Goal: Share content

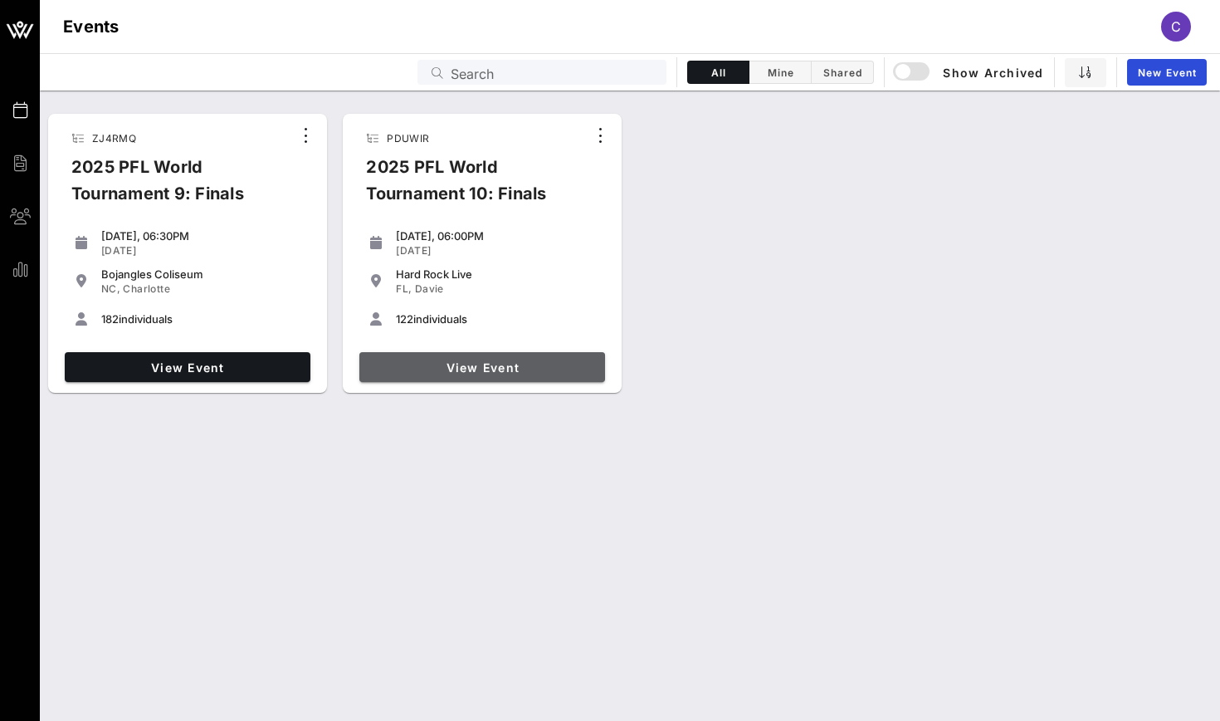
click at [458, 372] on span "View Event" at bounding box center [482, 367] width 232 height 14
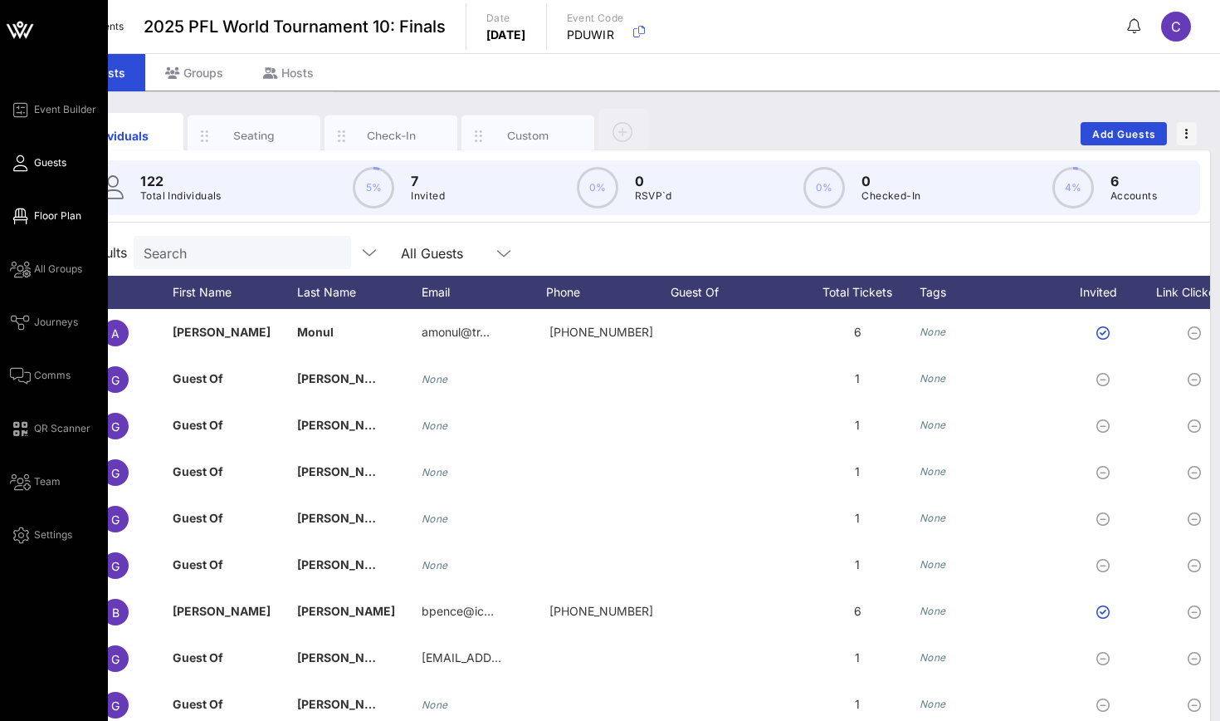
click at [23, 215] on icon at bounding box center [20, 216] width 21 height 2
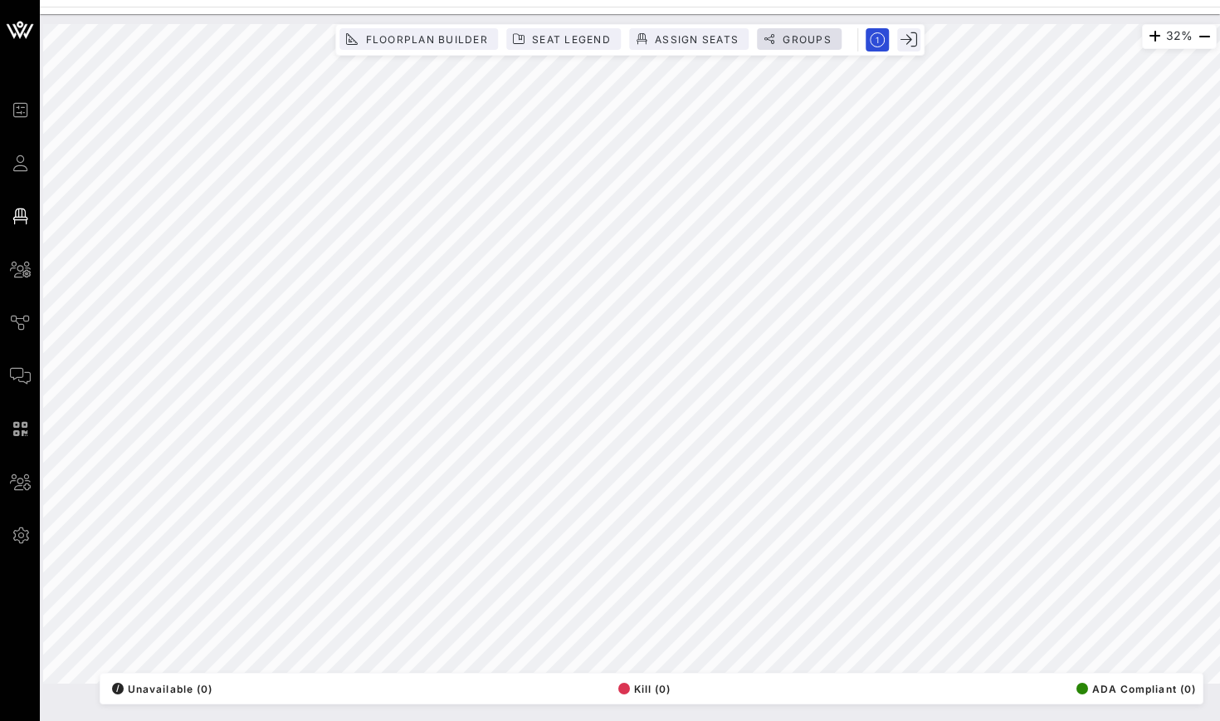
click at [779, 44] on span "Groups" at bounding box center [799, 39] width 65 height 12
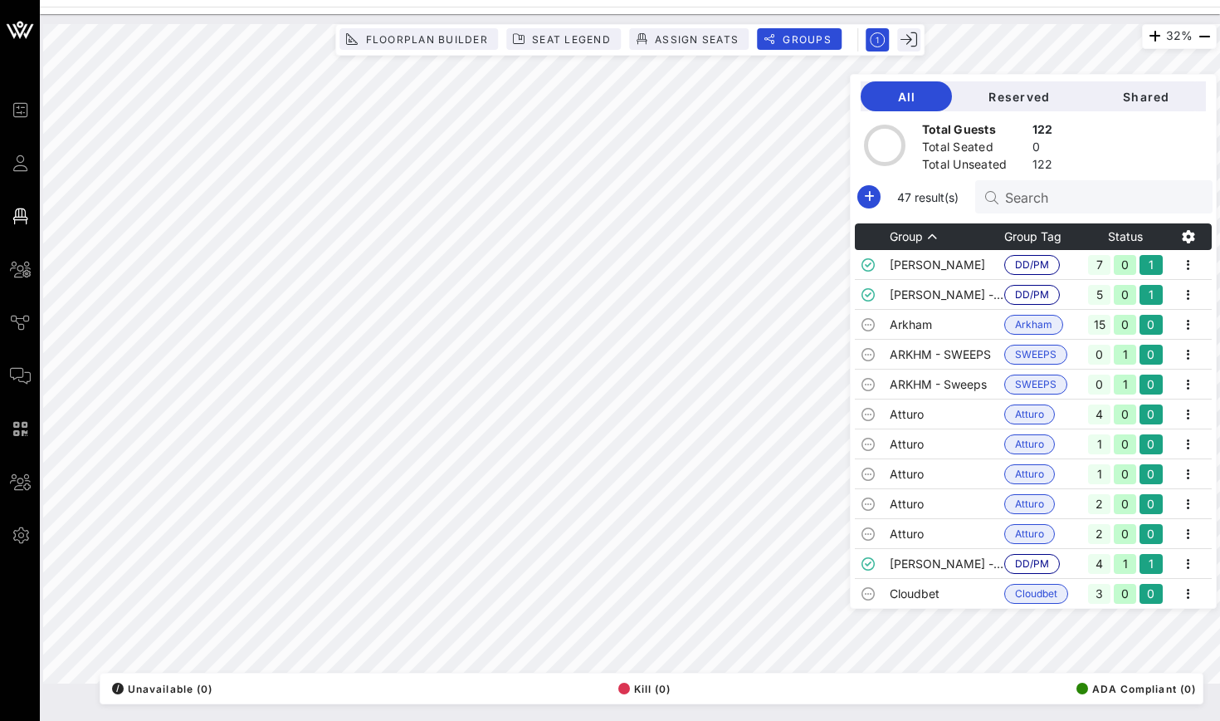
click at [1142, 115] on div "Total Guests 122 Total Seated 0 Total Unseated 122" at bounding box center [1033, 140] width 365 height 59
click at [1142, 114] on div "Total Guests 122 Total Seated 0 Total Unseated 122" at bounding box center [1033, 140] width 365 height 59
click at [1142, 108] on button "Shared" at bounding box center [1147, 96] width 120 height 30
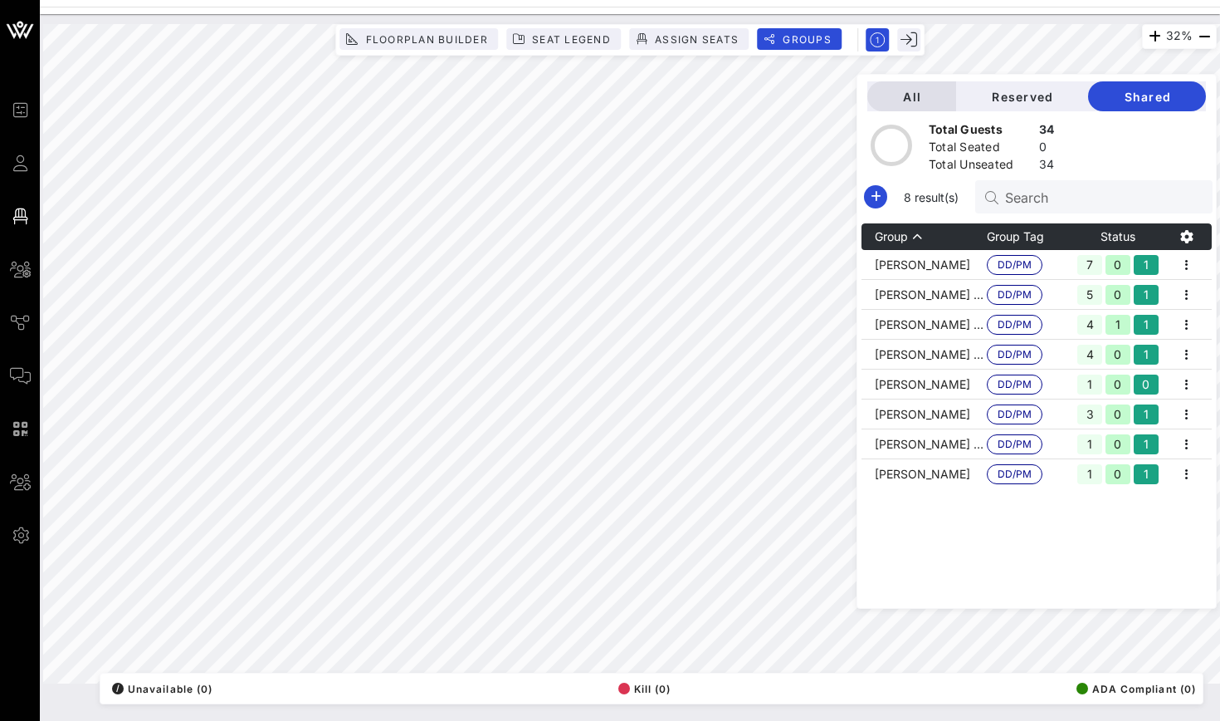
click at [906, 106] on button "All" at bounding box center [911, 96] width 89 height 30
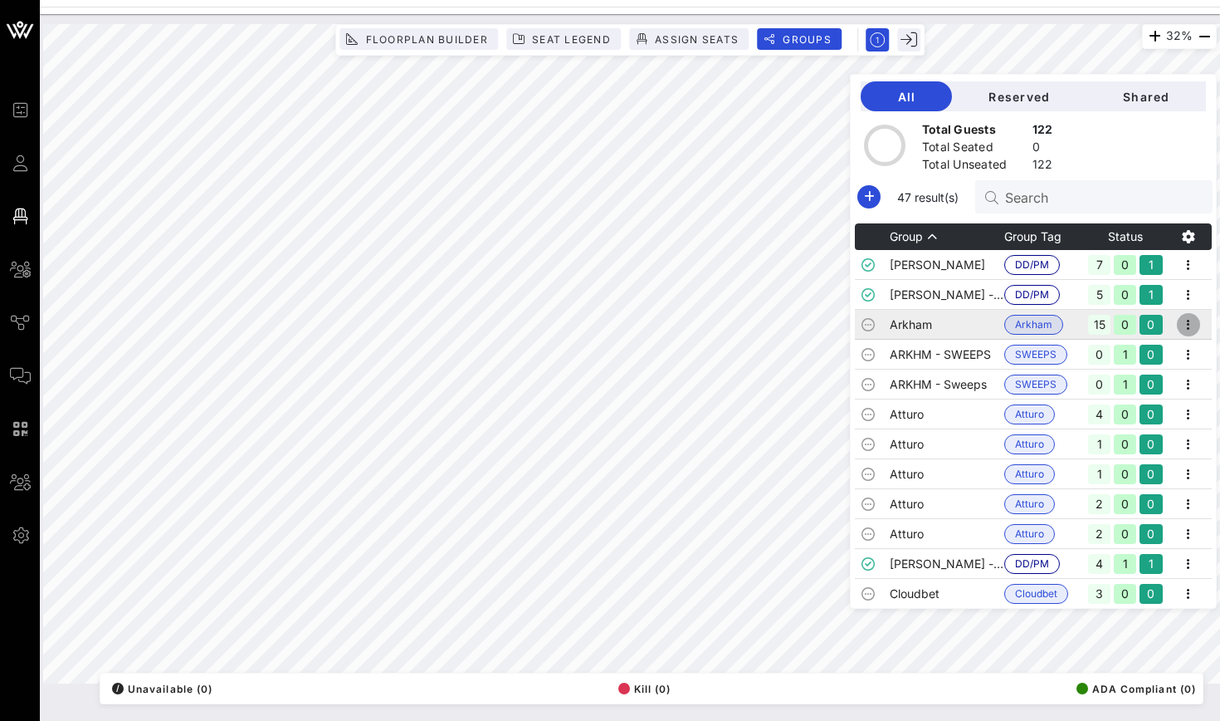
click at [1189, 330] on icon "button" at bounding box center [1189, 325] width 20 height 20
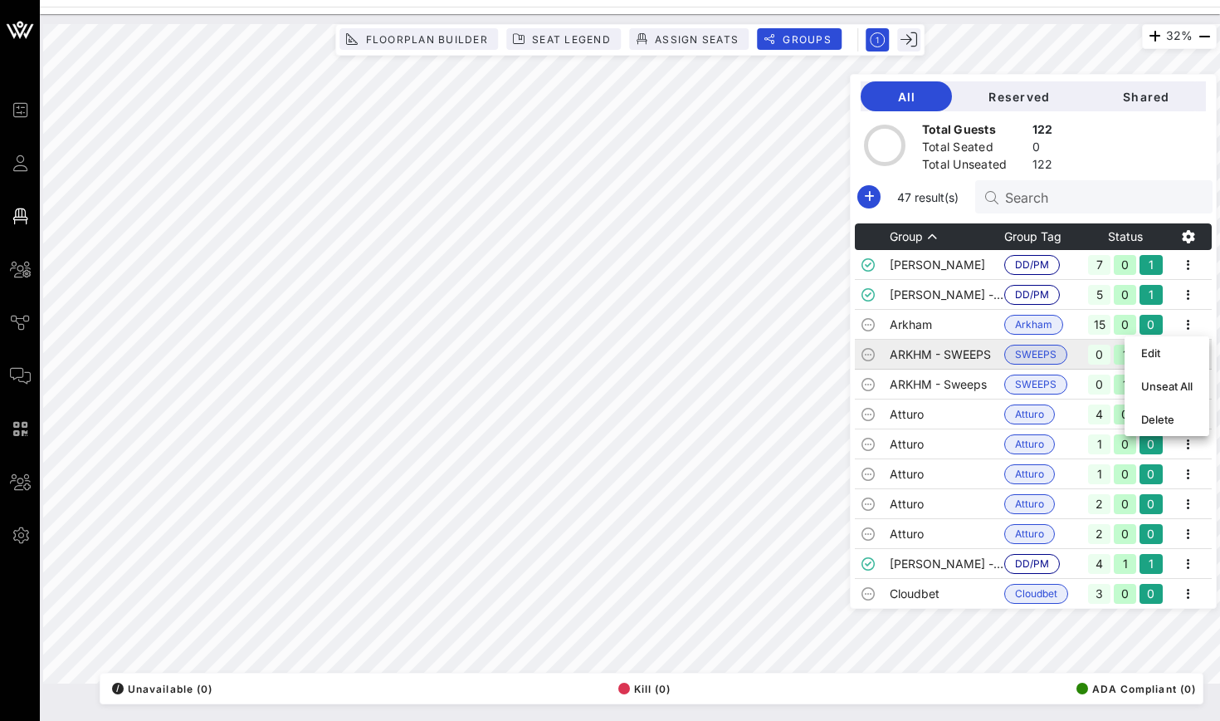
click at [960, 356] on td "ARKHM - SWEEPS" at bounding box center [947, 355] width 115 height 30
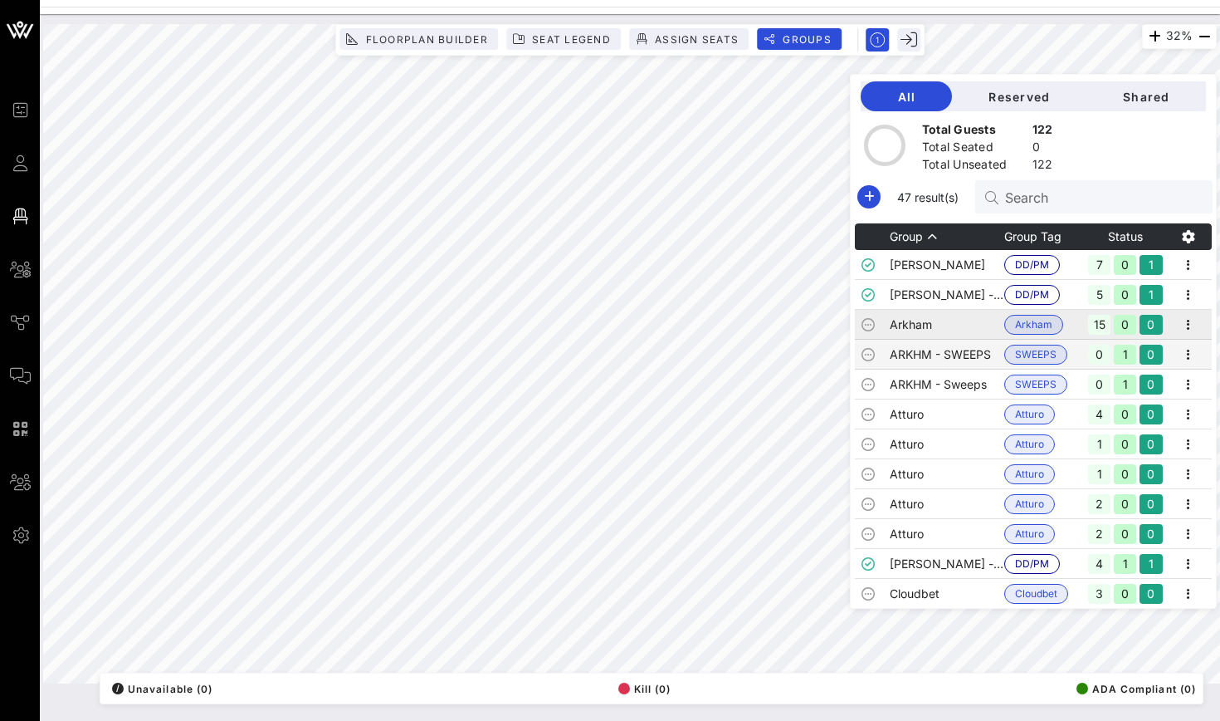
click at [960, 325] on td "Arkham" at bounding box center [947, 325] width 115 height 30
click at [1186, 318] on icon "button" at bounding box center [1189, 325] width 20 height 20
click at [1144, 357] on div "Edit" at bounding box center [1166, 352] width 51 height 13
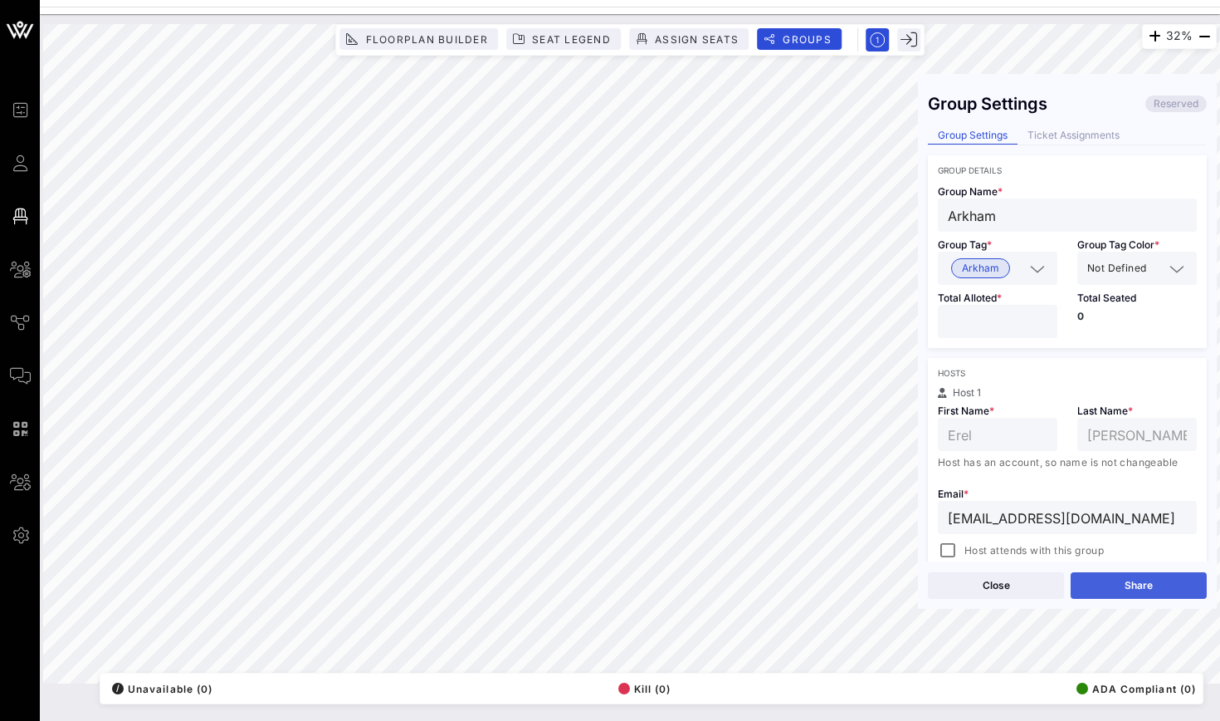
click at [1112, 584] on button "Share" at bounding box center [1139, 585] width 136 height 27
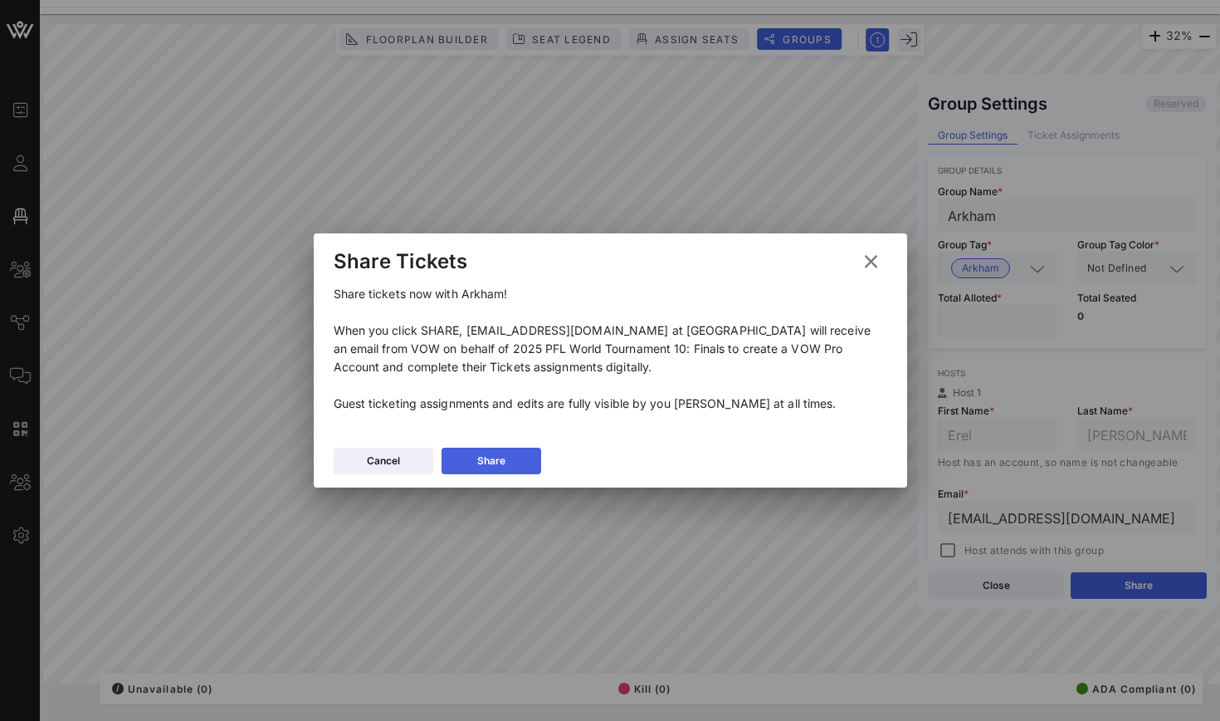
click at [520, 459] on button "Share" at bounding box center [492, 460] width 100 height 27
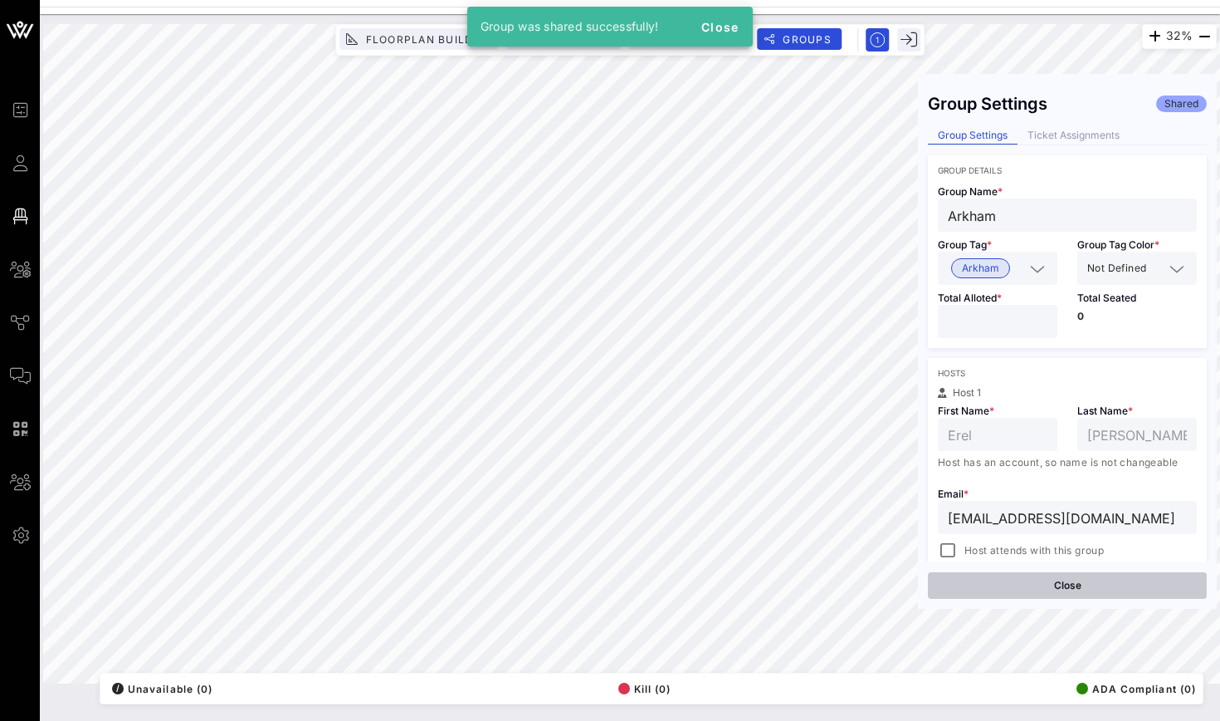
click at [994, 593] on button "Close" at bounding box center [1067, 585] width 279 height 27
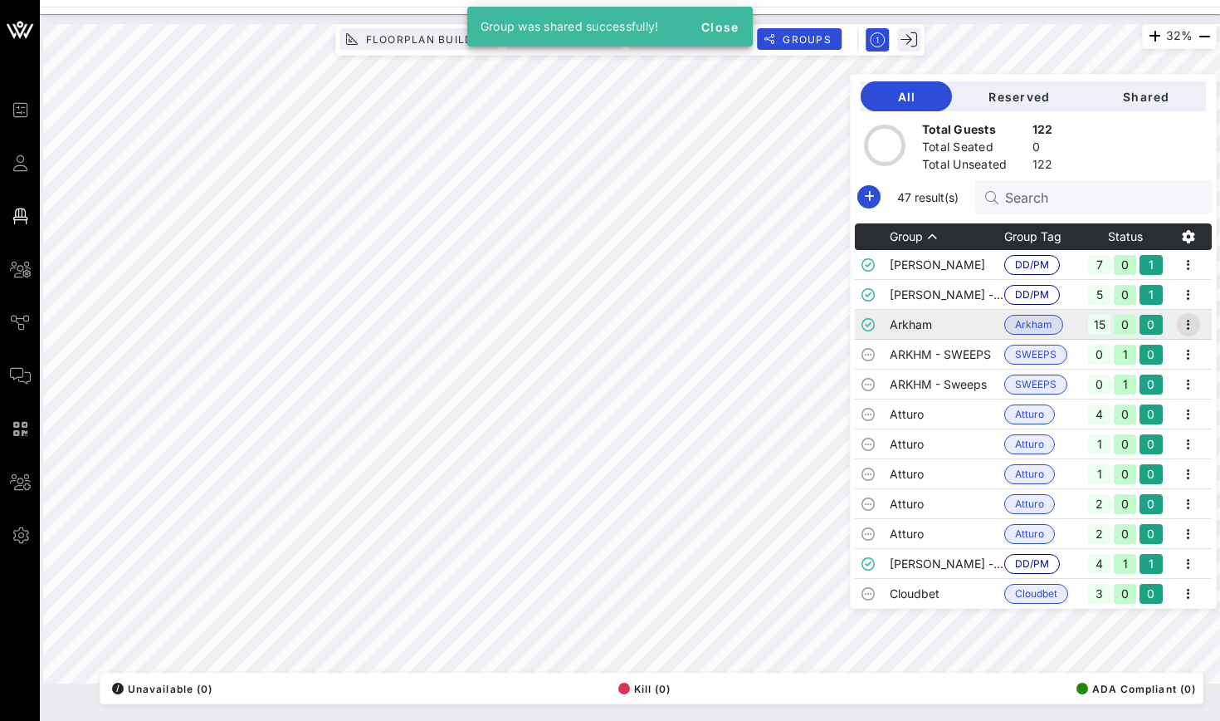
click at [1190, 330] on icon "button" at bounding box center [1189, 325] width 20 height 20
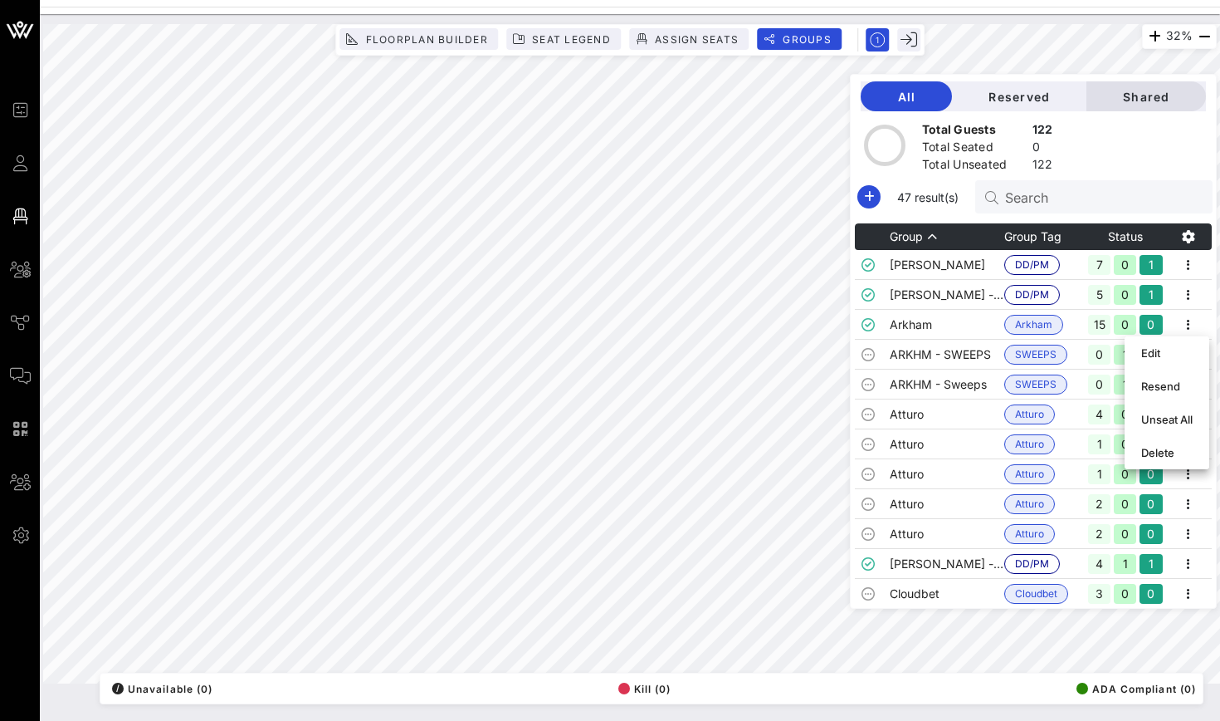
click at [1166, 92] on span "Shared" at bounding box center [1146, 97] width 93 height 14
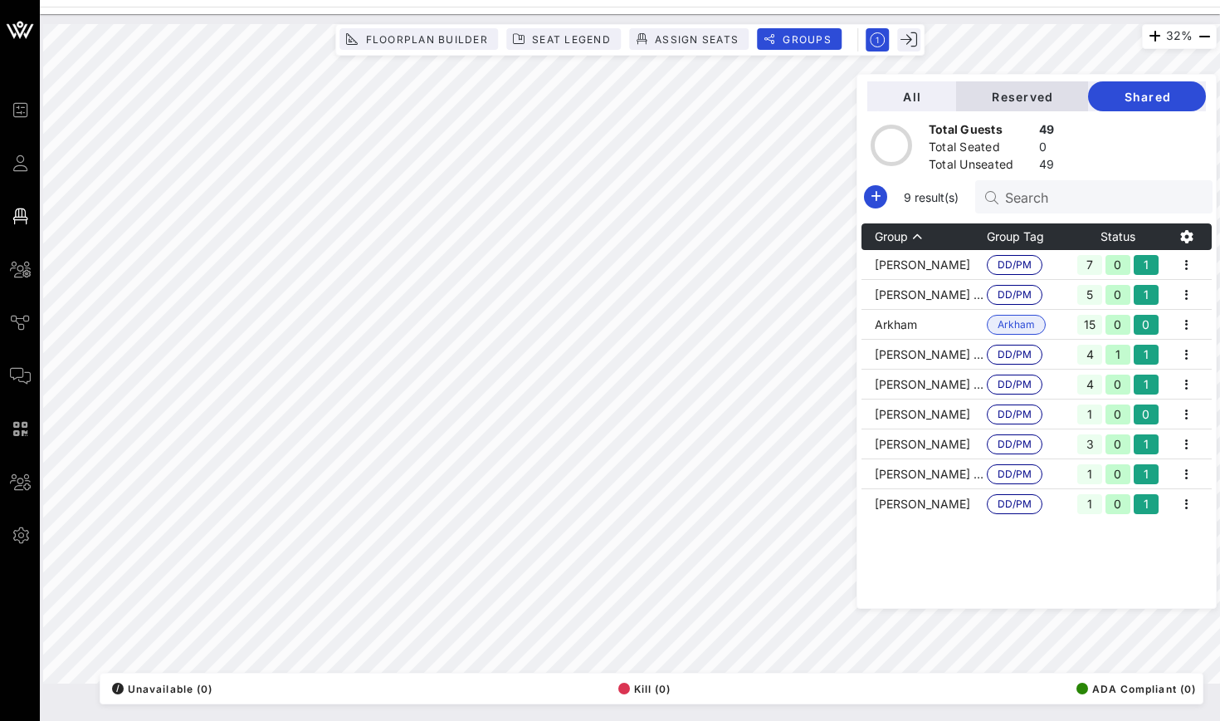
click at [1040, 90] on span "Reserved" at bounding box center [1022, 97] width 105 height 14
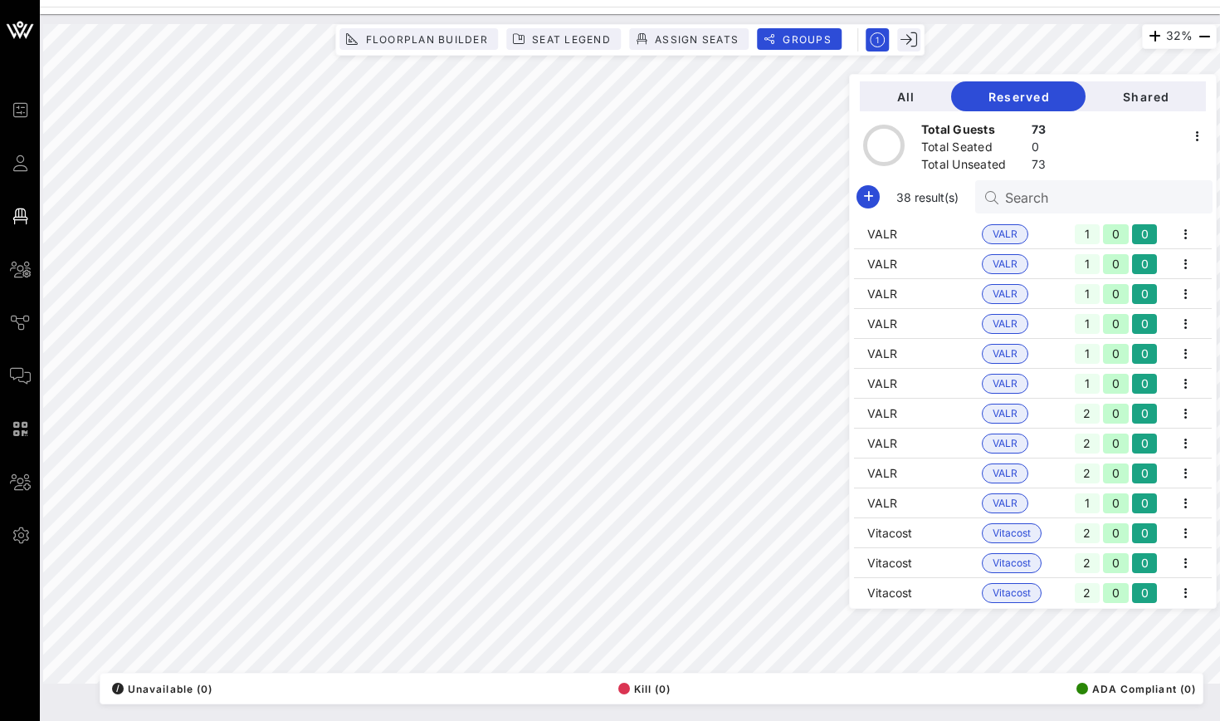
click at [923, 76] on div "All Reserved Shared Total Guests 73 Total Seated 0 Total Unseated 73 38 result(…" at bounding box center [1033, 341] width 368 height 535
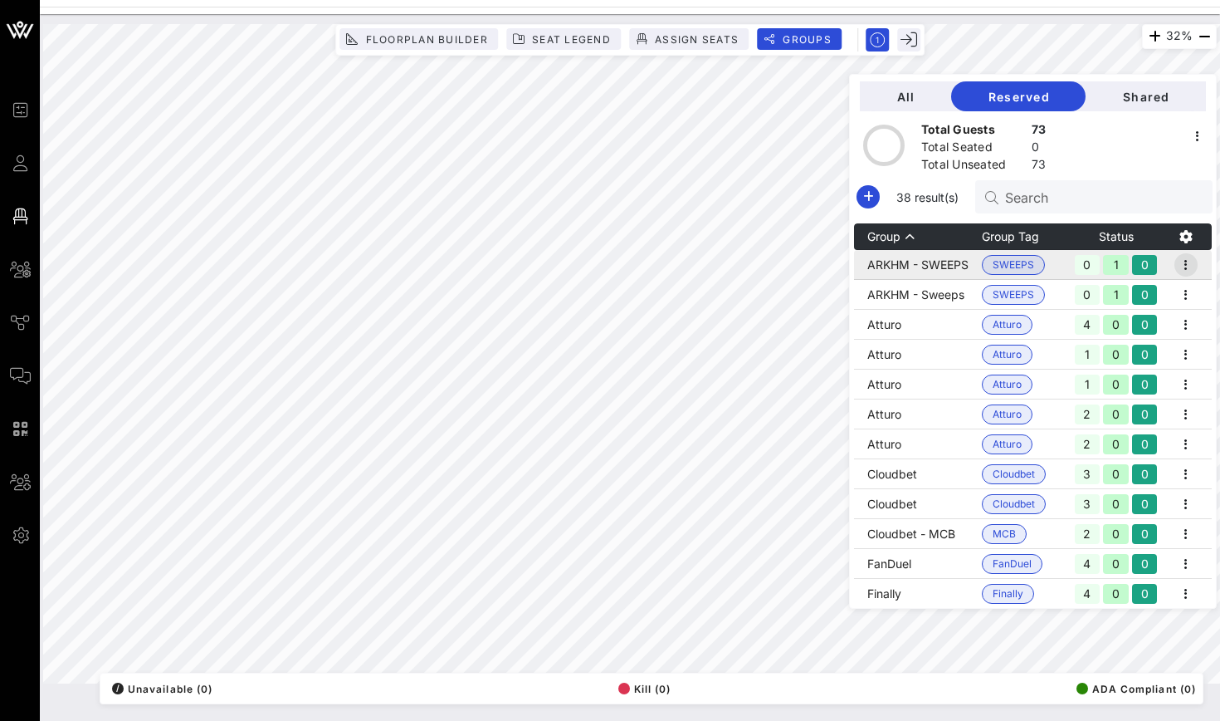
click at [1185, 259] on icon "button" at bounding box center [1186, 265] width 20 height 20
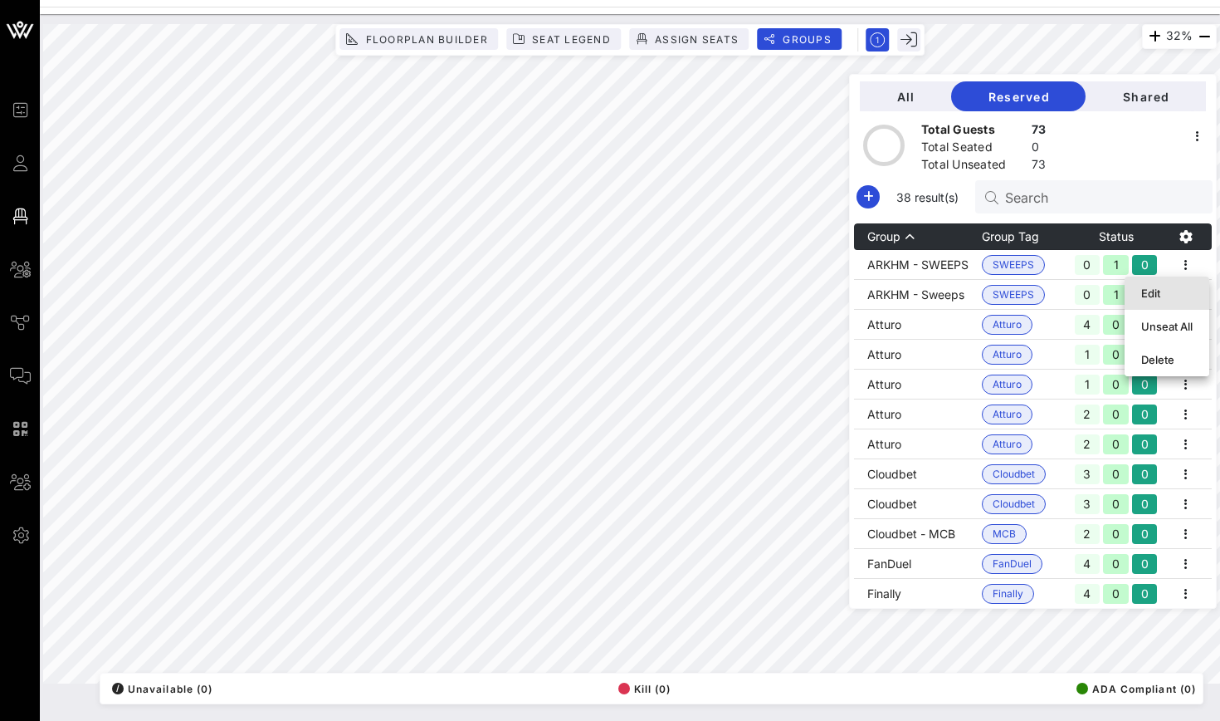
click at [1170, 294] on div "Edit" at bounding box center [1166, 292] width 51 height 13
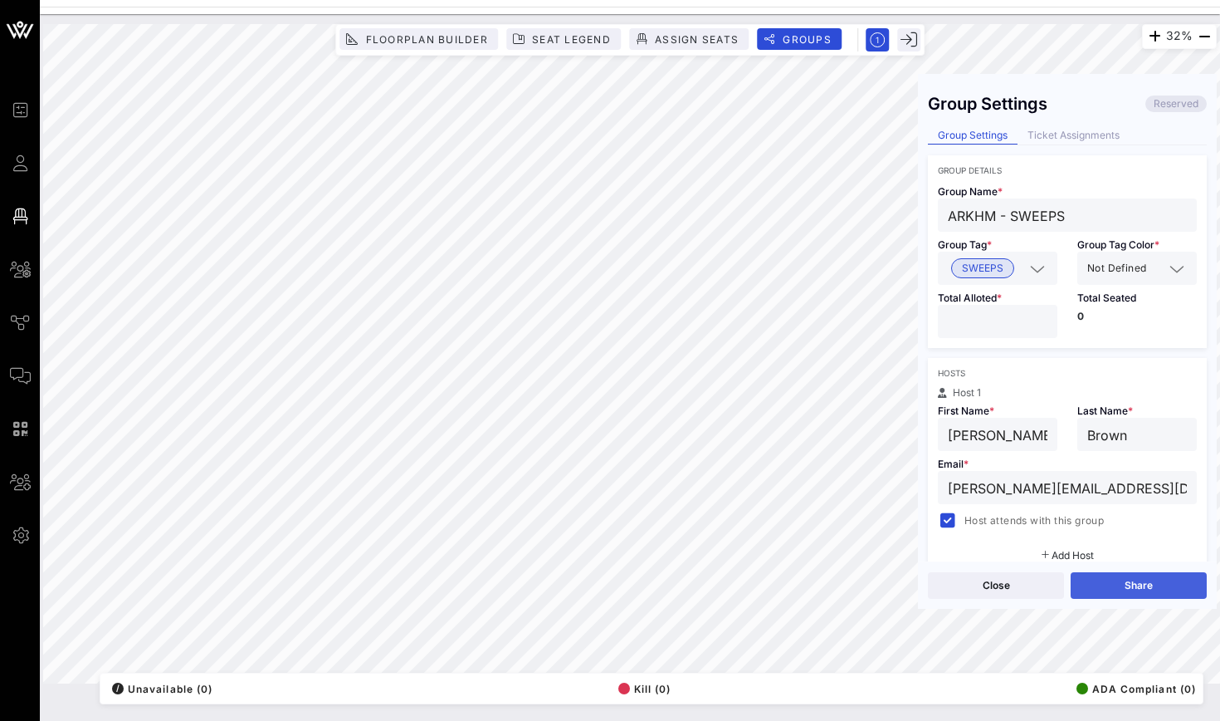
click at [1111, 574] on button "Share" at bounding box center [1139, 585] width 136 height 27
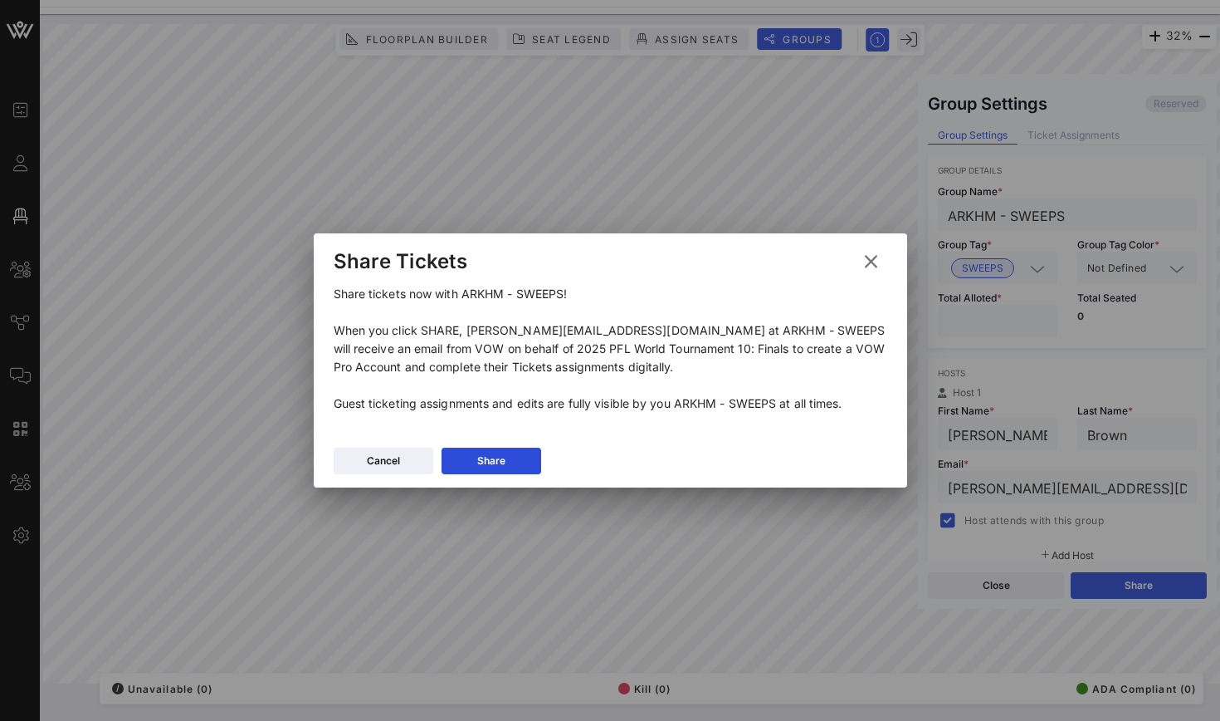
click at [542, 449] on div "Cancel Share" at bounding box center [611, 463] width 594 height 48
click at [521, 457] on button "Share" at bounding box center [492, 460] width 100 height 27
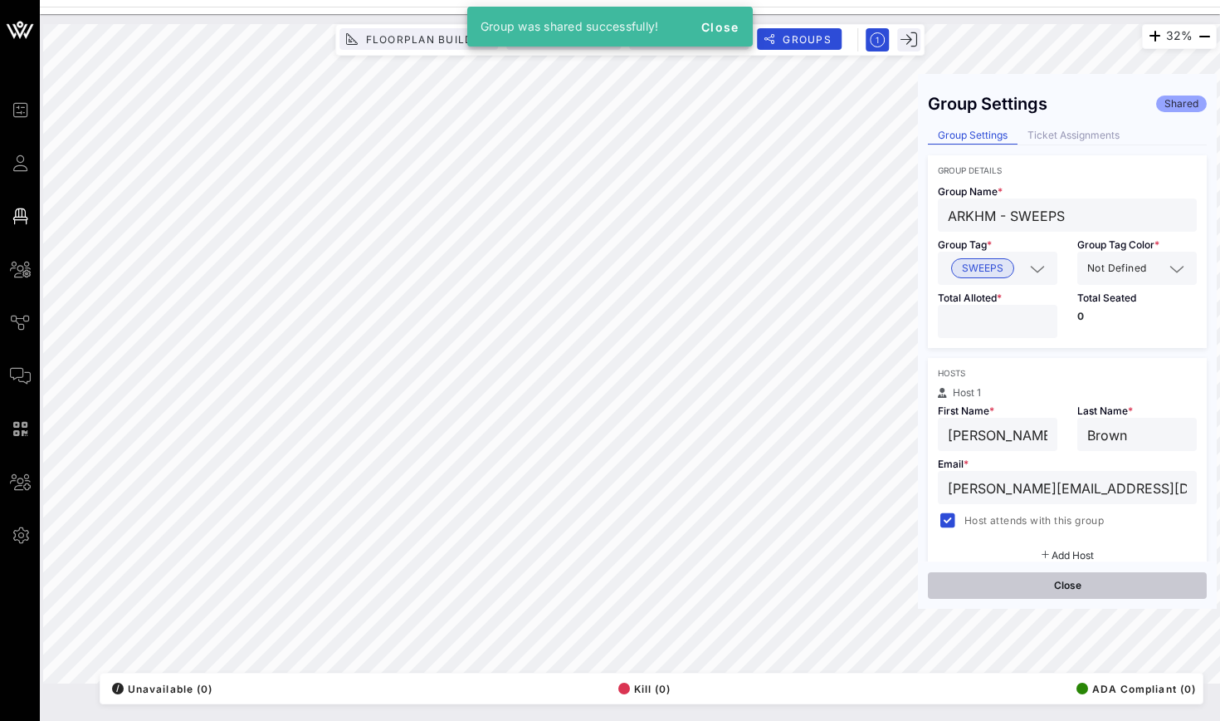
click at [1049, 582] on button "Close" at bounding box center [1067, 585] width 279 height 27
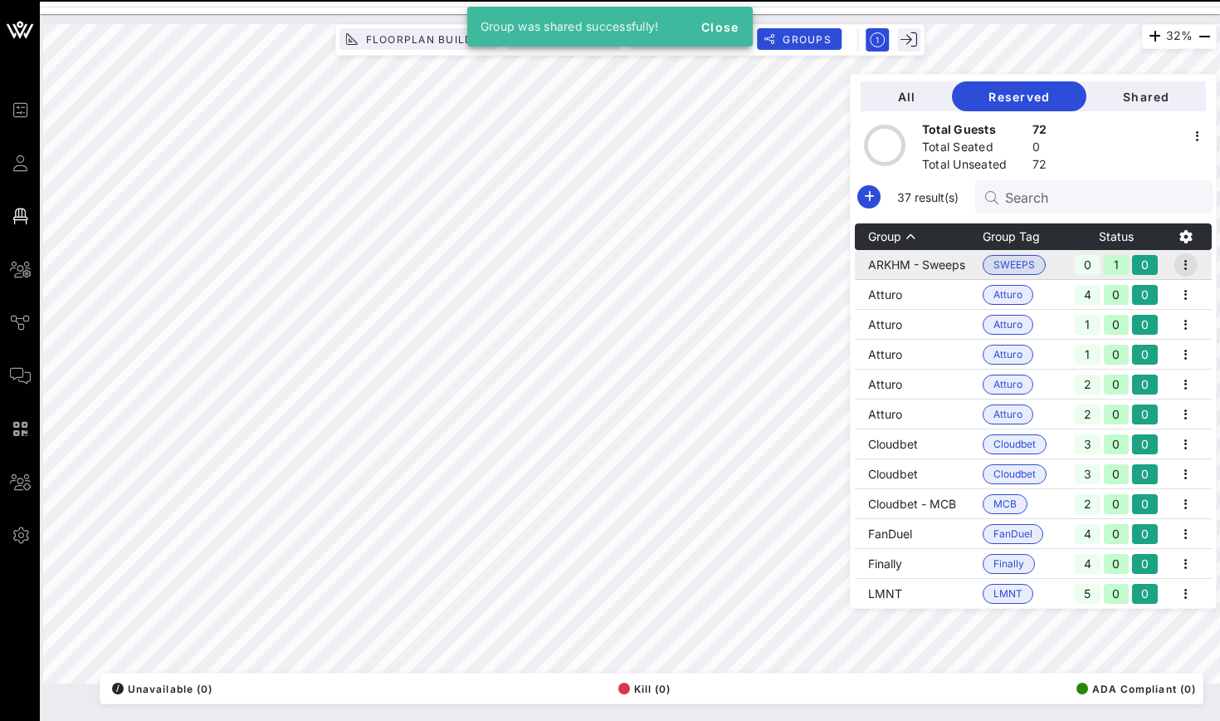
click at [1182, 257] on icon "button" at bounding box center [1186, 265] width 20 height 20
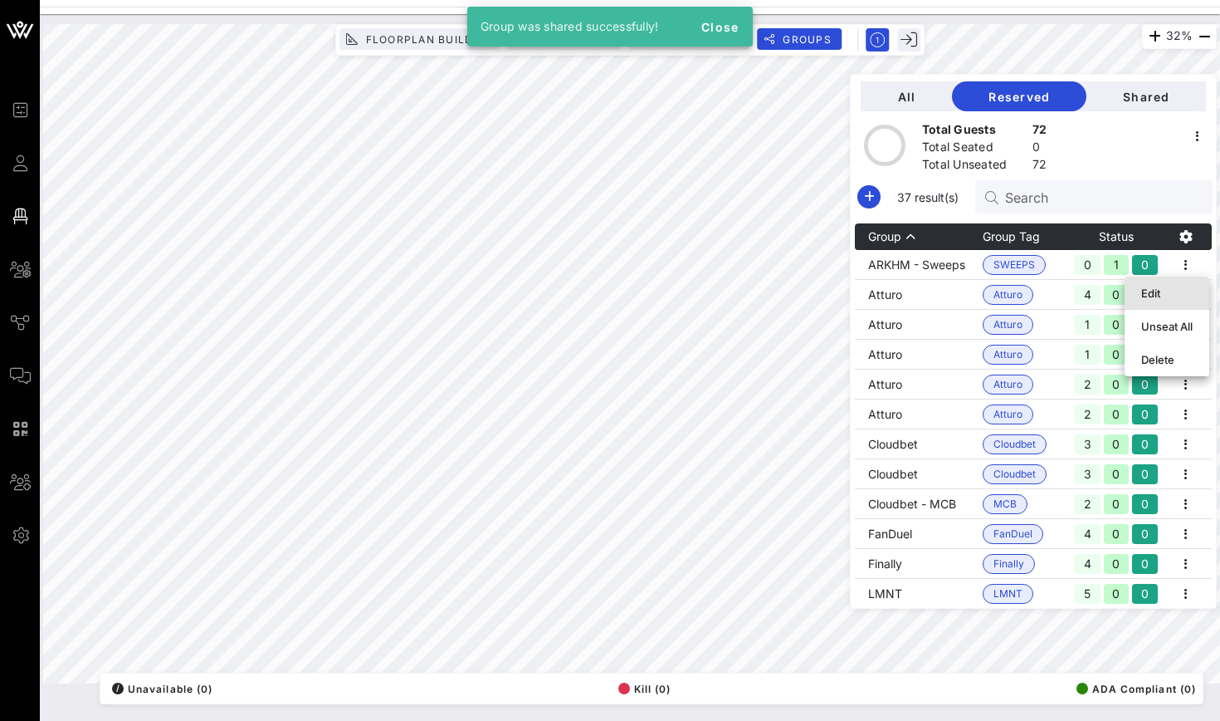
click at [1161, 296] on div "Edit" at bounding box center [1166, 292] width 51 height 13
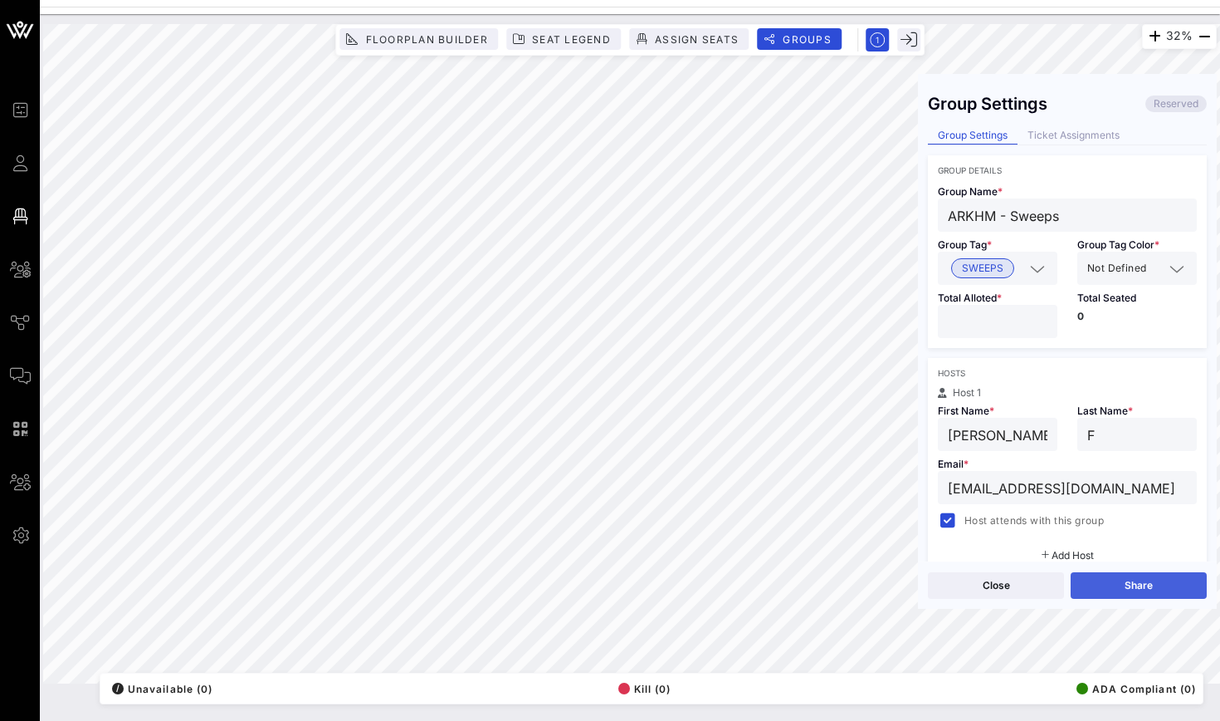
click at [1107, 598] on button "Share" at bounding box center [1139, 585] width 136 height 27
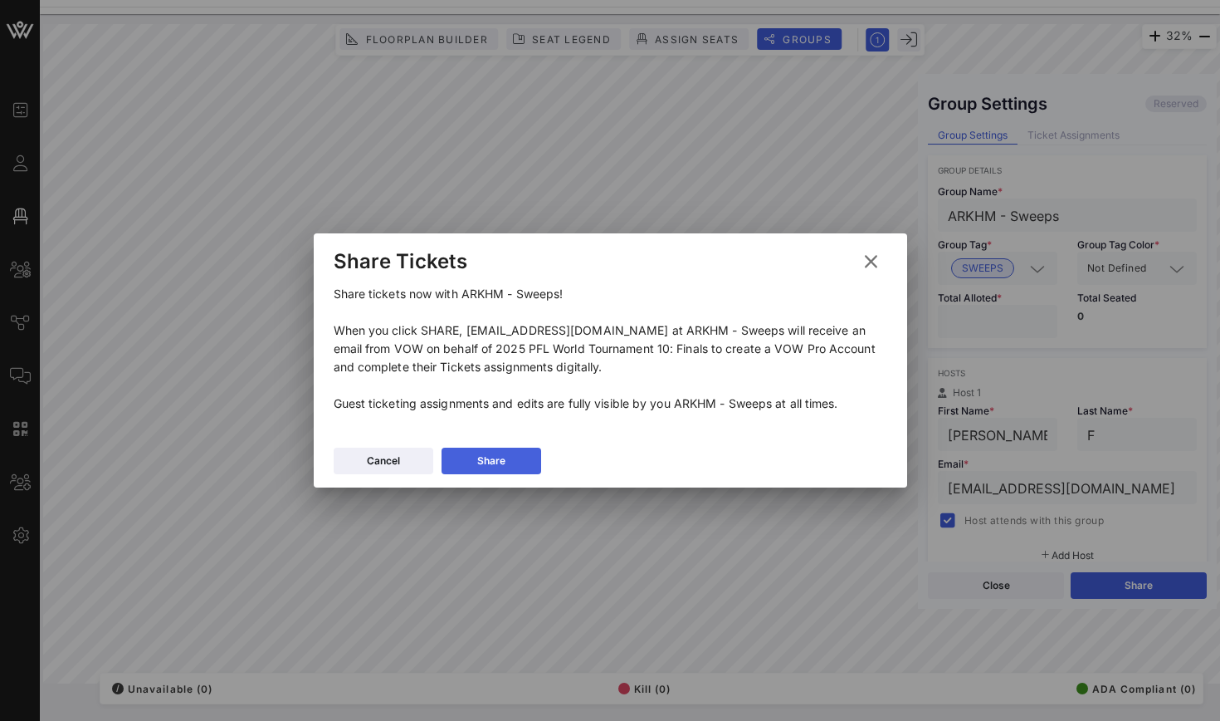
click at [525, 459] on button "Share" at bounding box center [492, 460] width 100 height 27
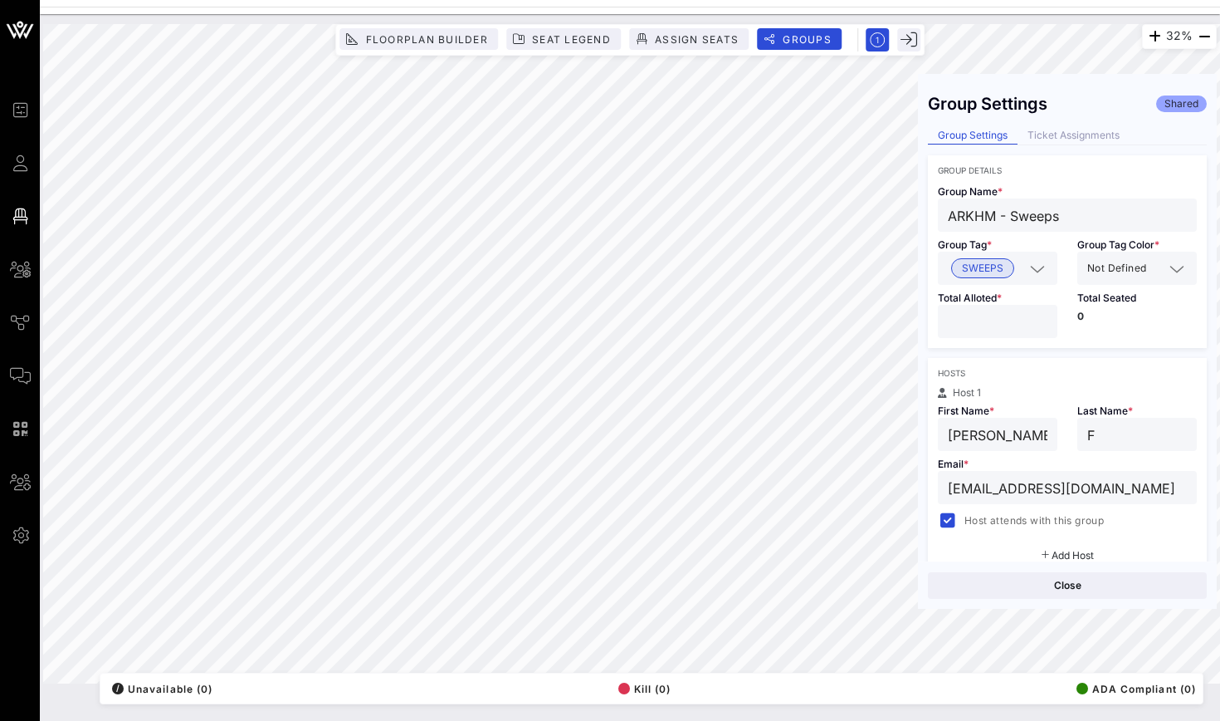
click at [999, 571] on div "Close" at bounding box center [1067, 584] width 299 height 47
click at [997, 598] on div "Close" at bounding box center [1067, 584] width 299 height 47
click at [999, 585] on button "Close" at bounding box center [1067, 585] width 279 height 27
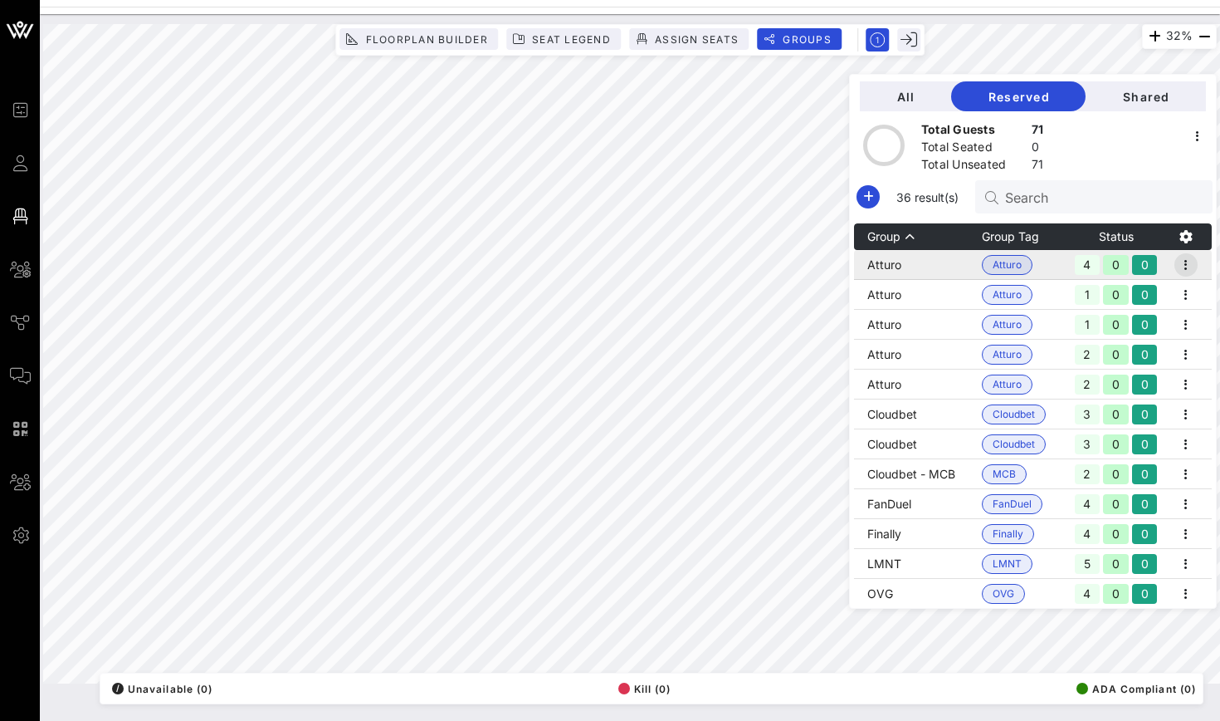
click at [1178, 265] on icon "button" at bounding box center [1186, 265] width 20 height 20
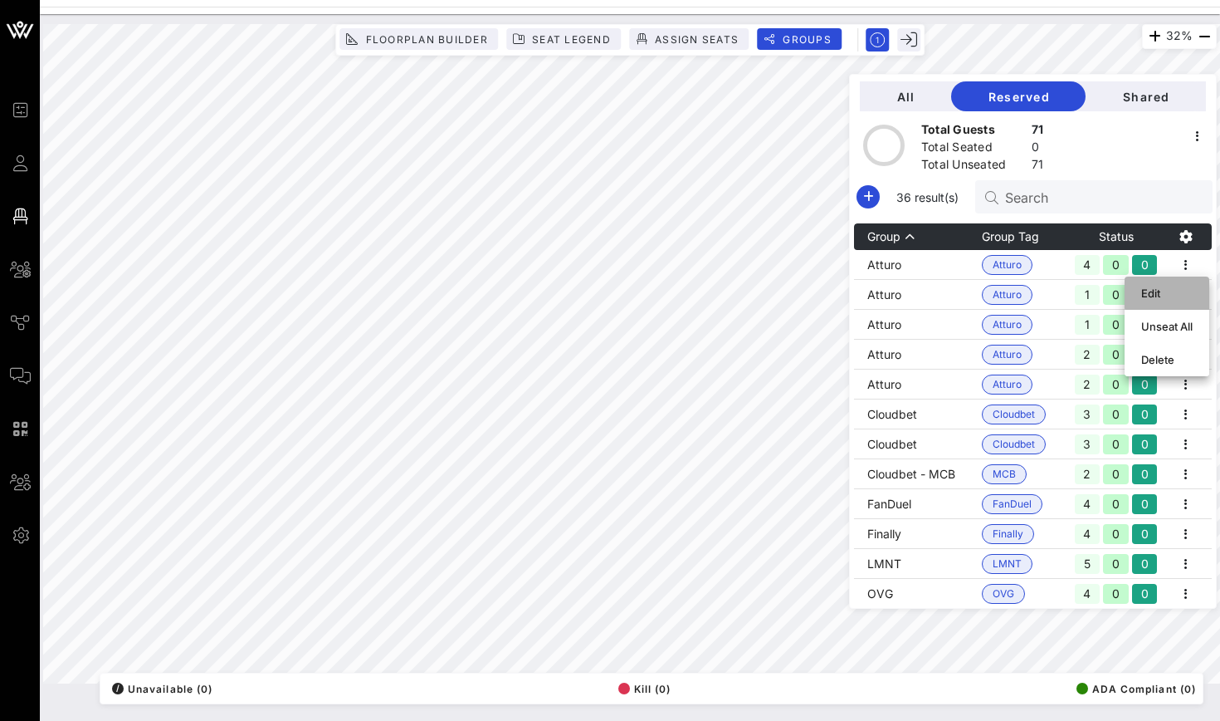
click at [1179, 287] on div "Edit" at bounding box center [1166, 292] width 51 height 13
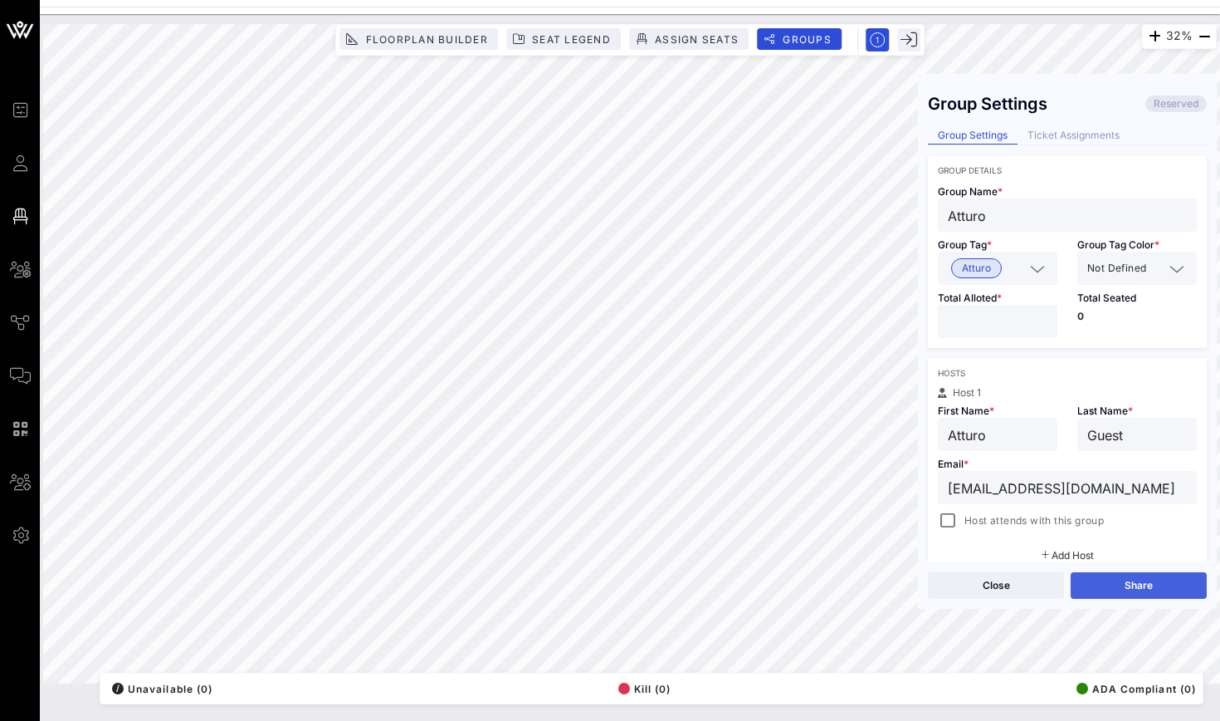
click at [1110, 580] on button "Share" at bounding box center [1139, 585] width 136 height 27
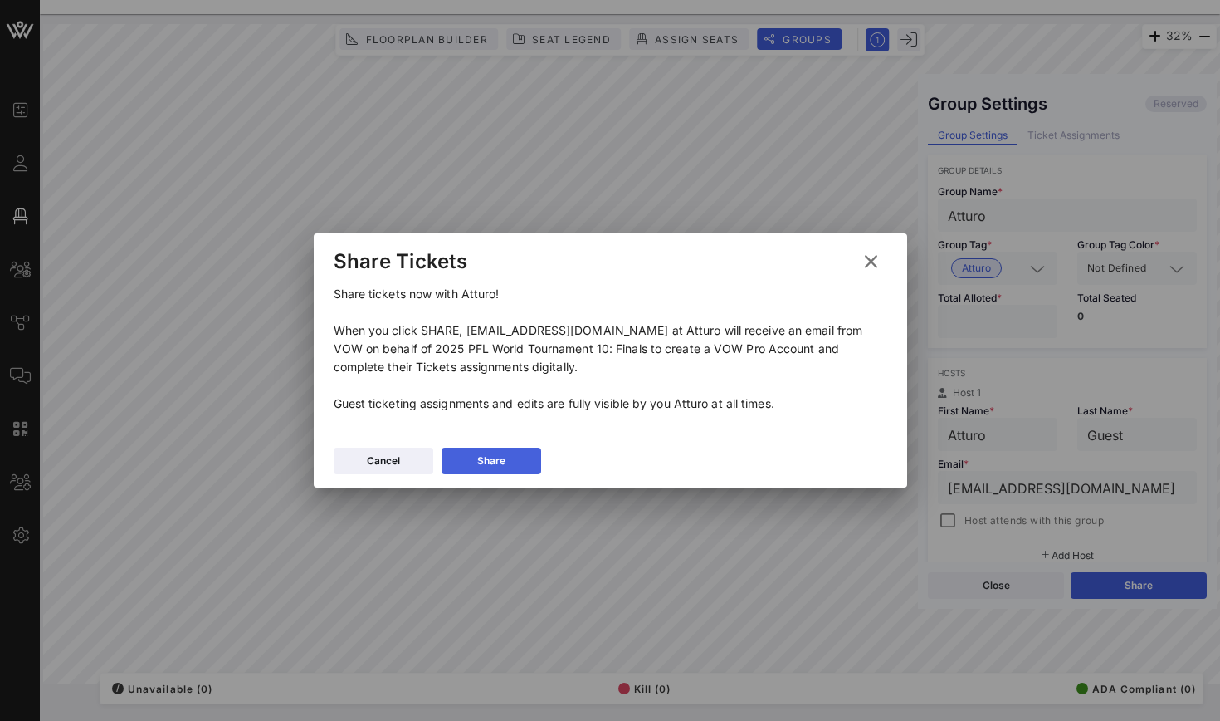
click at [506, 462] on button "Share" at bounding box center [492, 460] width 100 height 27
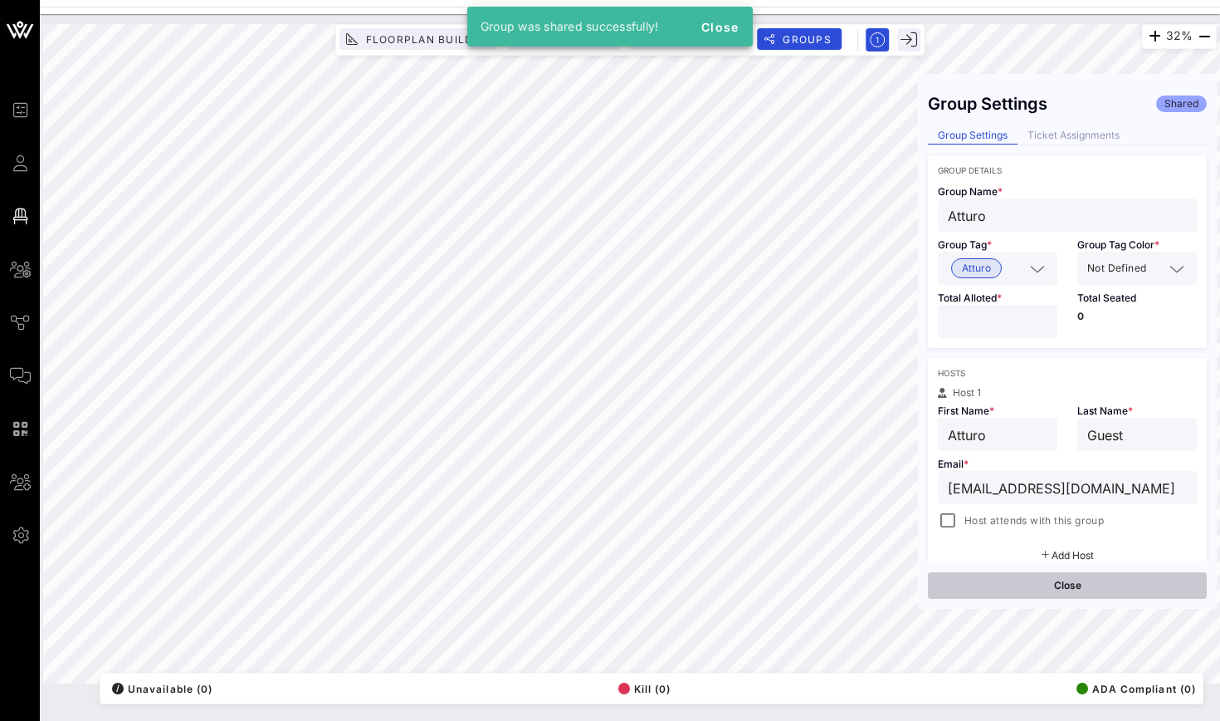
click at [1023, 584] on button "Close" at bounding box center [1067, 585] width 279 height 27
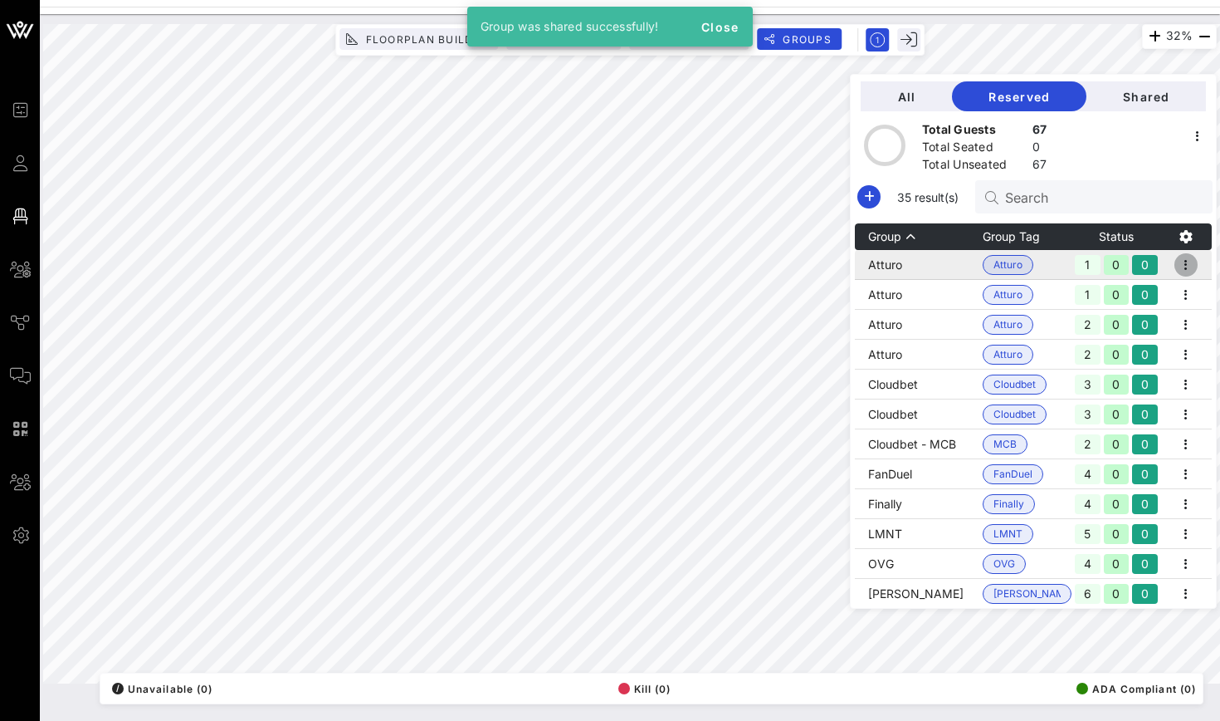
click at [1184, 261] on icon "button" at bounding box center [1186, 265] width 20 height 20
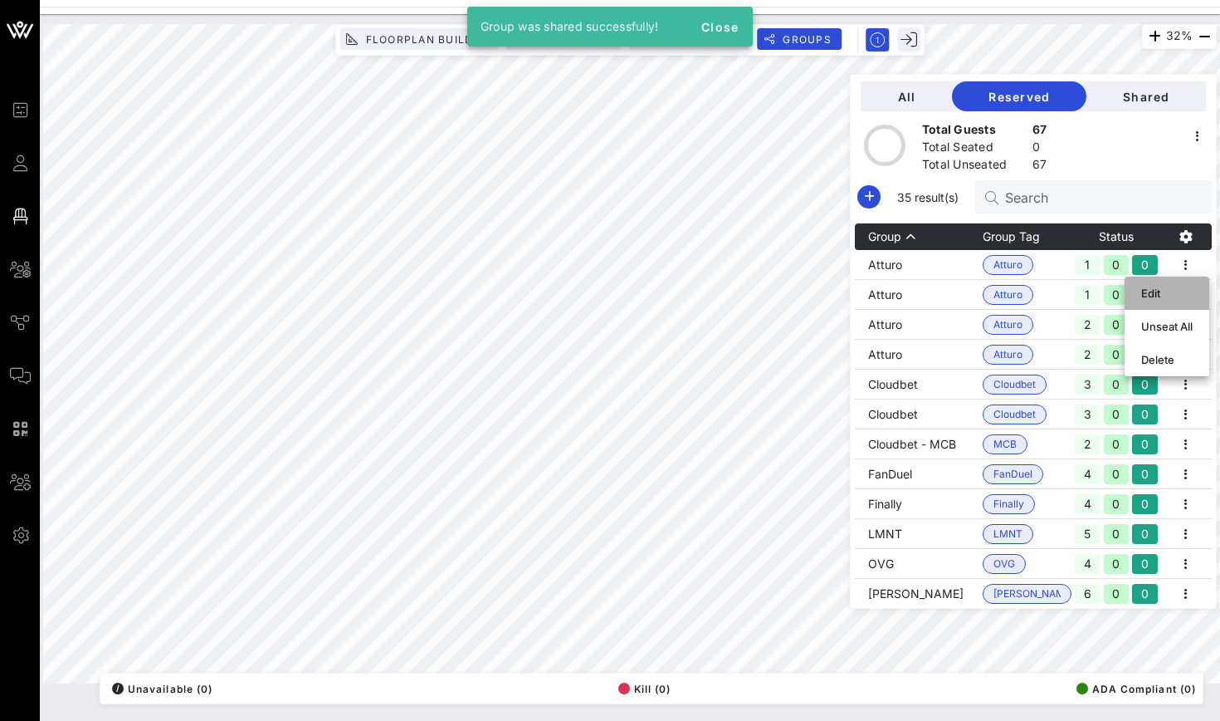
click at [1172, 286] on div "Edit" at bounding box center [1166, 293] width 51 height 27
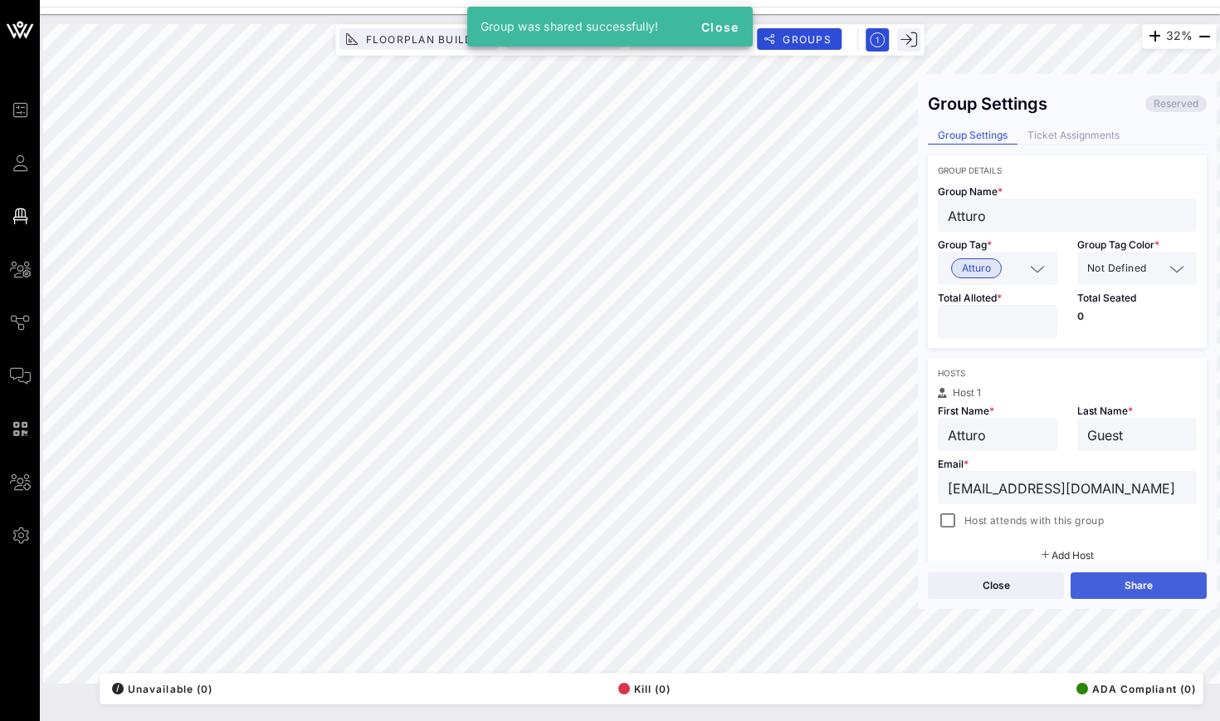
click at [1140, 574] on button "Share" at bounding box center [1139, 585] width 136 height 27
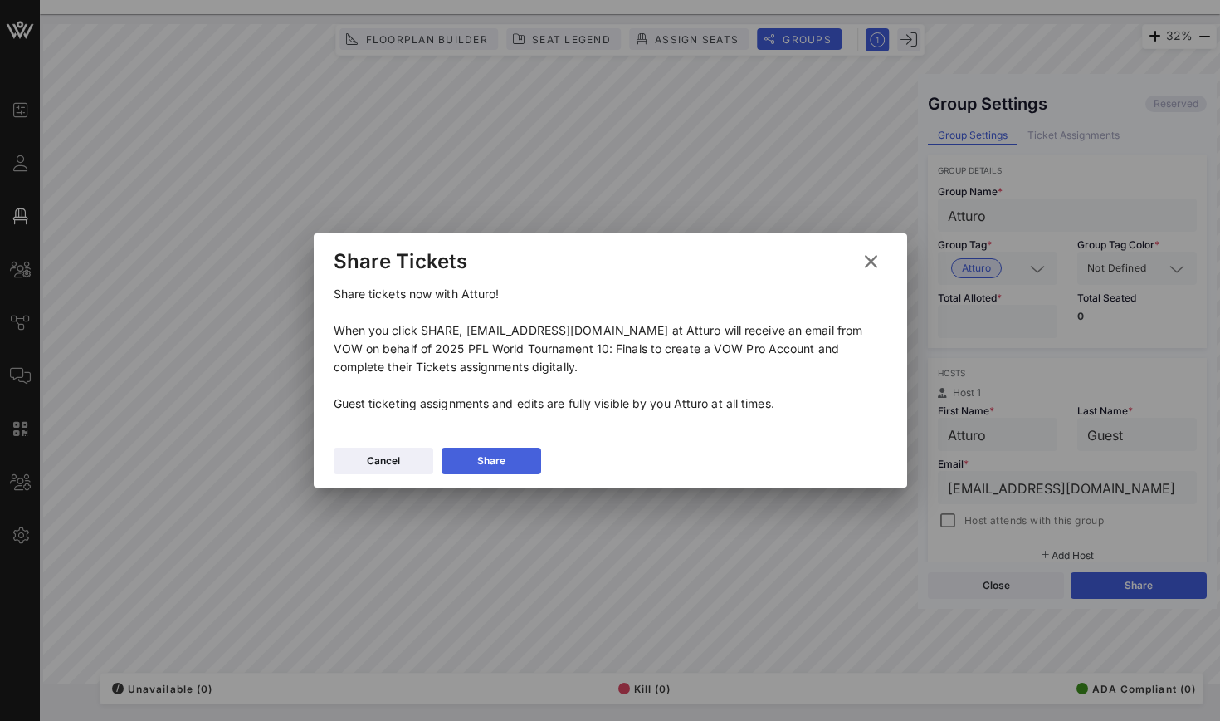
click at [471, 467] on button "Share" at bounding box center [492, 460] width 100 height 27
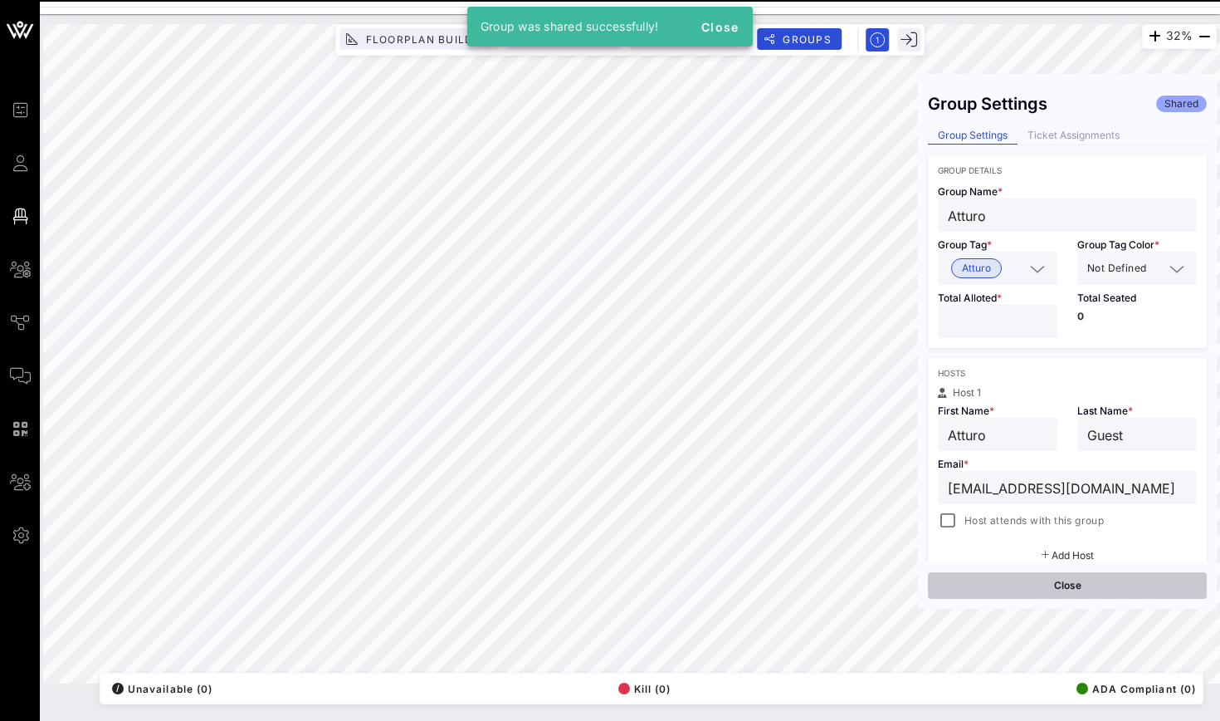
click at [1110, 589] on button "Close" at bounding box center [1067, 585] width 279 height 27
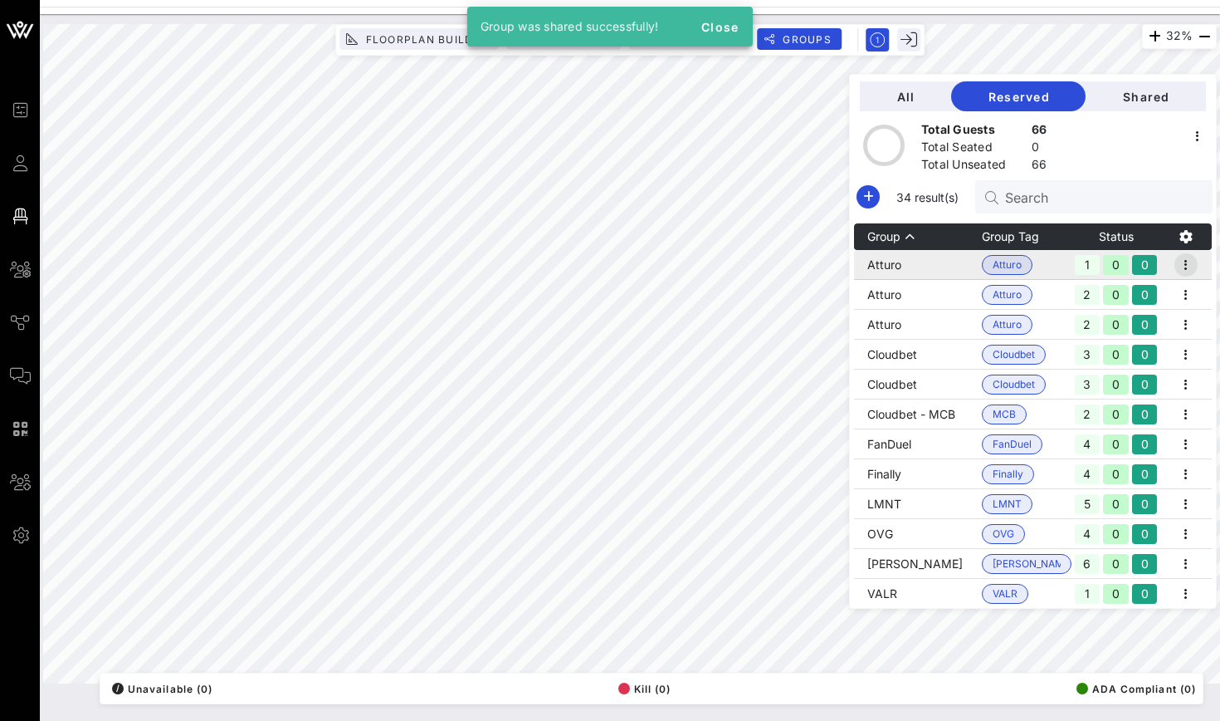
click at [1188, 258] on icon "button" at bounding box center [1186, 265] width 20 height 20
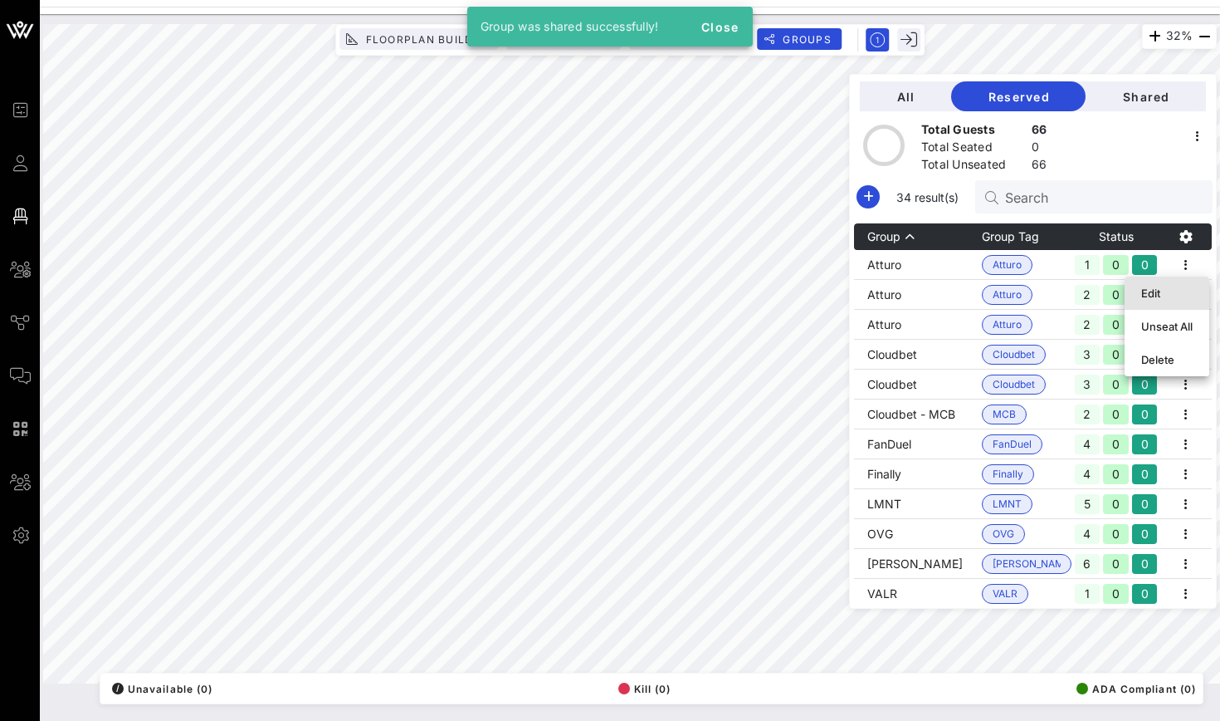
click at [1179, 288] on div "Edit" at bounding box center [1166, 292] width 51 height 13
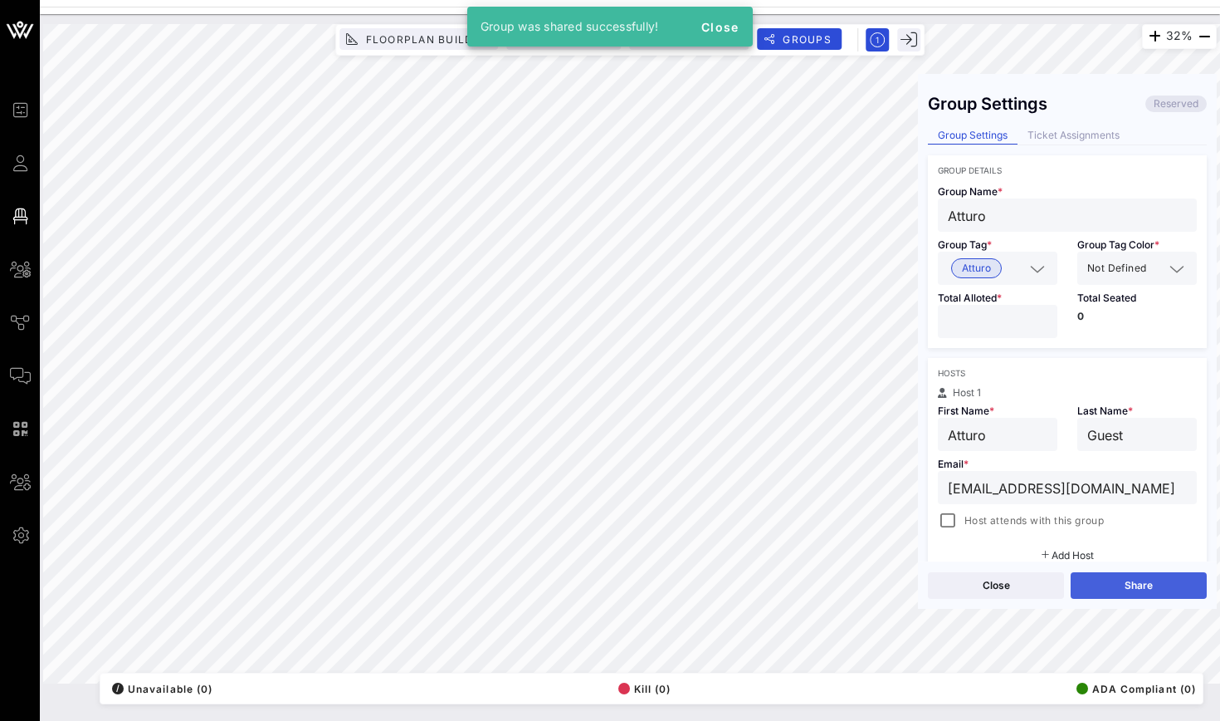
click at [1146, 573] on button "Share" at bounding box center [1139, 585] width 136 height 27
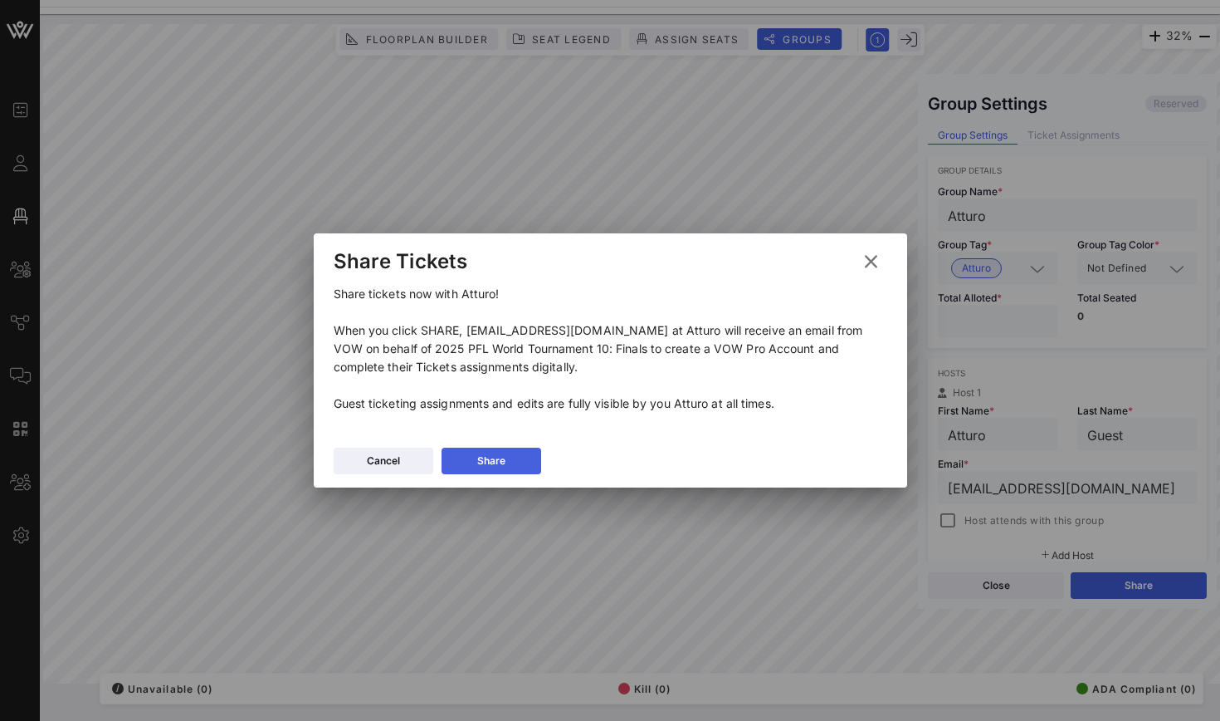
click at [525, 458] on button "Share" at bounding box center [492, 460] width 100 height 27
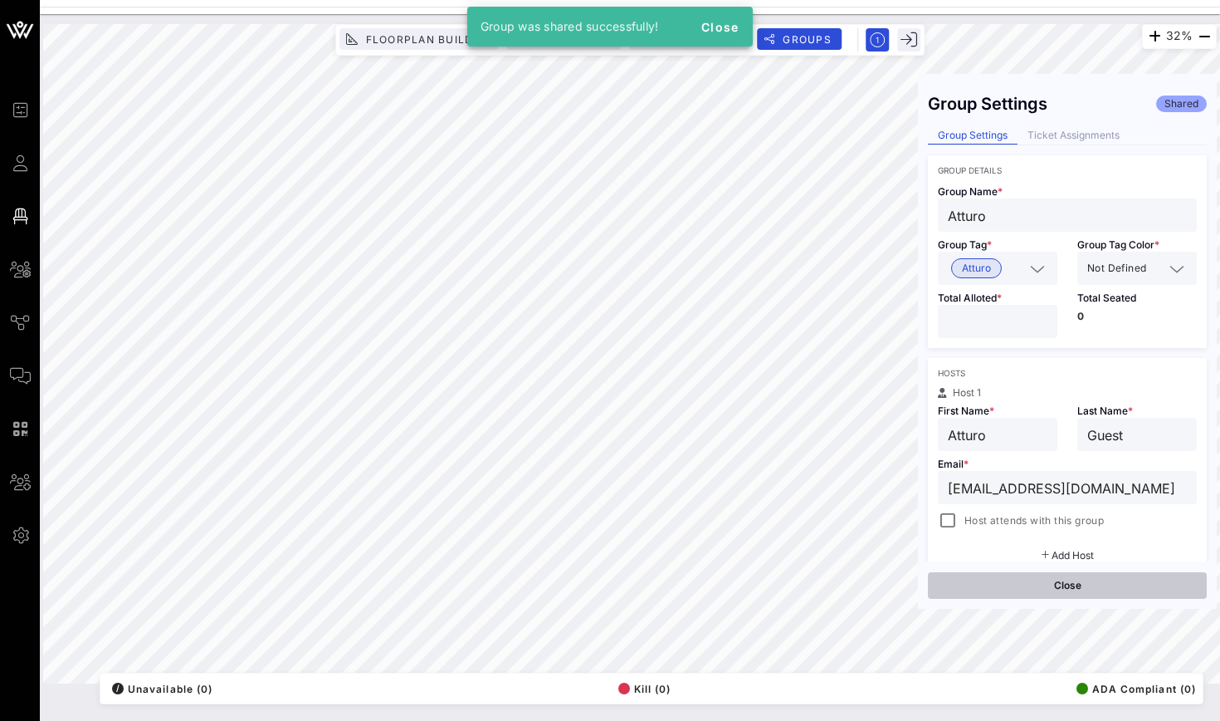
click at [1104, 581] on button "Close" at bounding box center [1067, 585] width 279 height 27
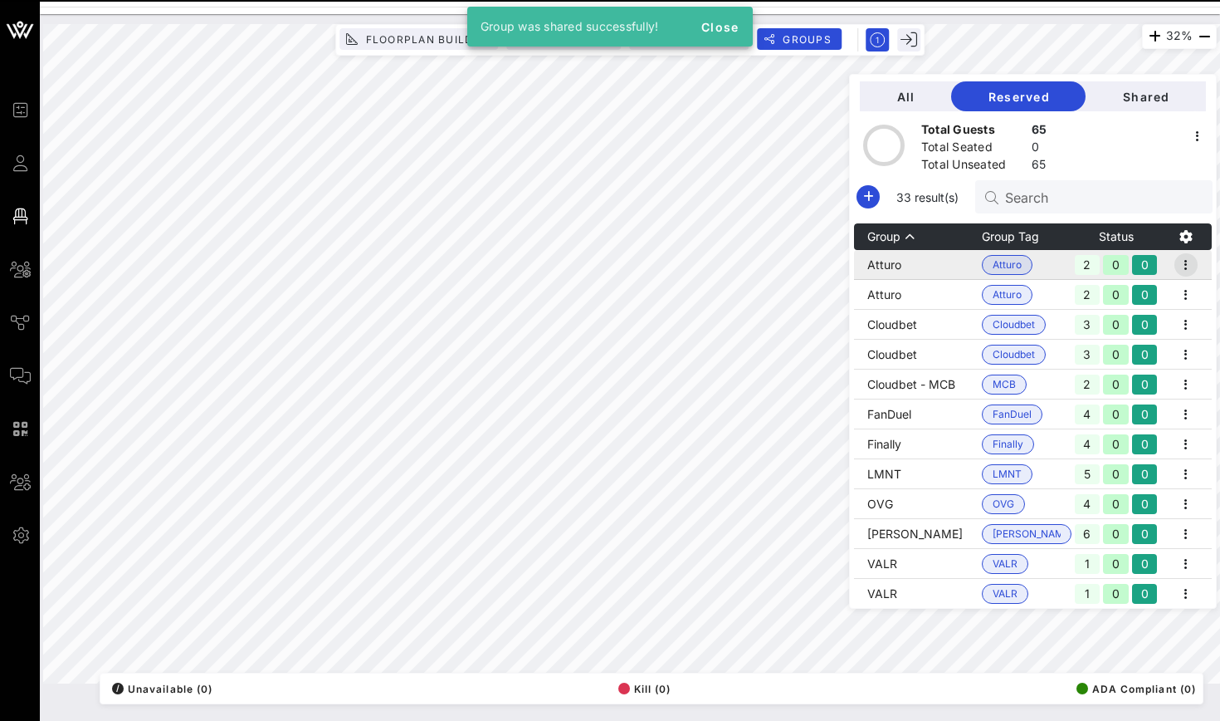
click at [1190, 265] on icon "button" at bounding box center [1186, 265] width 20 height 20
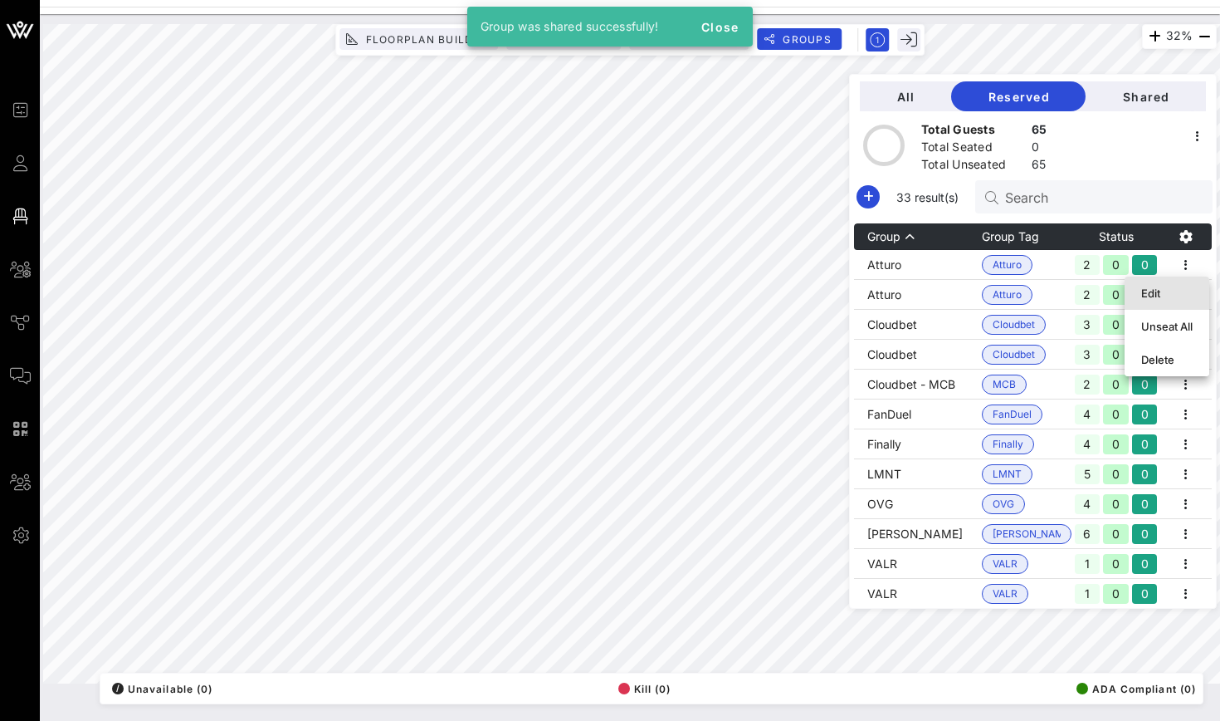
click at [1175, 305] on div "Edit" at bounding box center [1166, 293] width 51 height 27
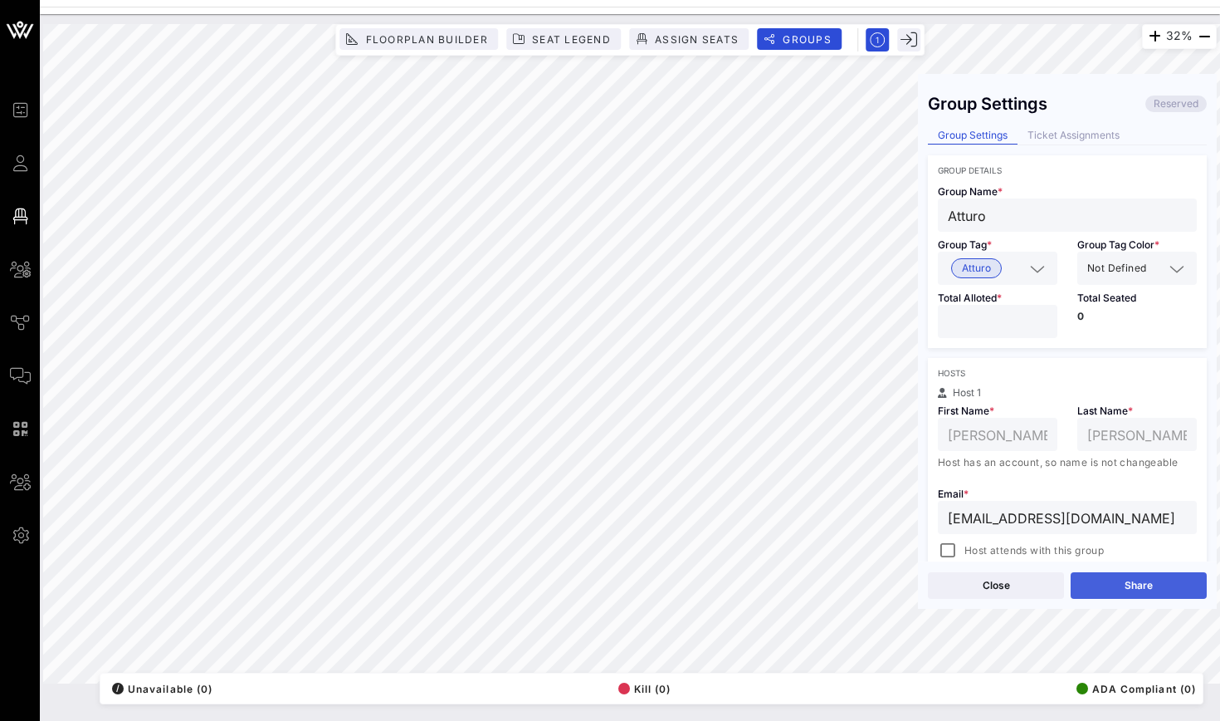
click at [1141, 587] on button "Share" at bounding box center [1139, 585] width 136 height 27
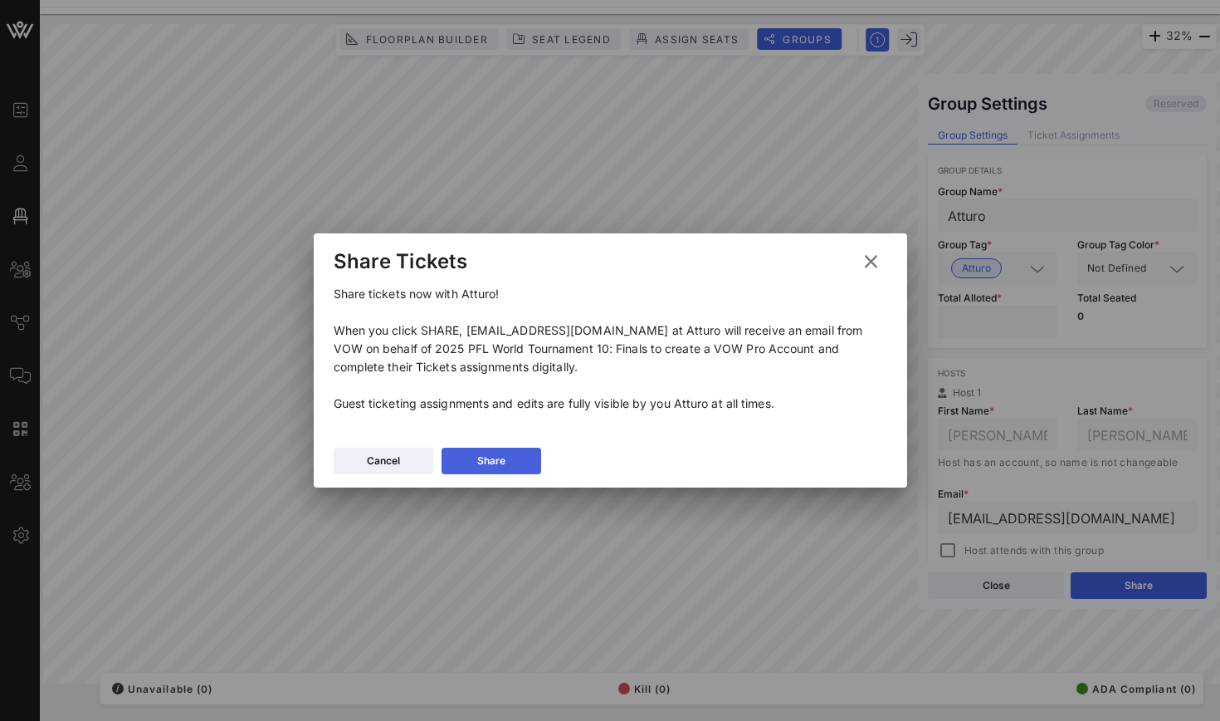
click at [505, 459] on div "Share" at bounding box center [491, 460] width 28 height 17
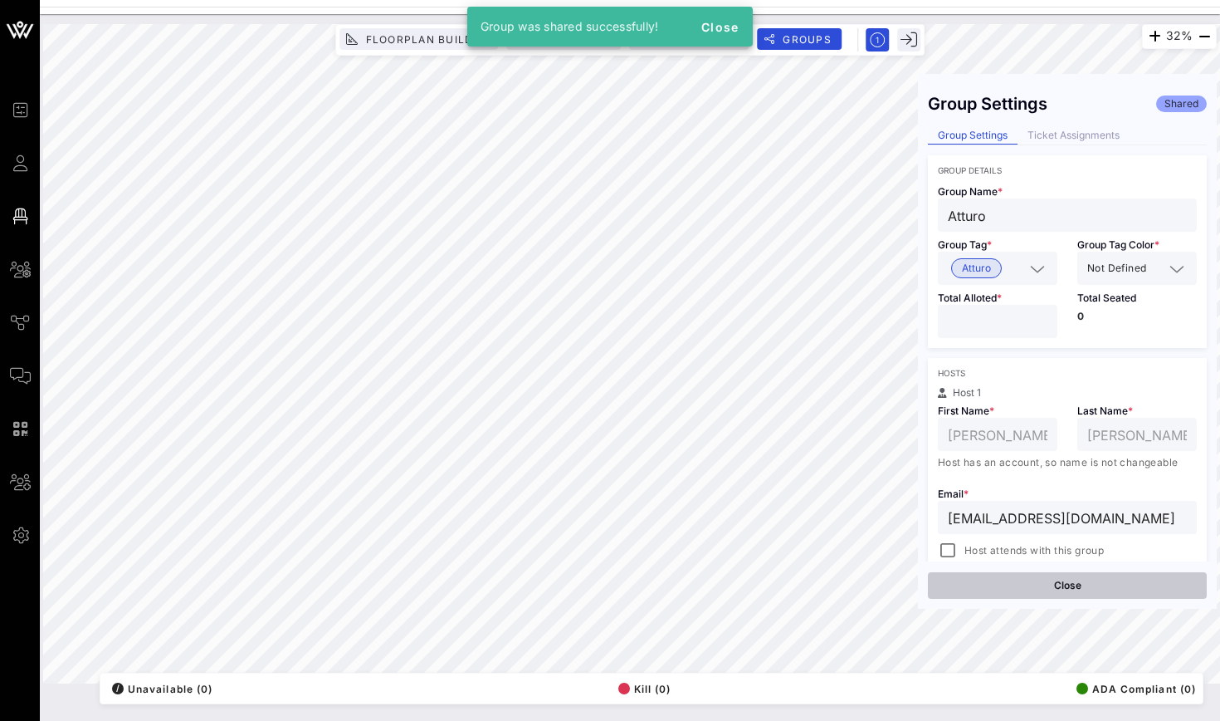
click at [1009, 591] on button "Close" at bounding box center [1067, 585] width 279 height 27
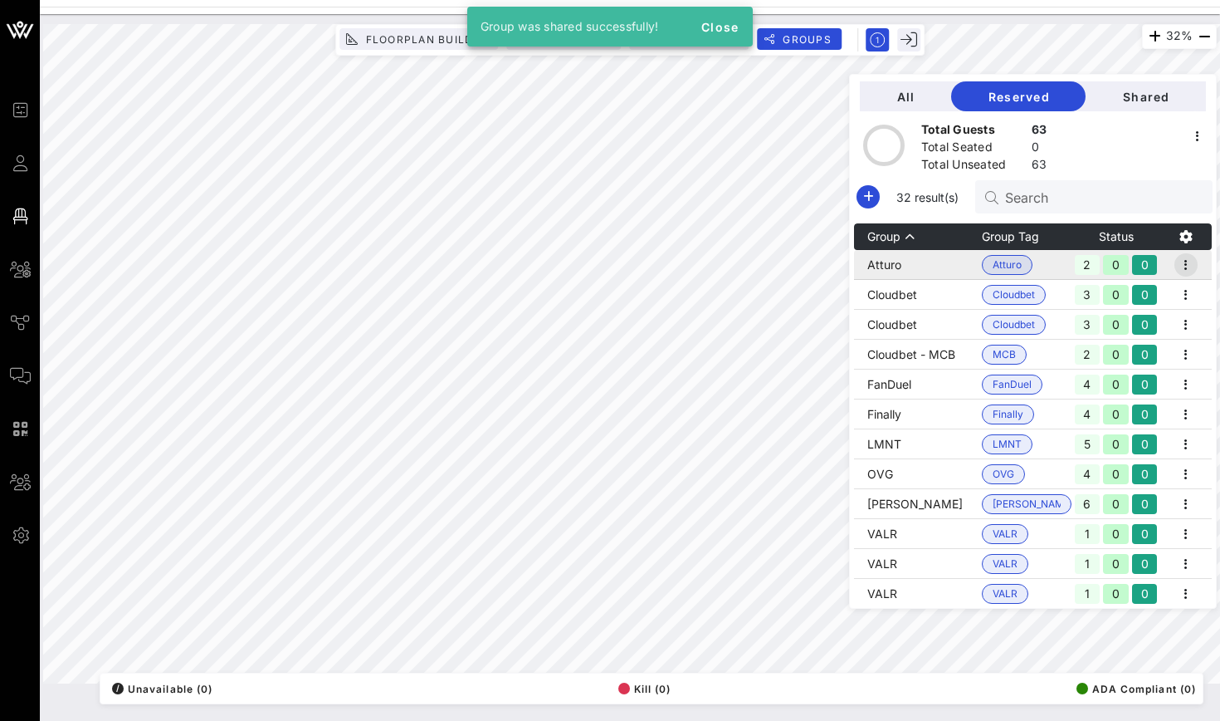
click at [1195, 257] on icon "button" at bounding box center [1186, 265] width 20 height 20
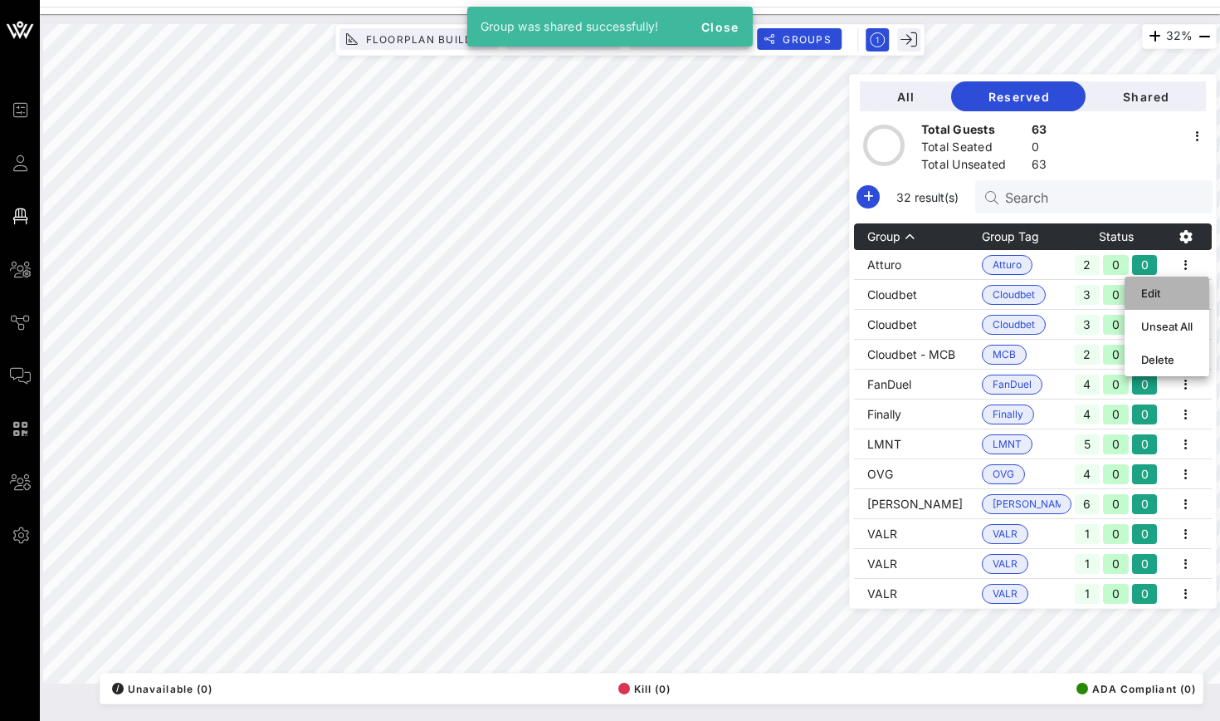
click at [1165, 298] on div "Edit" at bounding box center [1166, 292] width 51 height 13
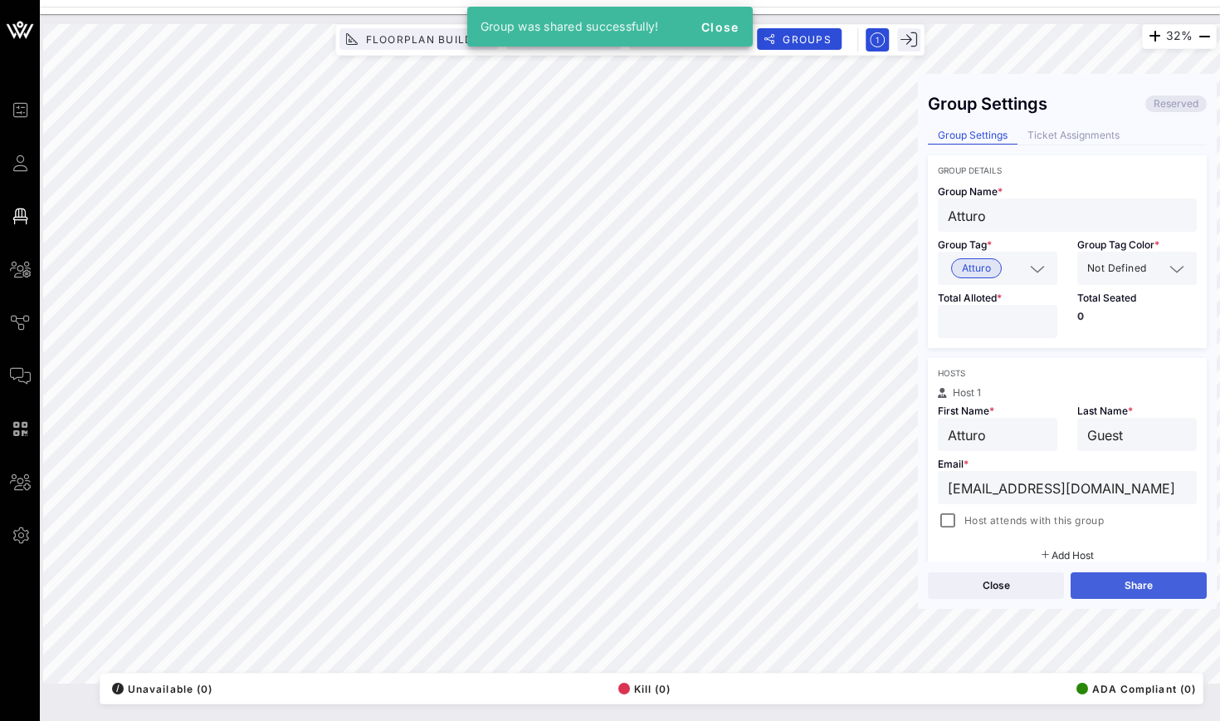
click at [1148, 577] on button "Share" at bounding box center [1139, 585] width 136 height 27
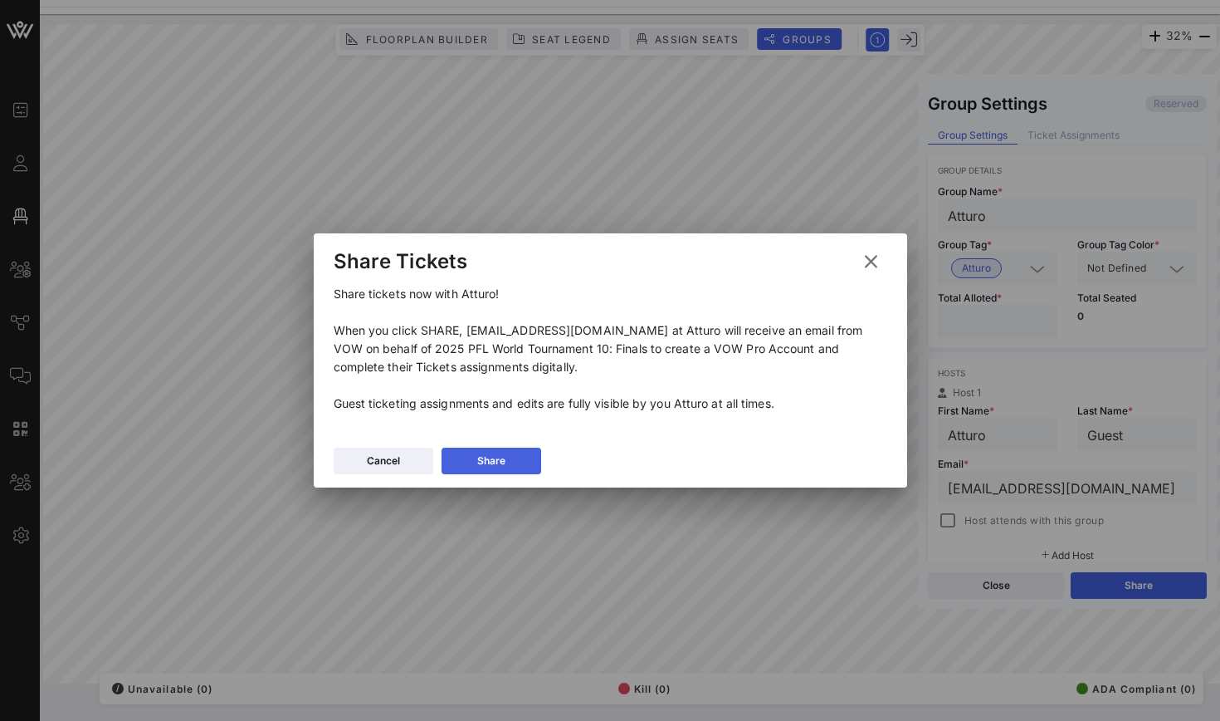
click at [534, 460] on button "Share" at bounding box center [492, 460] width 100 height 27
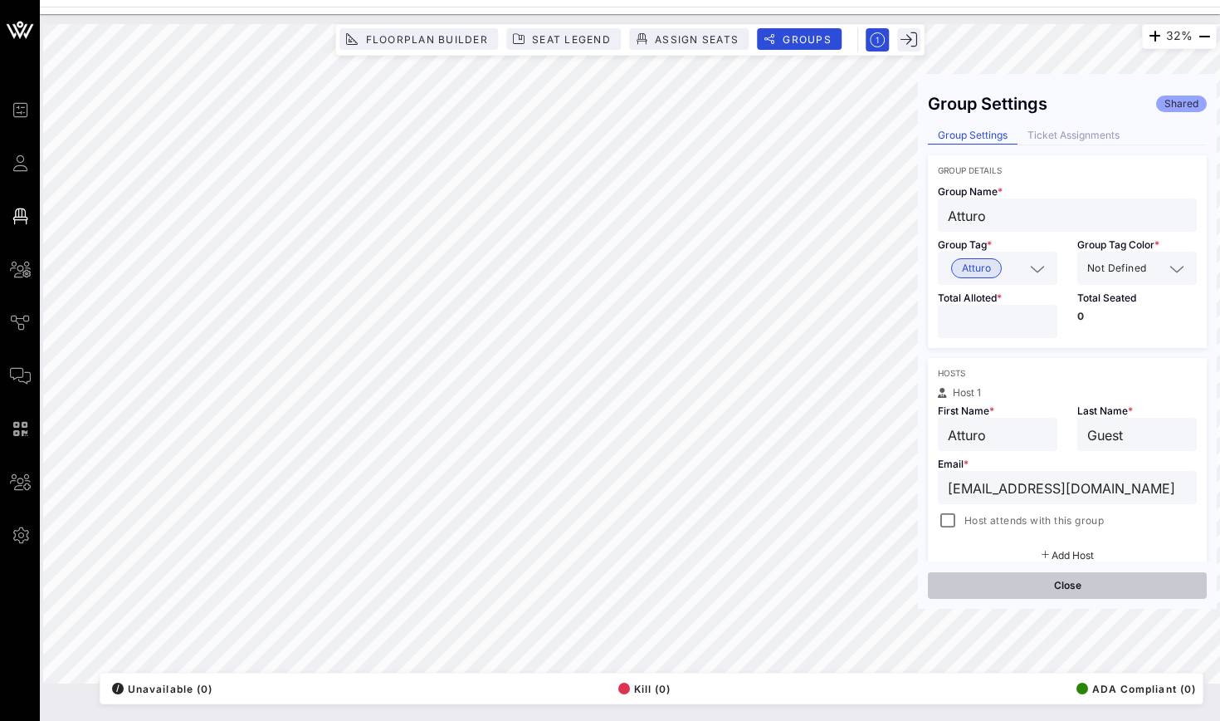
click at [1087, 590] on button "Close" at bounding box center [1067, 585] width 279 height 27
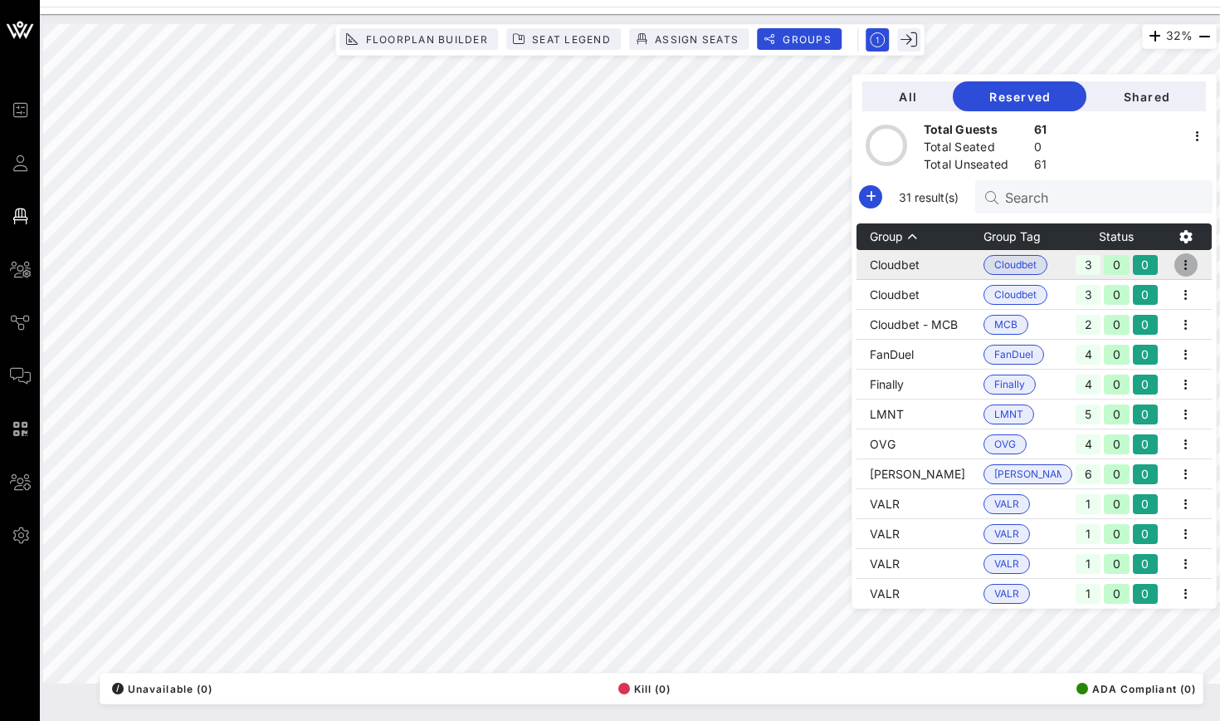
click at [1186, 262] on icon "button" at bounding box center [1186, 265] width 20 height 20
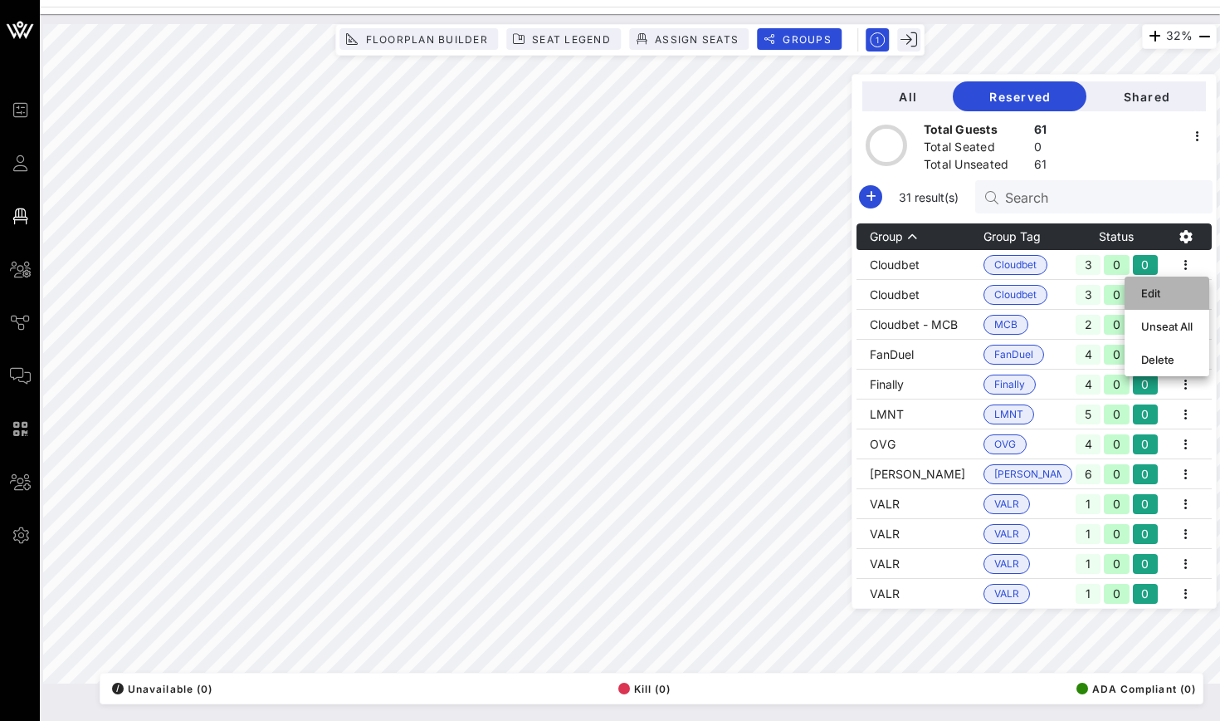
click at [1180, 286] on div "Edit" at bounding box center [1166, 293] width 51 height 27
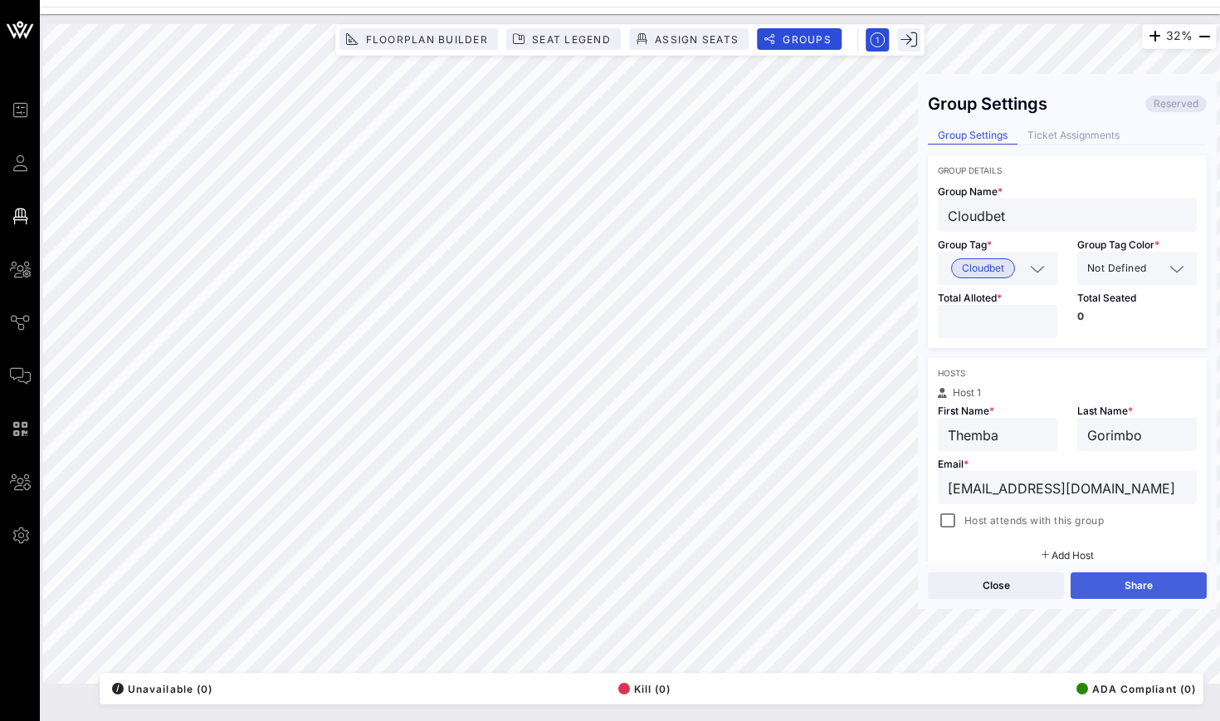
click at [1115, 579] on button "Share" at bounding box center [1139, 585] width 136 height 27
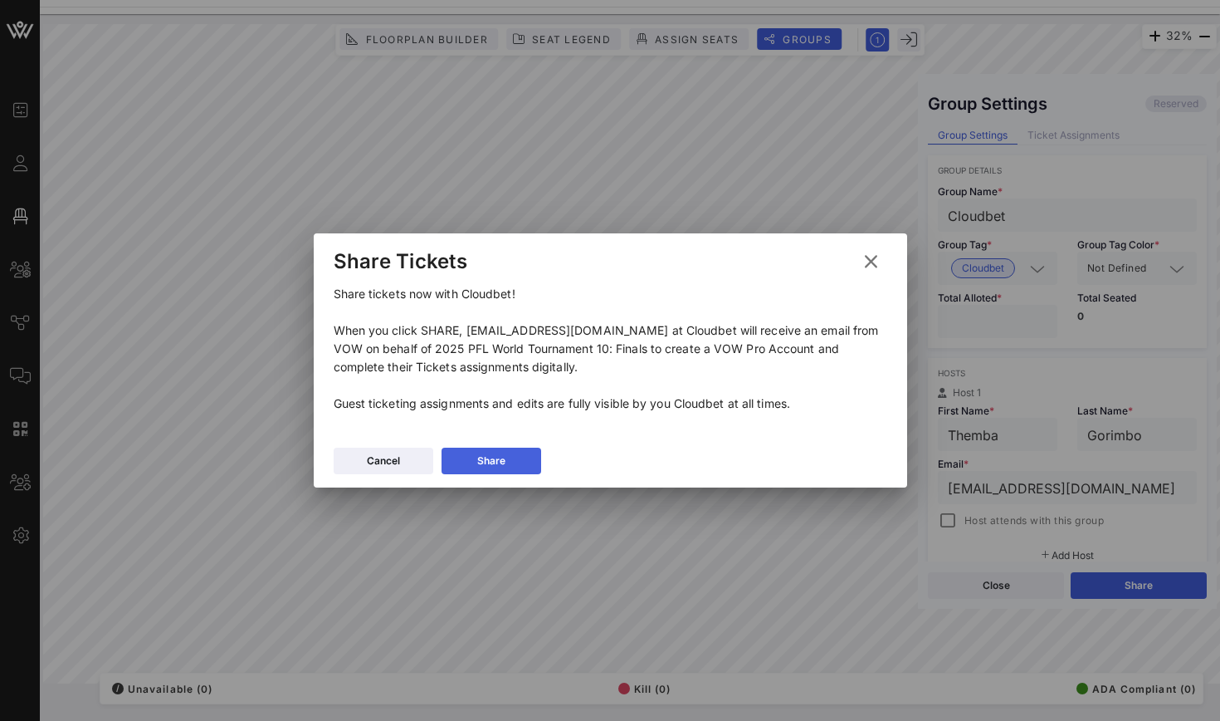
click at [517, 454] on button "Share" at bounding box center [492, 460] width 100 height 27
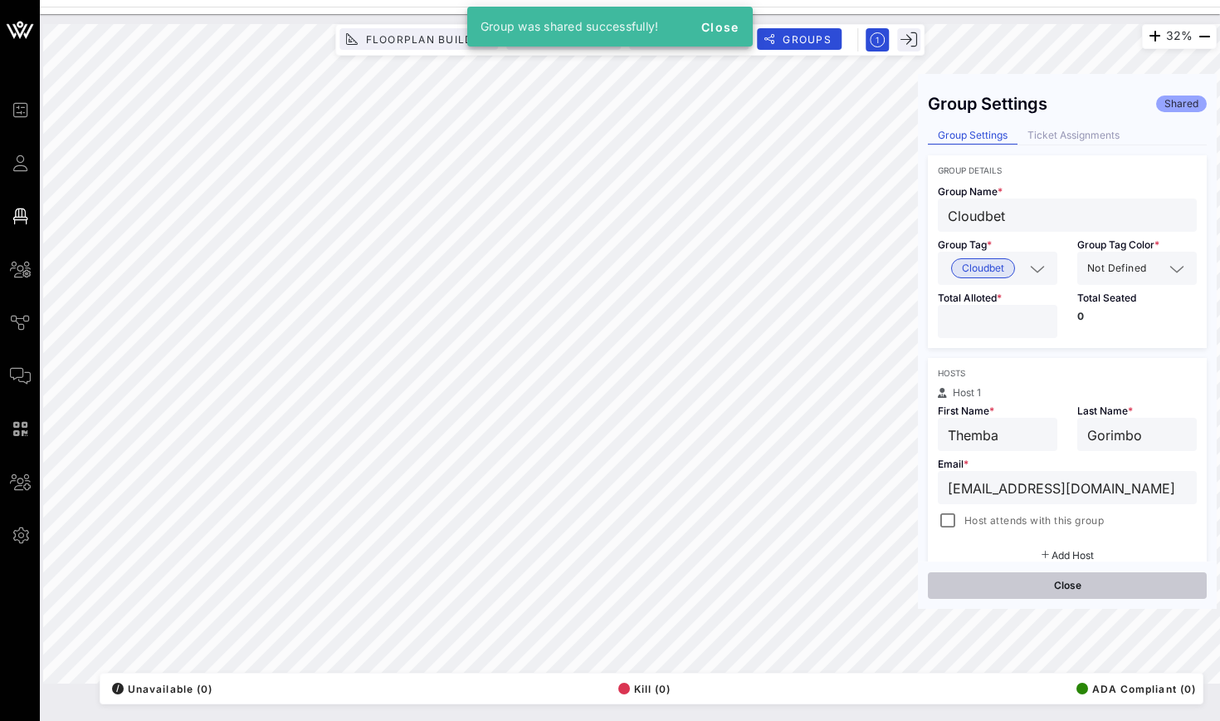
click at [1117, 584] on button "Close" at bounding box center [1067, 585] width 279 height 27
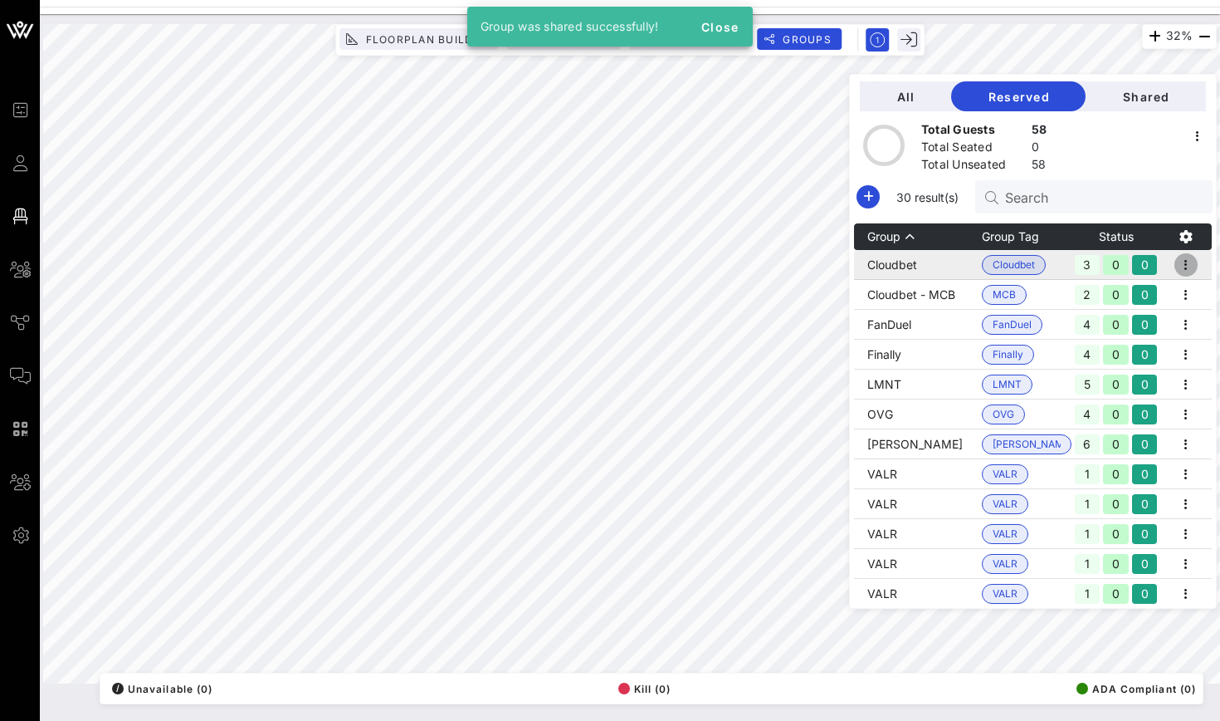
click at [1181, 258] on icon "button" at bounding box center [1186, 265] width 20 height 20
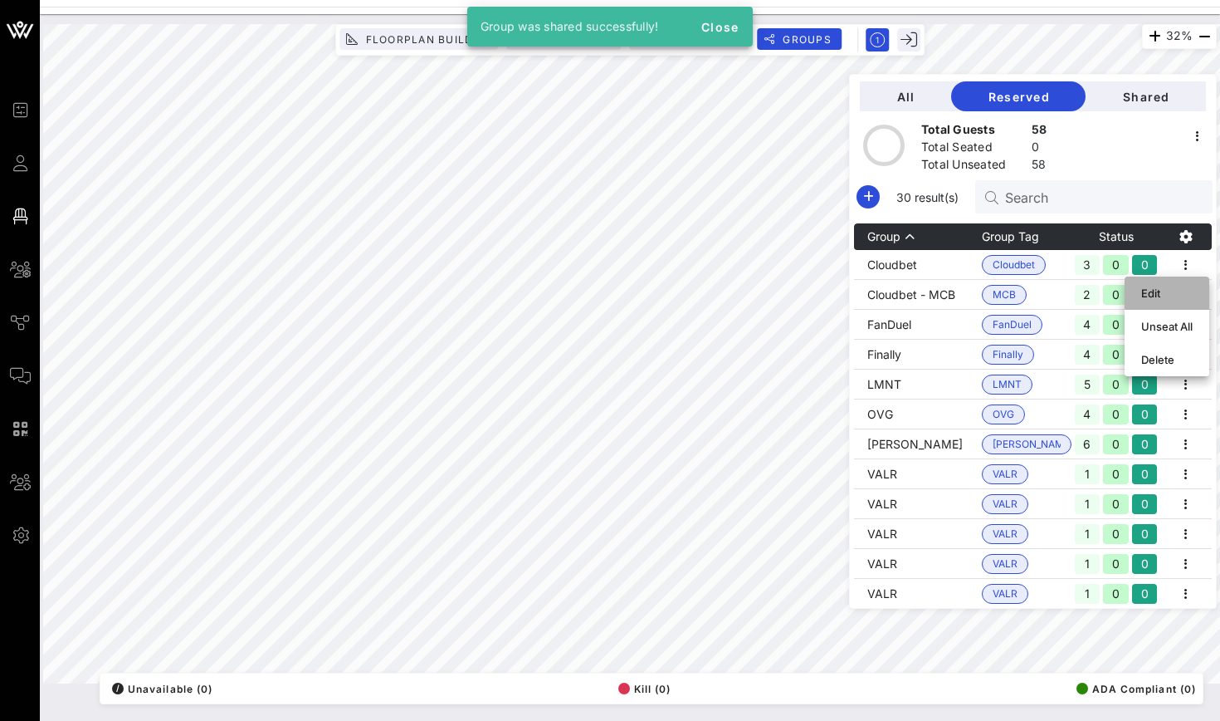
click at [1175, 292] on div "Edit" at bounding box center [1166, 292] width 51 height 13
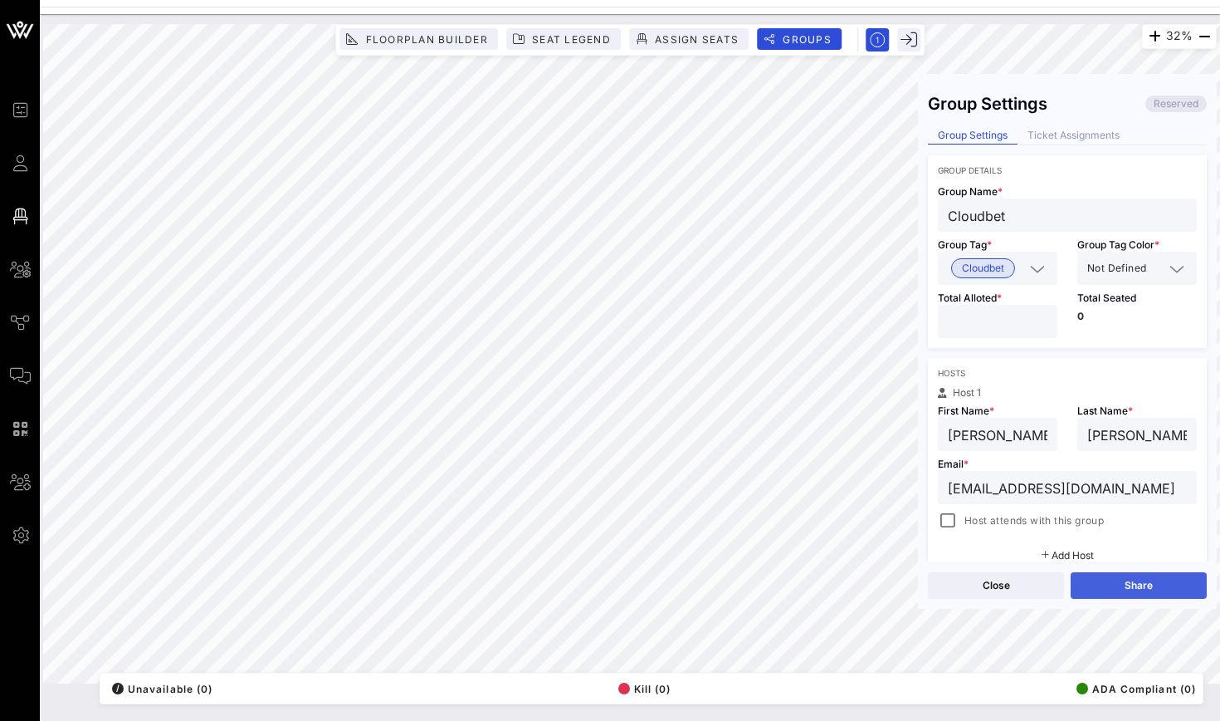
click at [1135, 572] on button "Share" at bounding box center [1139, 585] width 136 height 27
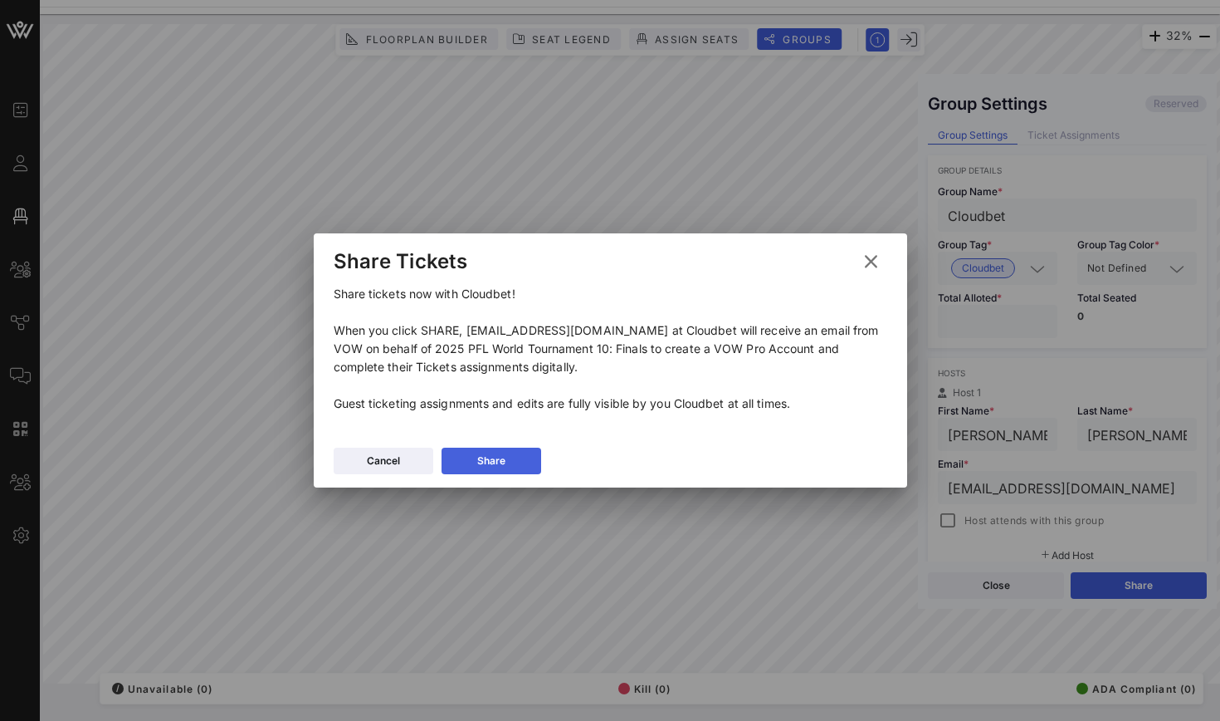
click at [533, 451] on button "Share" at bounding box center [492, 460] width 100 height 27
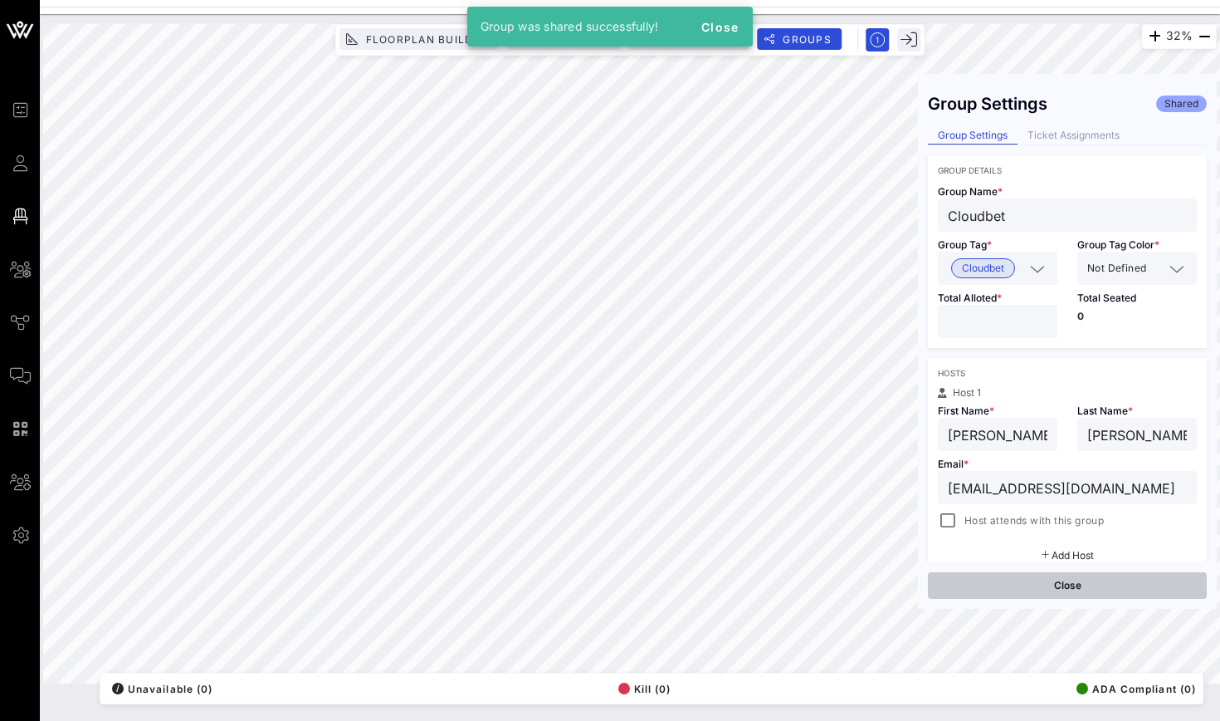
click at [1086, 580] on button "Close" at bounding box center [1067, 585] width 279 height 27
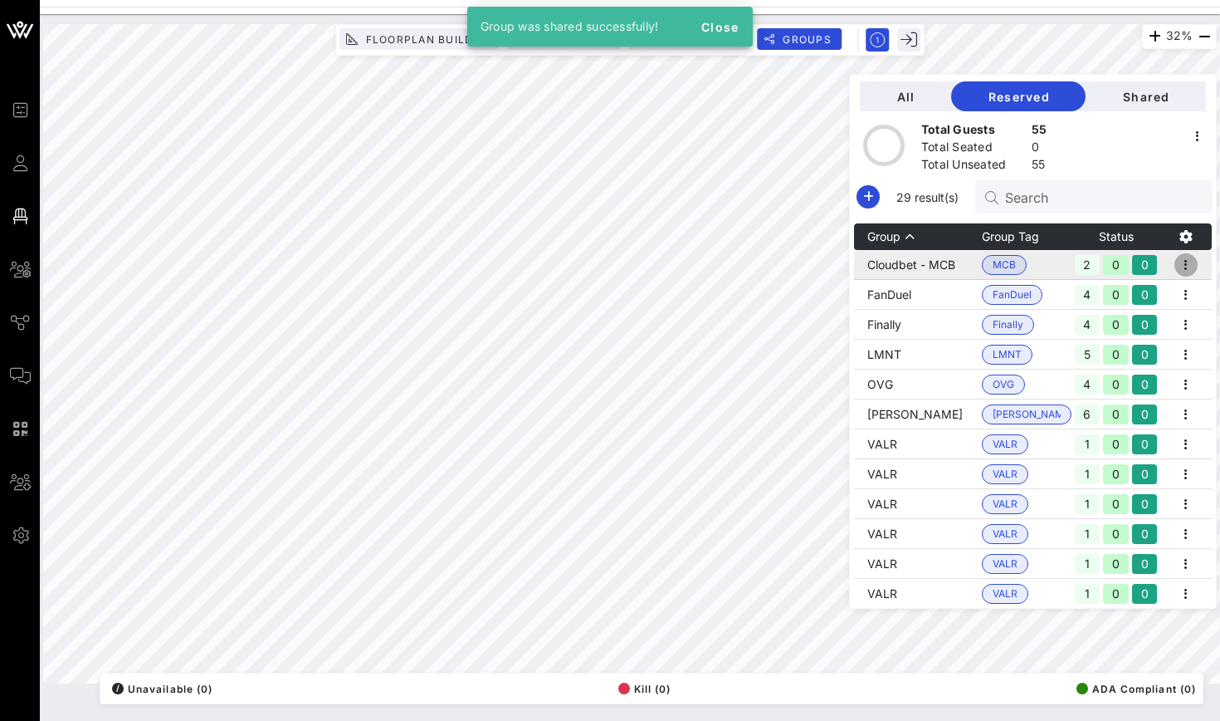
click at [1185, 266] on icon "button" at bounding box center [1186, 265] width 20 height 20
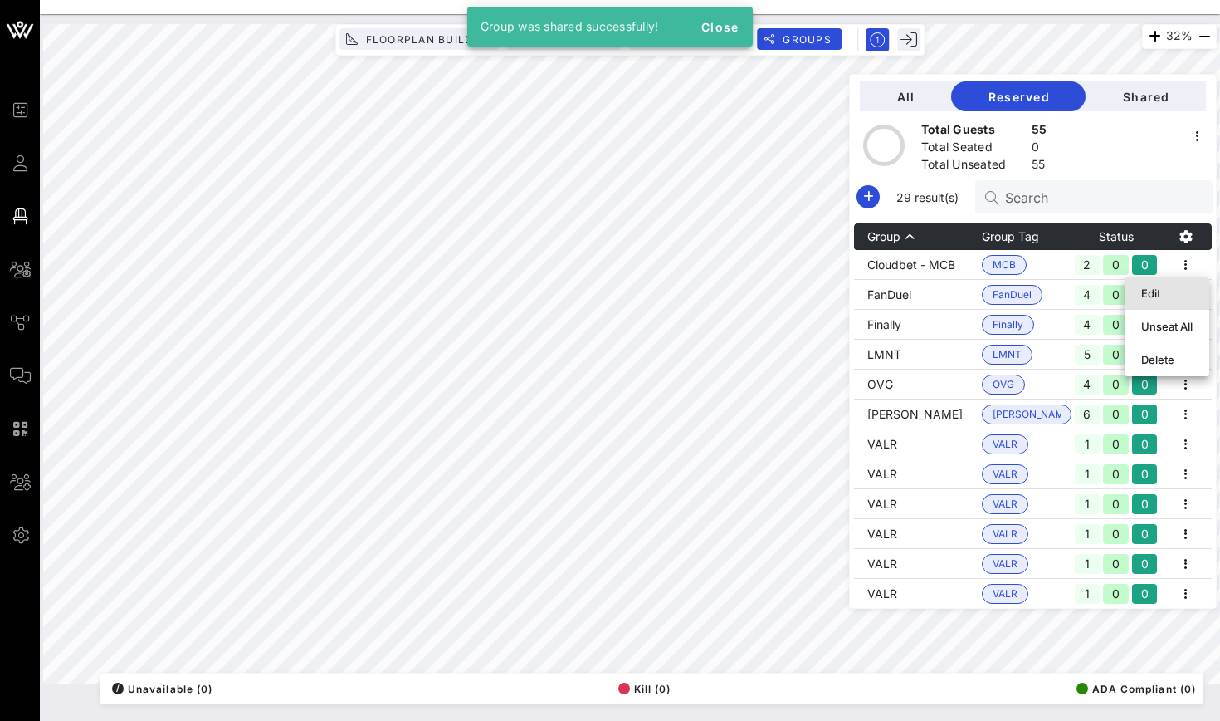
click at [1180, 300] on div "Edit" at bounding box center [1166, 293] width 51 height 27
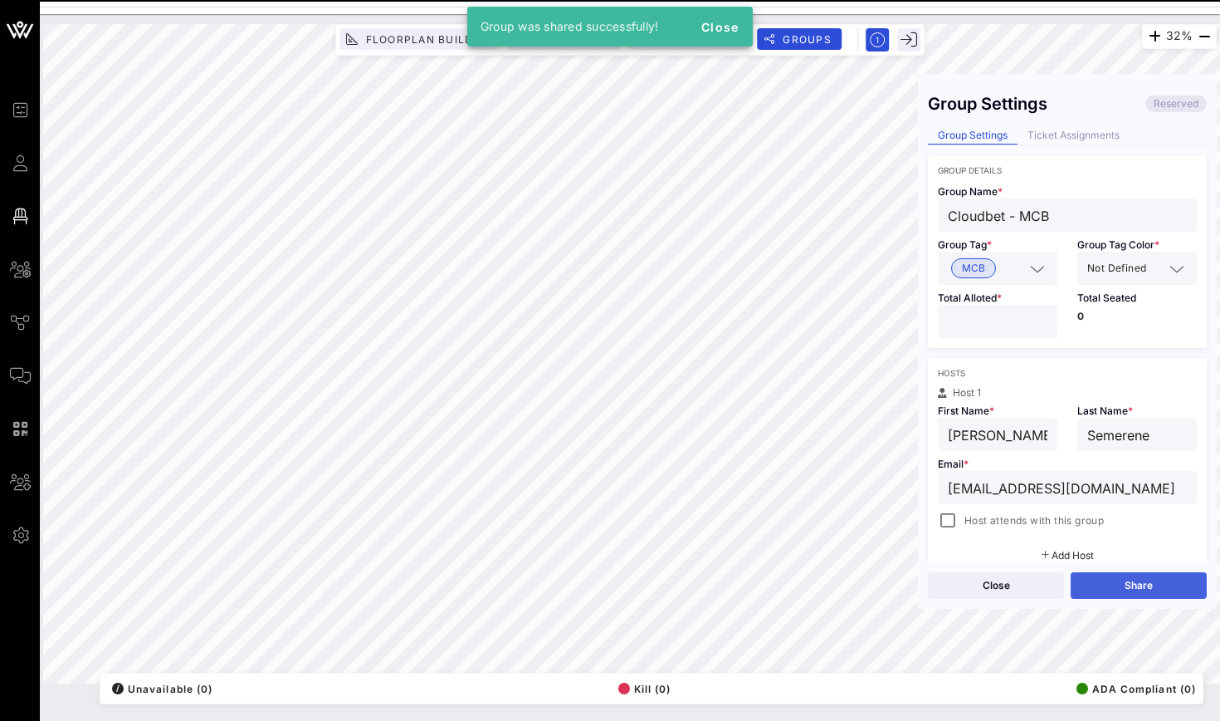
click at [1097, 574] on button "Share" at bounding box center [1139, 585] width 136 height 27
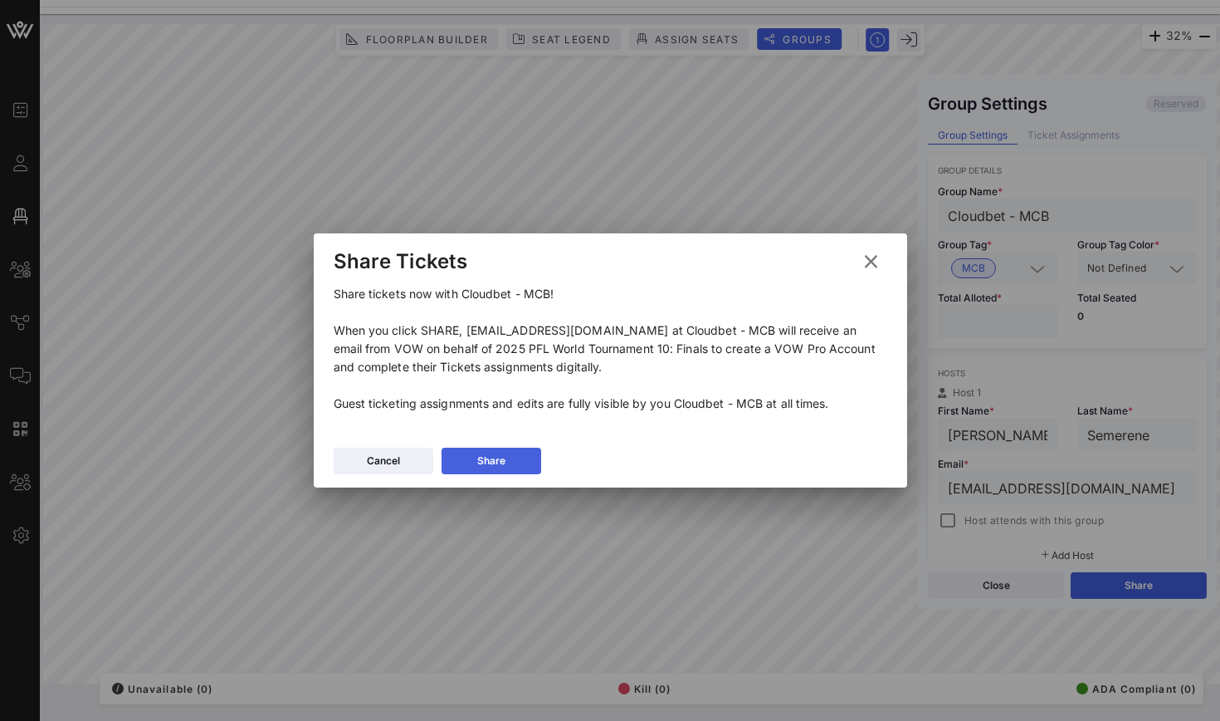
click at [534, 470] on button "Share" at bounding box center [492, 460] width 100 height 27
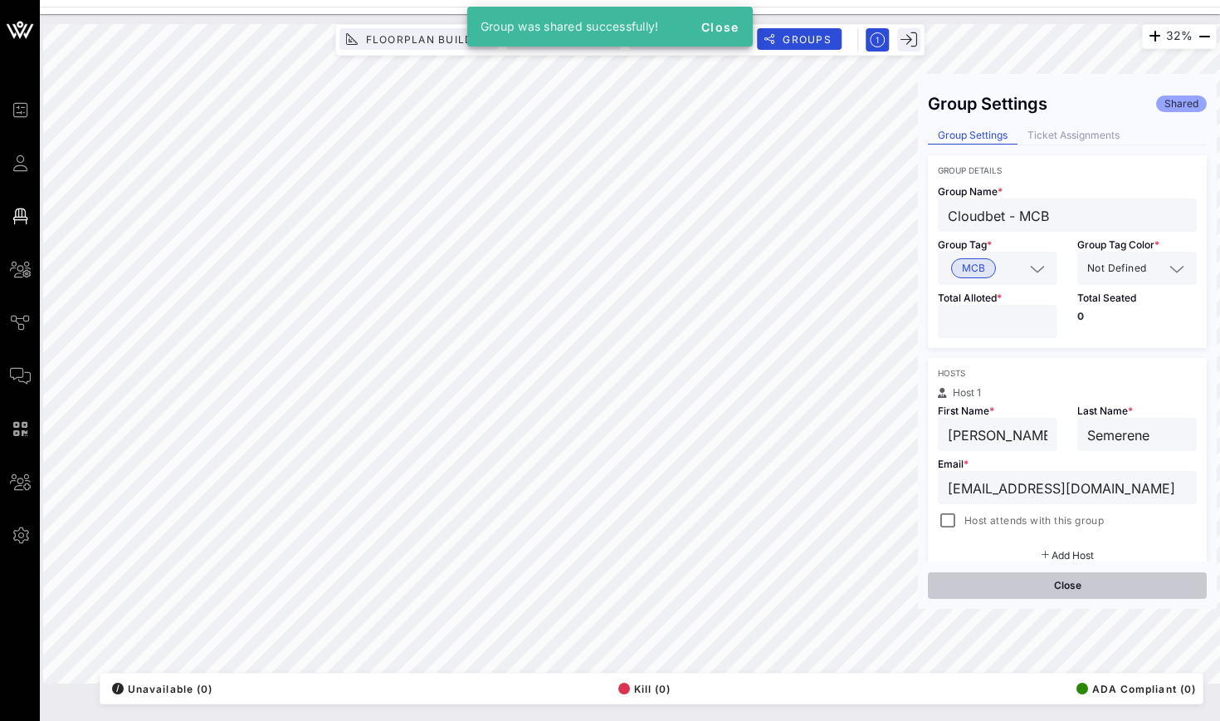
click at [1072, 594] on button "Close" at bounding box center [1067, 585] width 279 height 27
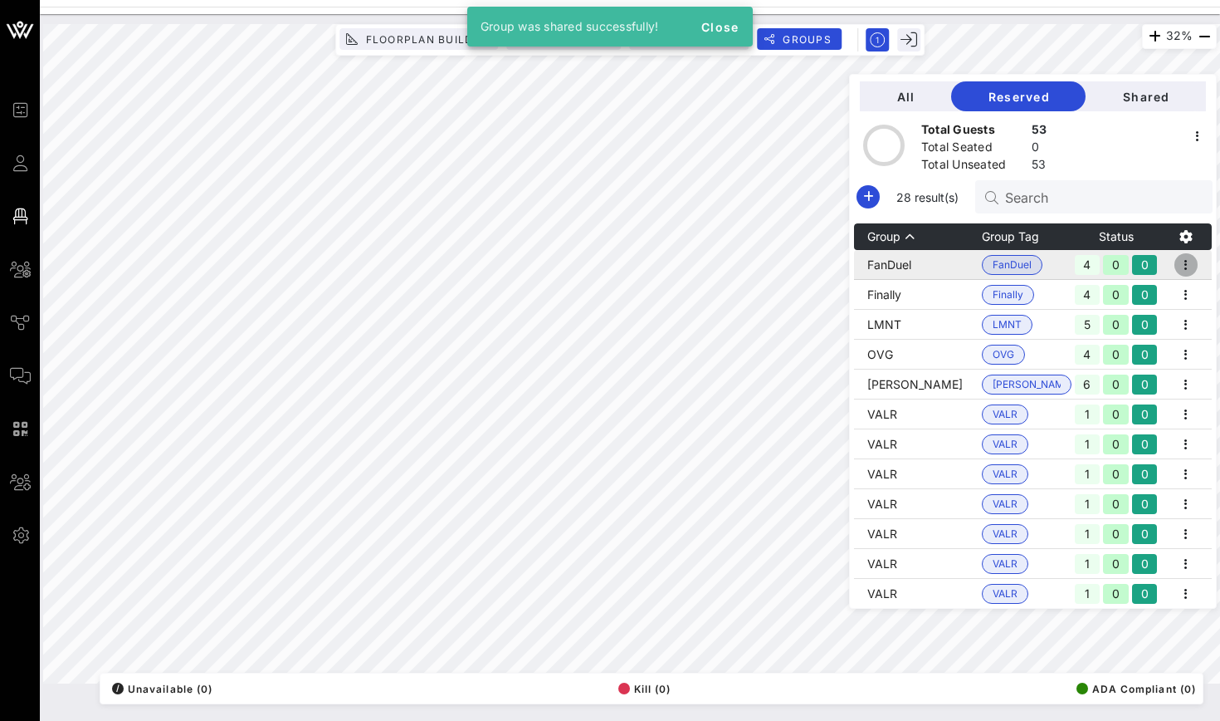
click at [1185, 267] on icon "button" at bounding box center [1186, 265] width 20 height 20
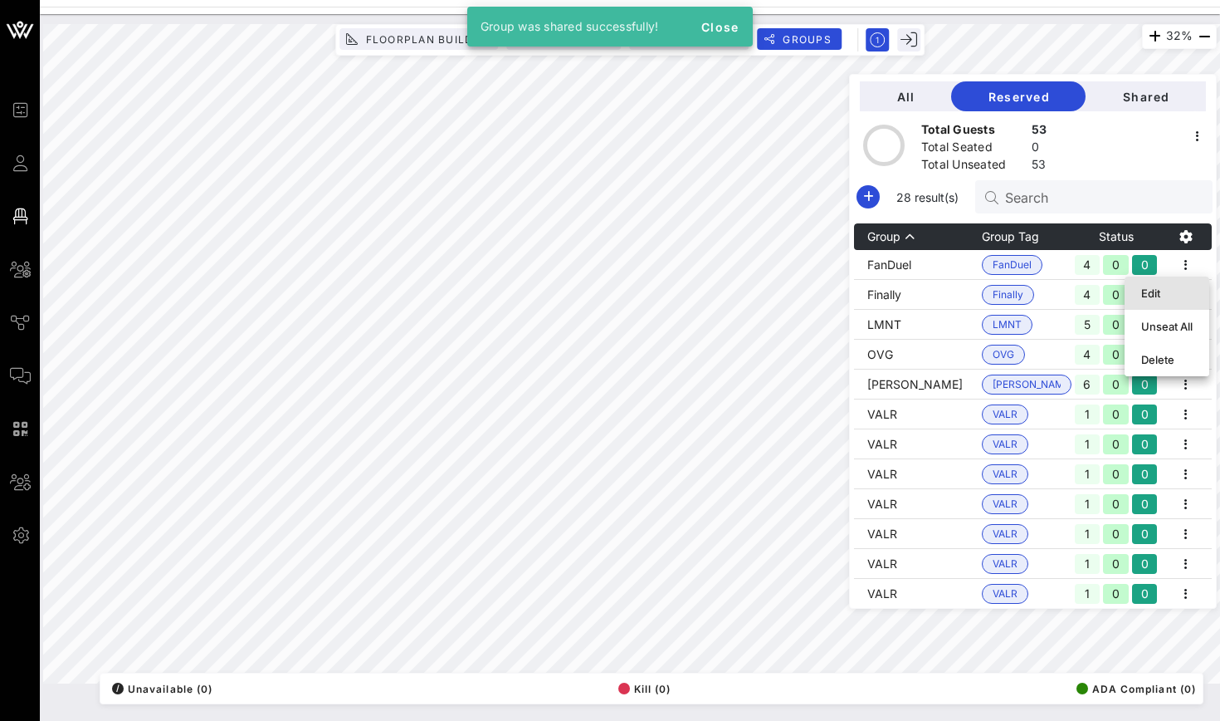
click at [1173, 294] on div "Edit" at bounding box center [1166, 292] width 51 height 13
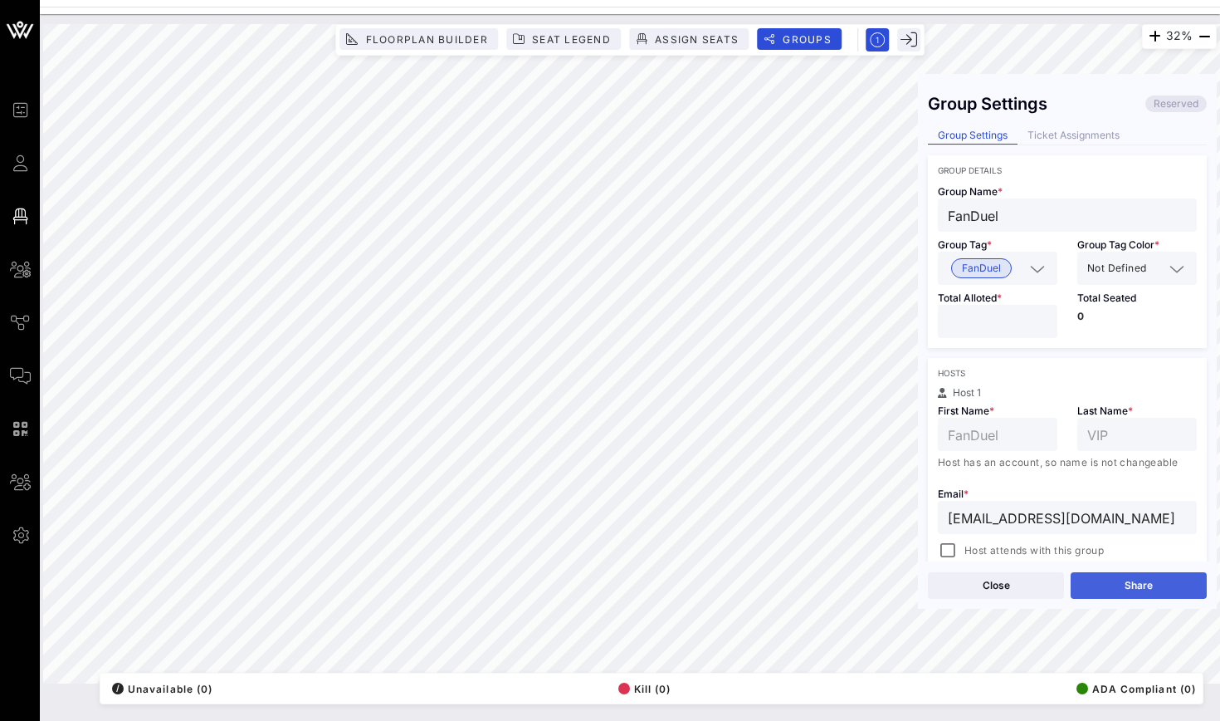
click at [1111, 583] on button "Share" at bounding box center [1139, 585] width 136 height 27
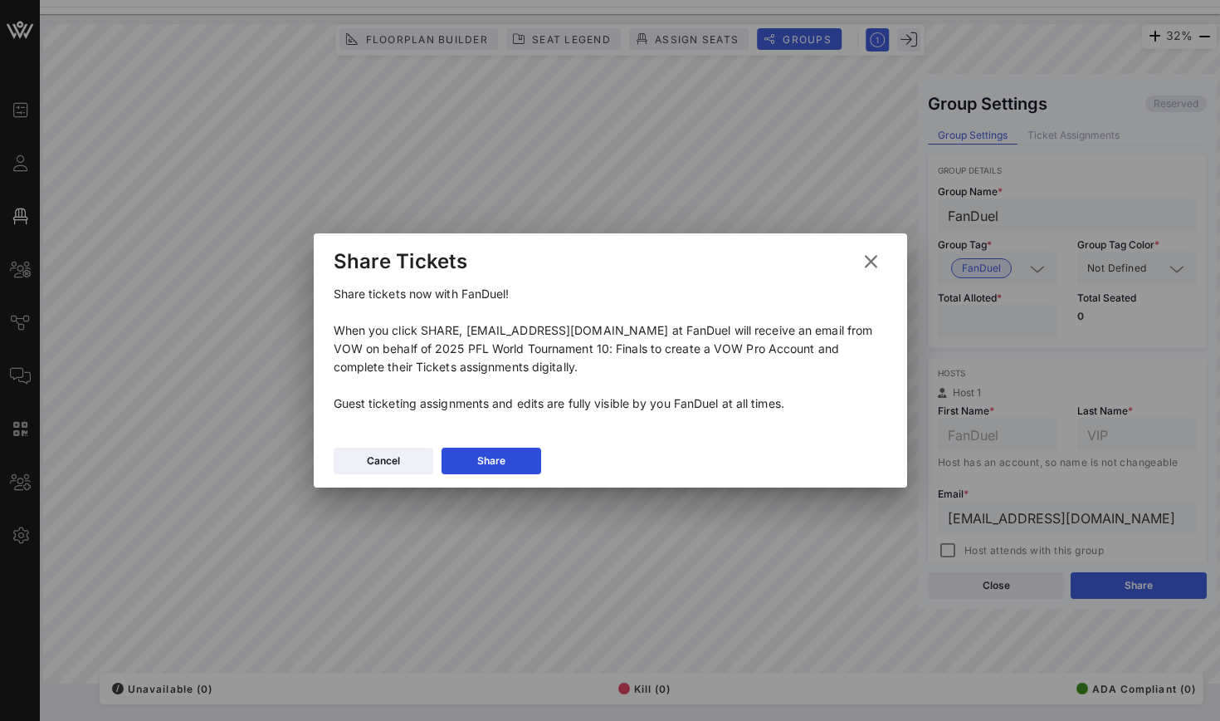
click at [501, 443] on div "Cancel Share" at bounding box center [611, 463] width 594 height 48
click at [502, 462] on div "Share" at bounding box center [491, 460] width 28 height 17
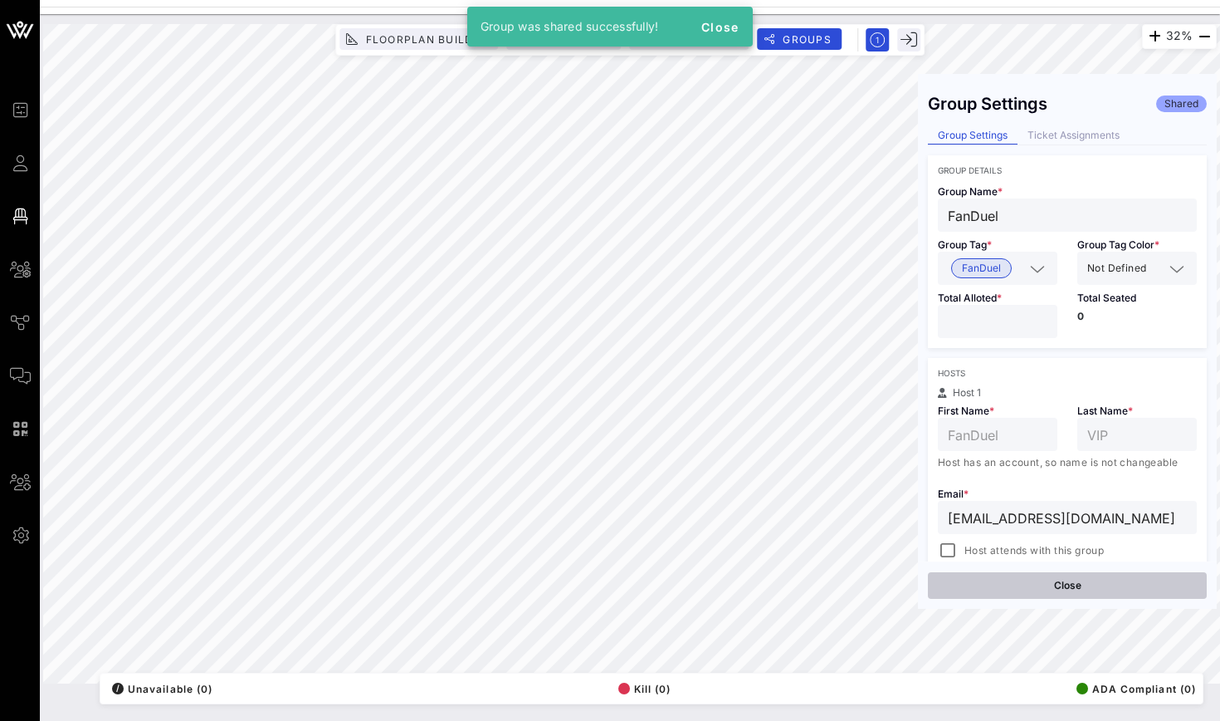
click at [961, 594] on button "Close" at bounding box center [1067, 585] width 279 height 27
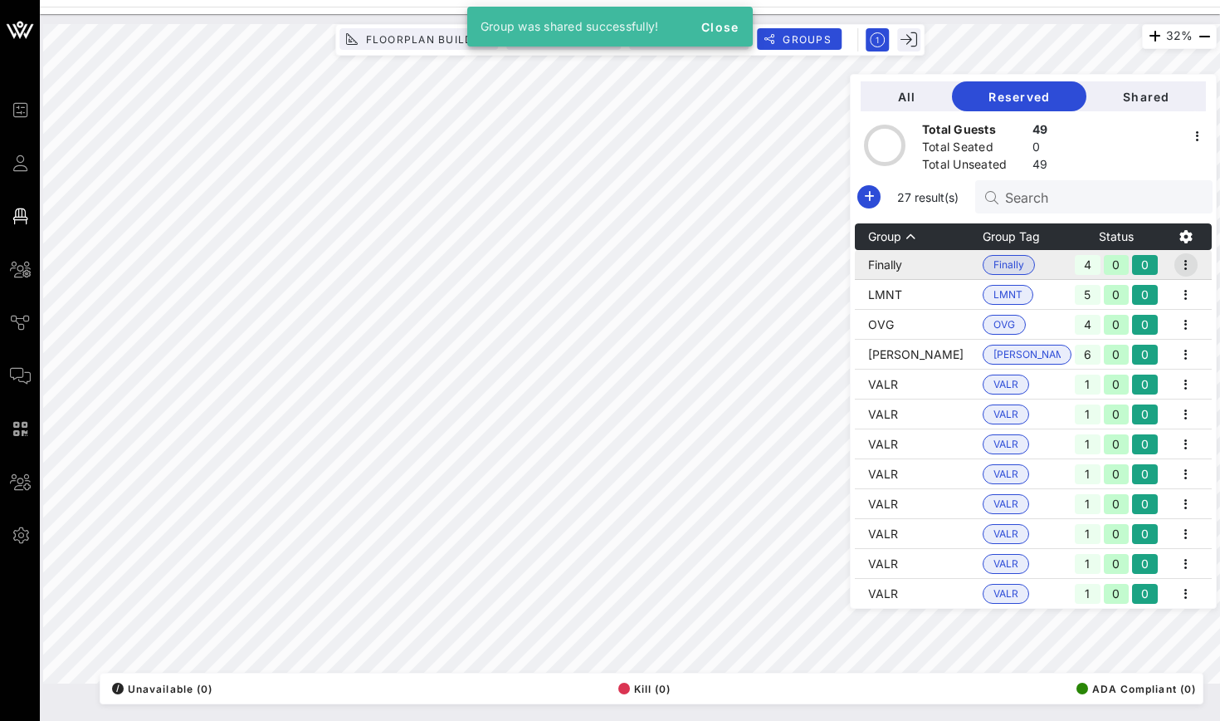
click at [1184, 264] on icon "button" at bounding box center [1186, 265] width 20 height 20
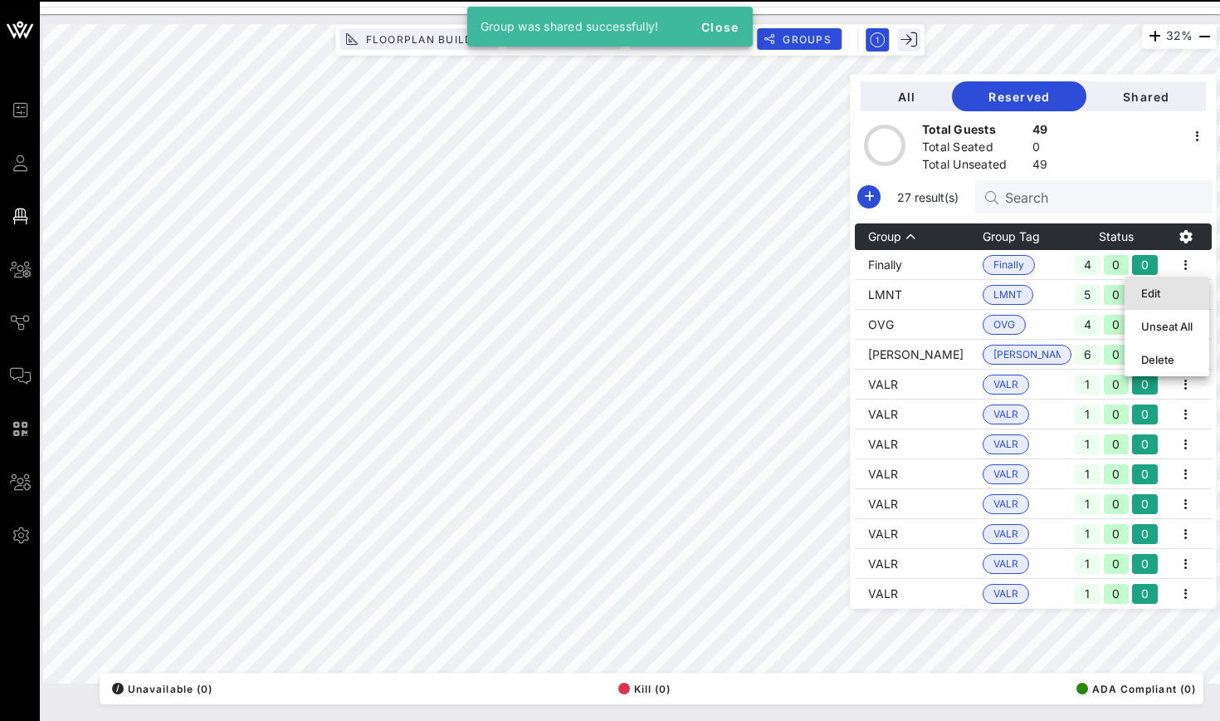
click at [1180, 293] on div "Edit" at bounding box center [1166, 292] width 51 height 13
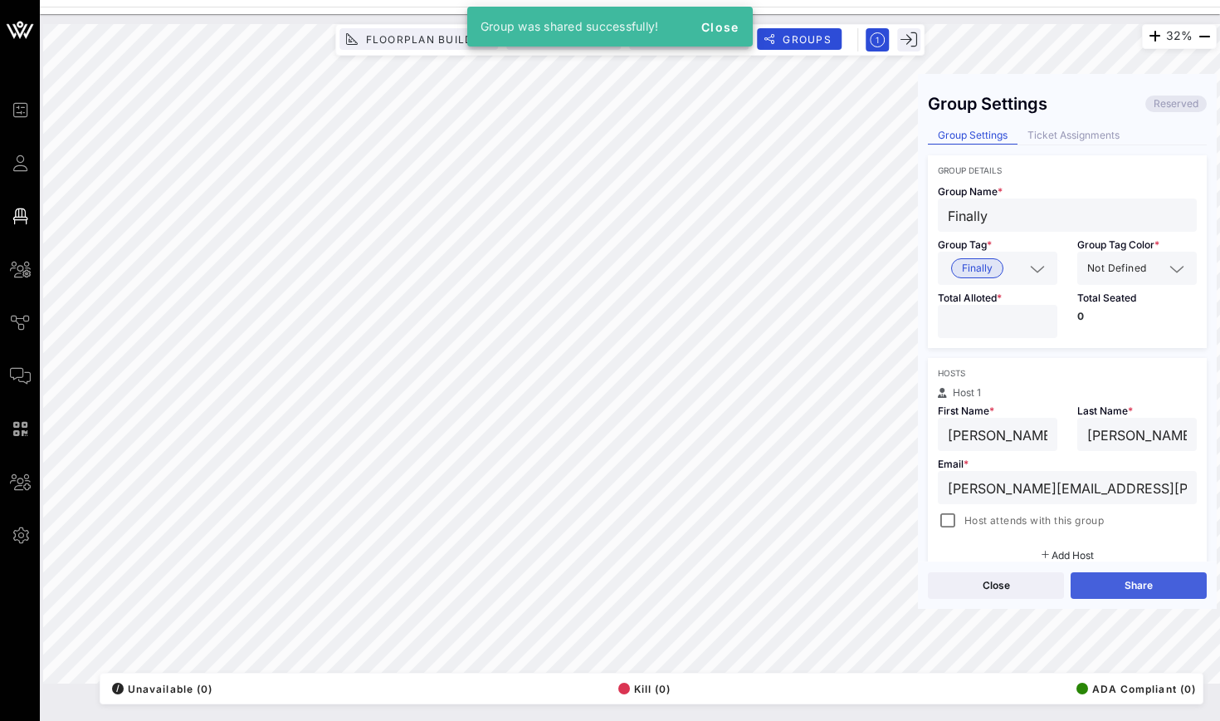
click at [1135, 579] on button "Share" at bounding box center [1139, 585] width 136 height 27
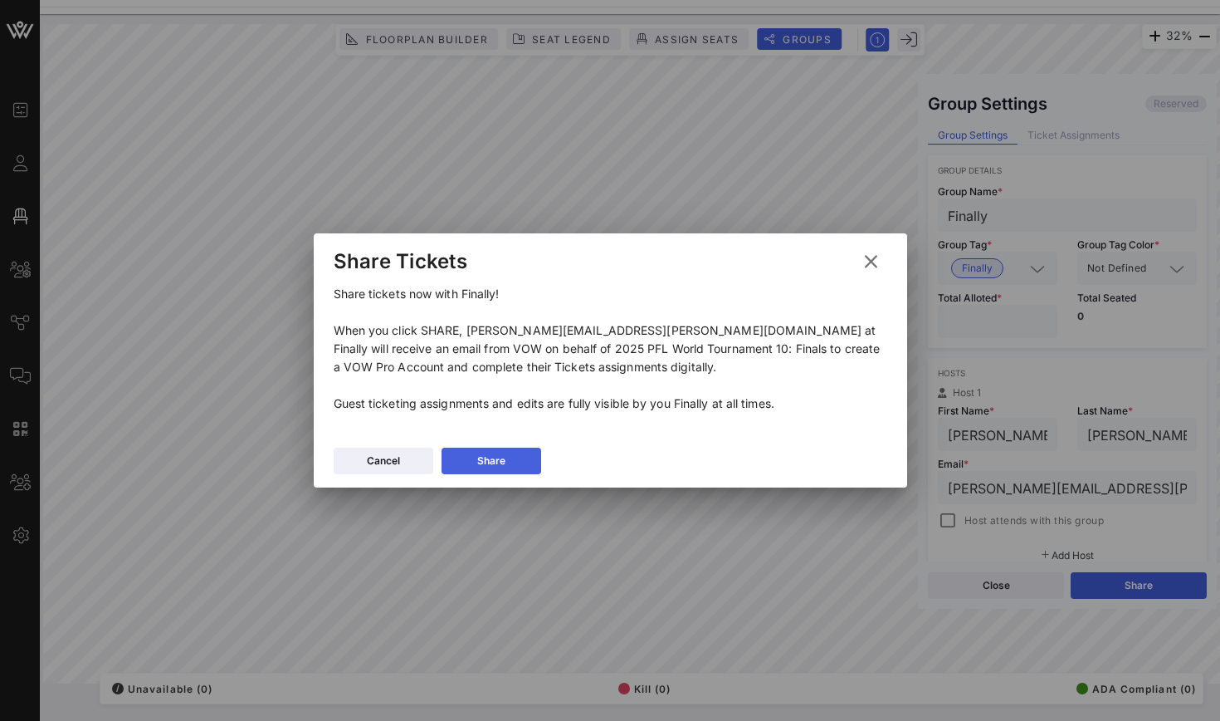
click at [524, 461] on button "Share" at bounding box center [492, 460] width 100 height 27
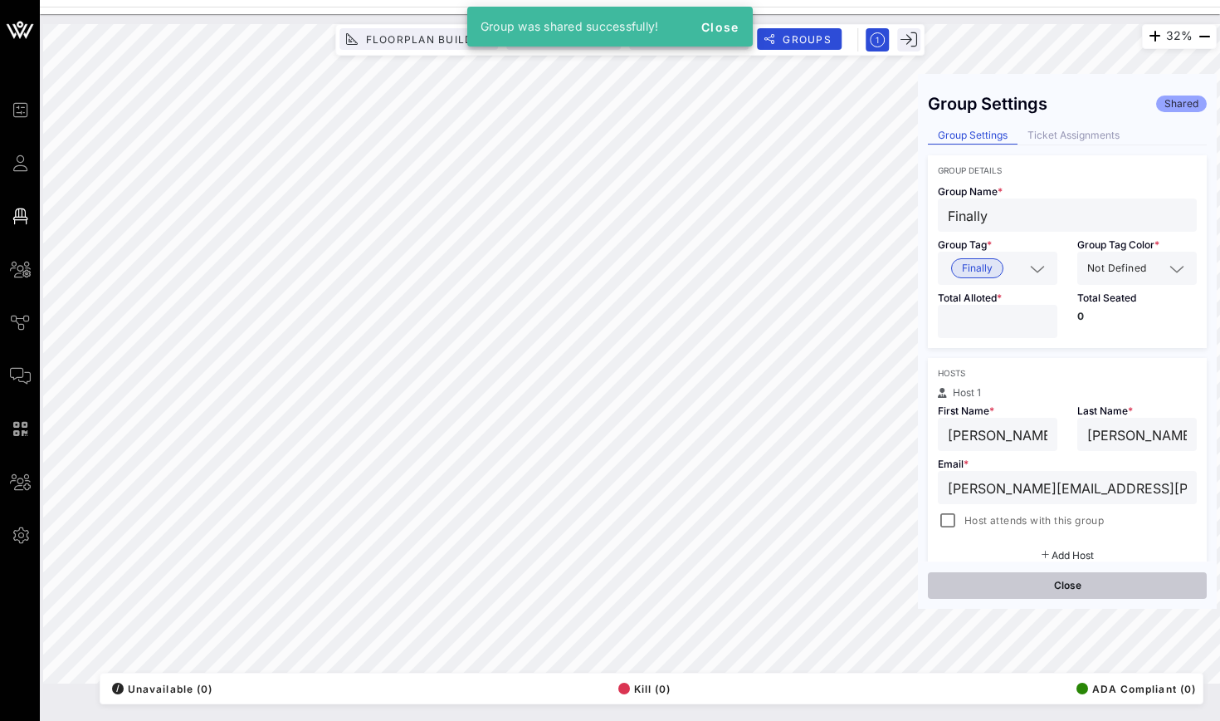
click at [952, 598] on button "Close" at bounding box center [1067, 585] width 279 height 27
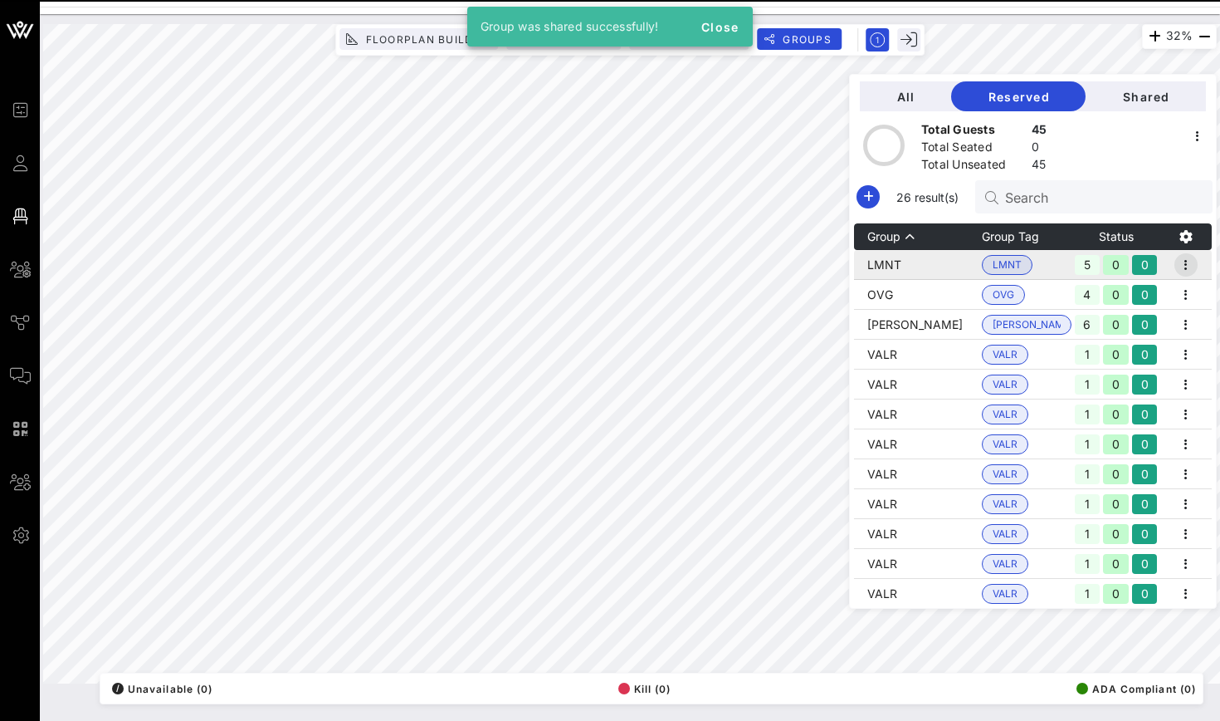
click at [1190, 266] on icon "button" at bounding box center [1186, 265] width 20 height 20
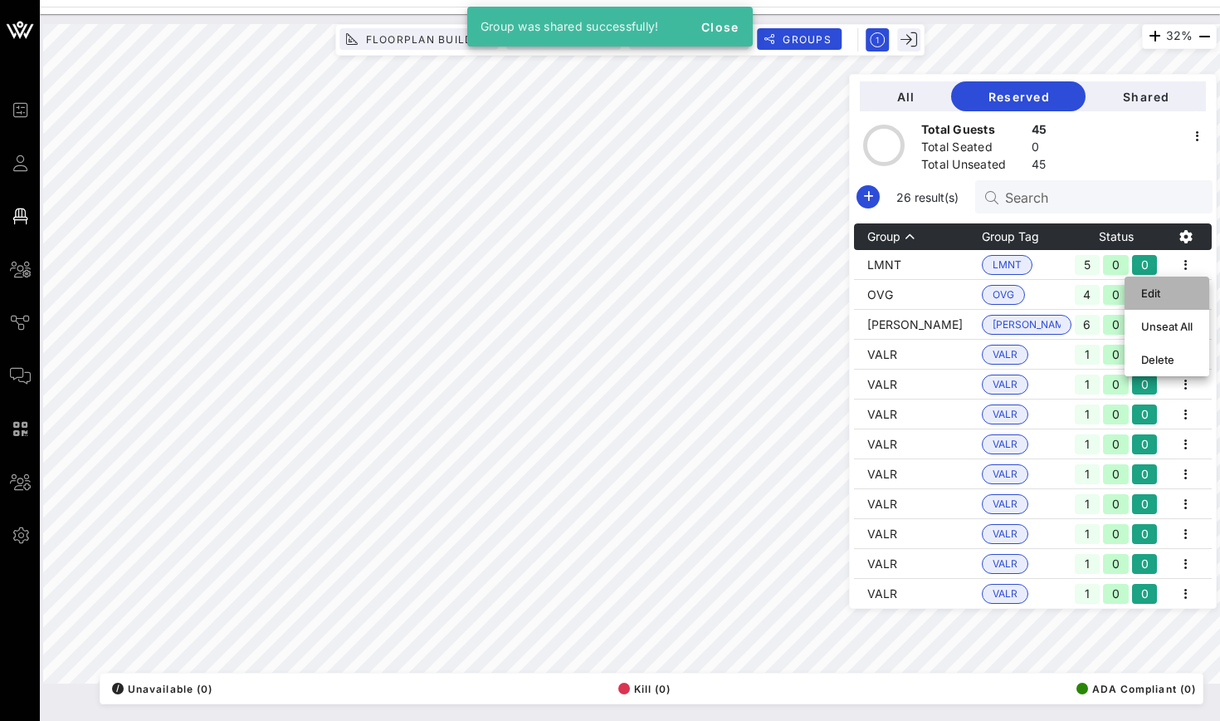
click at [1189, 291] on div "Edit" at bounding box center [1166, 292] width 51 height 13
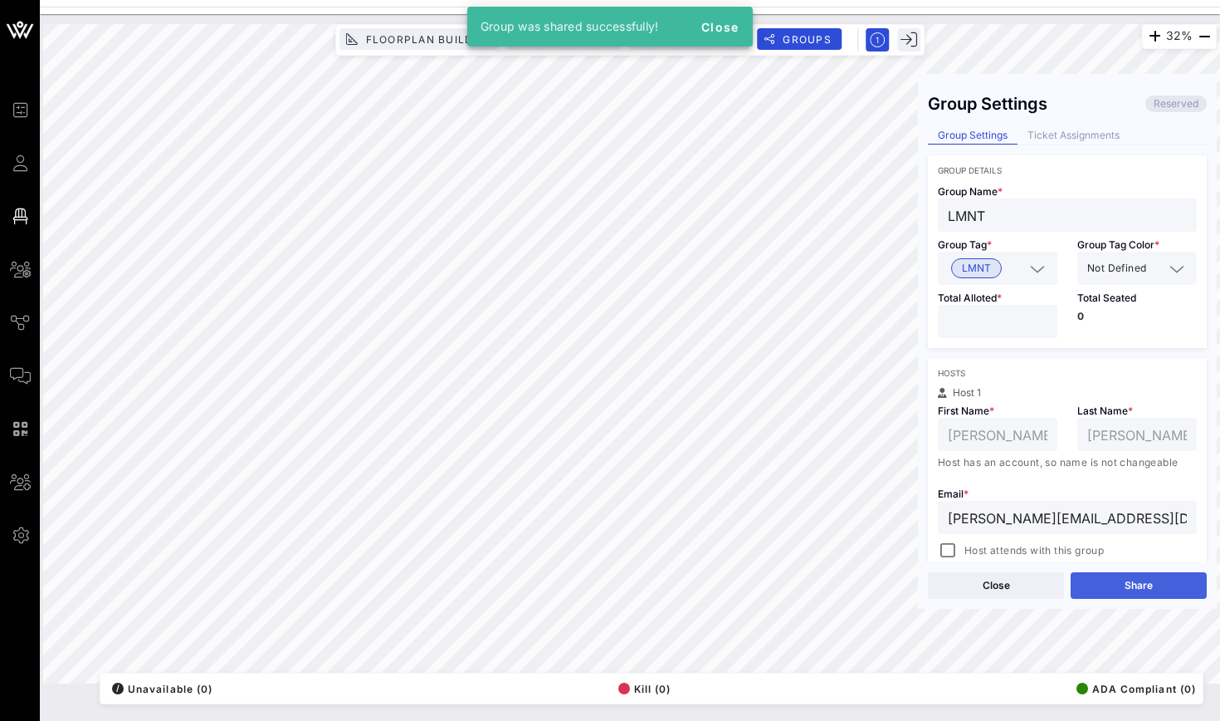
click at [1123, 574] on button "Share" at bounding box center [1139, 585] width 136 height 27
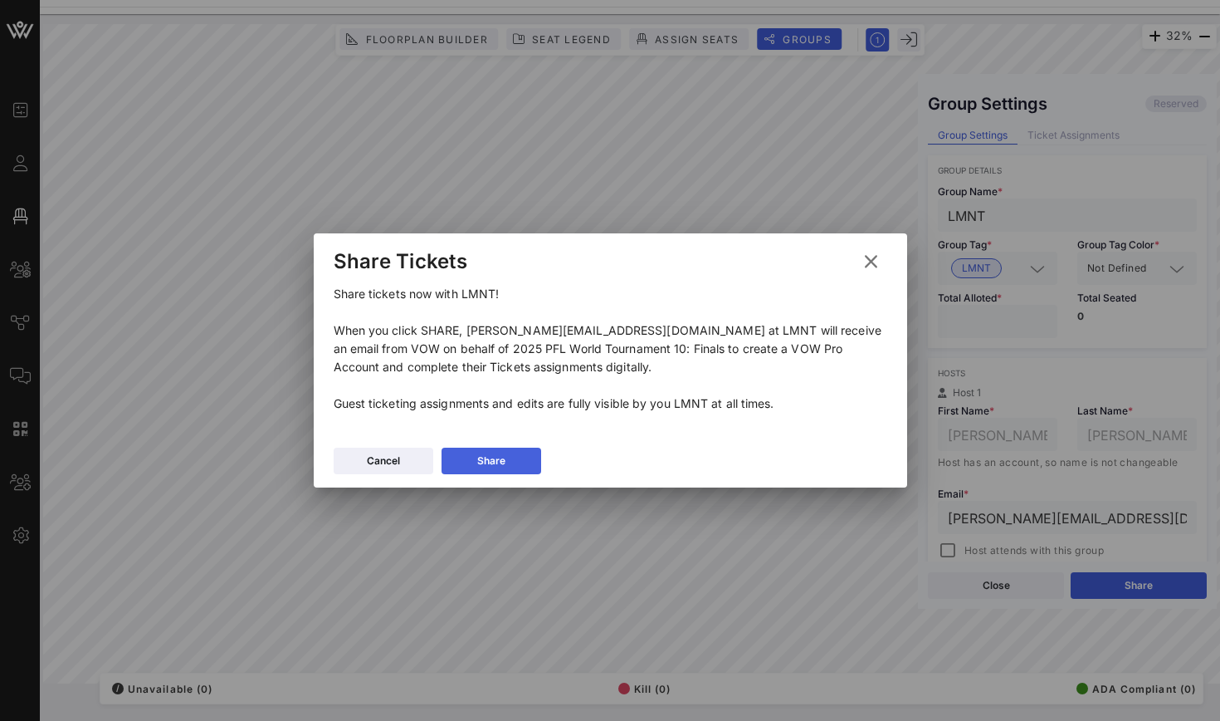
click at [530, 456] on button "Share" at bounding box center [492, 460] width 100 height 27
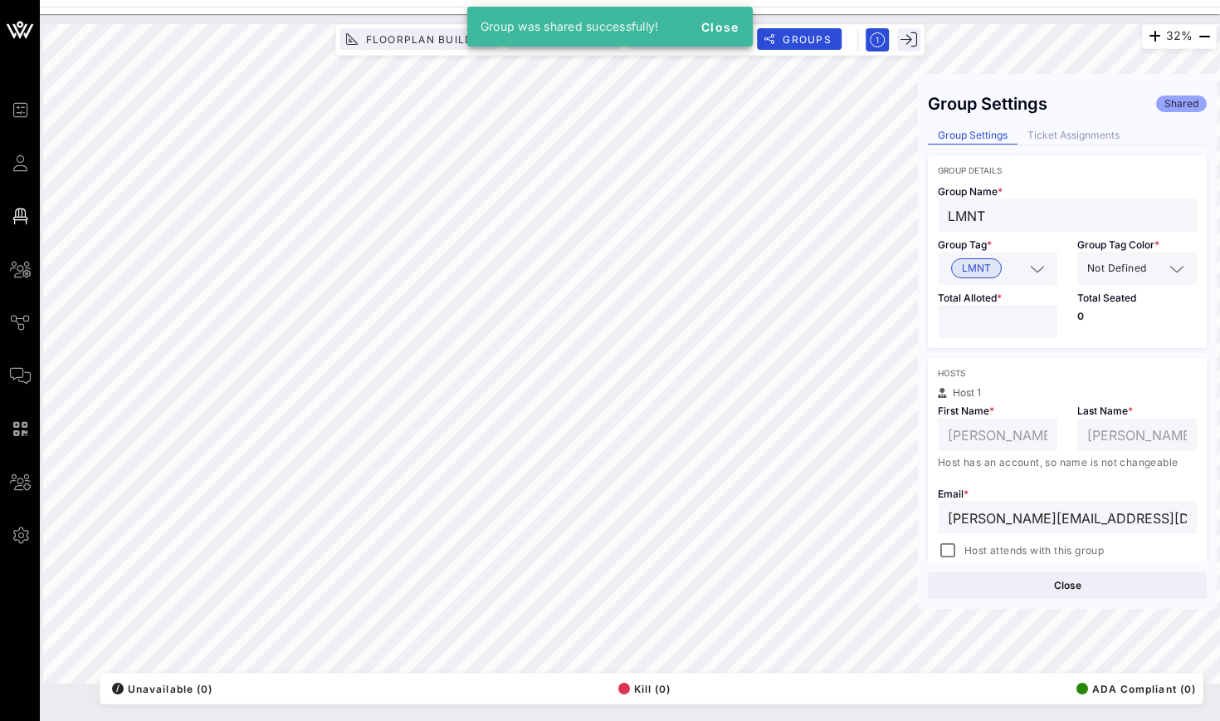
click at [1051, 571] on div "Close" at bounding box center [1067, 584] width 299 height 47
click at [1053, 583] on button "Close" at bounding box center [1067, 585] width 279 height 27
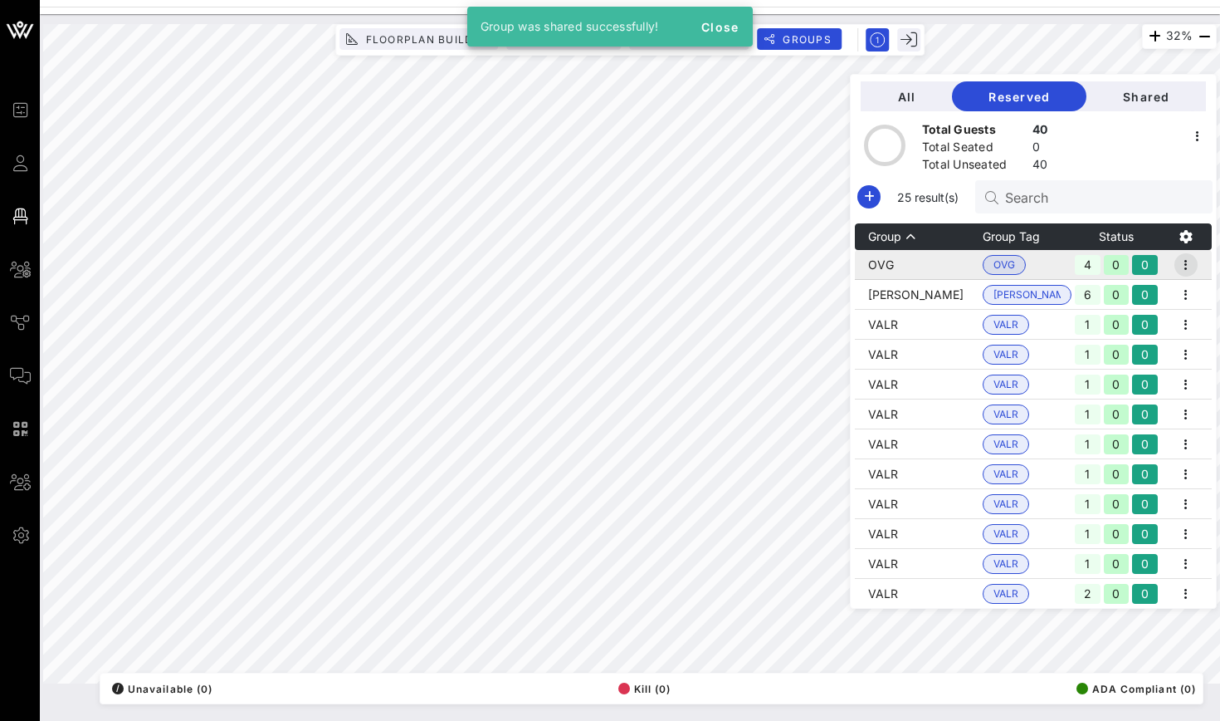
click at [1182, 263] on icon "button" at bounding box center [1186, 265] width 20 height 20
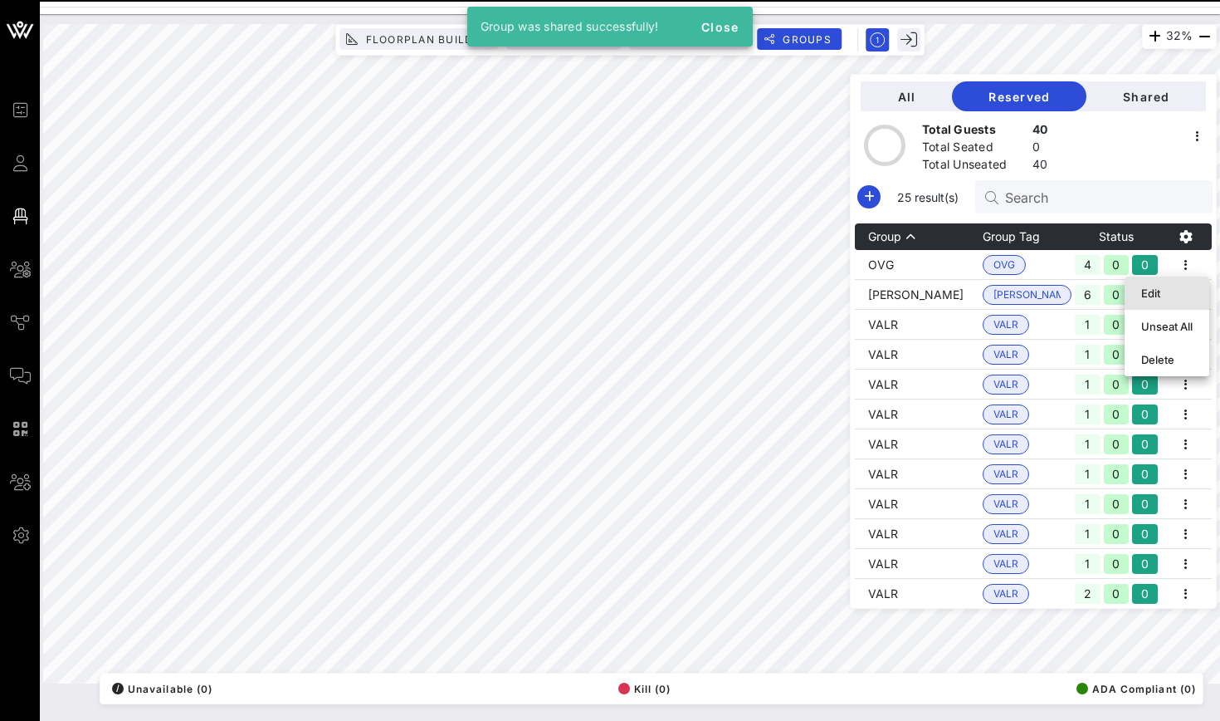
click at [1185, 294] on div "Edit" at bounding box center [1166, 292] width 51 height 13
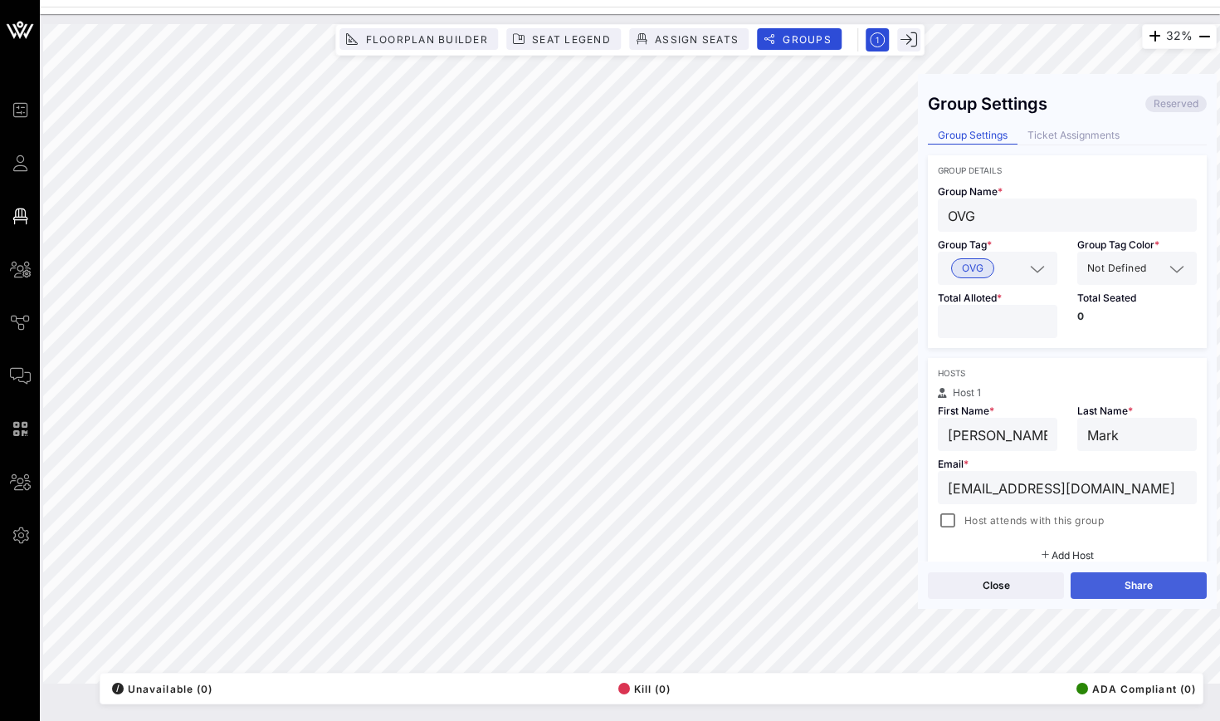
click at [1171, 585] on button "Share" at bounding box center [1139, 585] width 136 height 27
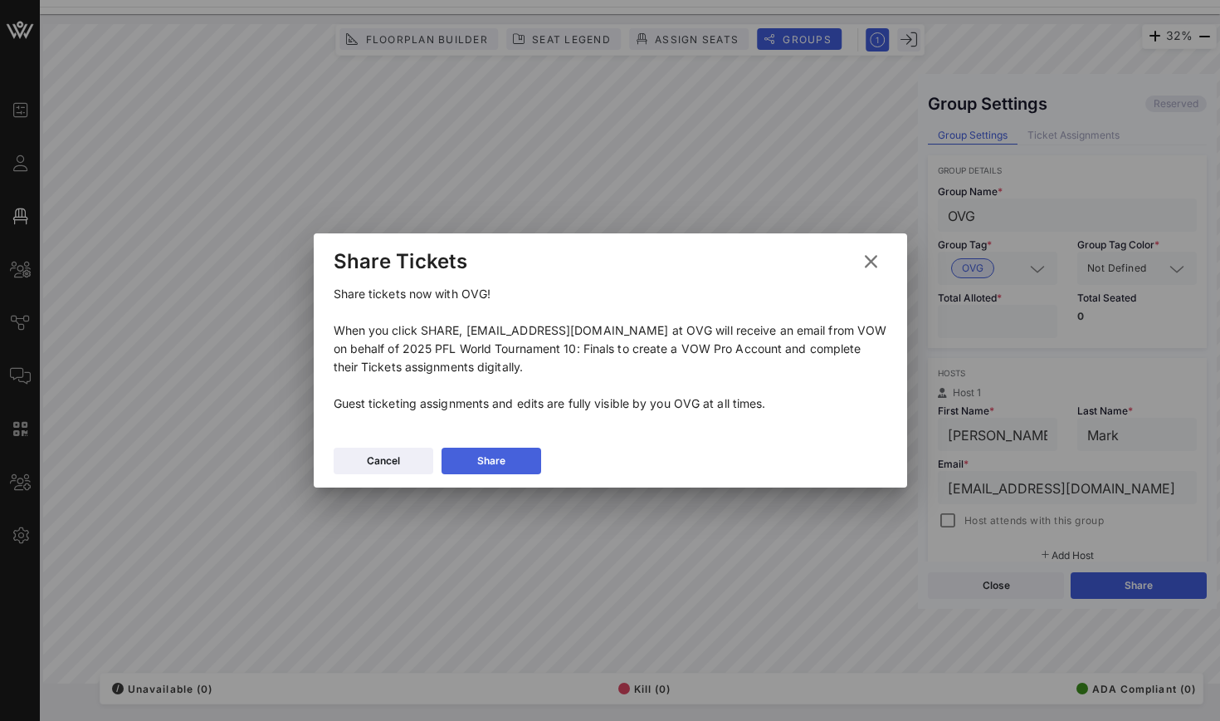
click at [522, 452] on button "Share" at bounding box center [492, 460] width 100 height 27
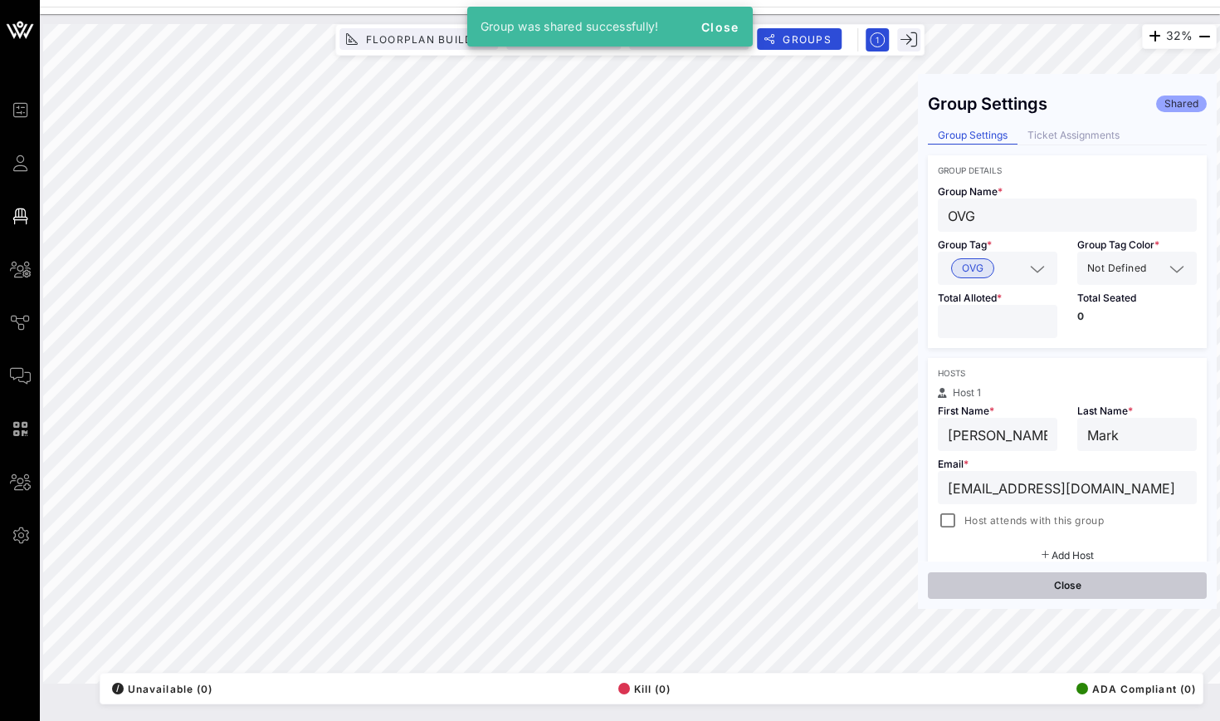
click at [1000, 582] on button "Close" at bounding box center [1067, 585] width 279 height 27
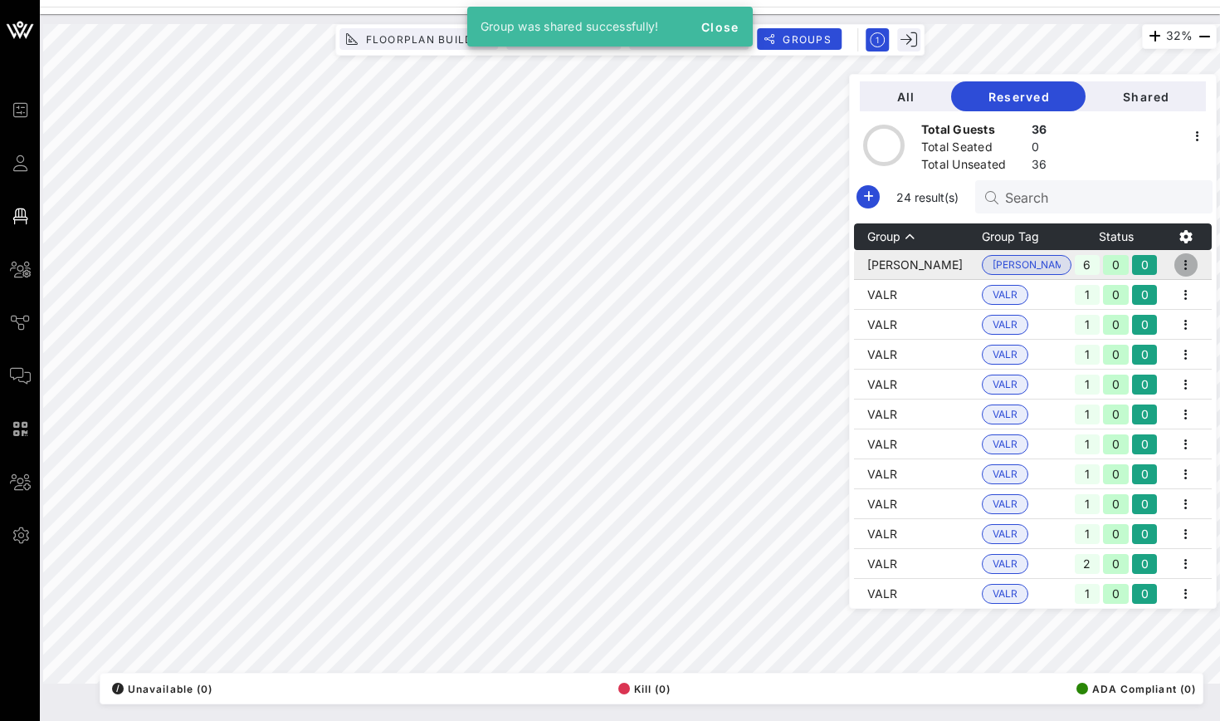
click at [1184, 271] on icon "button" at bounding box center [1186, 265] width 20 height 20
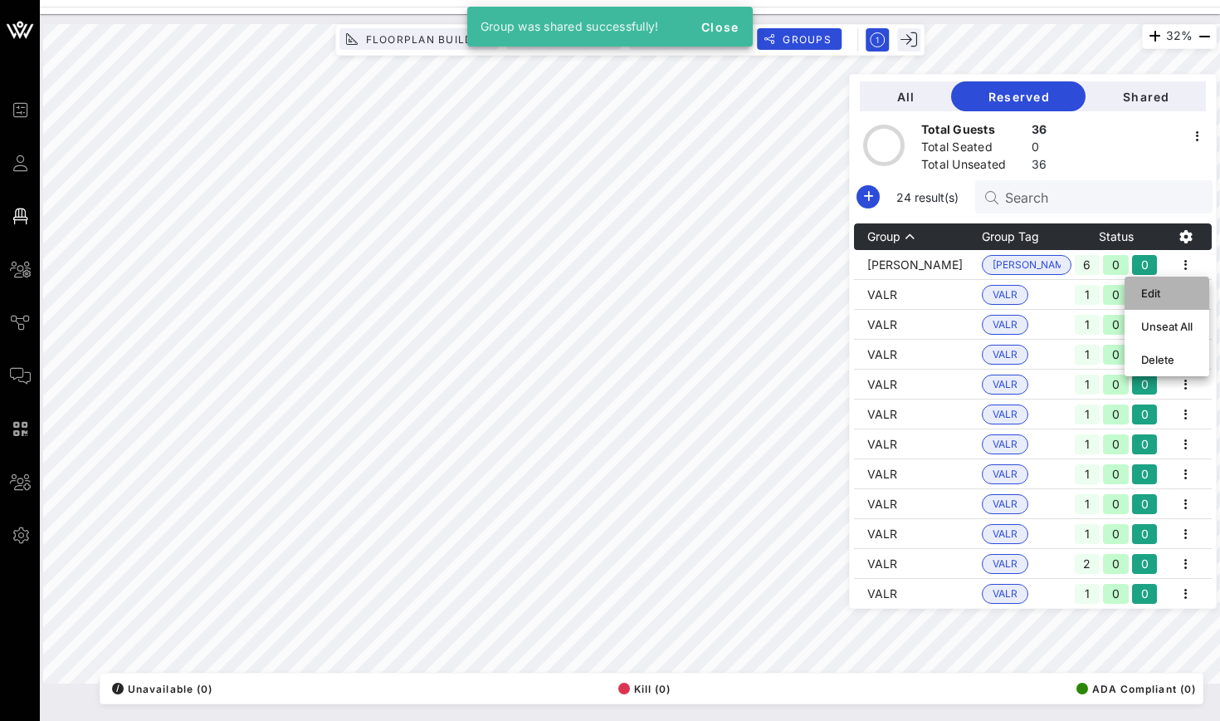
click at [1184, 291] on div "Edit" at bounding box center [1166, 292] width 51 height 13
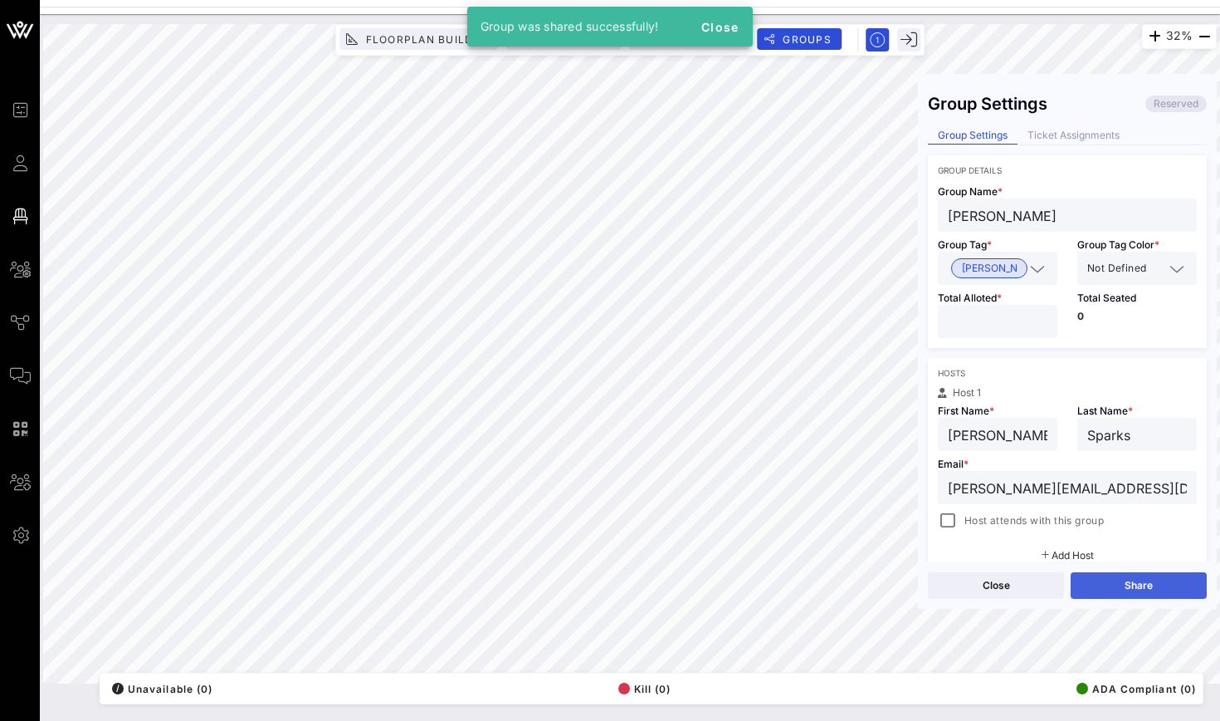
click at [1148, 593] on button "Share" at bounding box center [1139, 585] width 136 height 27
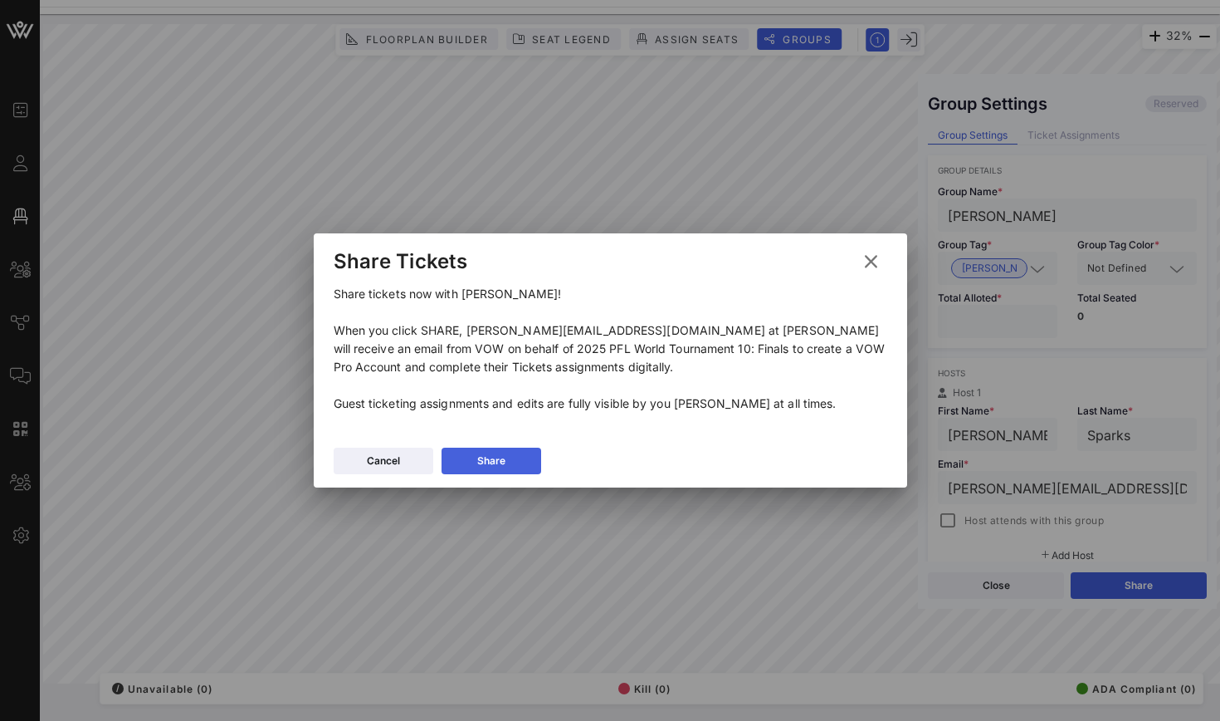
click at [530, 462] on button "Share" at bounding box center [492, 460] width 100 height 27
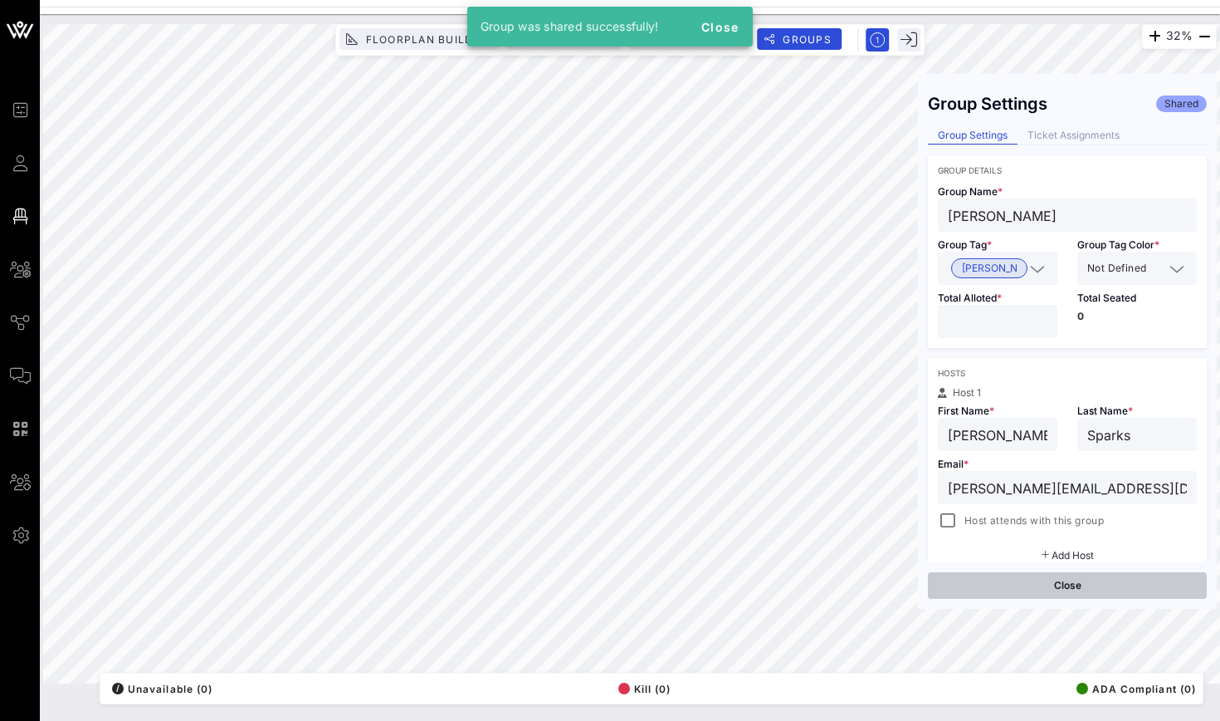
click at [1033, 594] on button "Close" at bounding box center [1067, 585] width 279 height 27
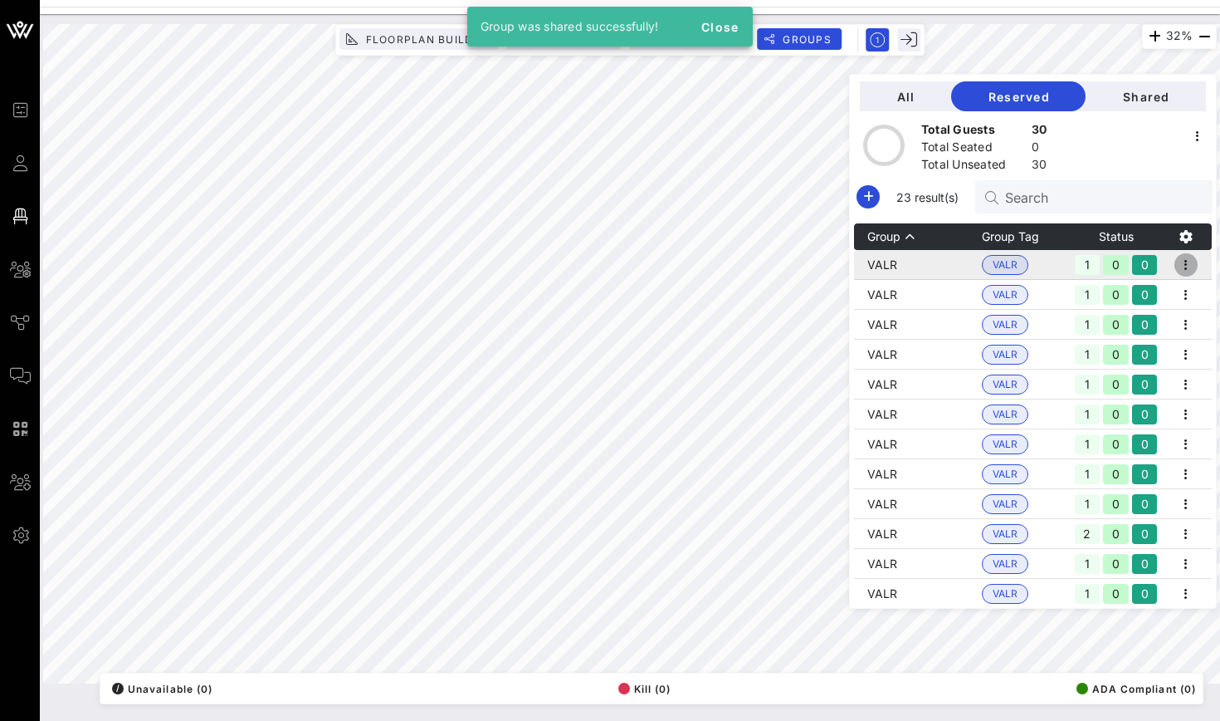
click at [1187, 267] on icon "button" at bounding box center [1186, 265] width 20 height 20
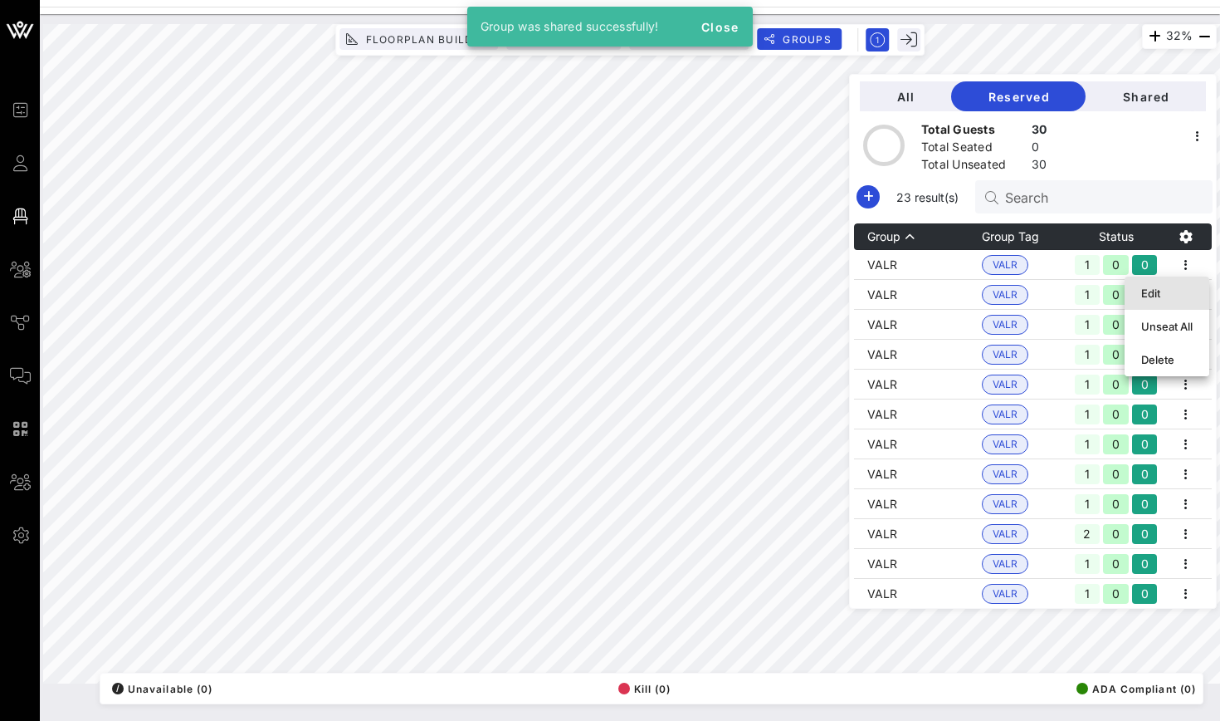
click at [1187, 292] on div "Edit" at bounding box center [1166, 292] width 51 height 13
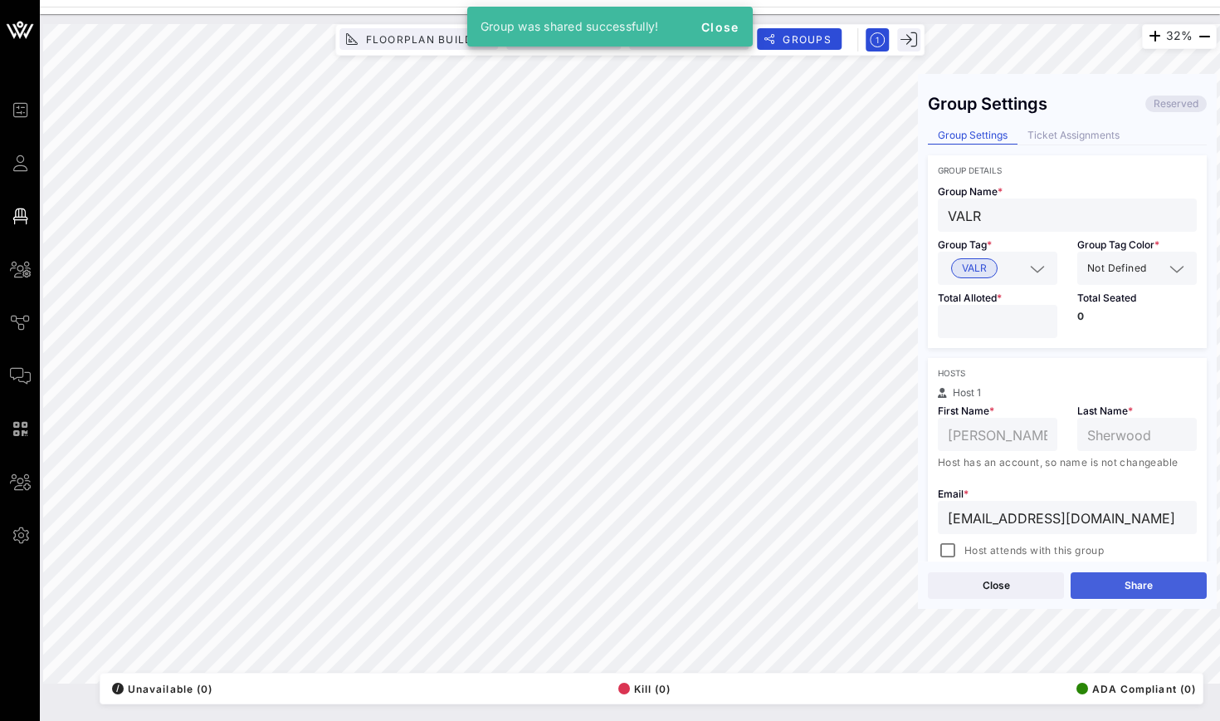
click at [1161, 587] on button "Share" at bounding box center [1139, 585] width 136 height 27
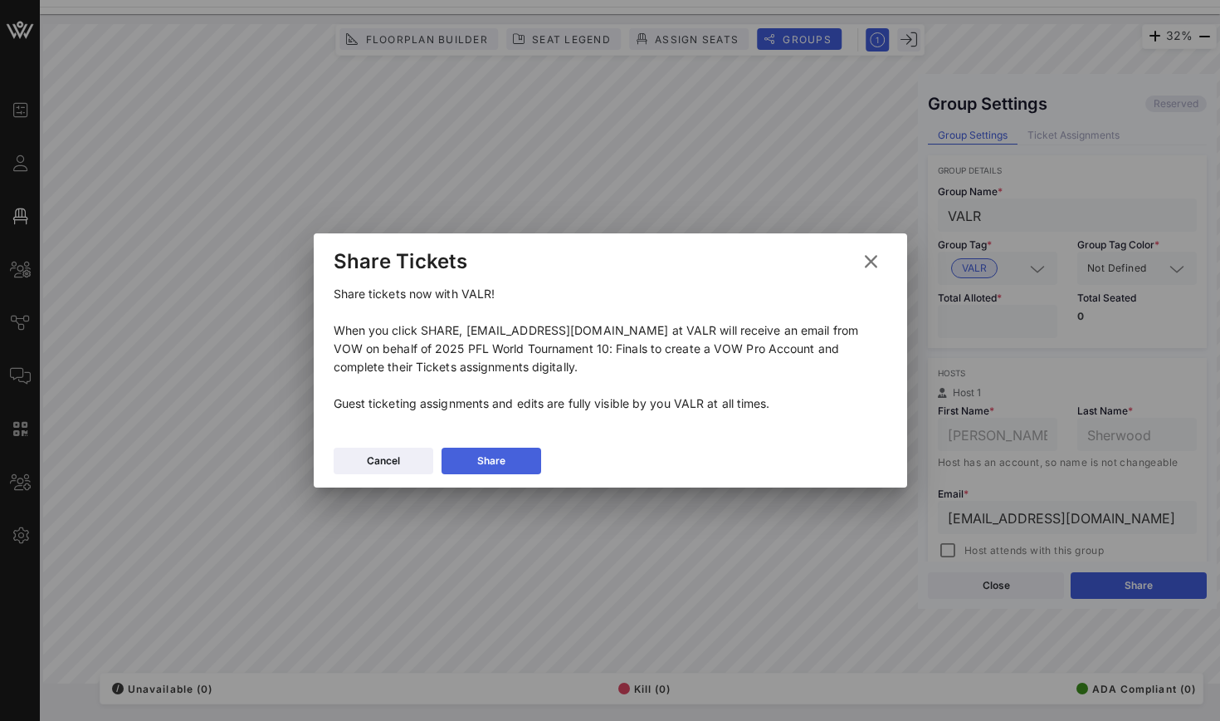
click at [530, 467] on button "Share" at bounding box center [492, 460] width 100 height 27
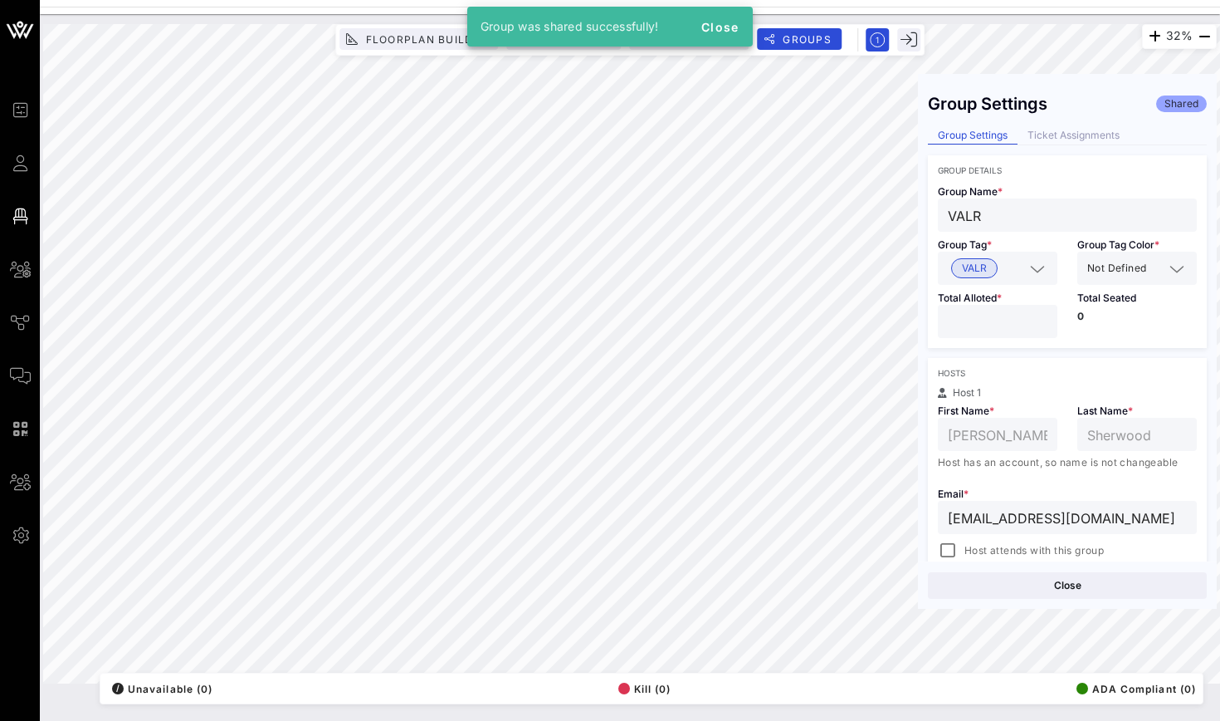
click at [996, 603] on div "Close" at bounding box center [1067, 584] width 299 height 47
click at [996, 591] on button "Close" at bounding box center [1067, 585] width 279 height 27
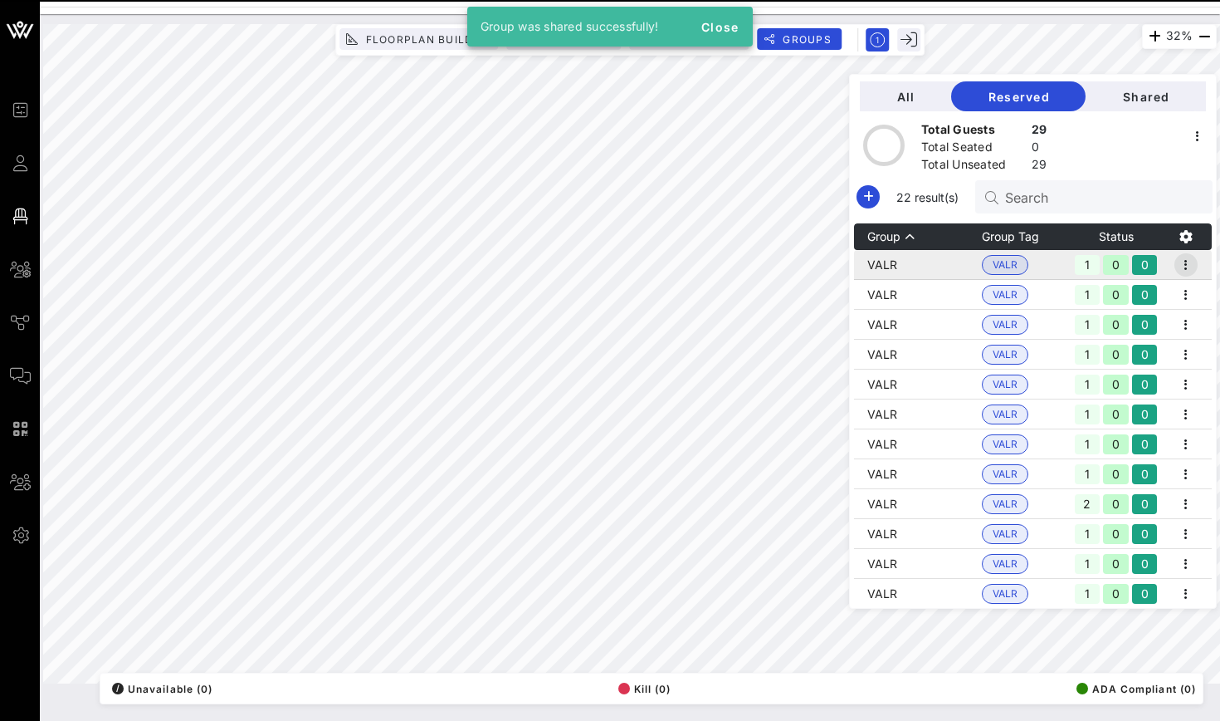
click at [1184, 265] on icon "button" at bounding box center [1186, 265] width 20 height 20
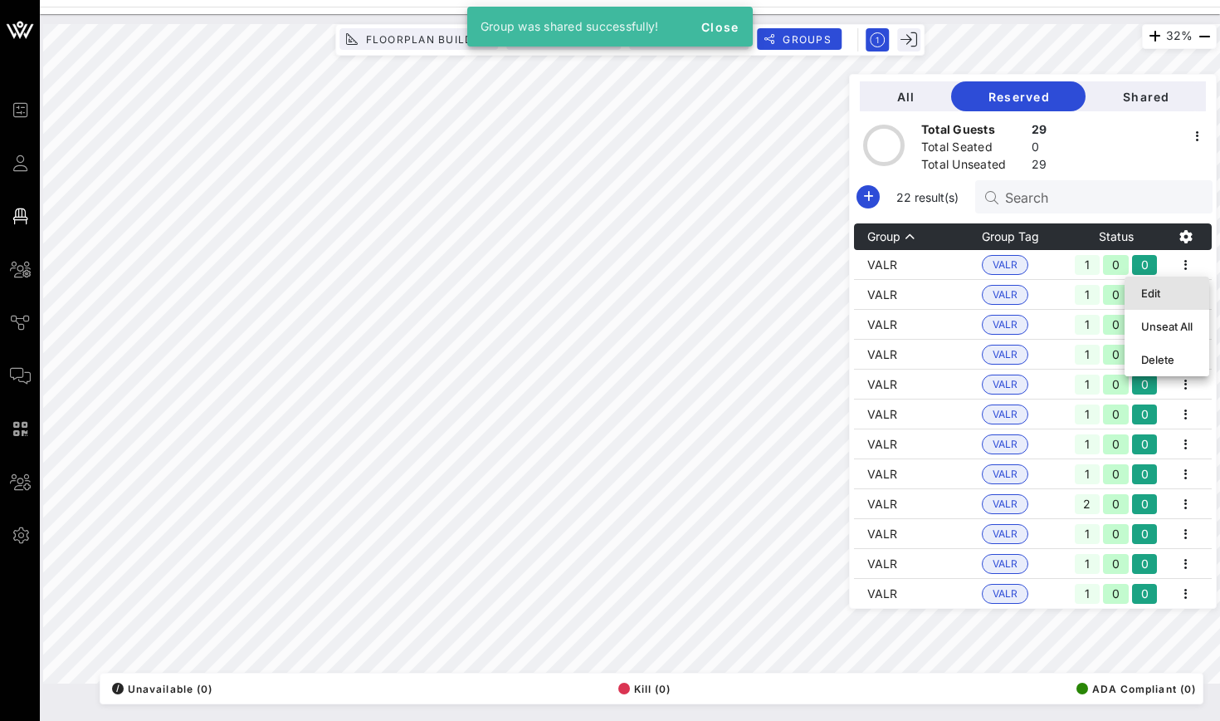
click at [1184, 287] on div "Edit" at bounding box center [1166, 292] width 51 height 13
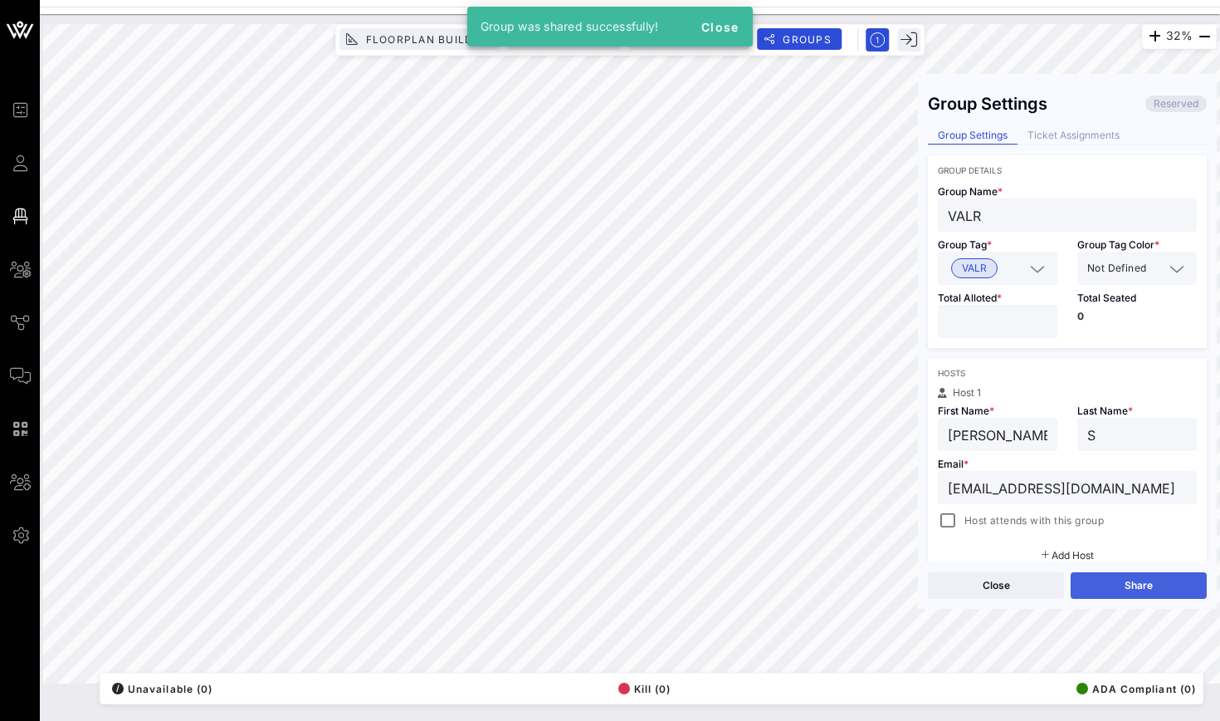
click at [1151, 593] on button "Share" at bounding box center [1139, 585] width 136 height 27
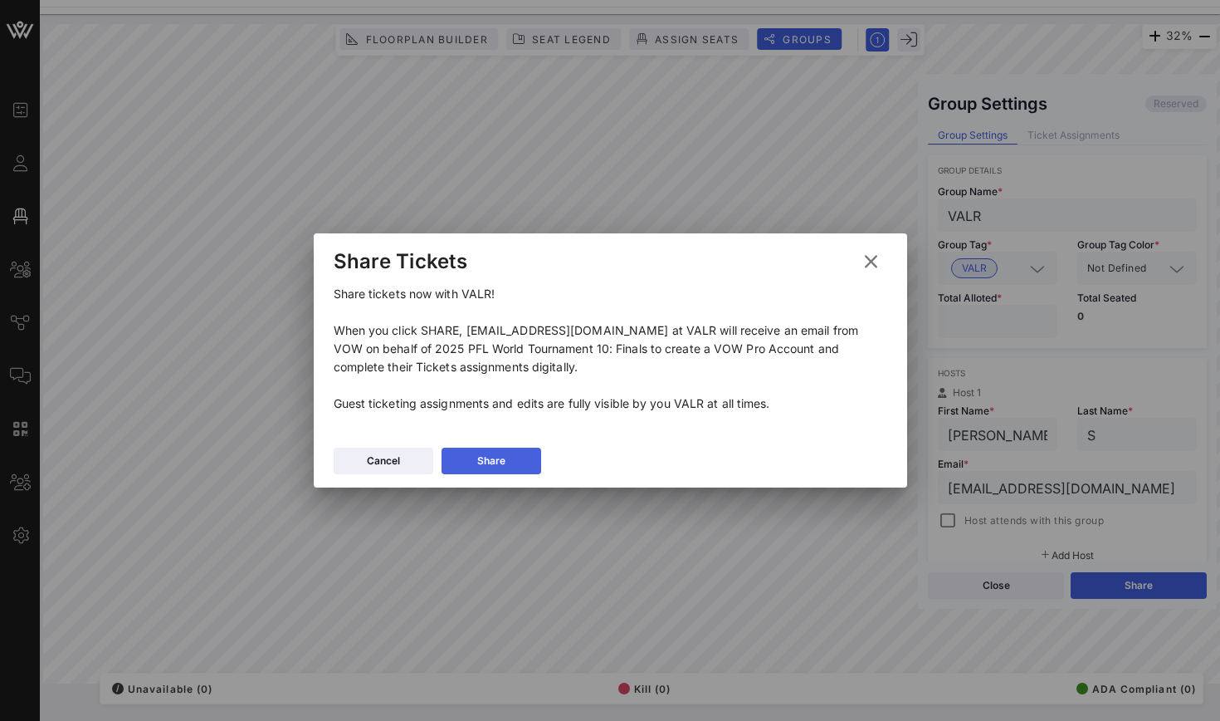
click at [490, 455] on button "Share" at bounding box center [492, 460] width 100 height 27
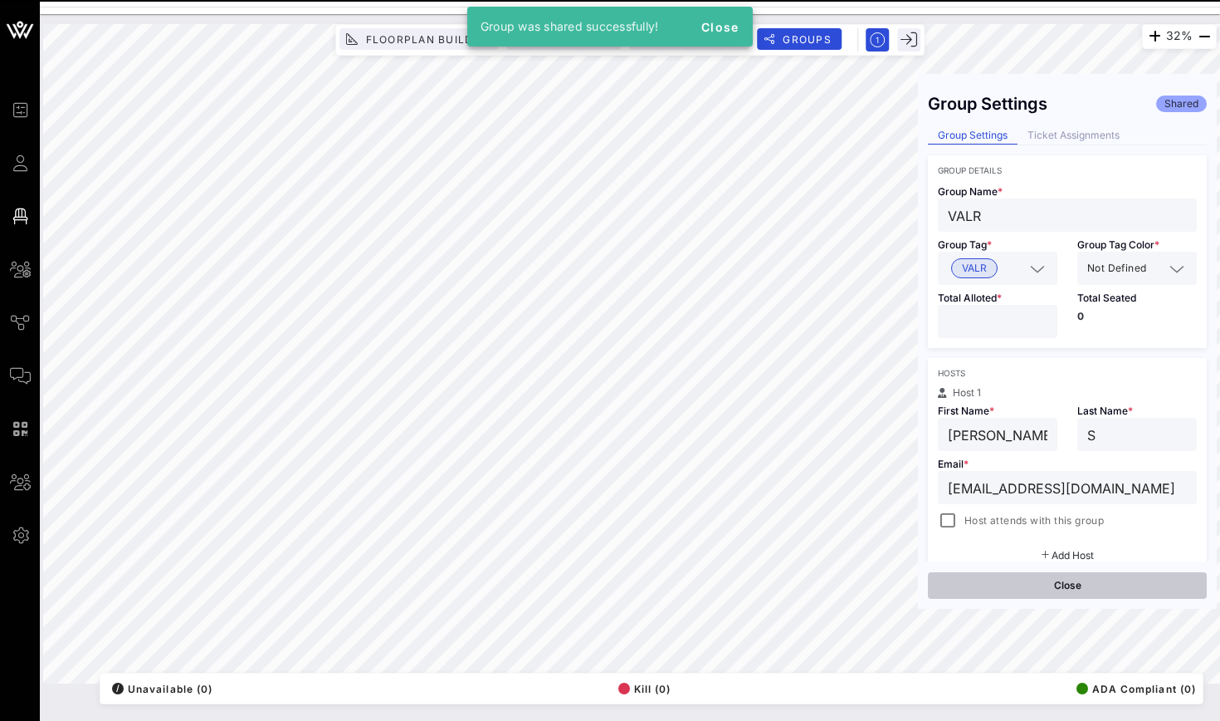
click at [978, 584] on button "Close" at bounding box center [1067, 585] width 279 height 27
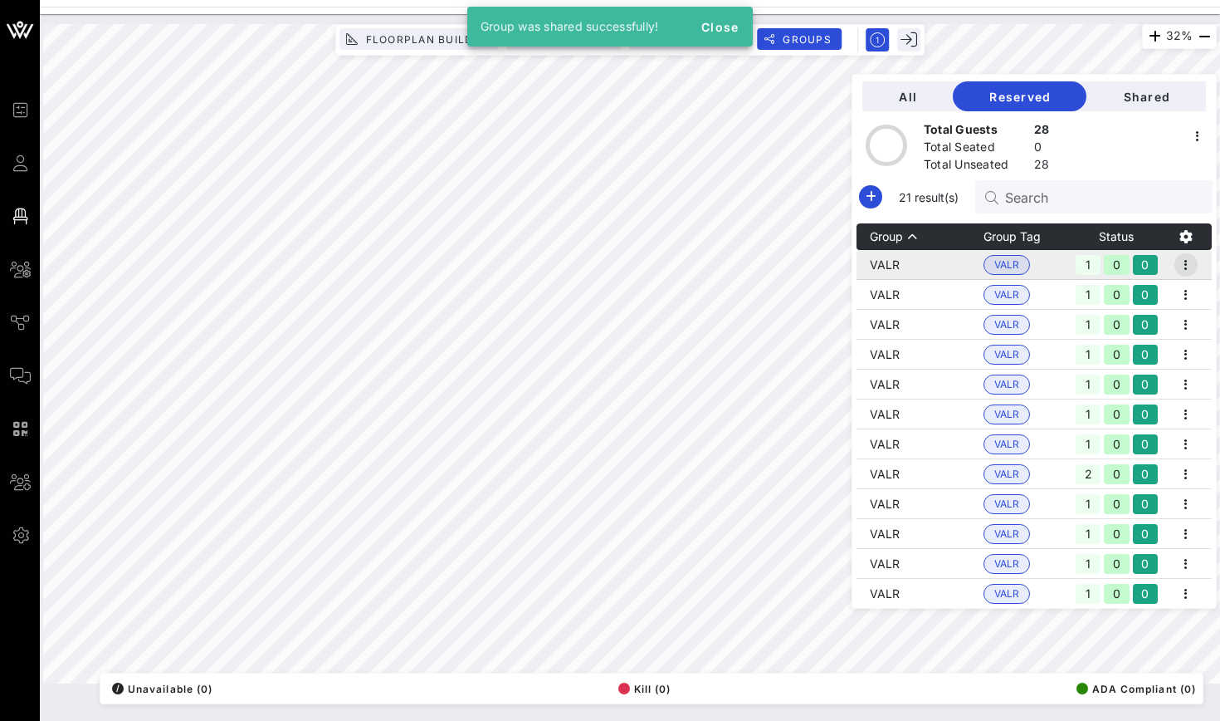
click at [1181, 258] on icon "button" at bounding box center [1186, 265] width 20 height 20
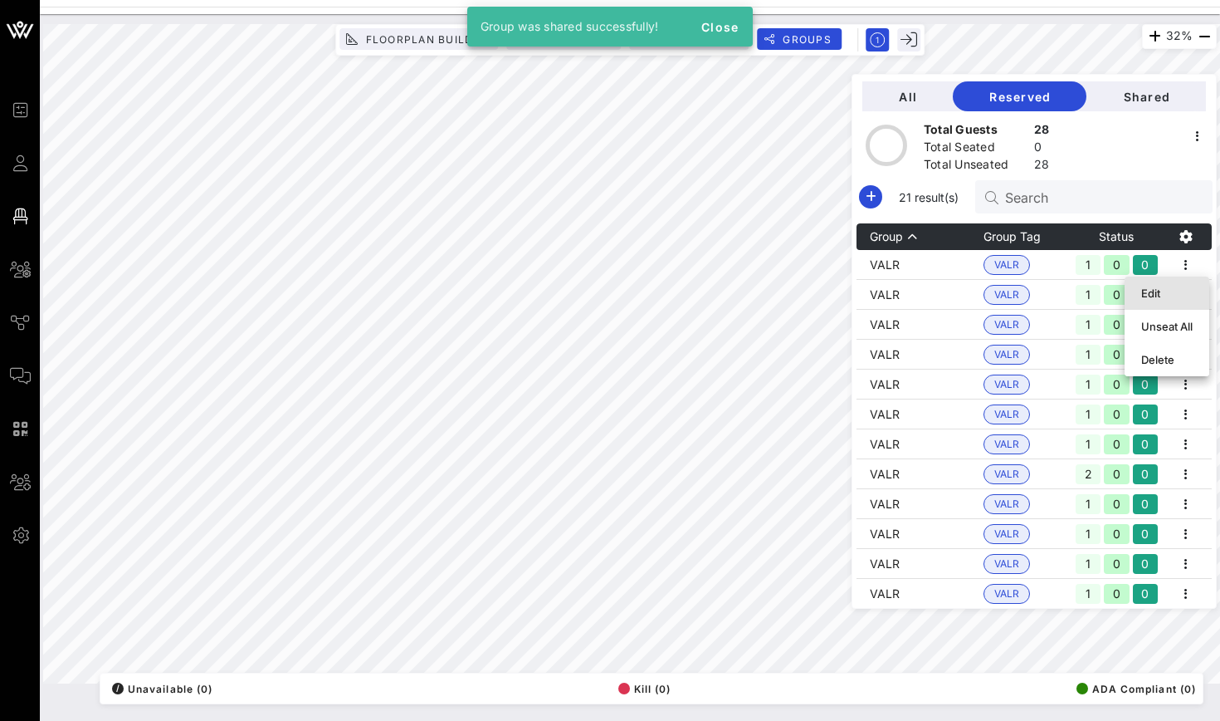
click at [1181, 300] on div "Edit" at bounding box center [1166, 293] width 51 height 27
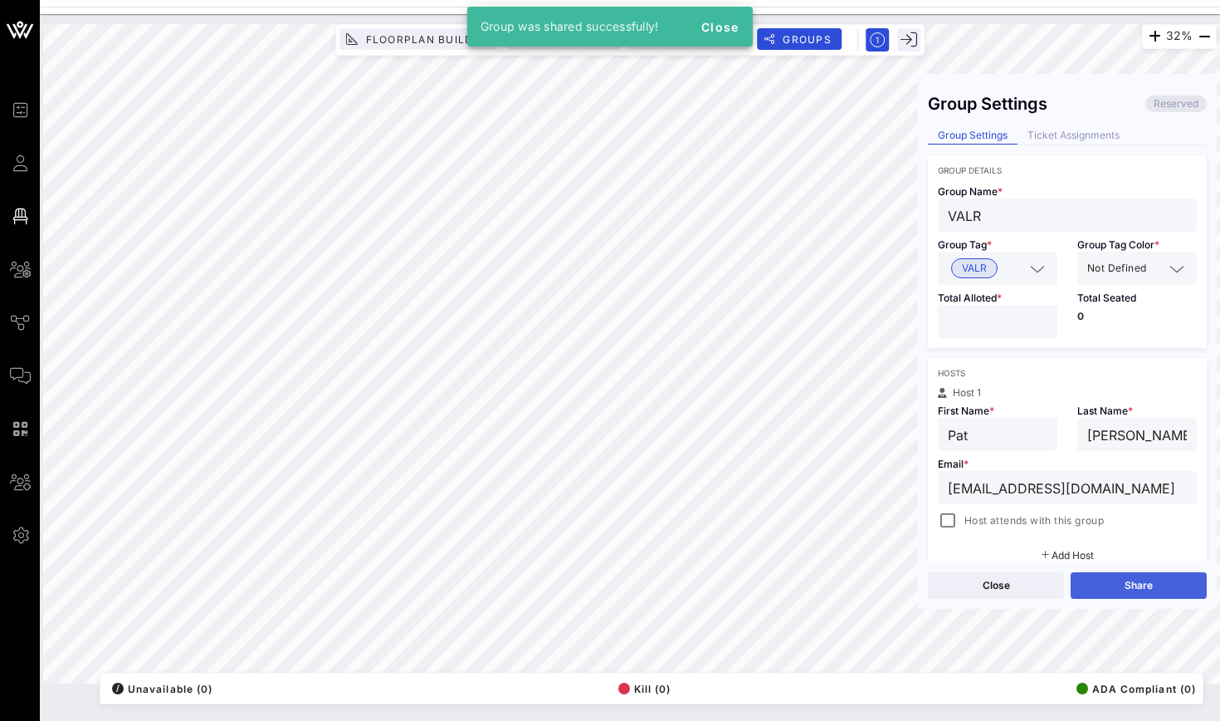
click at [1143, 583] on button "Share" at bounding box center [1139, 585] width 136 height 27
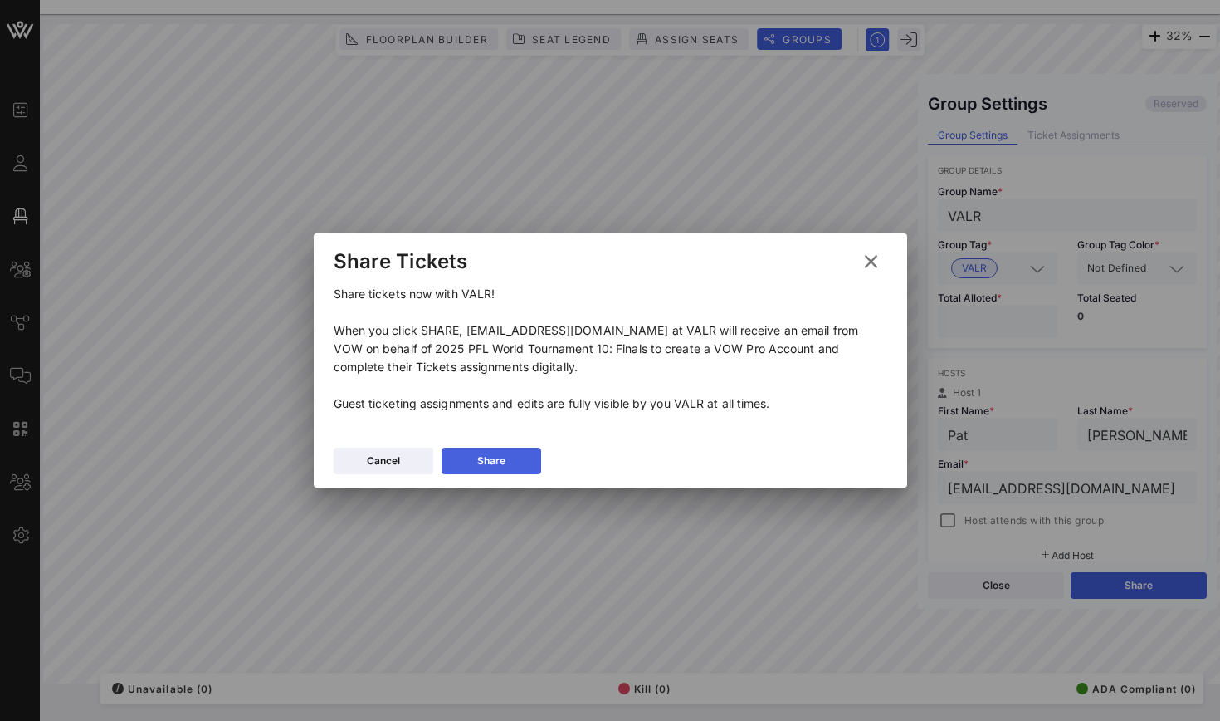
click at [524, 464] on button "Share" at bounding box center [492, 460] width 100 height 27
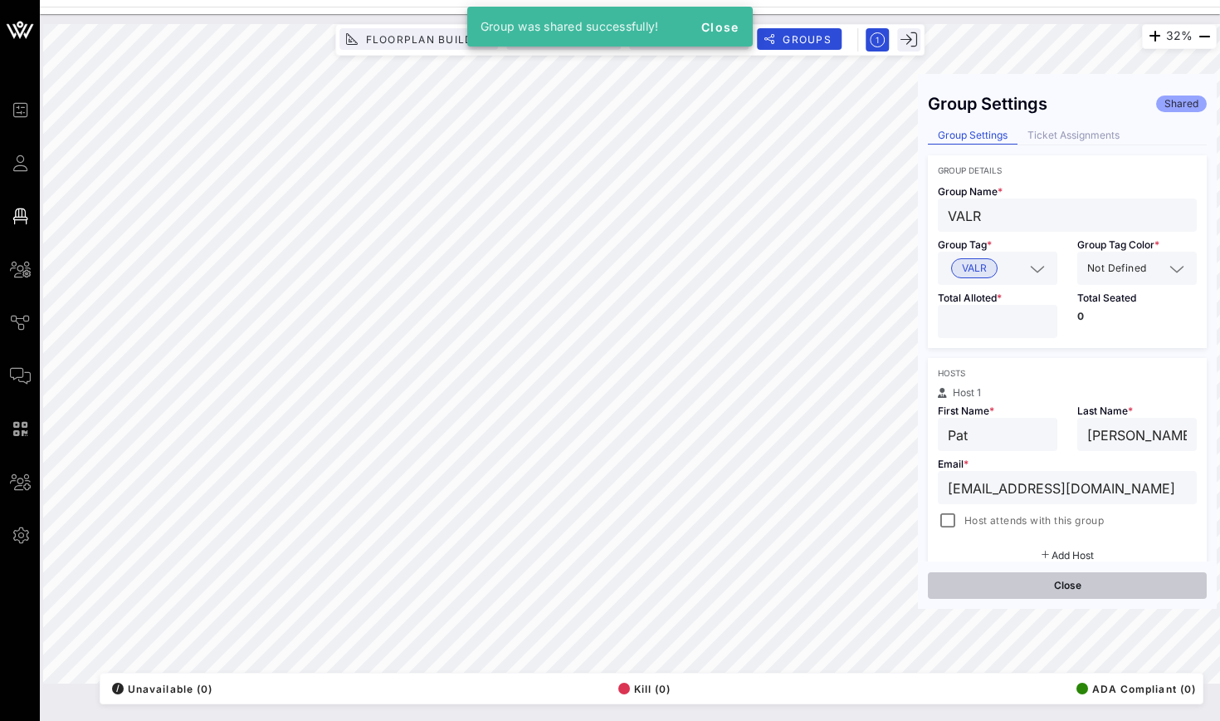
click at [995, 597] on button "Close" at bounding box center [1067, 585] width 279 height 27
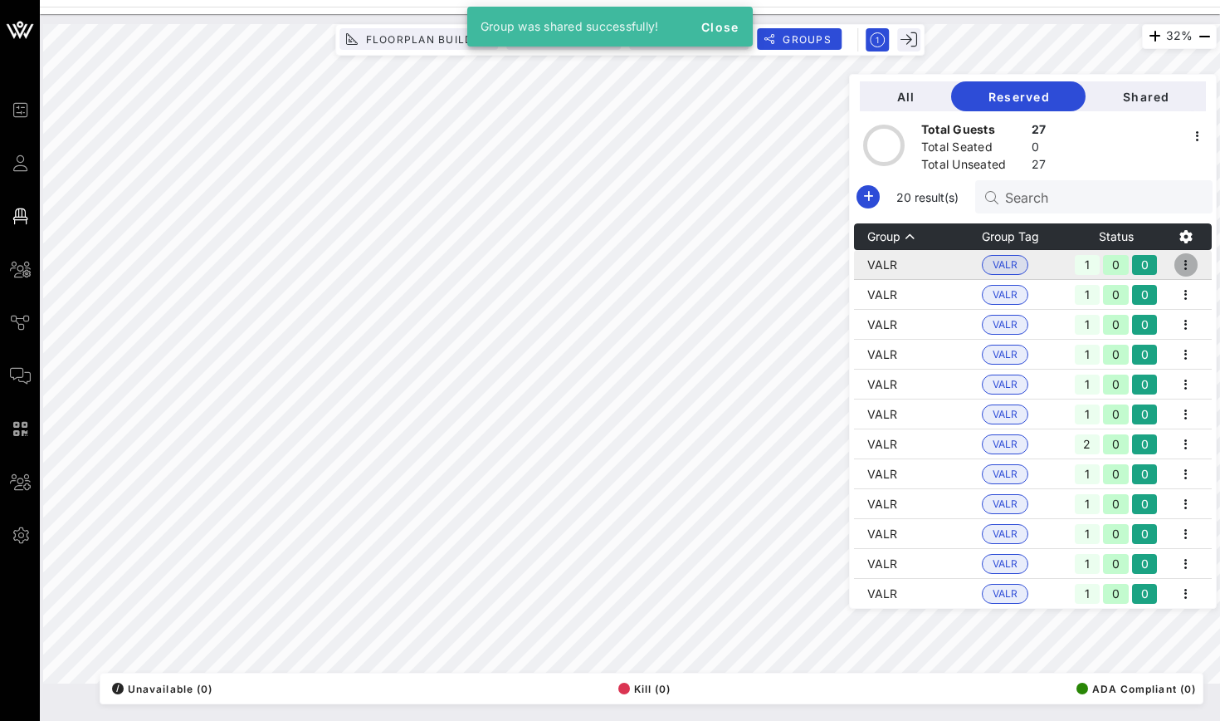
click at [1188, 267] on icon "button" at bounding box center [1186, 265] width 20 height 20
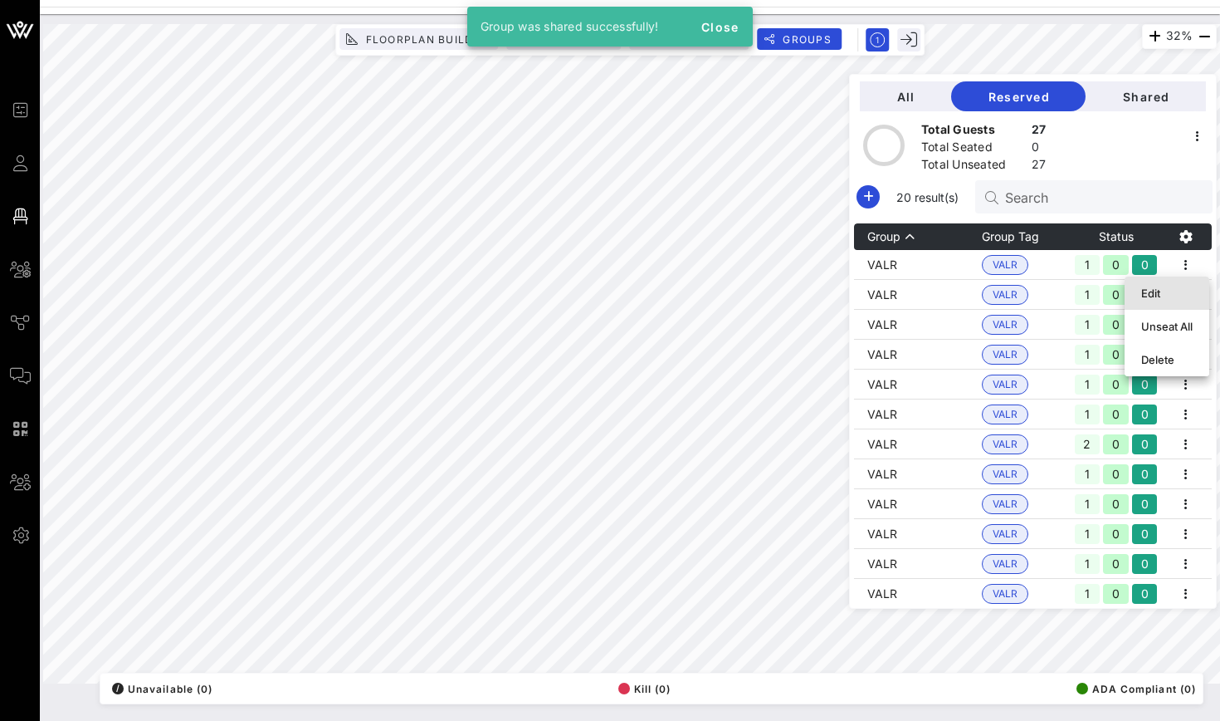
click at [1188, 292] on div "Edit" at bounding box center [1166, 292] width 51 height 13
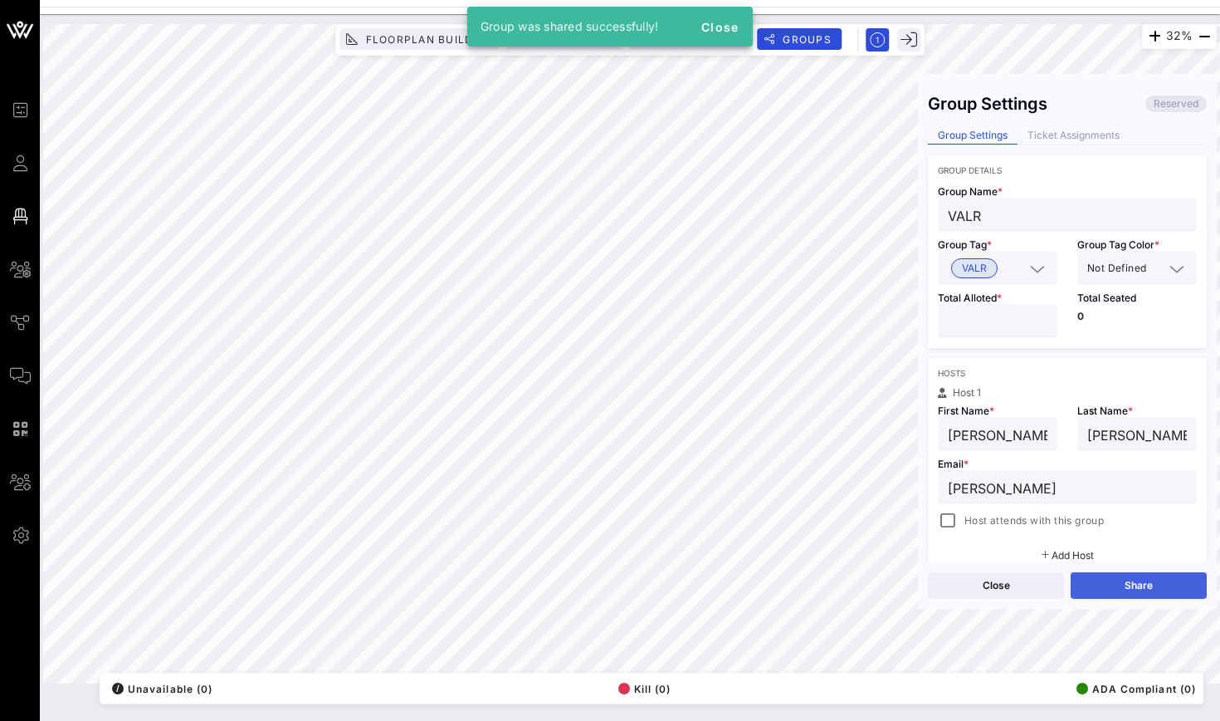
click at [1166, 584] on button "Share" at bounding box center [1139, 585] width 136 height 27
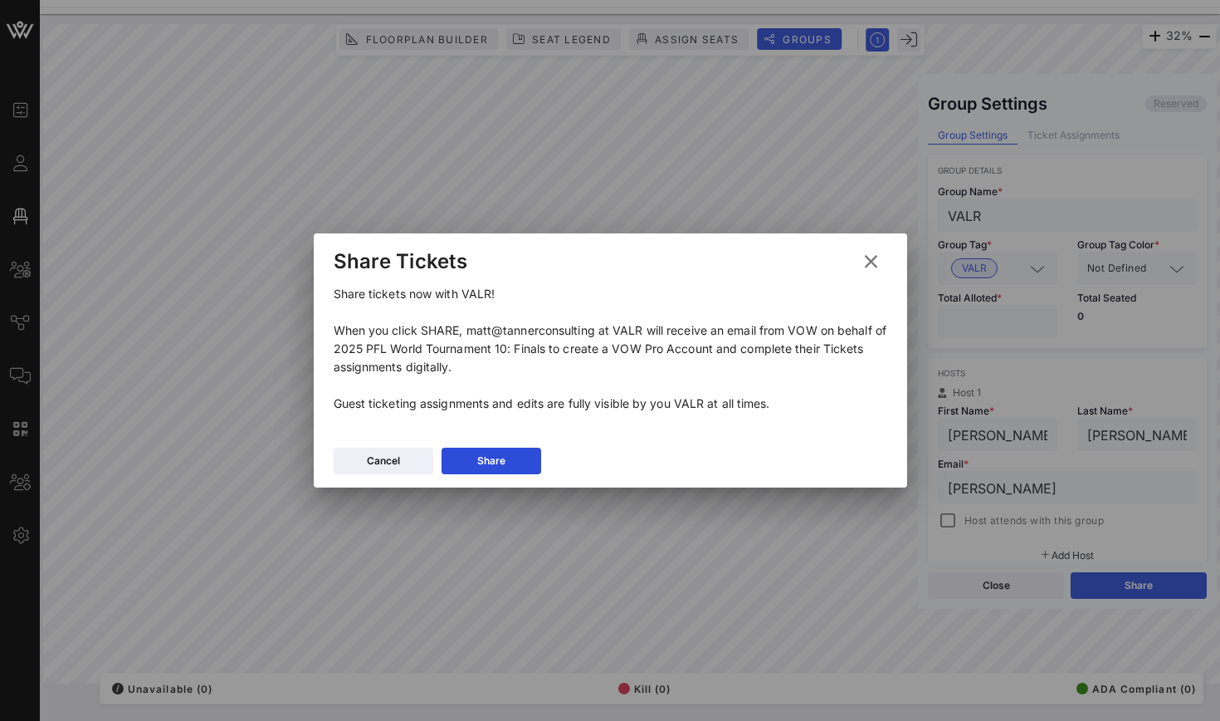
click at [554, 477] on div "Cancel Share" at bounding box center [611, 463] width 594 height 48
click at [516, 465] on button "Share" at bounding box center [492, 460] width 100 height 27
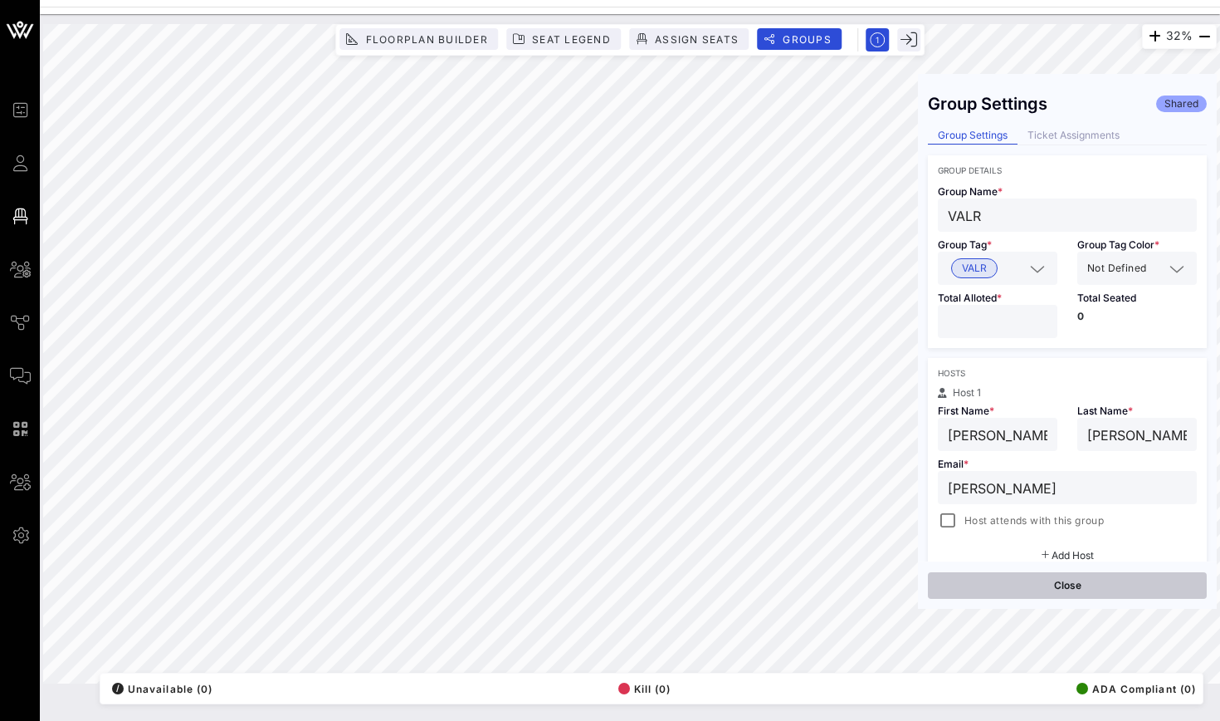
click at [937, 584] on button "Close" at bounding box center [1067, 585] width 279 height 27
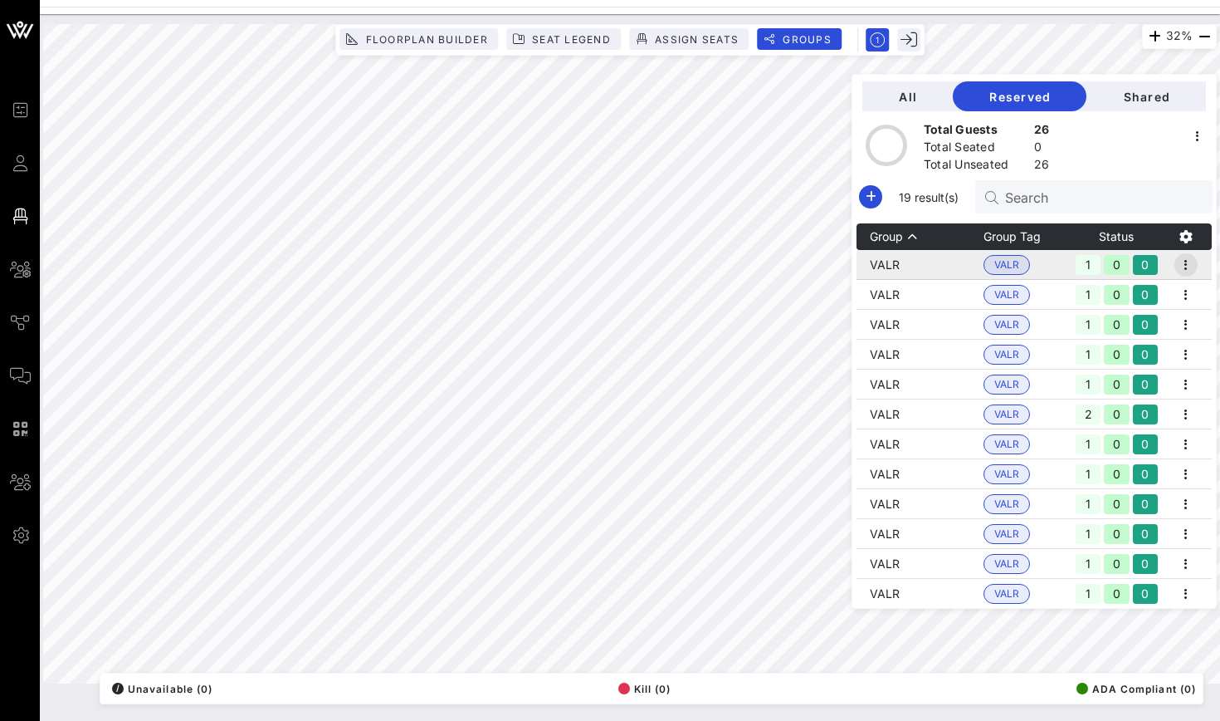
click at [1188, 273] on icon "button" at bounding box center [1186, 265] width 20 height 20
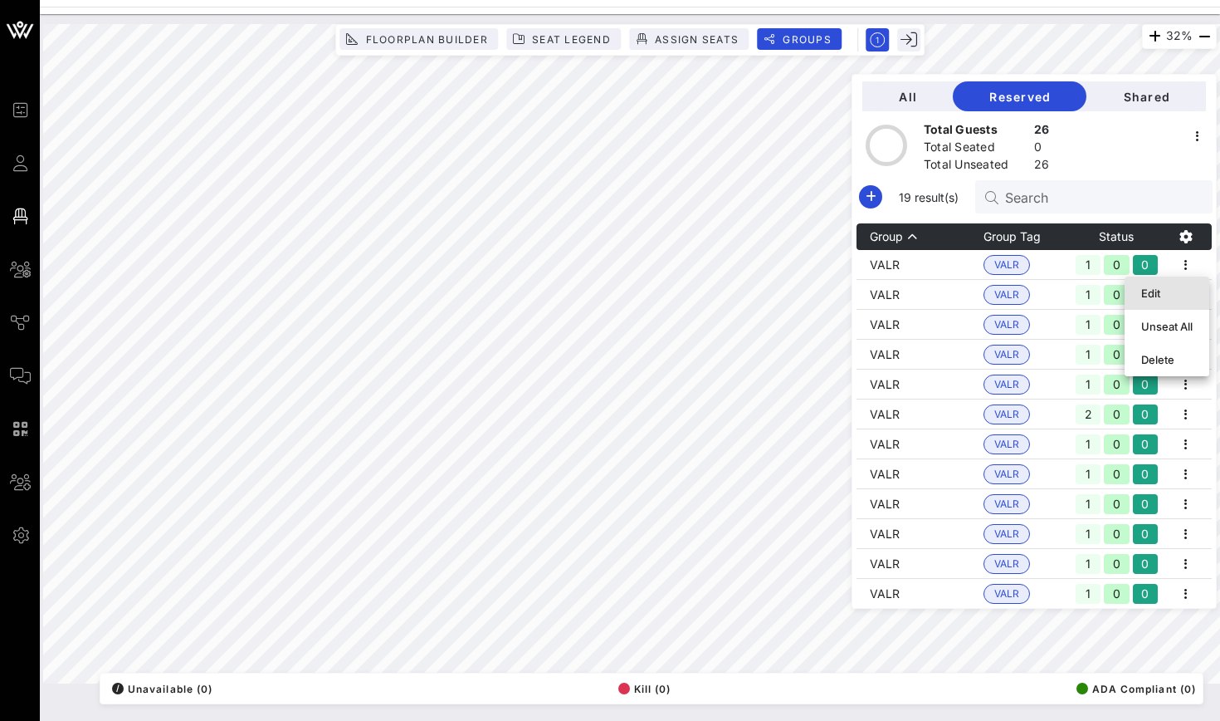
click at [1182, 286] on div "Edit" at bounding box center [1166, 292] width 51 height 13
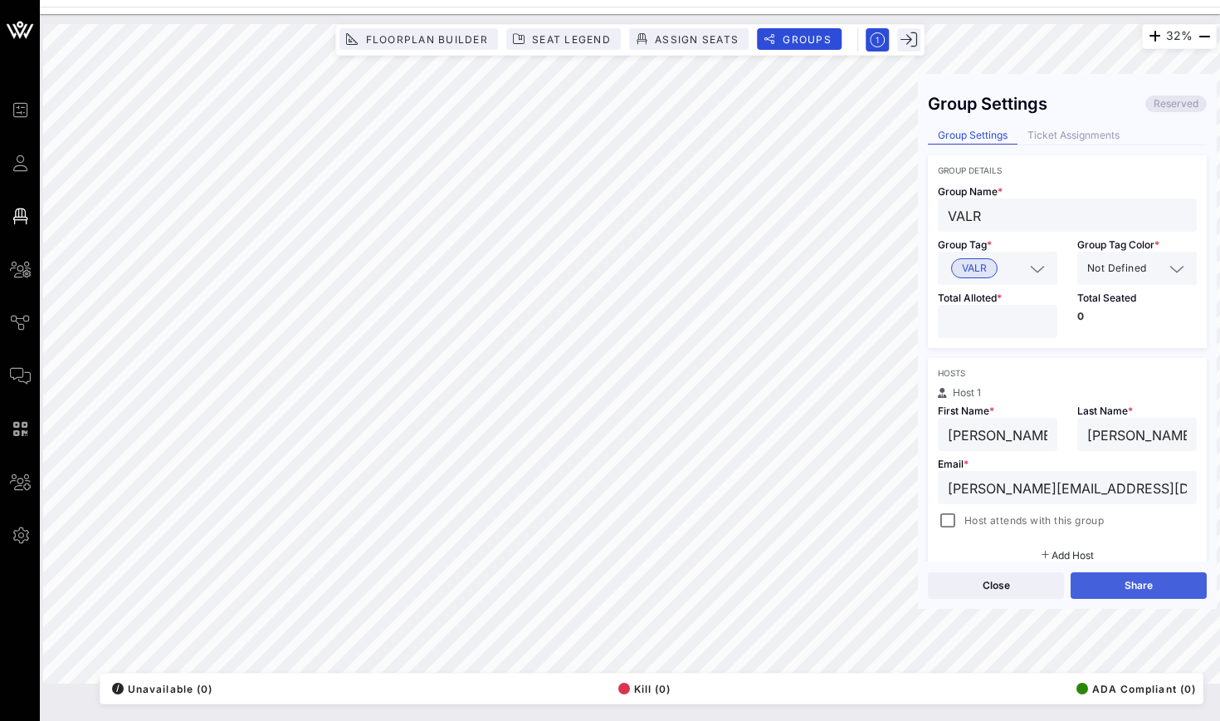
click at [1125, 573] on button "Share" at bounding box center [1139, 585] width 136 height 27
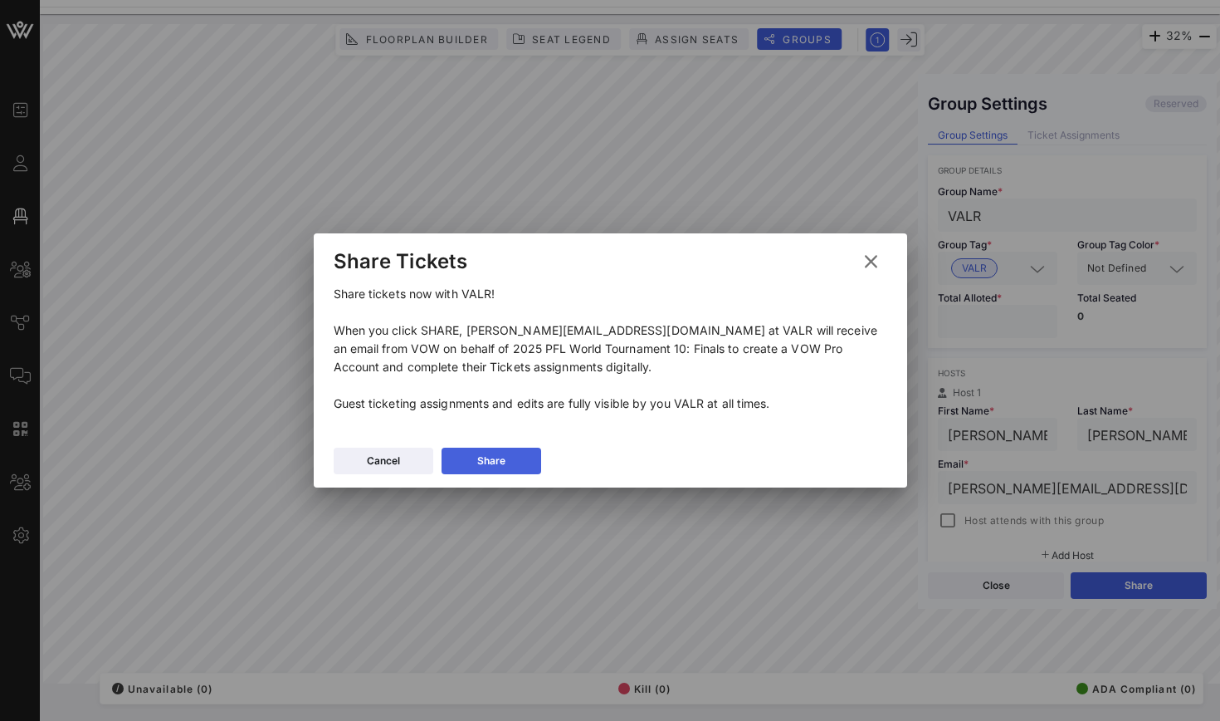
click at [520, 471] on button "Share" at bounding box center [492, 460] width 100 height 27
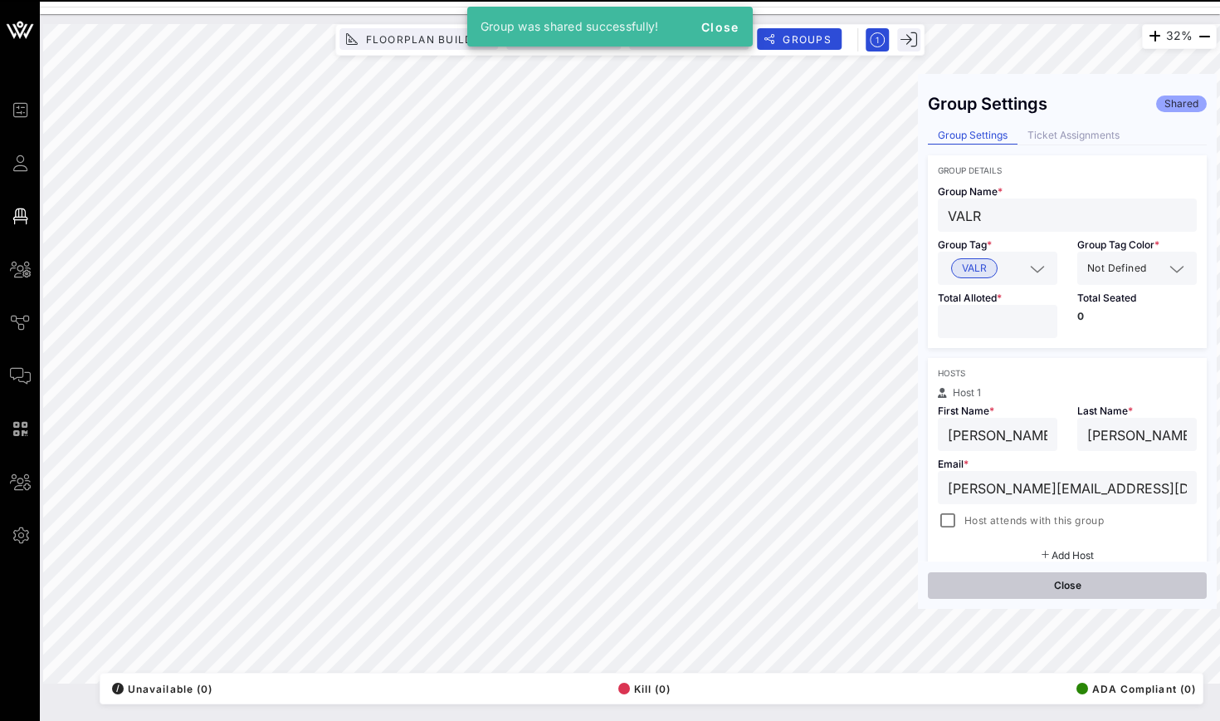
click at [1009, 580] on button "Close" at bounding box center [1067, 585] width 279 height 27
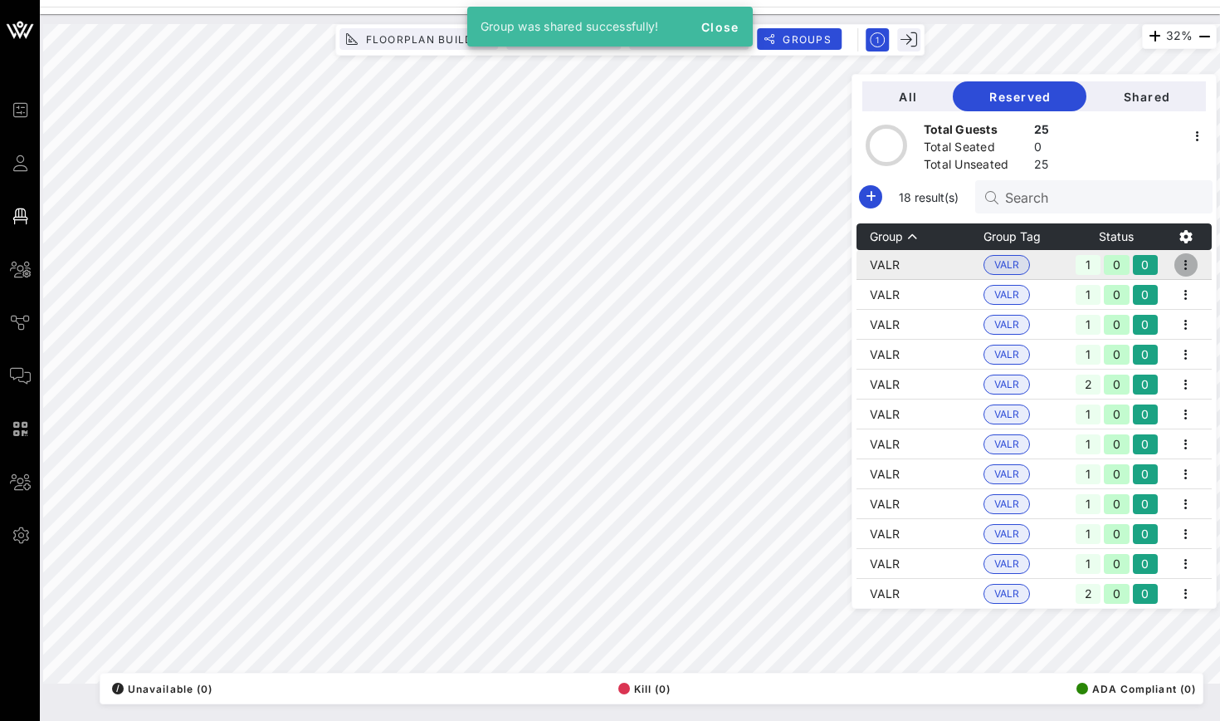
click at [1198, 265] on span "button" at bounding box center [1186, 265] width 23 height 20
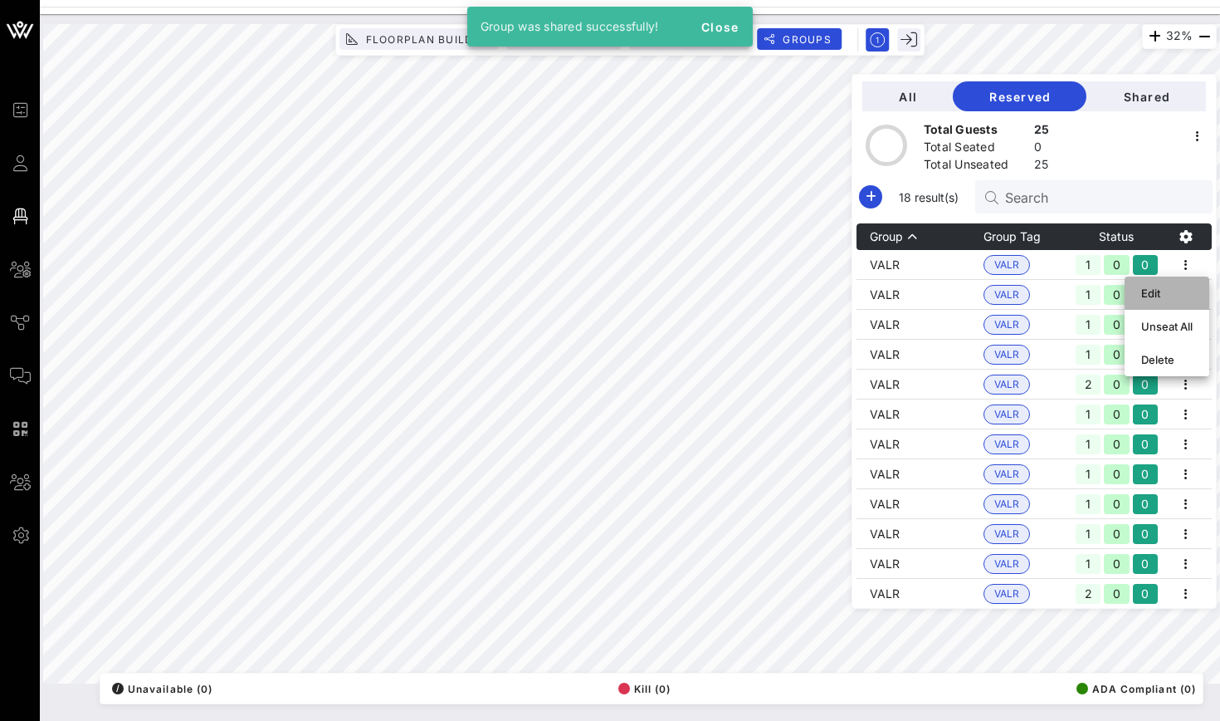
click at [1166, 300] on div "Edit" at bounding box center [1166, 293] width 51 height 27
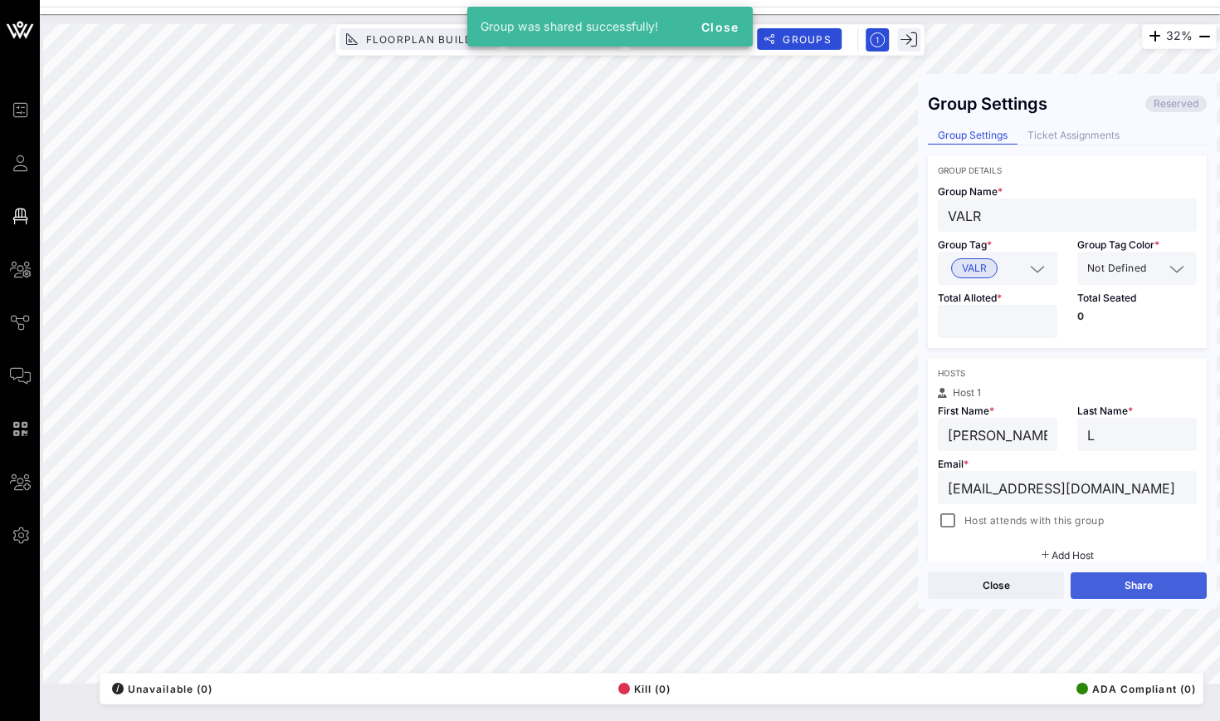
click at [1148, 577] on button "Share" at bounding box center [1139, 585] width 136 height 27
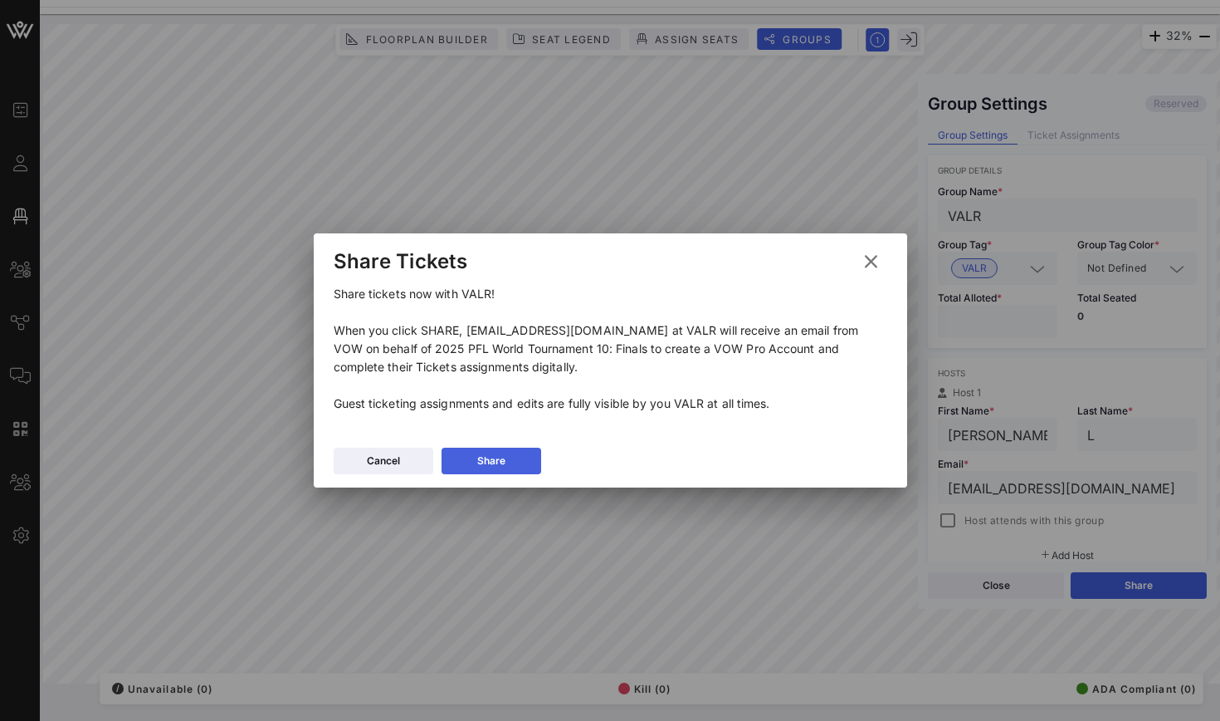
click at [506, 466] on button "Share" at bounding box center [492, 460] width 100 height 27
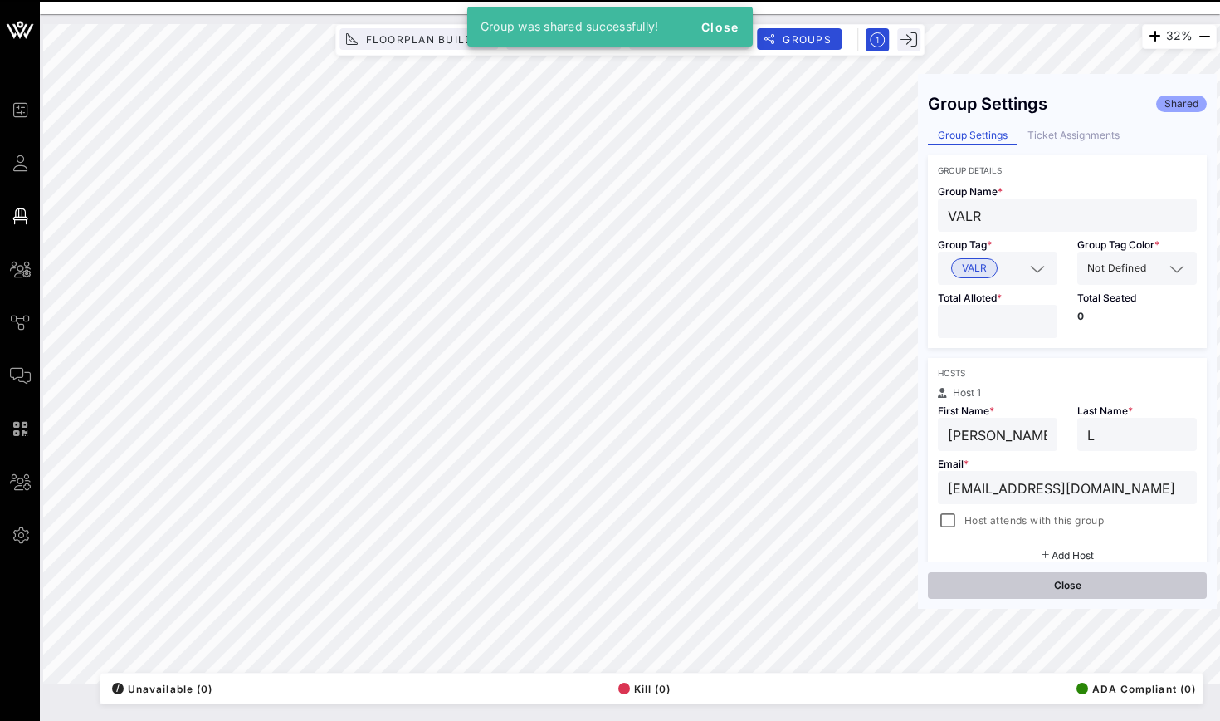
click at [931, 579] on button "Close" at bounding box center [1067, 585] width 279 height 27
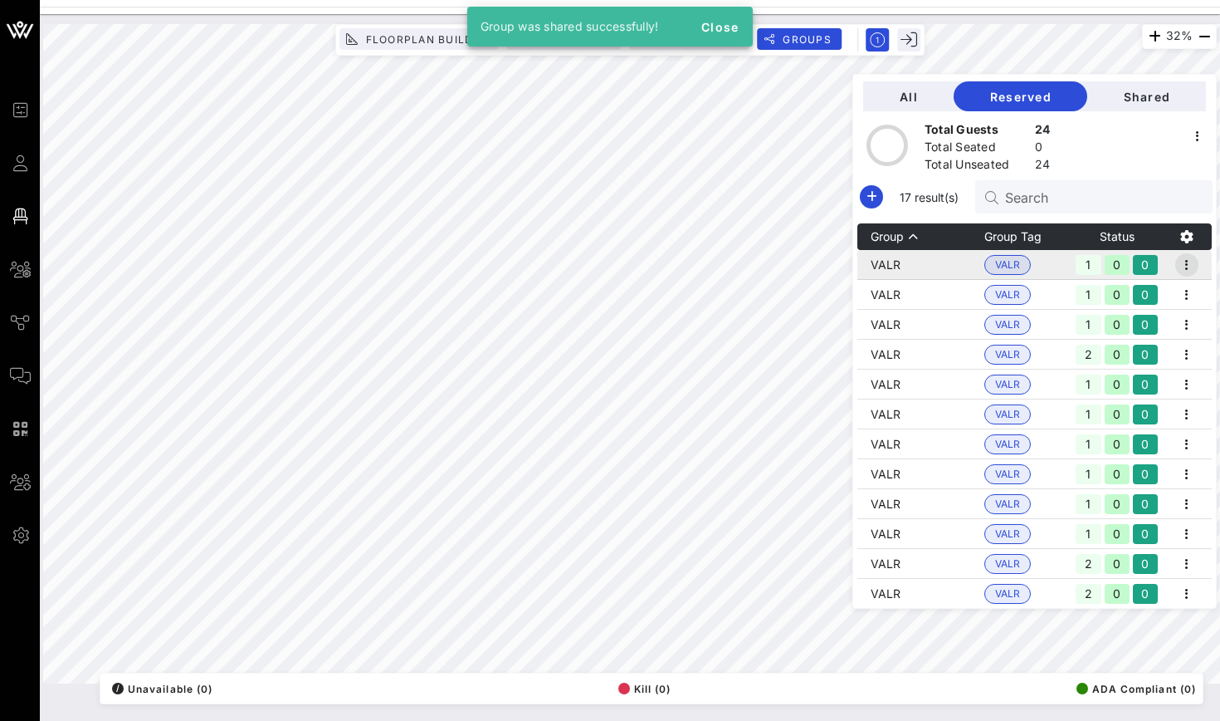
click at [1192, 268] on icon "button" at bounding box center [1187, 265] width 20 height 20
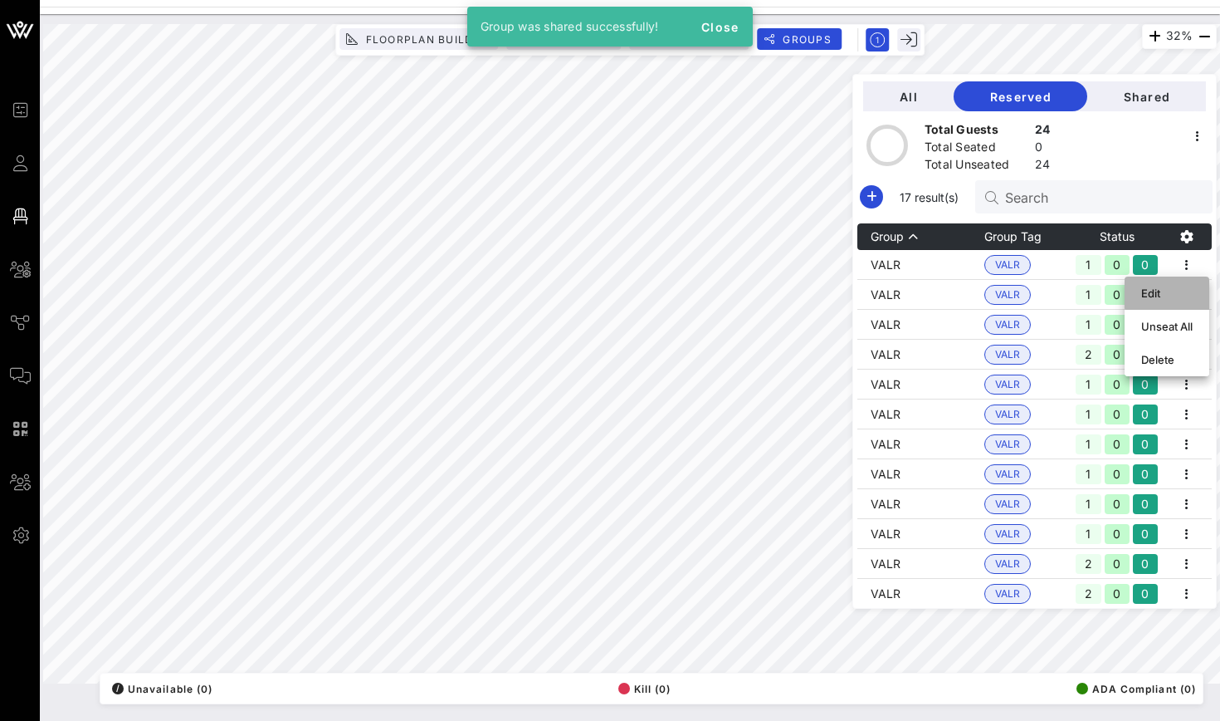
click at [1183, 291] on div "Edit" at bounding box center [1166, 292] width 51 height 13
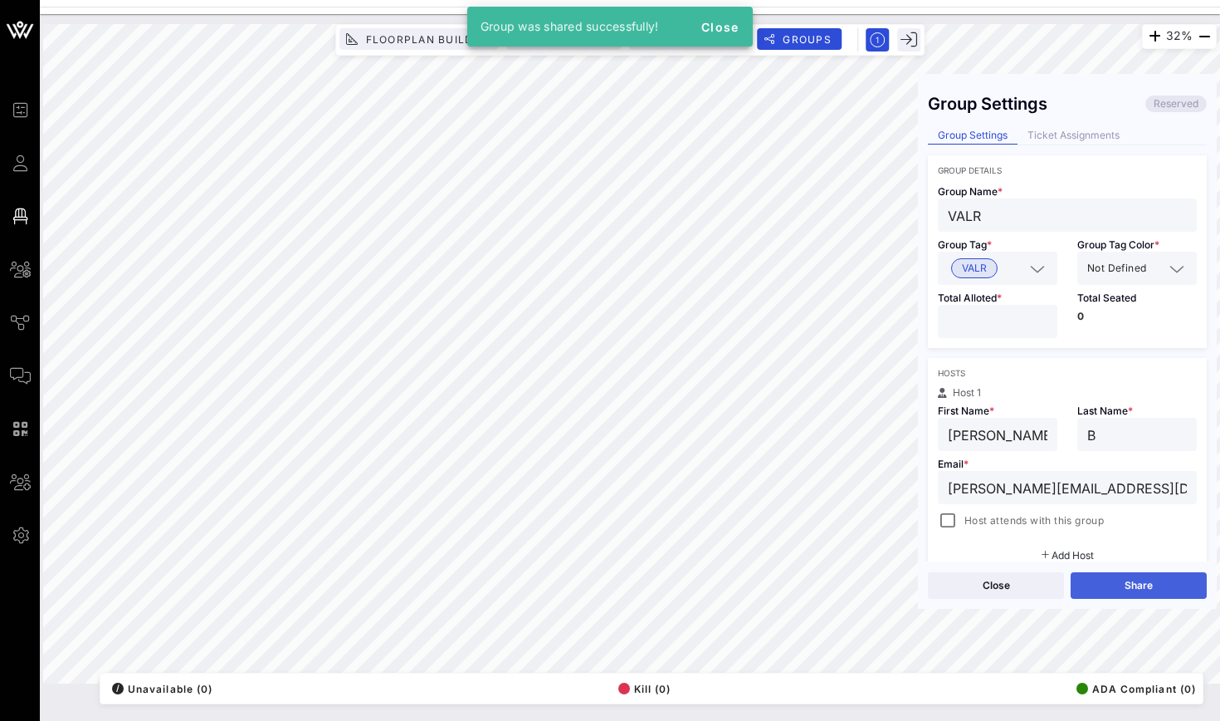
click at [1164, 584] on button "Share" at bounding box center [1139, 585] width 136 height 27
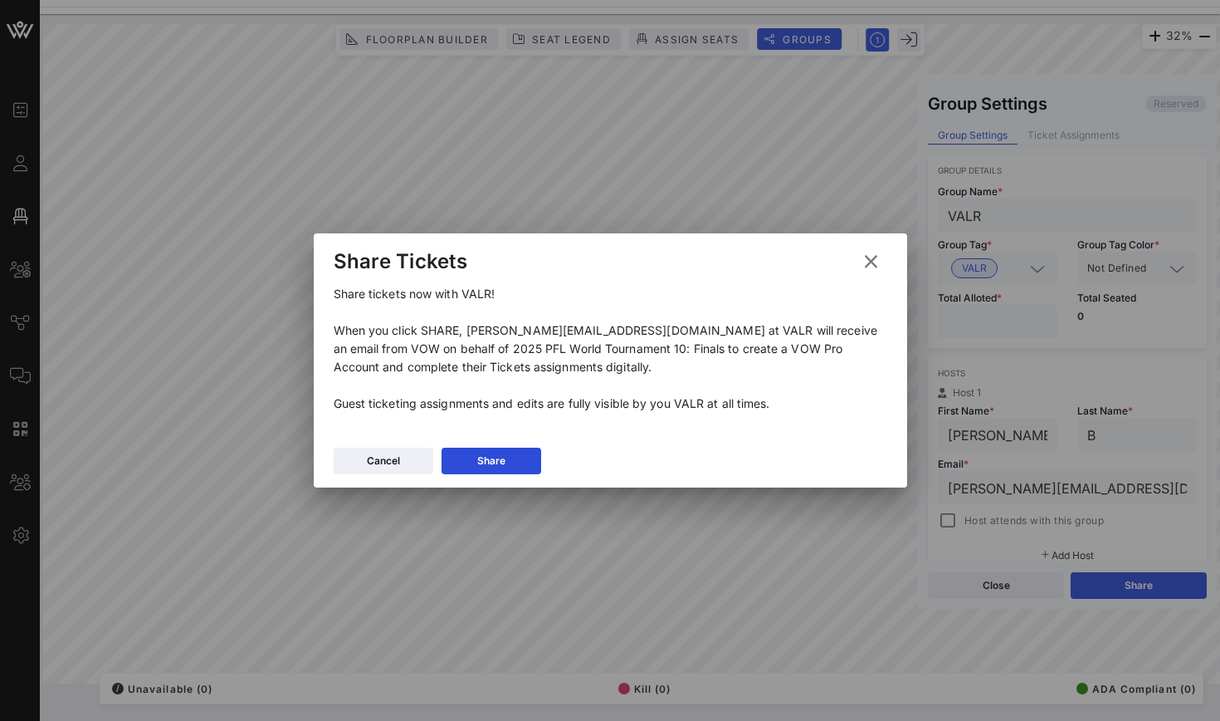
click at [485, 474] on div "Cancel Share" at bounding box center [611, 463] width 594 height 48
click at [488, 469] on button "Share" at bounding box center [492, 460] width 100 height 27
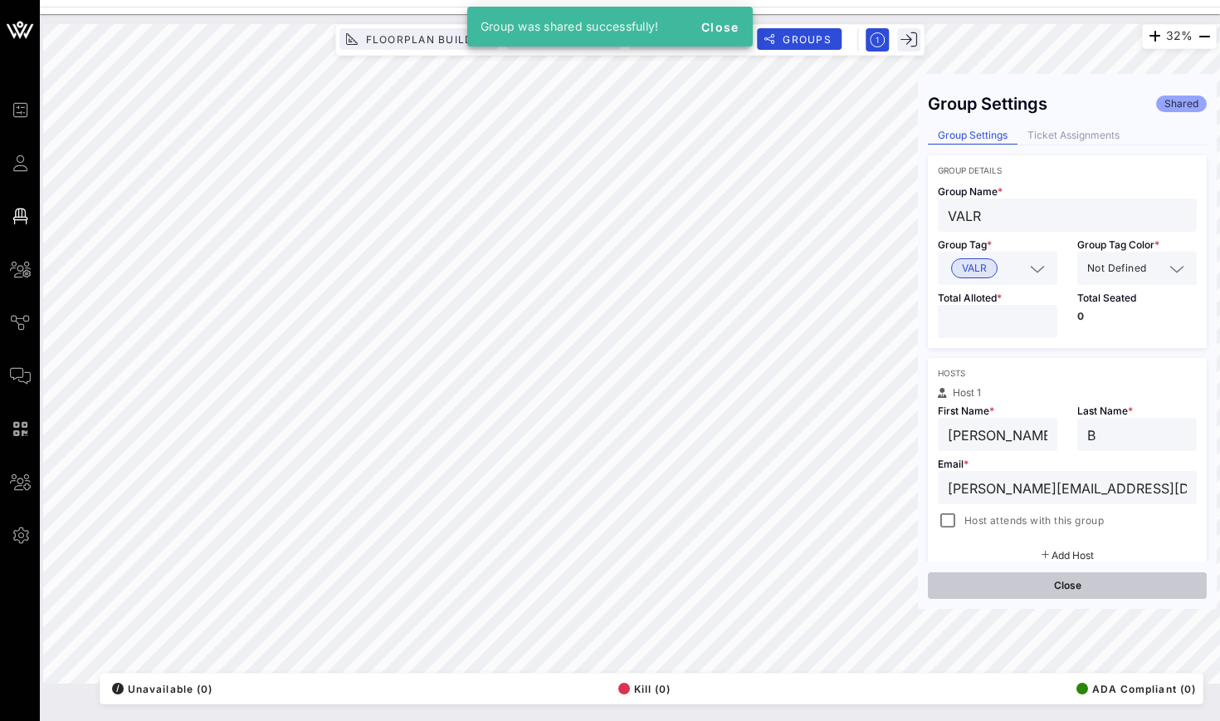
click at [988, 590] on button "Close" at bounding box center [1067, 585] width 279 height 27
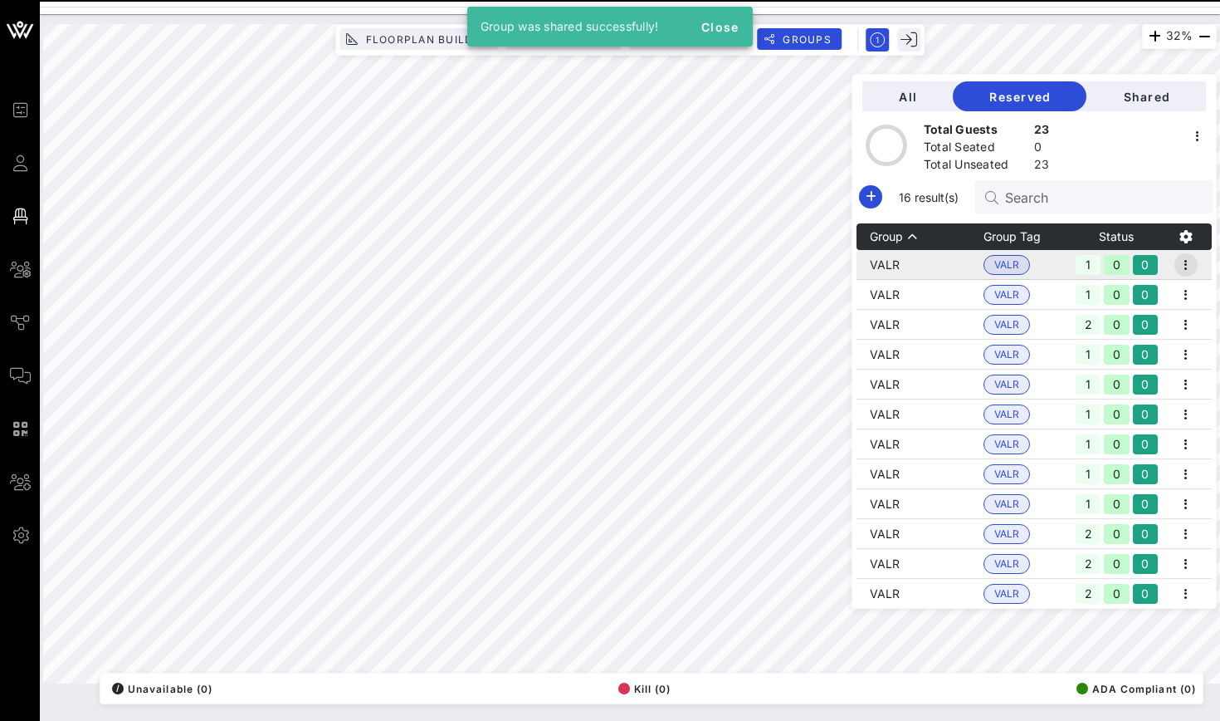
click at [1184, 263] on icon "button" at bounding box center [1186, 265] width 20 height 20
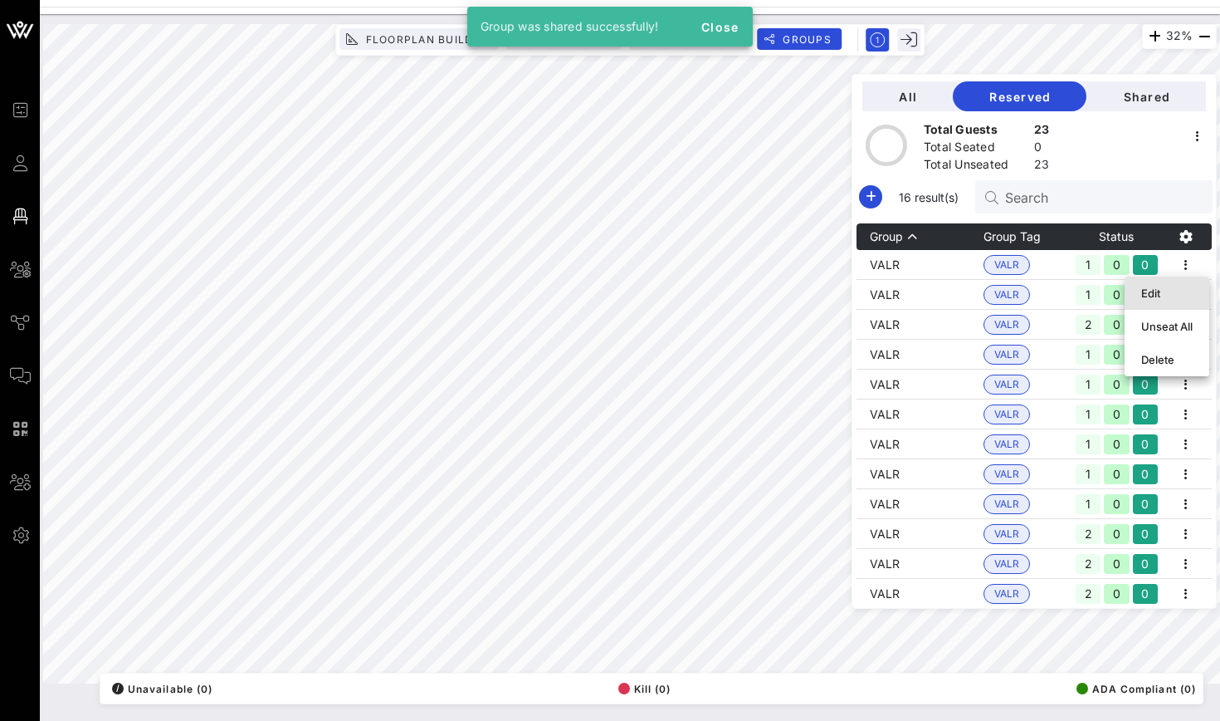
click at [1184, 284] on div "Edit" at bounding box center [1166, 293] width 51 height 27
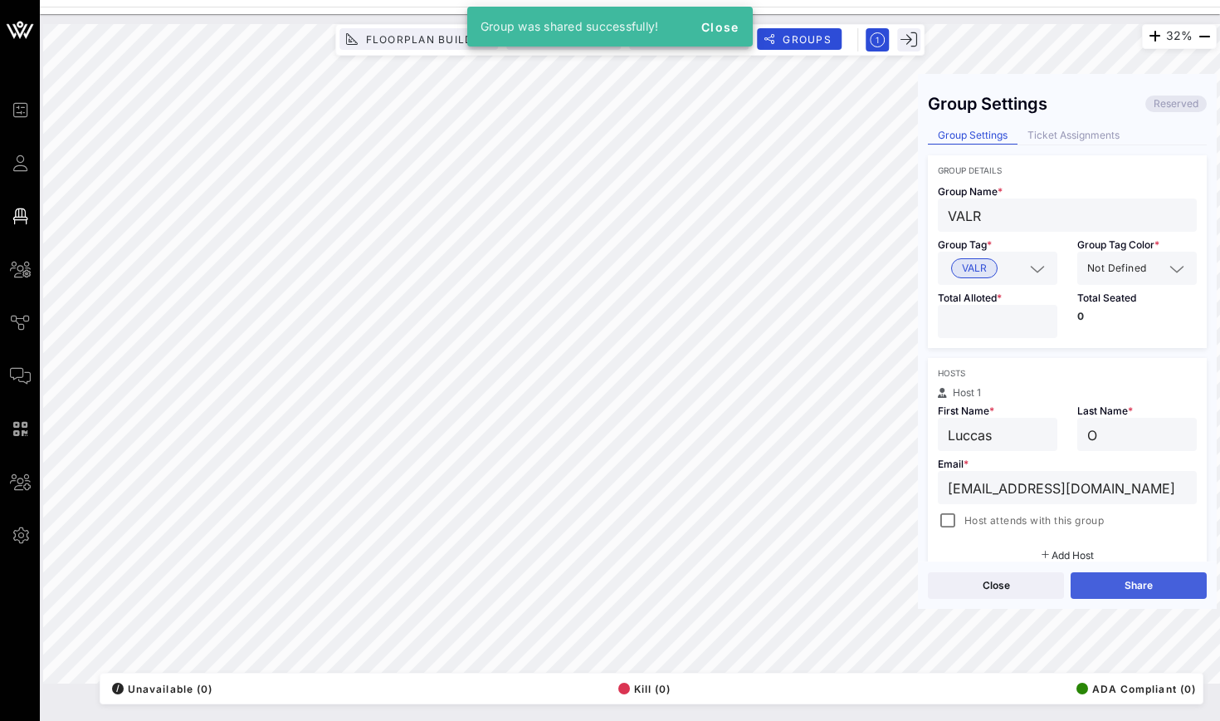
click at [1155, 576] on button "Share" at bounding box center [1139, 585] width 136 height 27
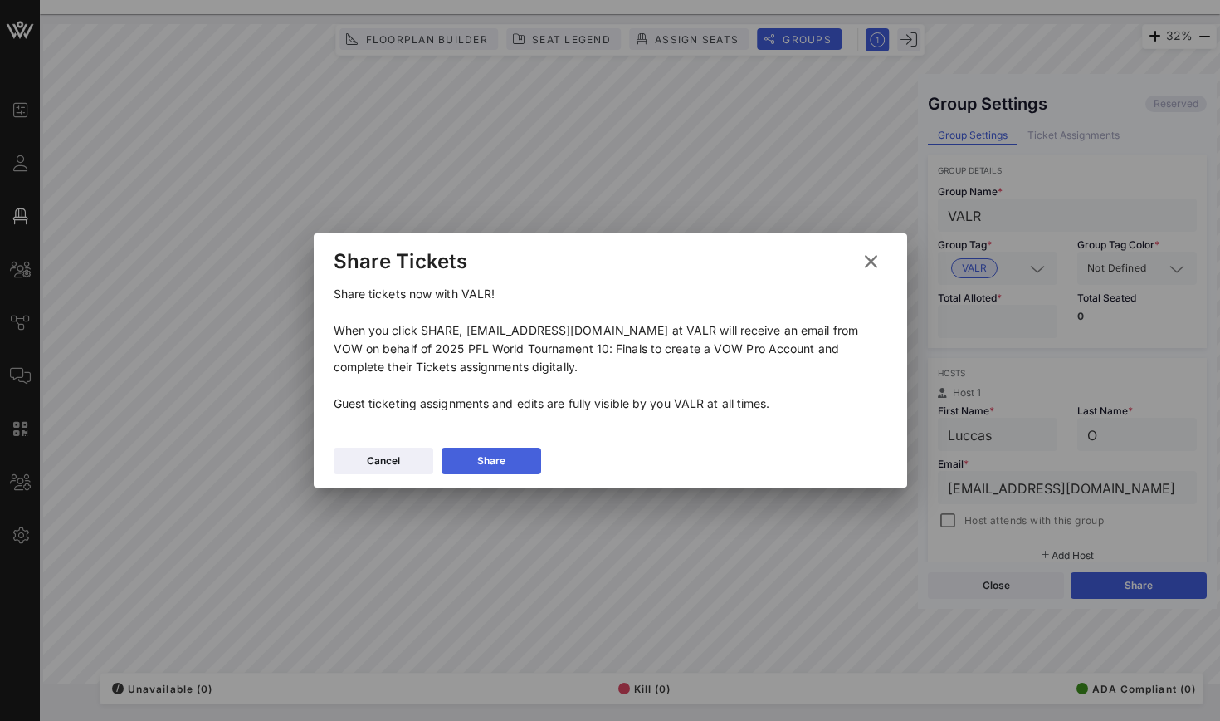
click at [535, 457] on button "Share" at bounding box center [492, 460] width 100 height 27
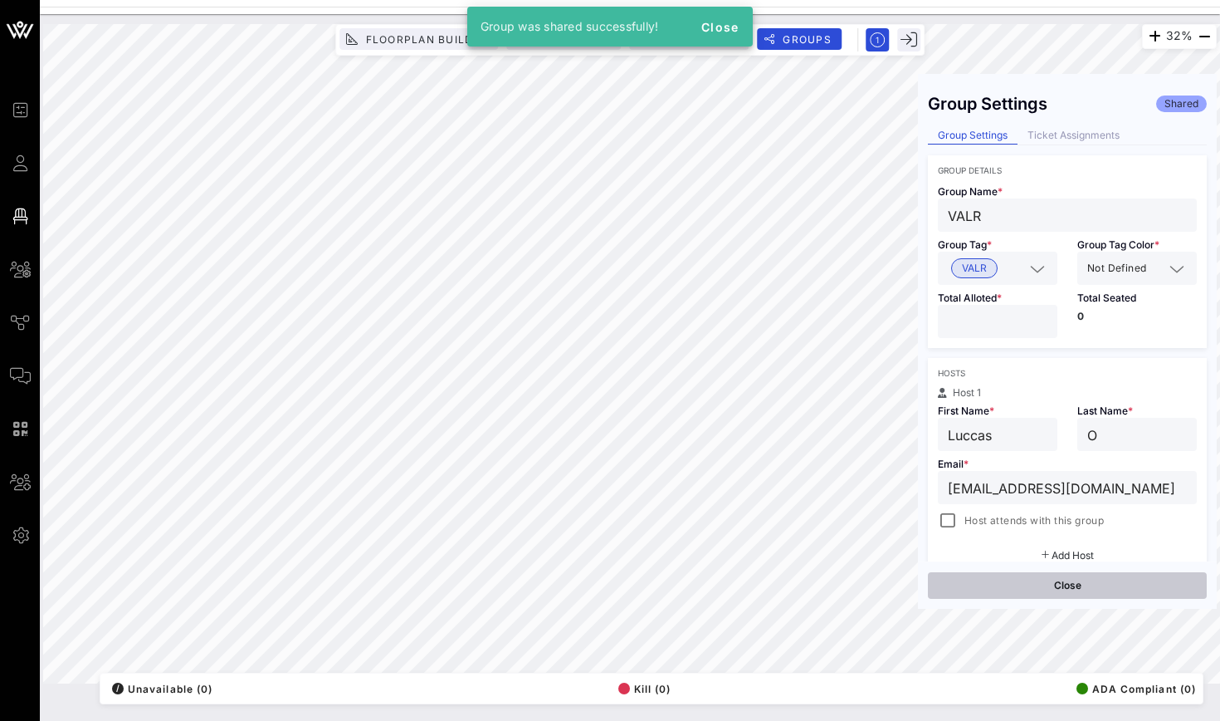
click at [970, 580] on button "Close" at bounding box center [1067, 585] width 279 height 27
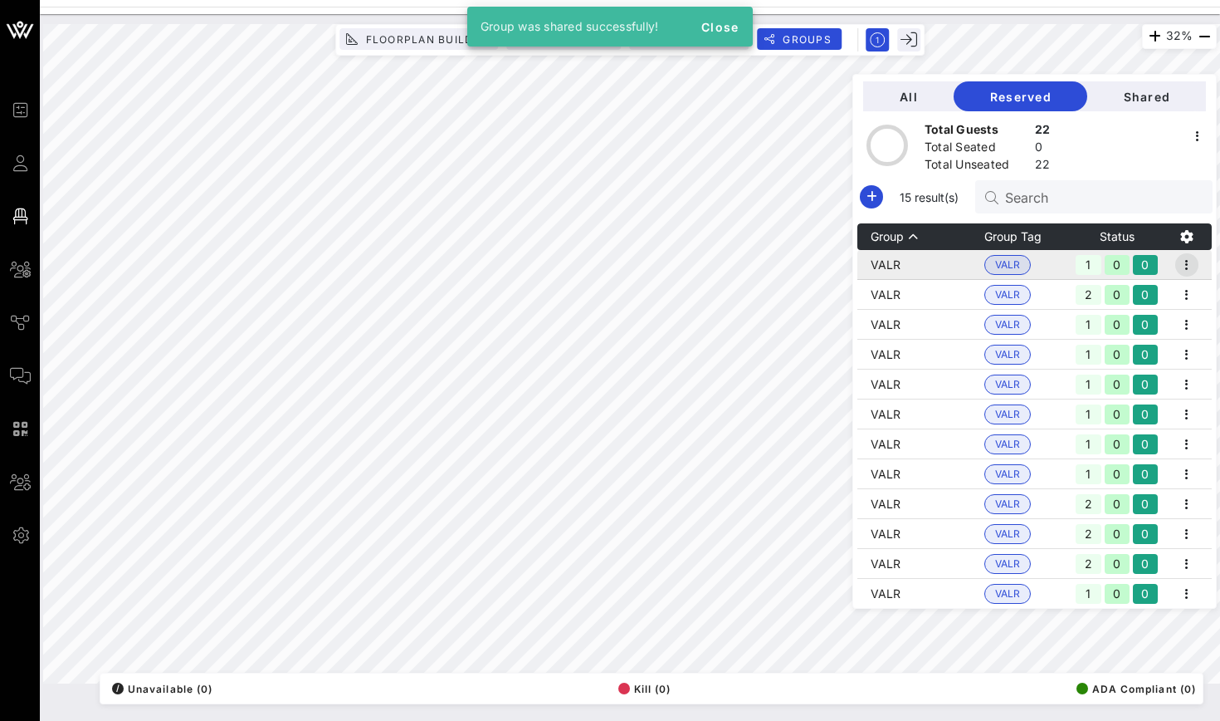
click at [1187, 261] on icon "button" at bounding box center [1187, 265] width 20 height 20
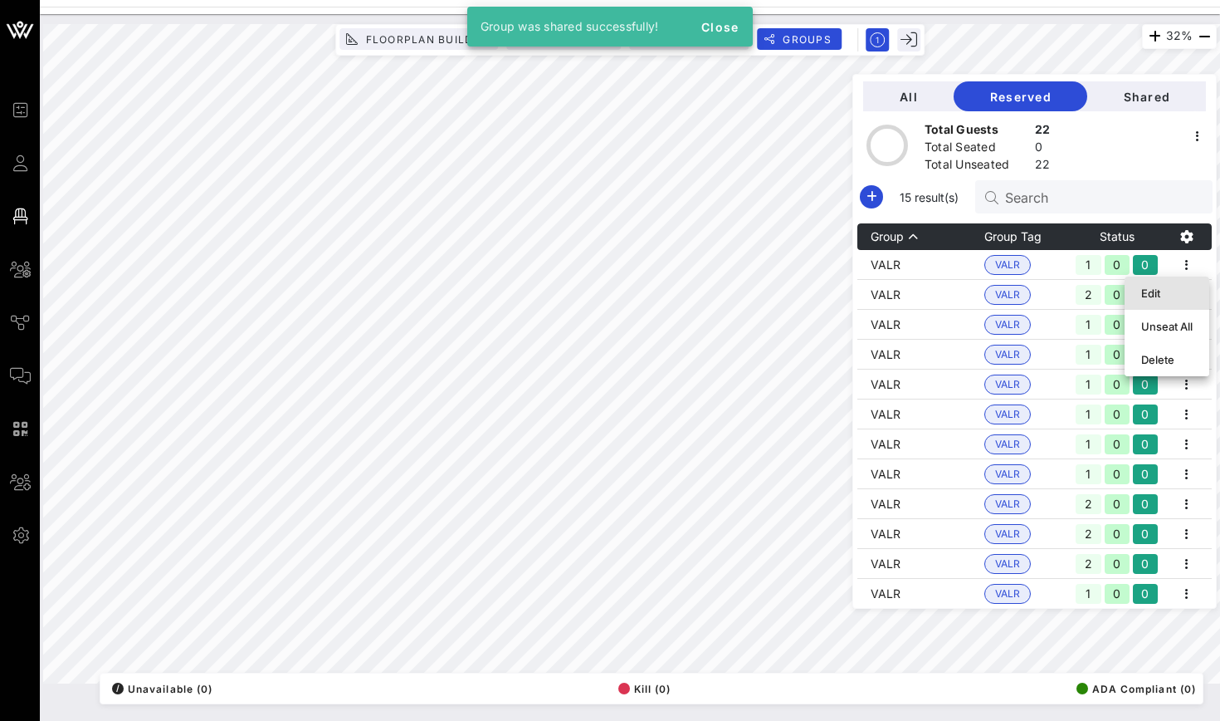
click at [1181, 289] on div "Edit" at bounding box center [1166, 292] width 51 height 13
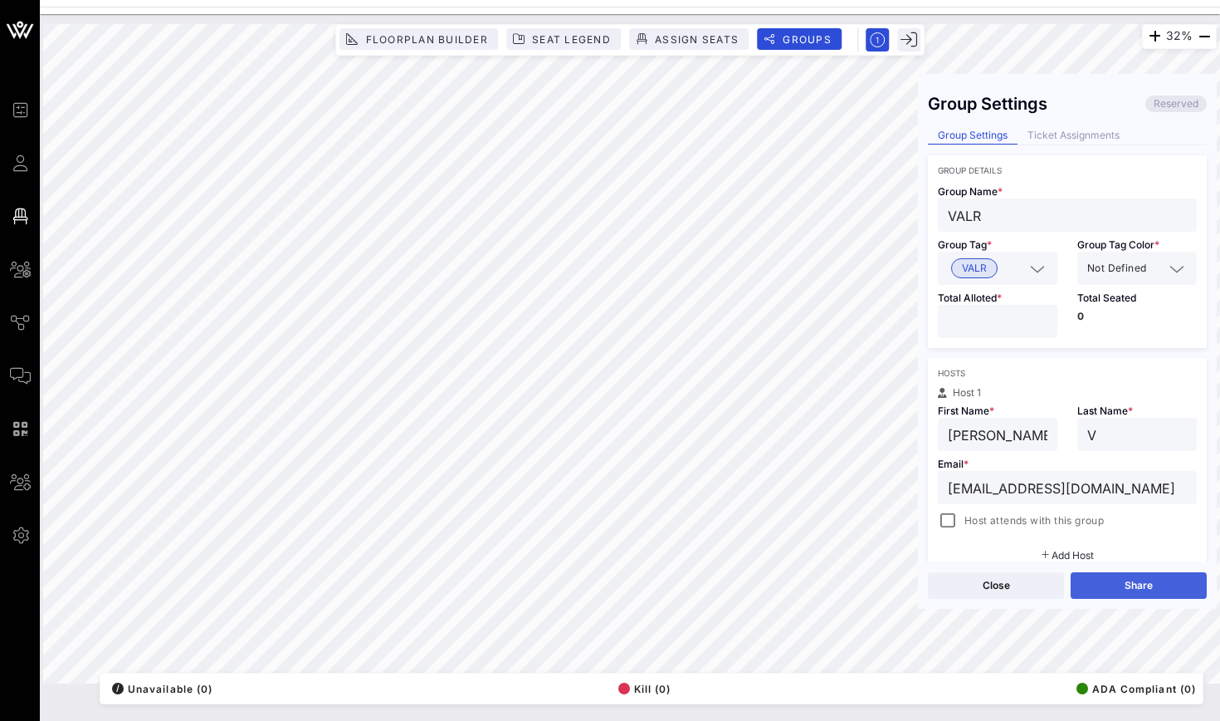
click at [1130, 589] on button "Share" at bounding box center [1139, 585] width 136 height 27
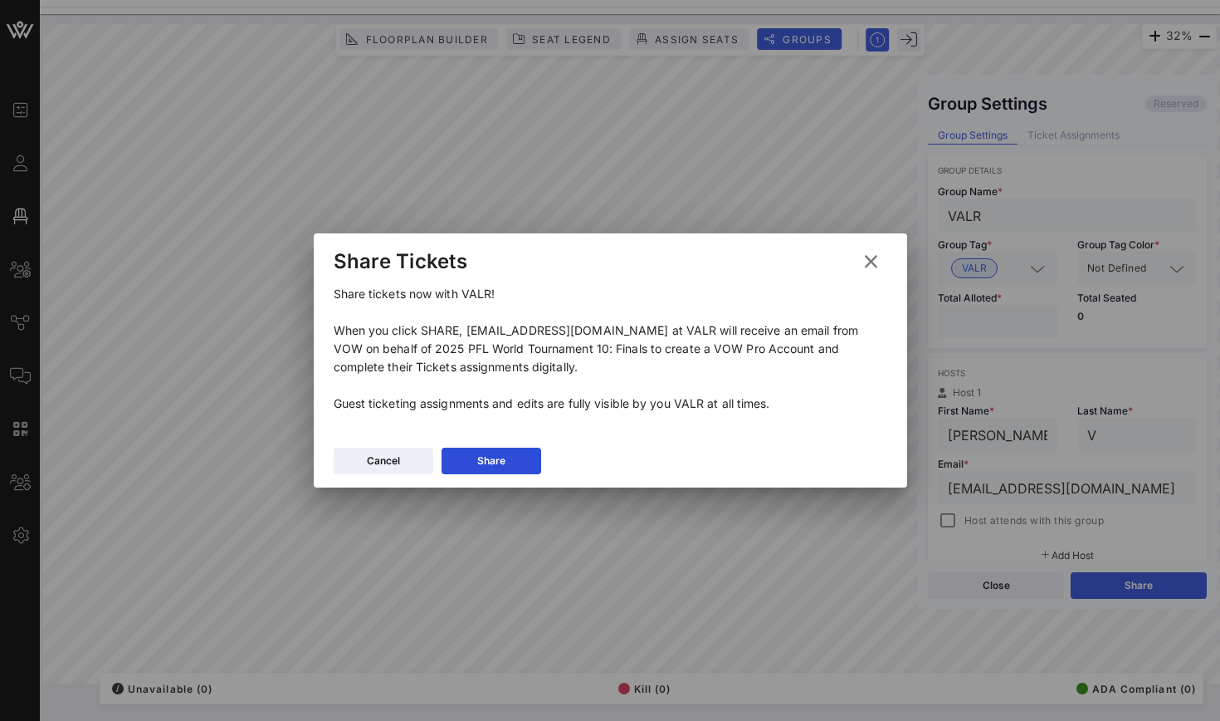
click at [548, 471] on div "Cancel Share" at bounding box center [611, 463] width 594 height 48
click at [539, 468] on button "Share" at bounding box center [492, 460] width 100 height 27
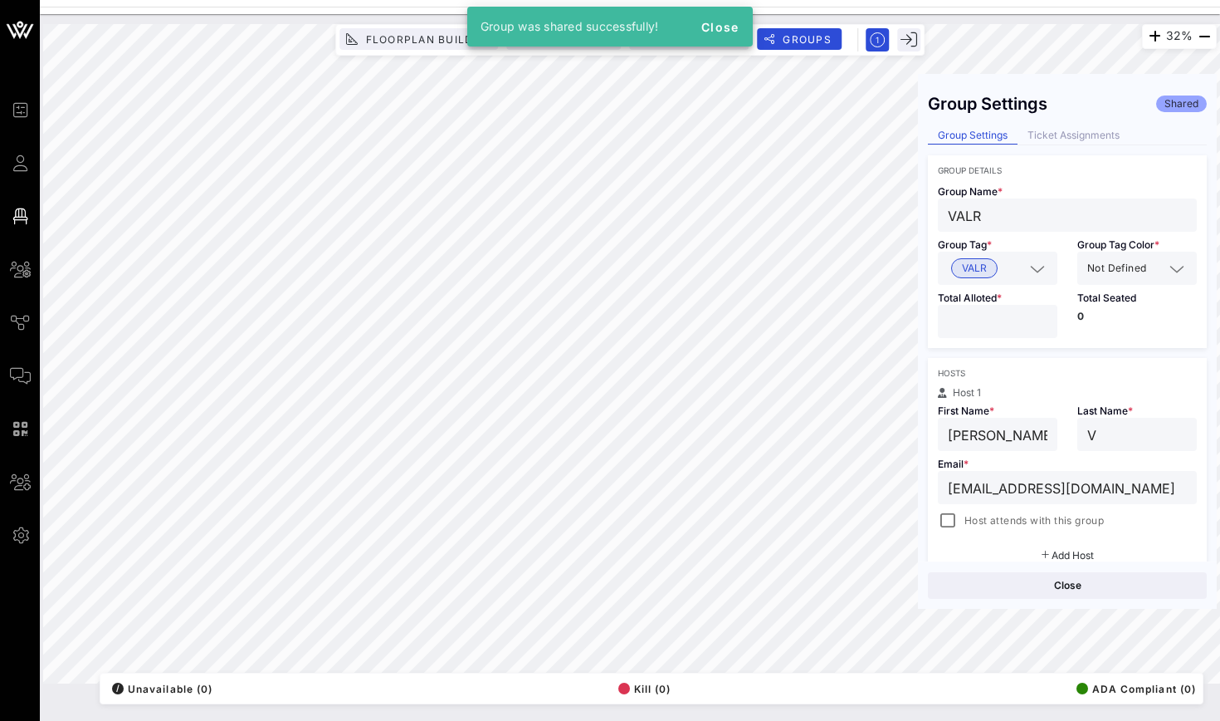
click at [1029, 569] on div "Close" at bounding box center [1067, 584] width 299 height 47
click at [1029, 574] on button "Close" at bounding box center [1067, 585] width 279 height 27
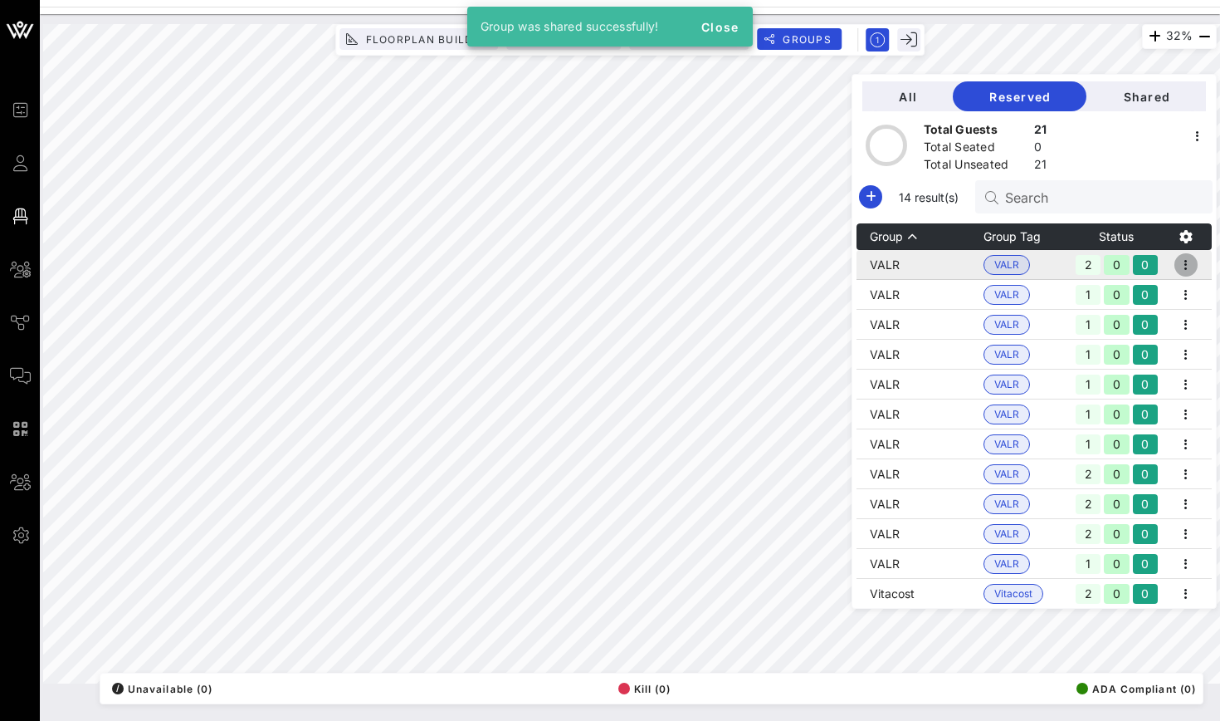
click at [1190, 255] on icon "button" at bounding box center [1186, 265] width 20 height 20
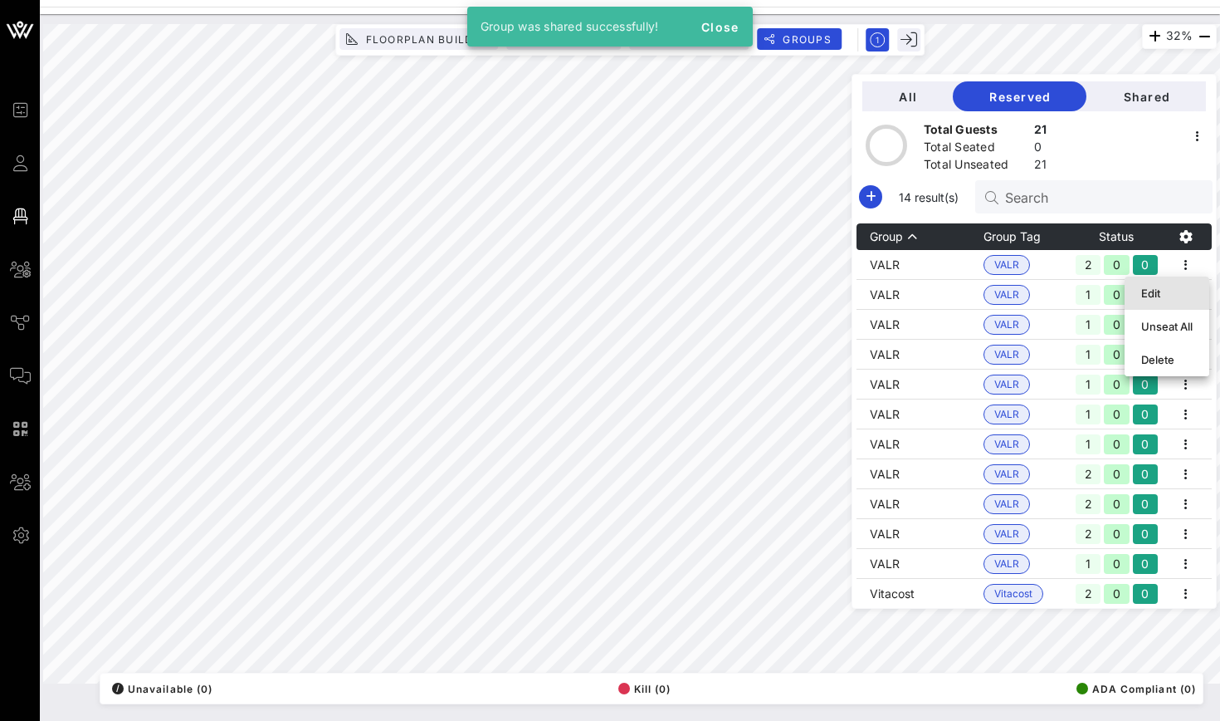
click at [1174, 292] on div "Edit" at bounding box center [1166, 292] width 51 height 13
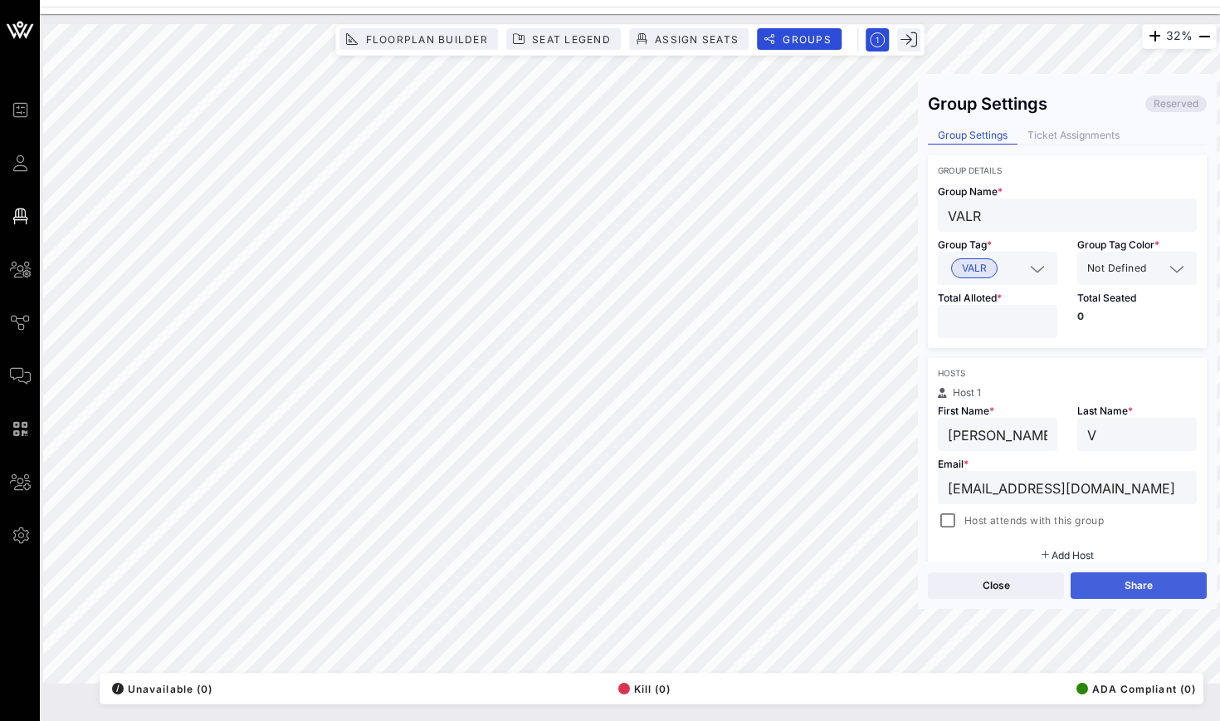
click at [1136, 573] on button "Share" at bounding box center [1139, 585] width 136 height 27
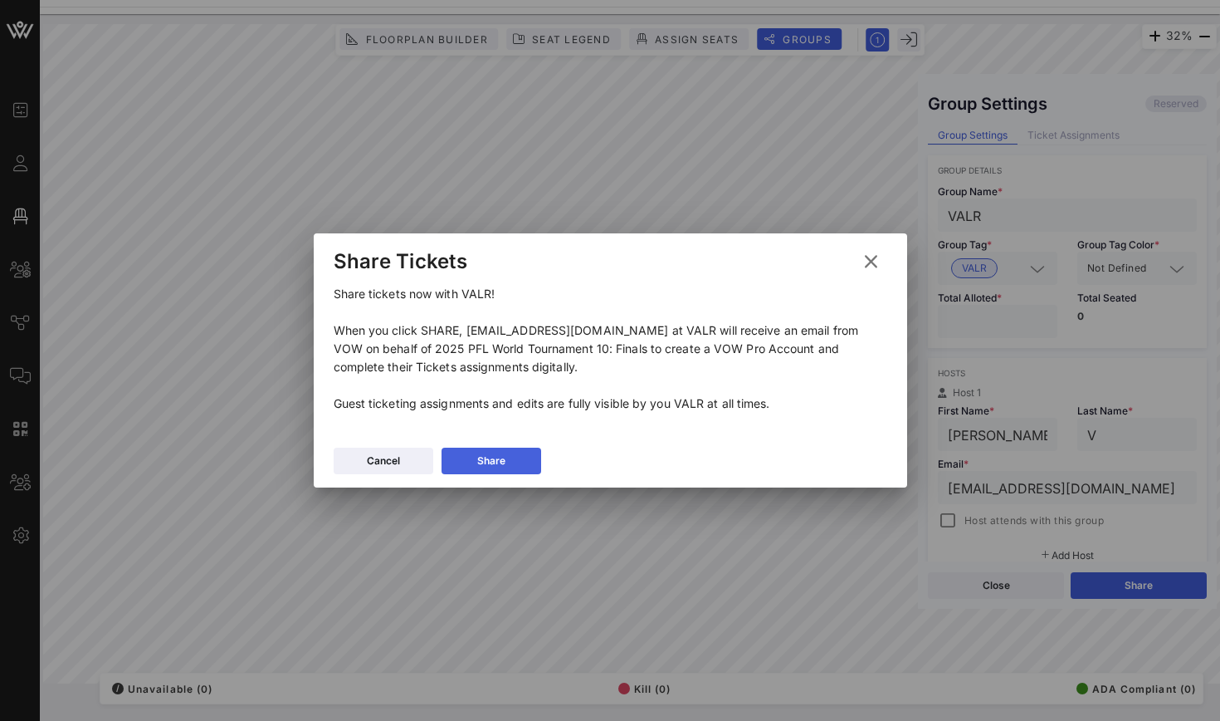
click at [501, 462] on div "Share" at bounding box center [491, 460] width 28 height 17
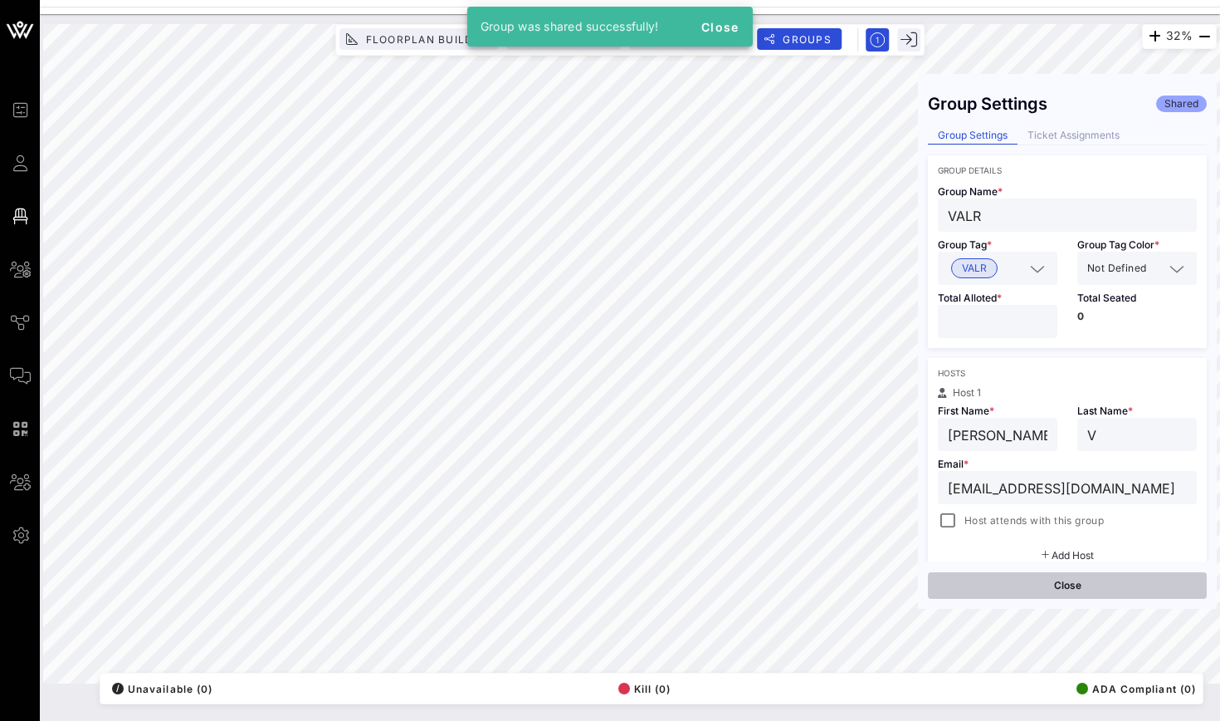
click at [995, 596] on button "Close" at bounding box center [1067, 585] width 279 height 27
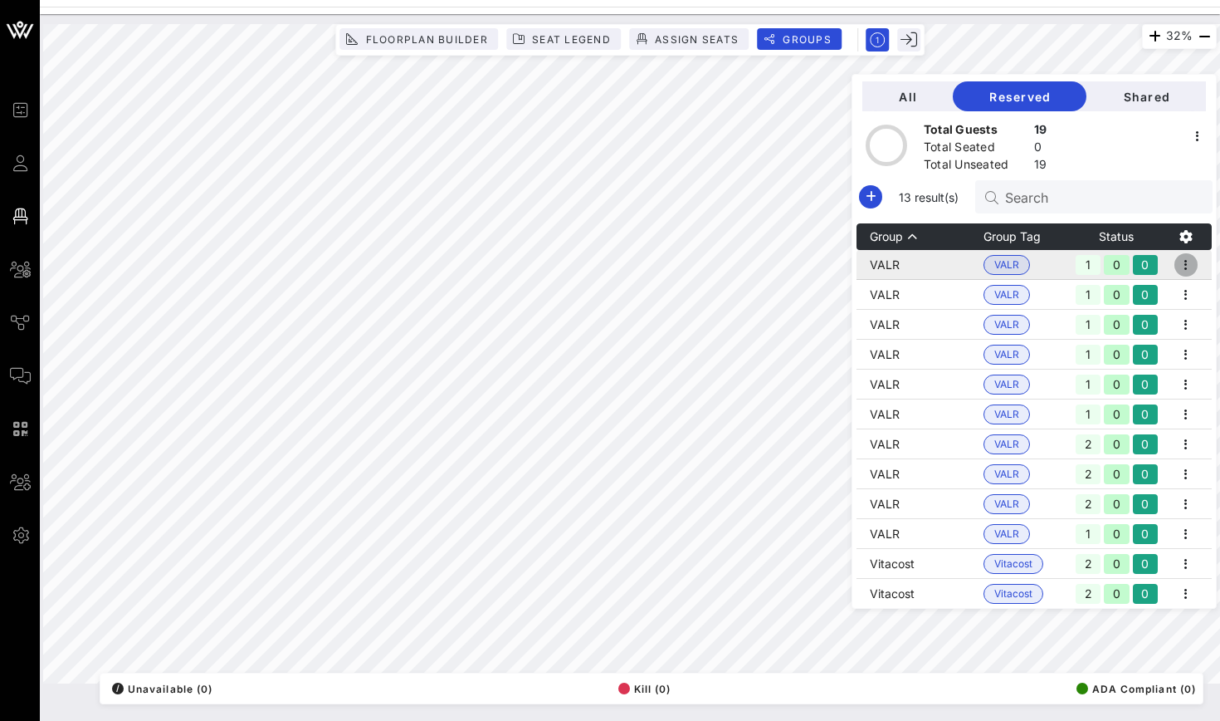
click at [1184, 268] on icon "button" at bounding box center [1186, 265] width 20 height 20
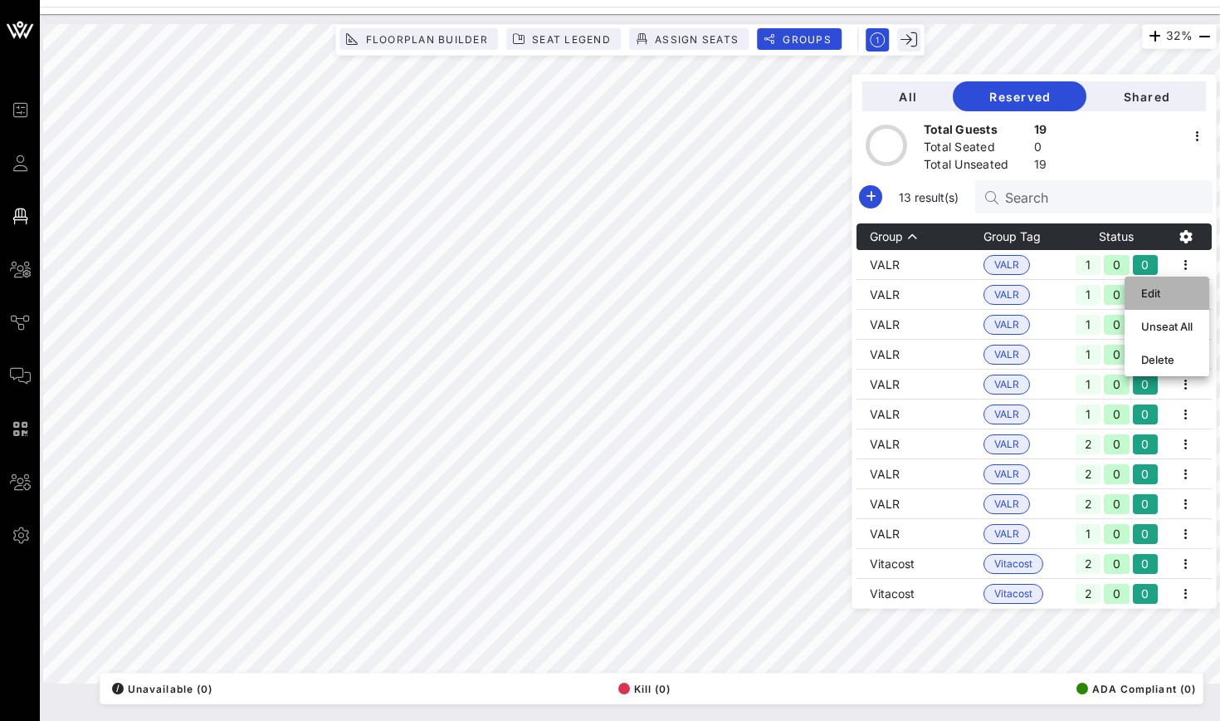
click at [1182, 291] on div "Edit" at bounding box center [1166, 292] width 51 height 13
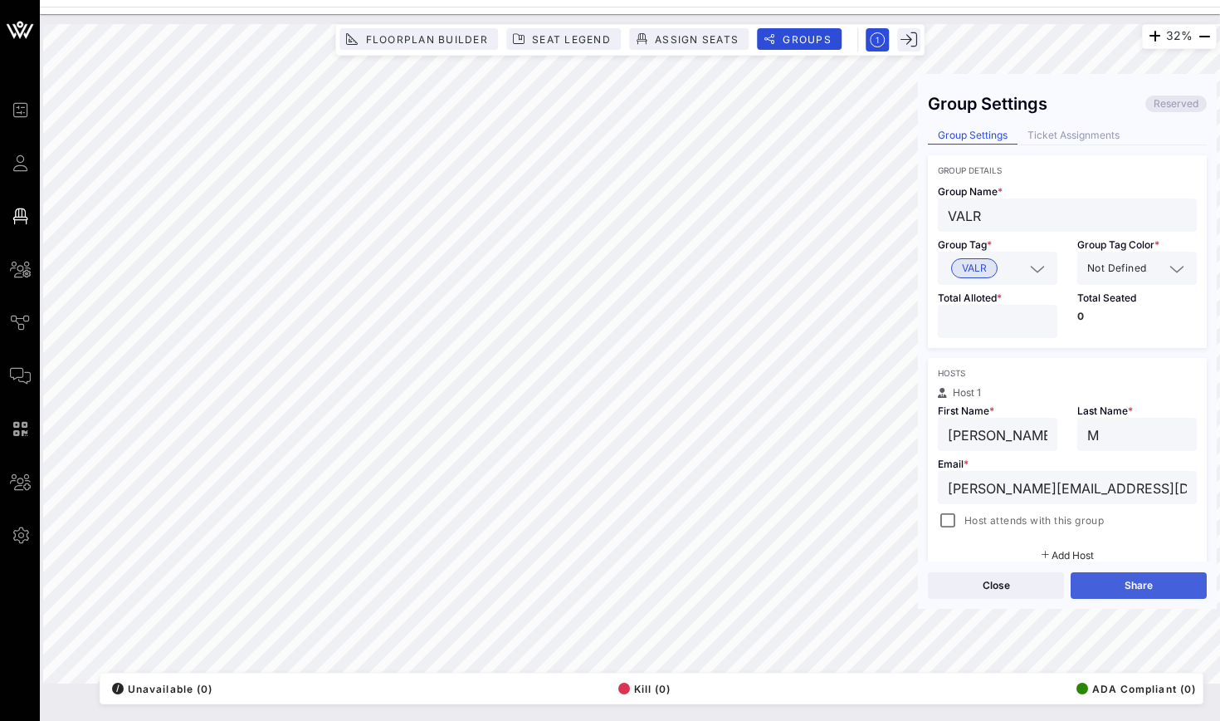
click at [1118, 576] on button "Share" at bounding box center [1139, 585] width 136 height 27
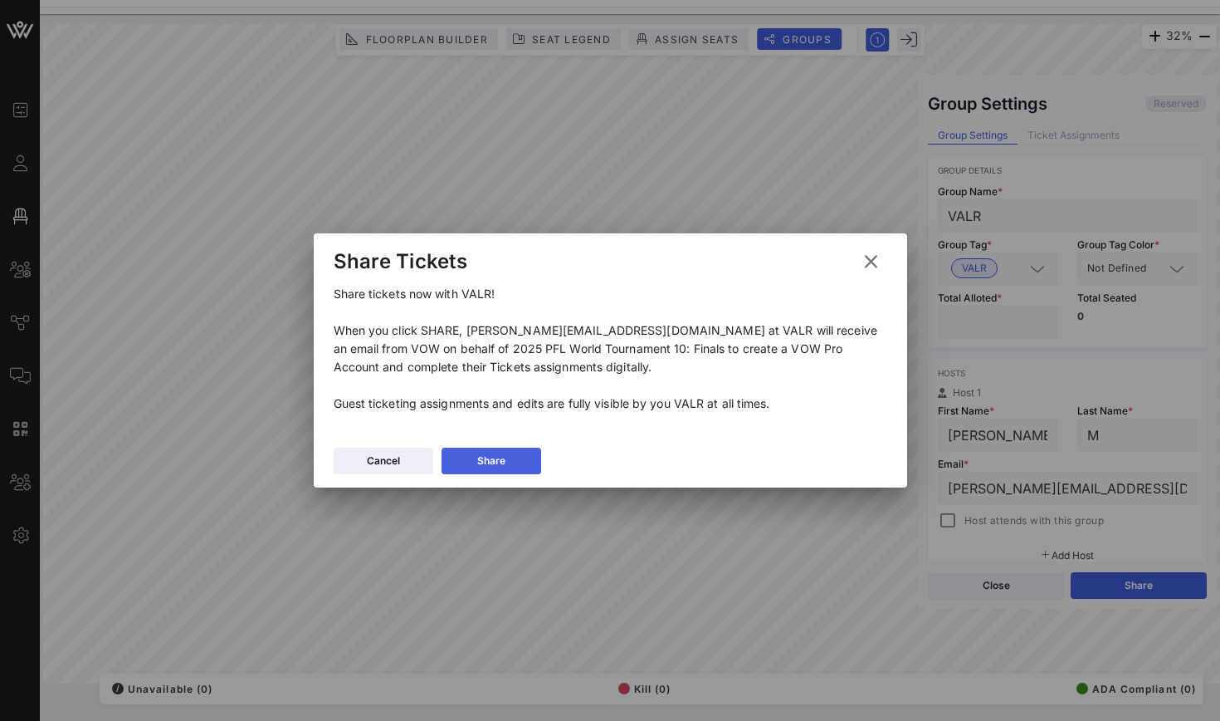
click at [505, 465] on div "Share" at bounding box center [491, 460] width 28 height 17
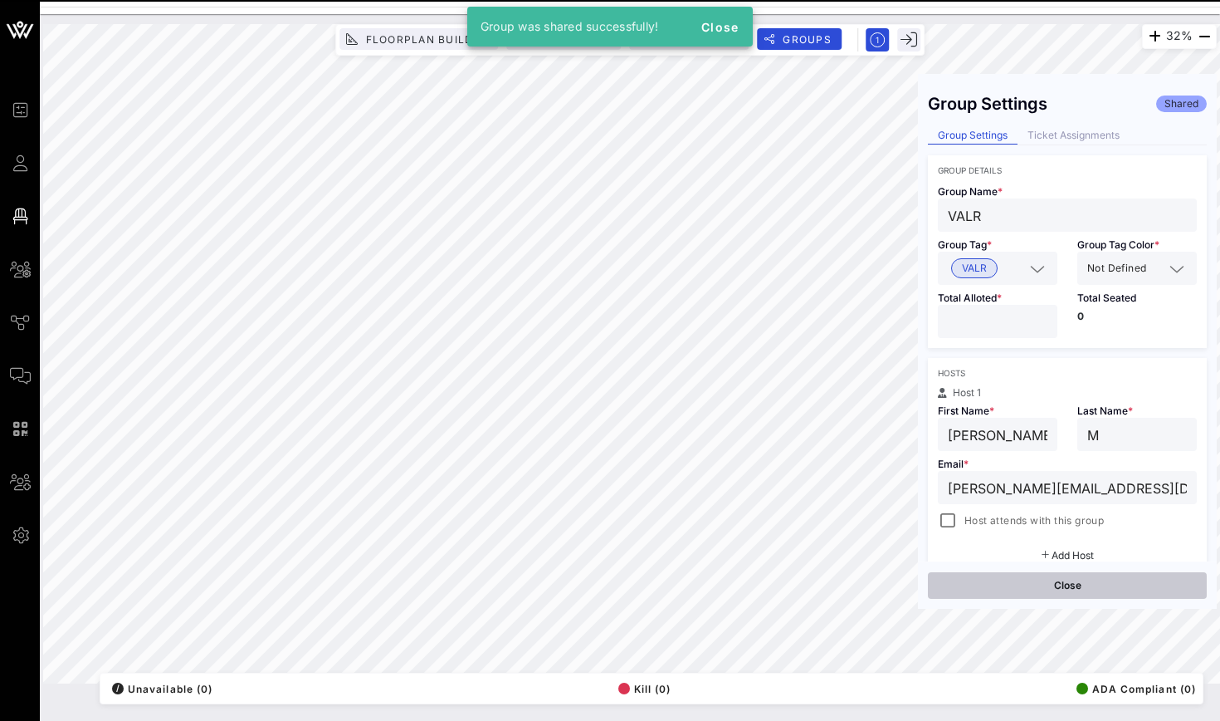
click at [1020, 586] on button "Close" at bounding box center [1067, 585] width 279 height 27
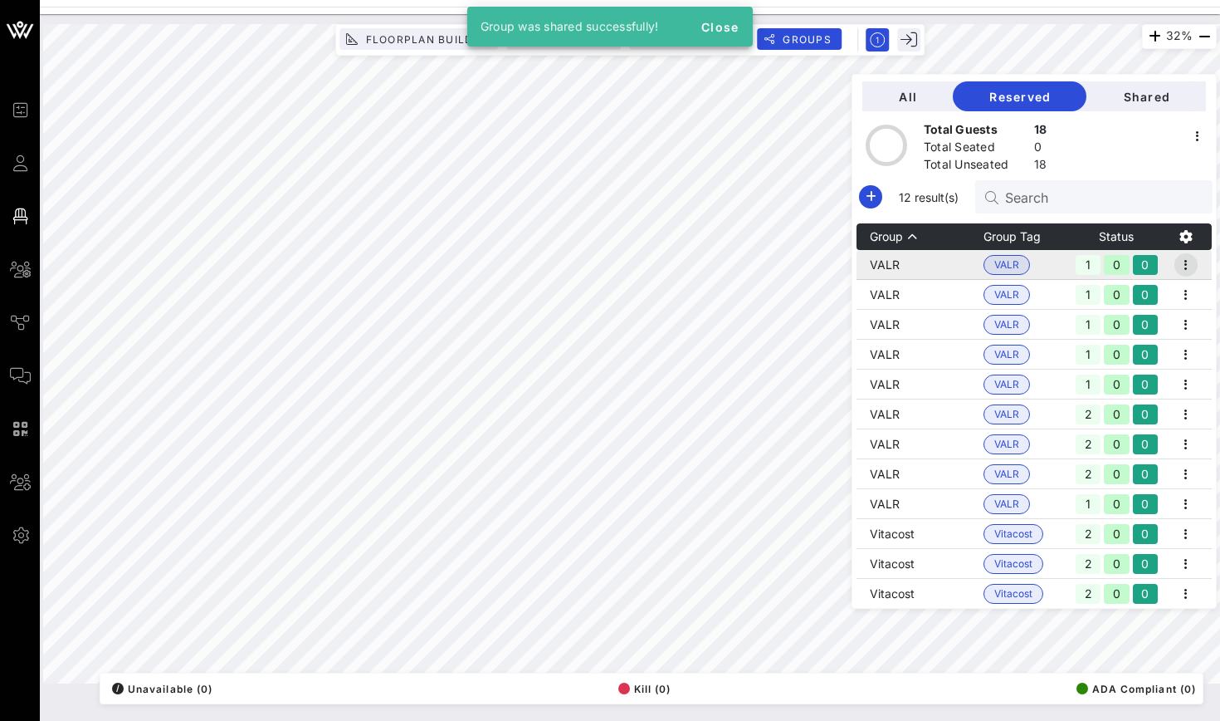
click at [1189, 262] on icon "button" at bounding box center [1186, 265] width 20 height 20
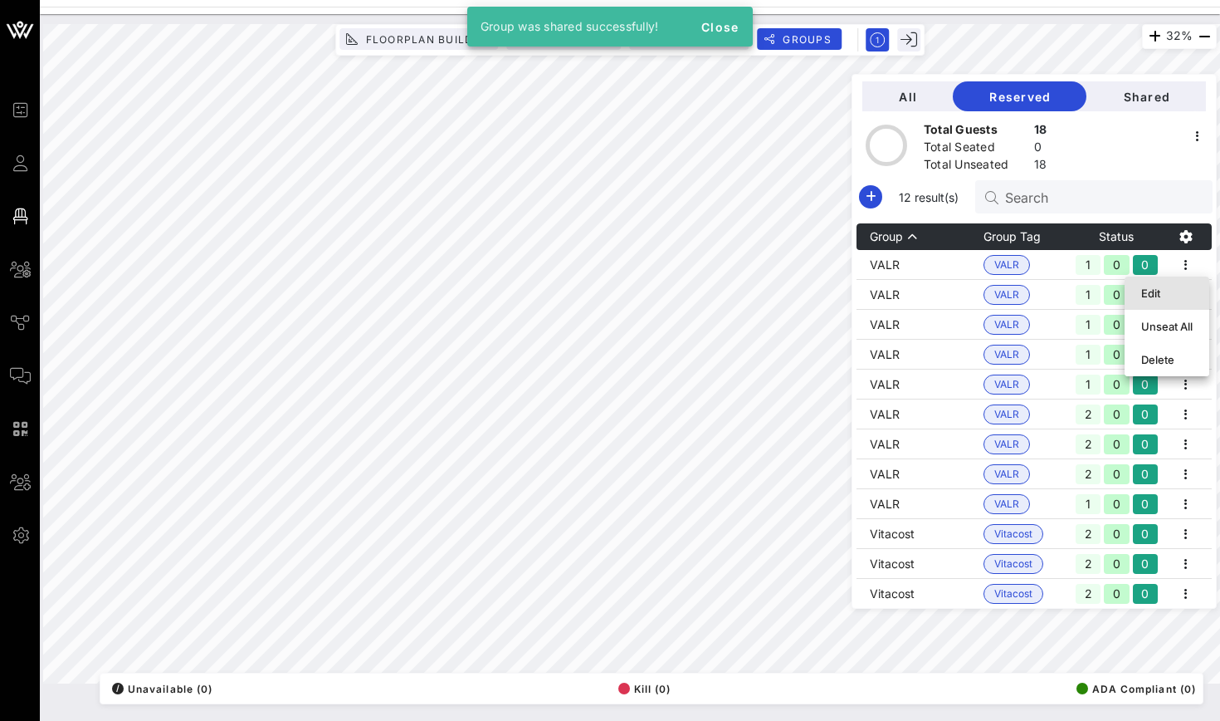
click at [1183, 293] on div "Edit" at bounding box center [1166, 292] width 51 height 13
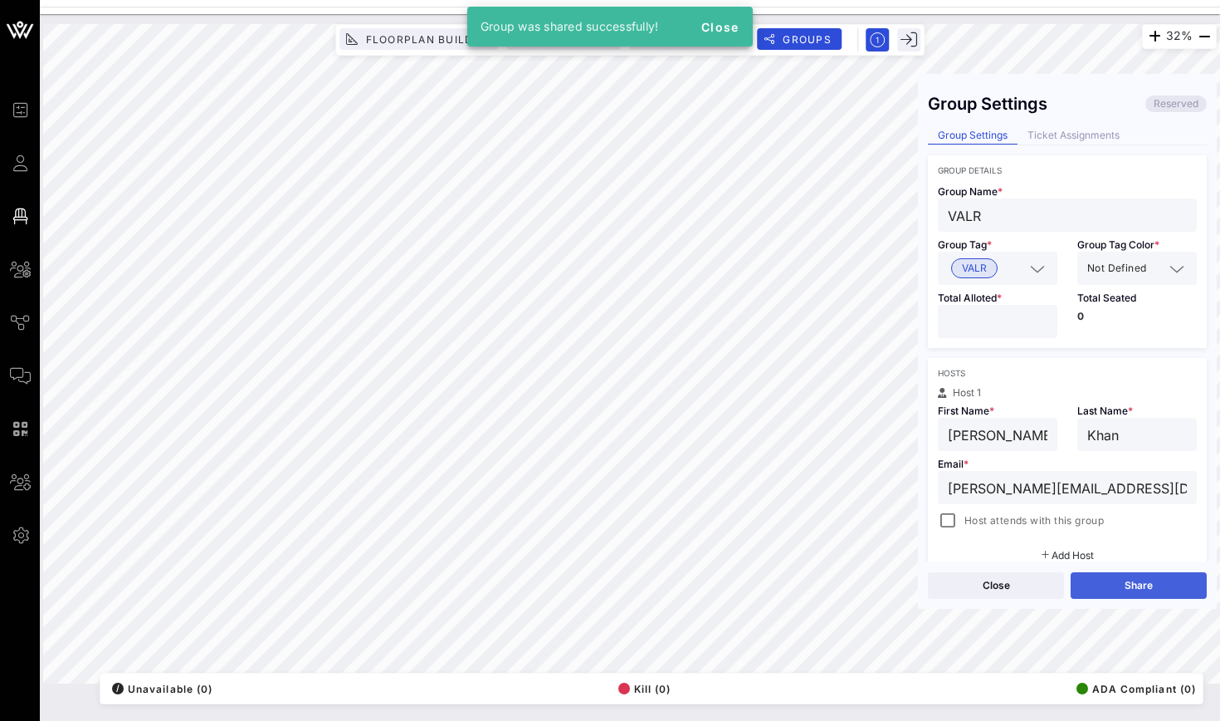
click at [1145, 582] on button "Share" at bounding box center [1139, 585] width 136 height 27
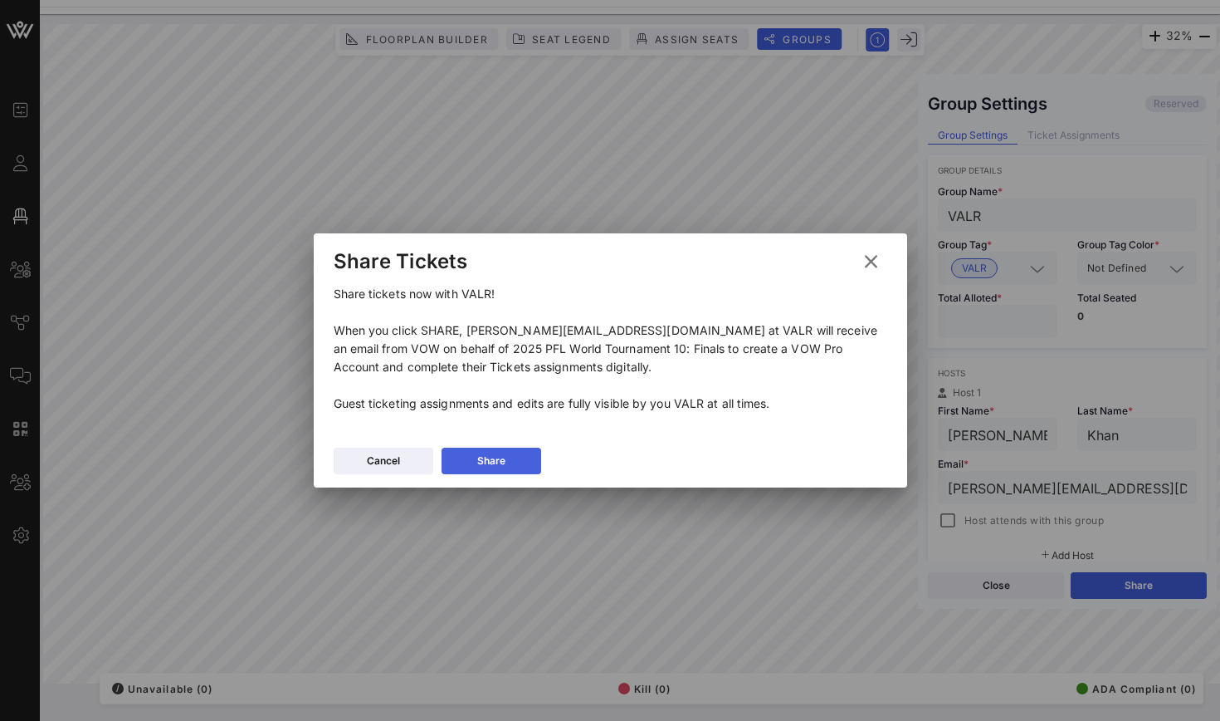
click at [532, 461] on button "Share" at bounding box center [492, 460] width 100 height 27
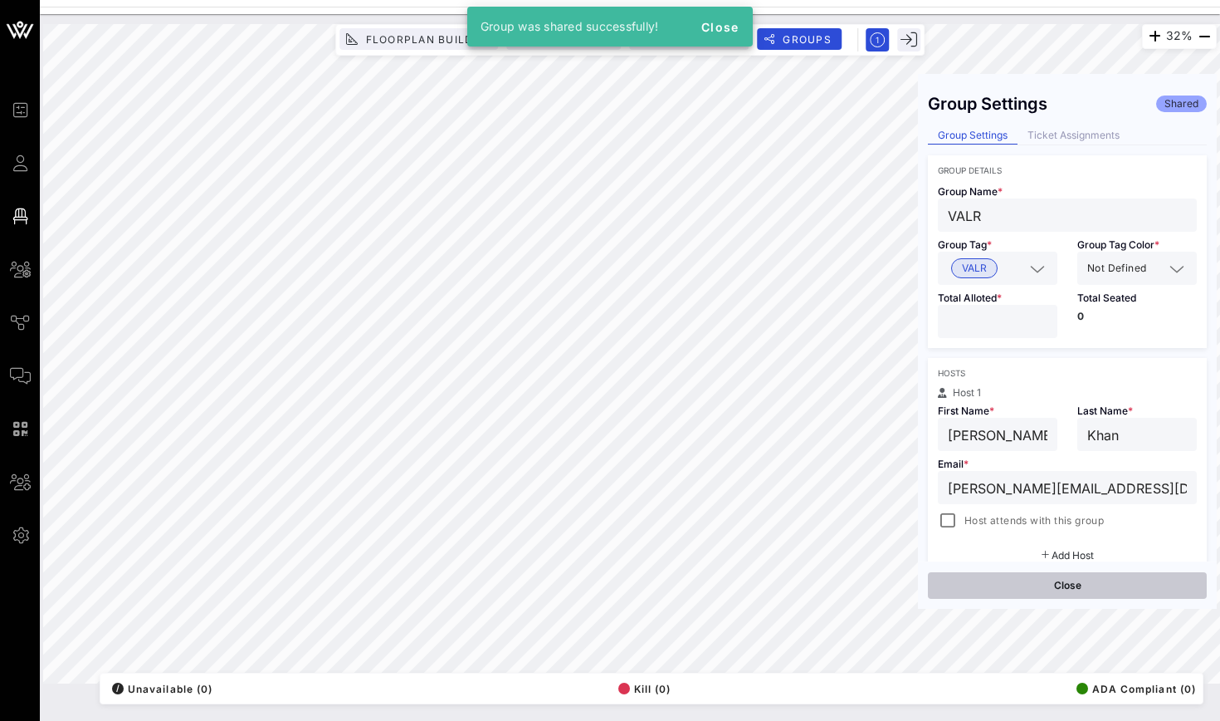
click at [994, 588] on button "Close" at bounding box center [1067, 585] width 279 height 27
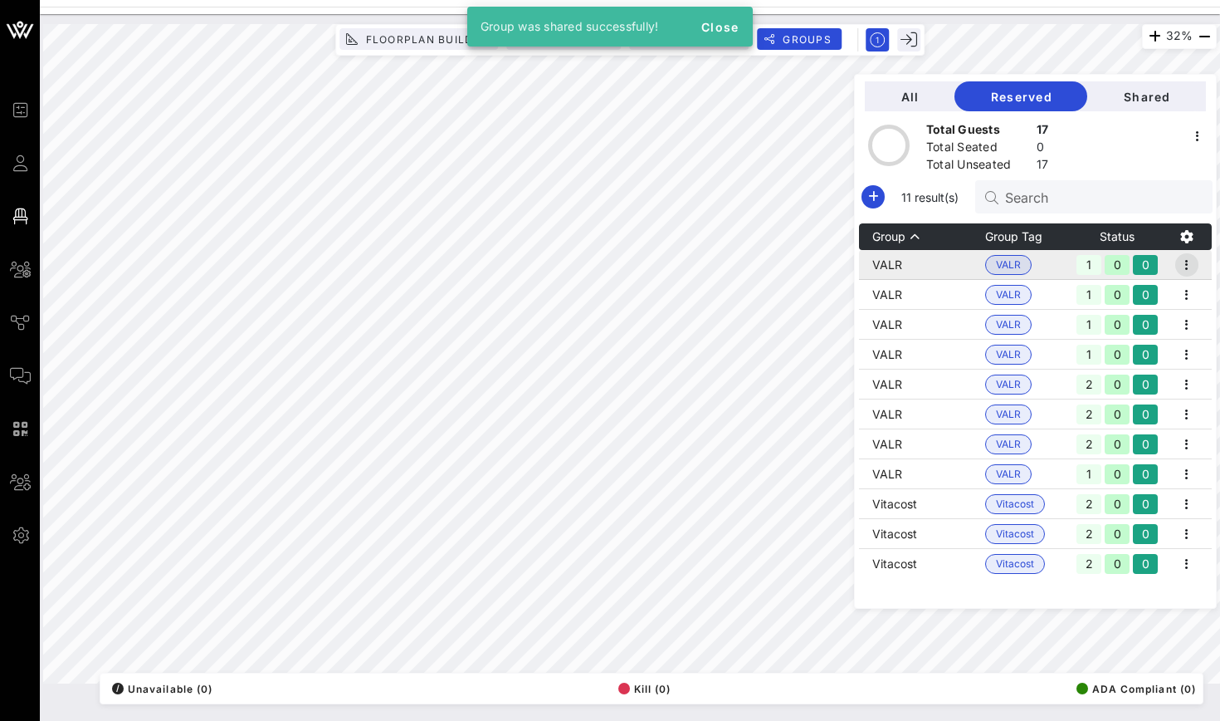
click at [1185, 261] on icon "button" at bounding box center [1187, 265] width 20 height 20
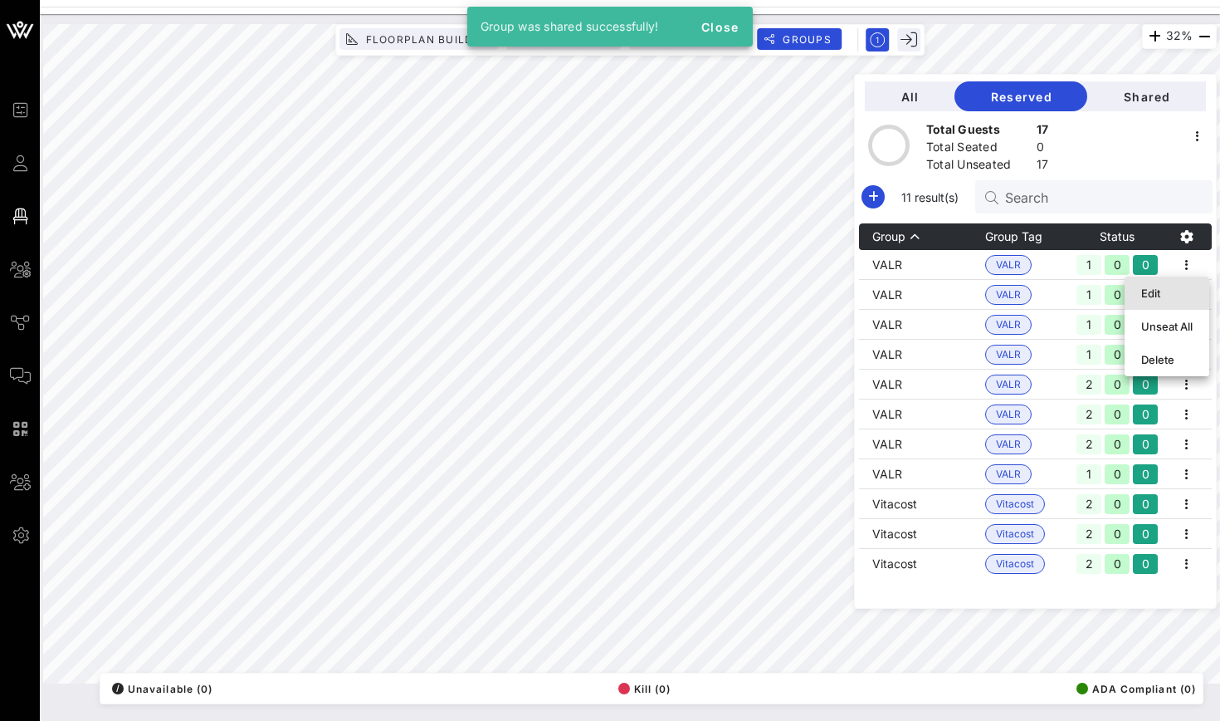
click at [1189, 296] on div "Edit" at bounding box center [1166, 292] width 51 height 13
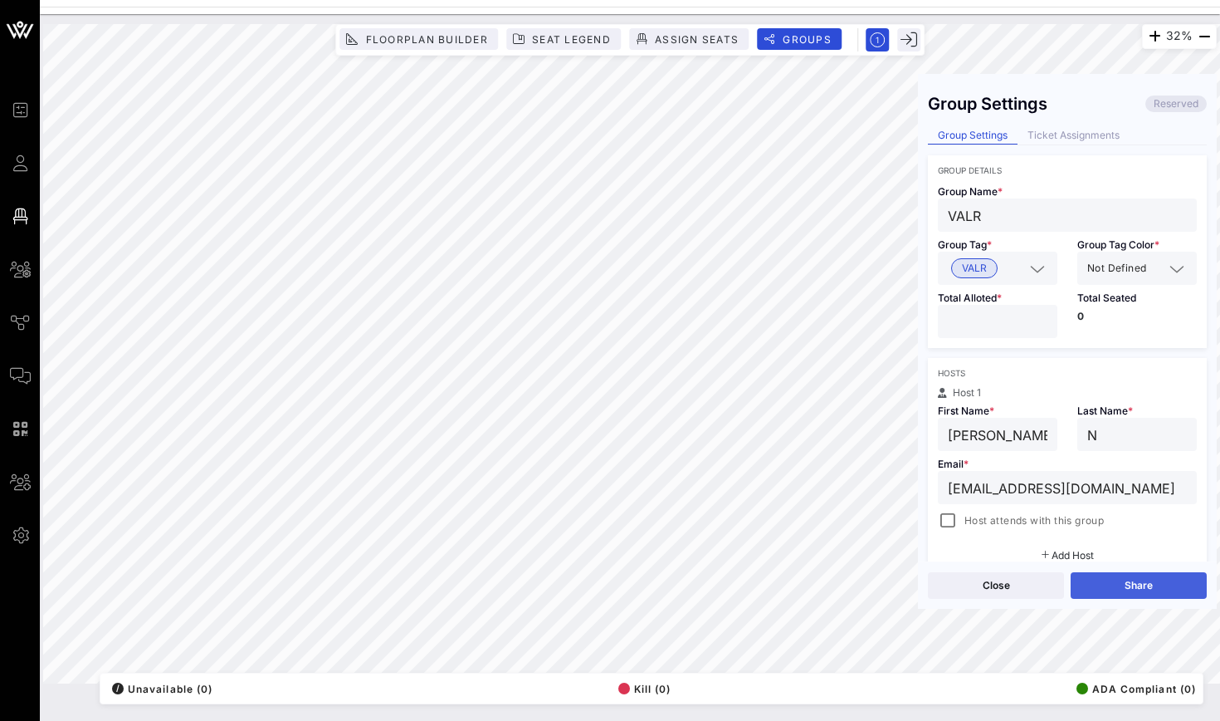
click at [1150, 584] on button "Share" at bounding box center [1139, 585] width 136 height 27
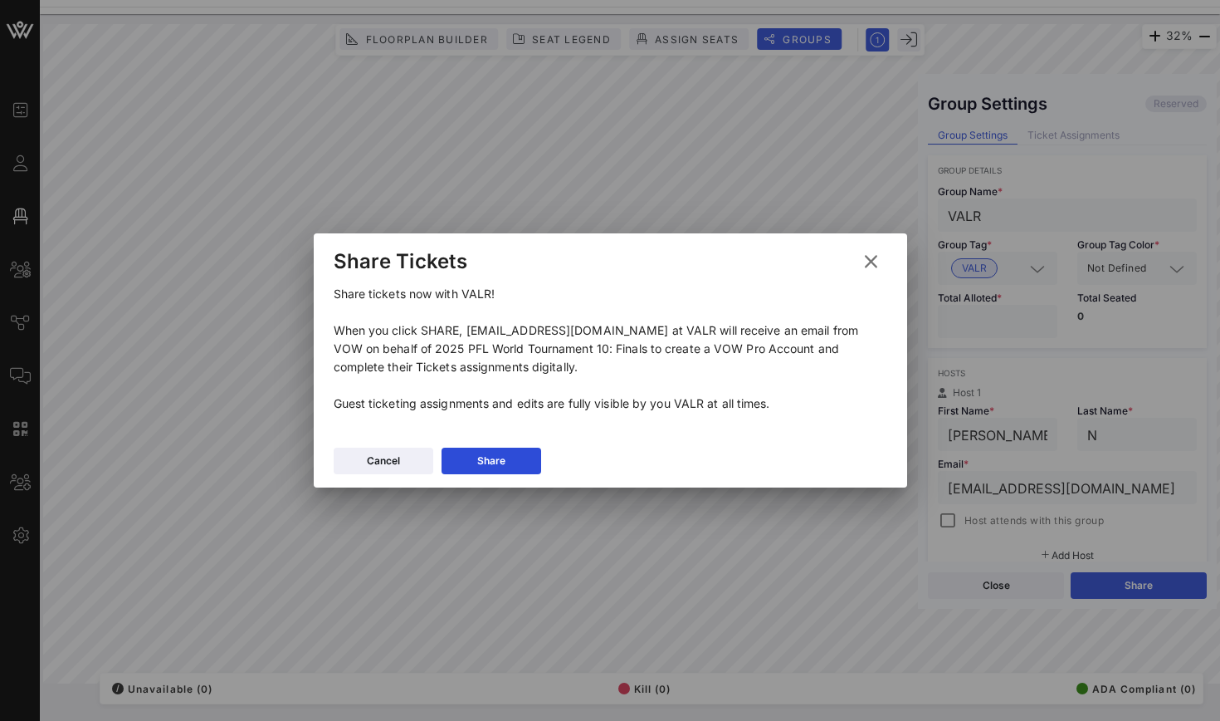
click at [543, 456] on div "Cancel Share" at bounding box center [611, 463] width 594 height 48
click at [535, 456] on button "Share" at bounding box center [492, 460] width 100 height 27
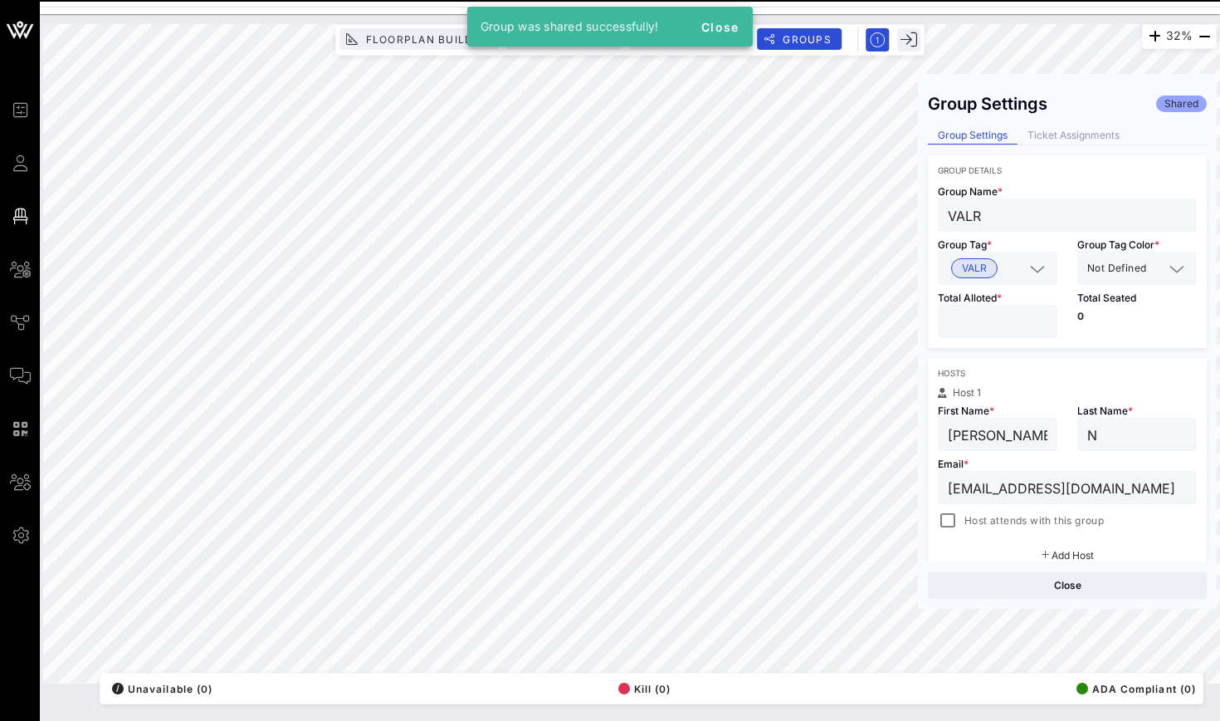
click at [1036, 584] on button "Close" at bounding box center [1067, 585] width 279 height 27
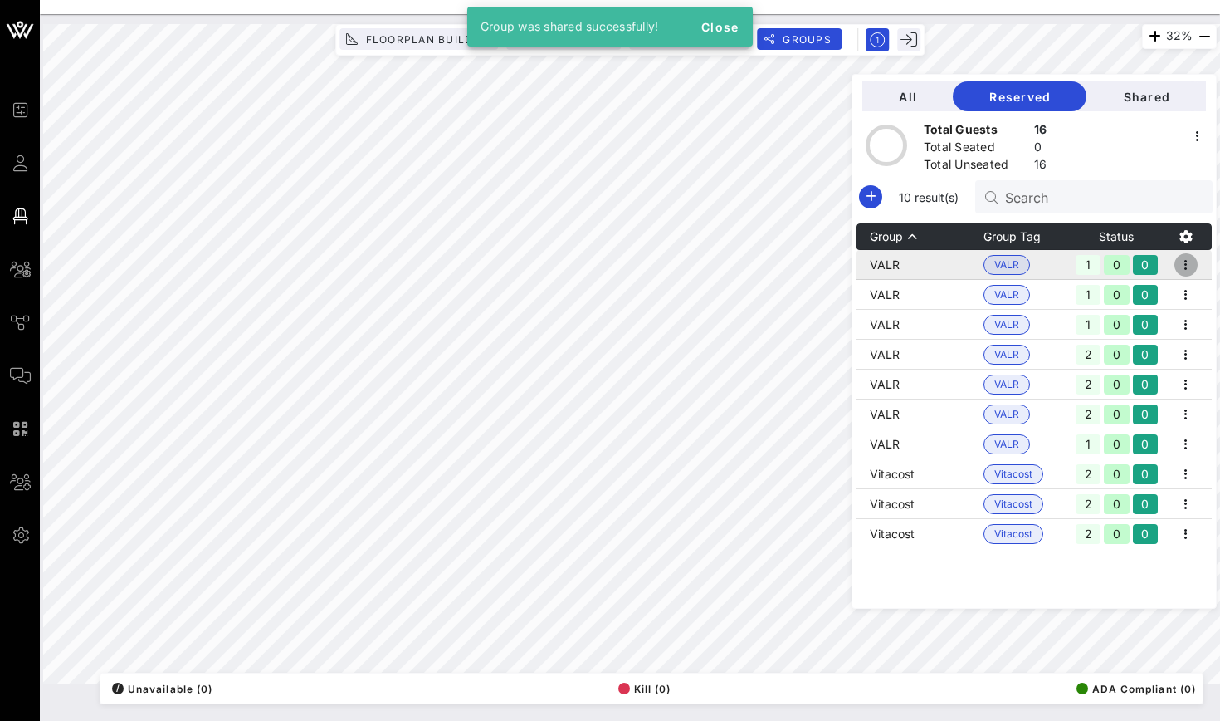
click at [1187, 263] on icon "button" at bounding box center [1186, 265] width 20 height 20
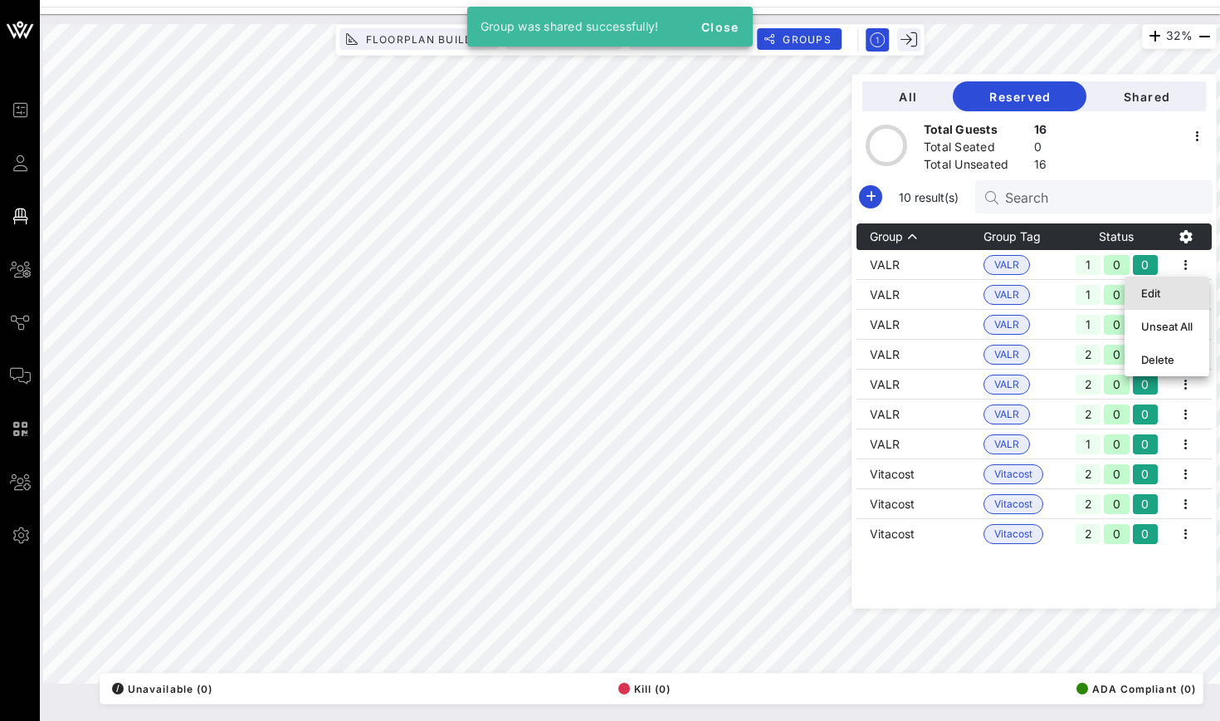
click at [1187, 305] on div "Edit" at bounding box center [1166, 293] width 51 height 27
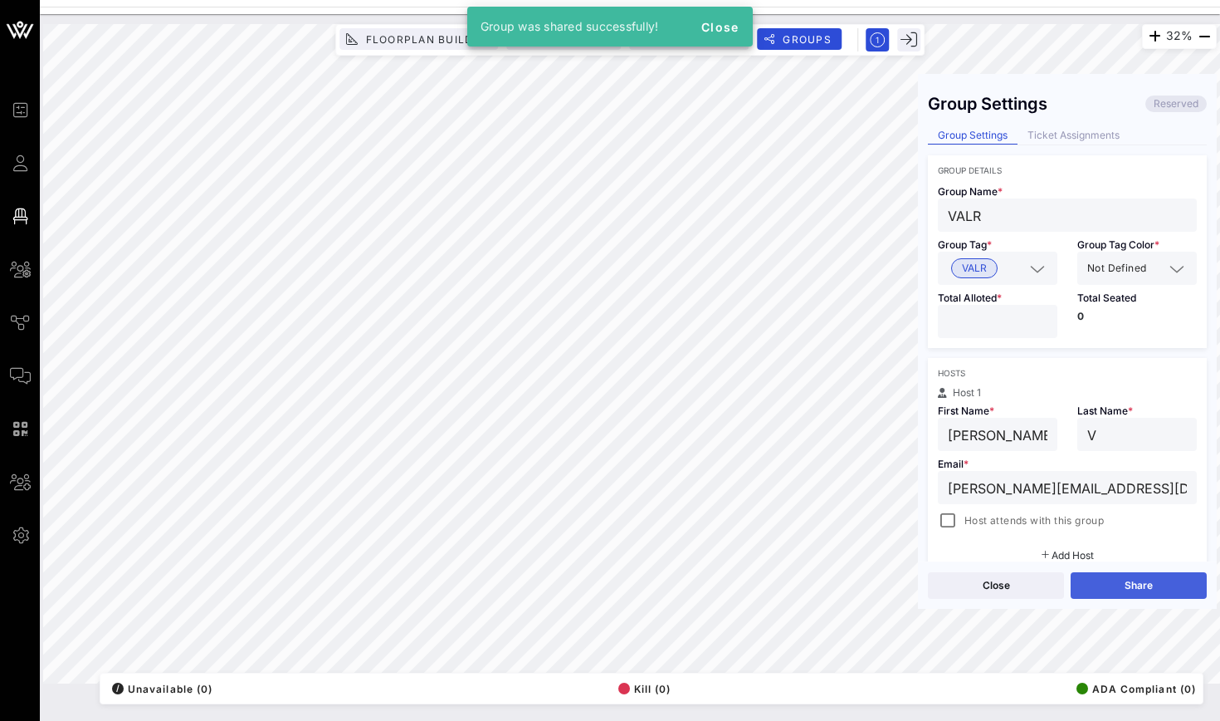
click at [1145, 580] on button "Share" at bounding box center [1139, 585] width 136 height 27
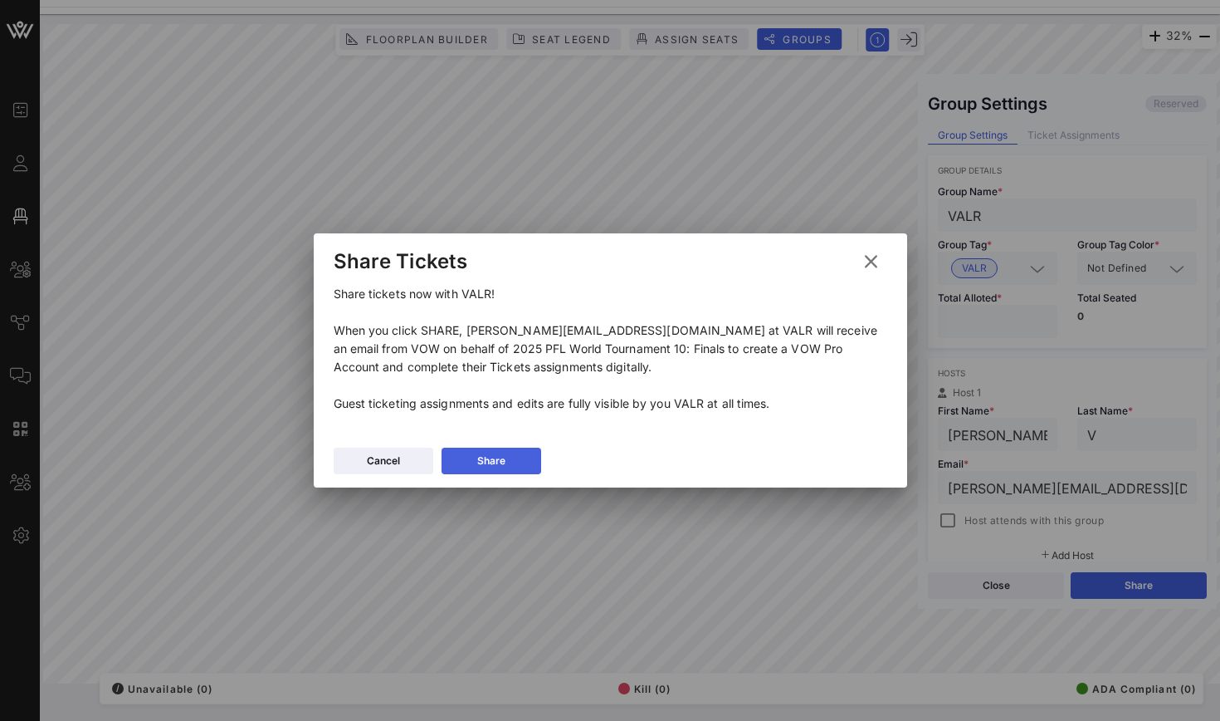
click at [524, 458] on button "Share" at bounding box center [492, 460] width 100 height 27
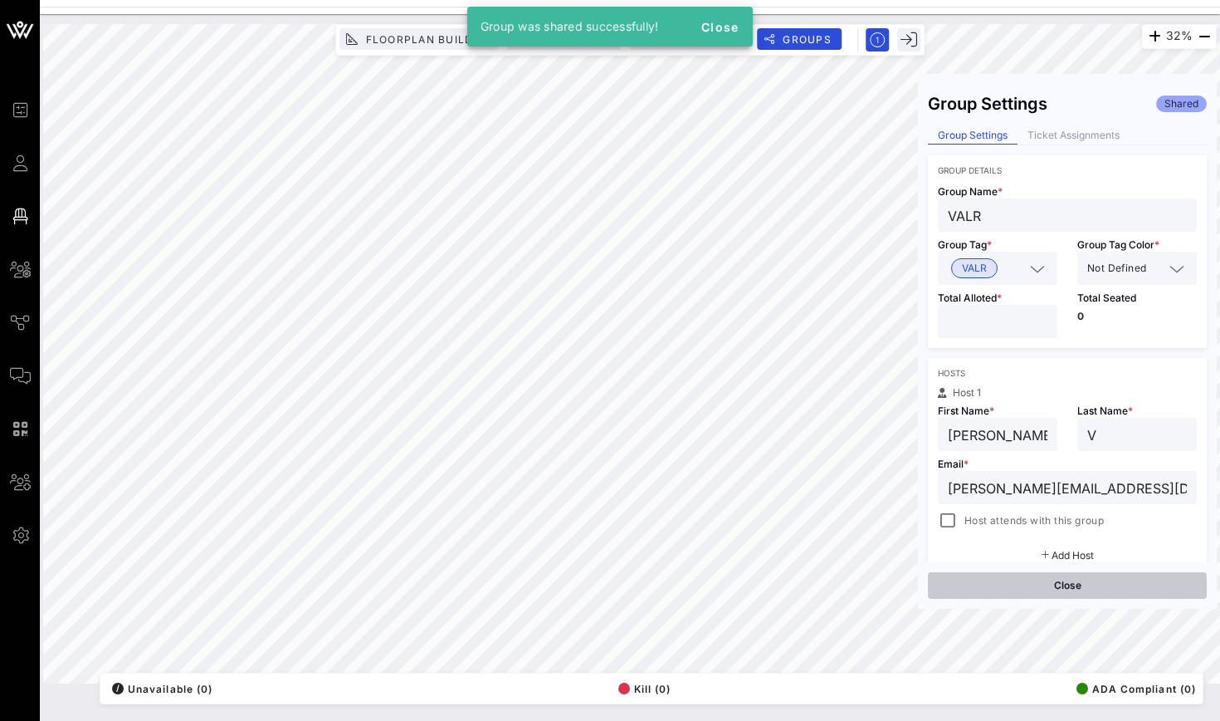
click at [976, 598] on button "Close" at bounding box center [1067, 585] width 279 height 27
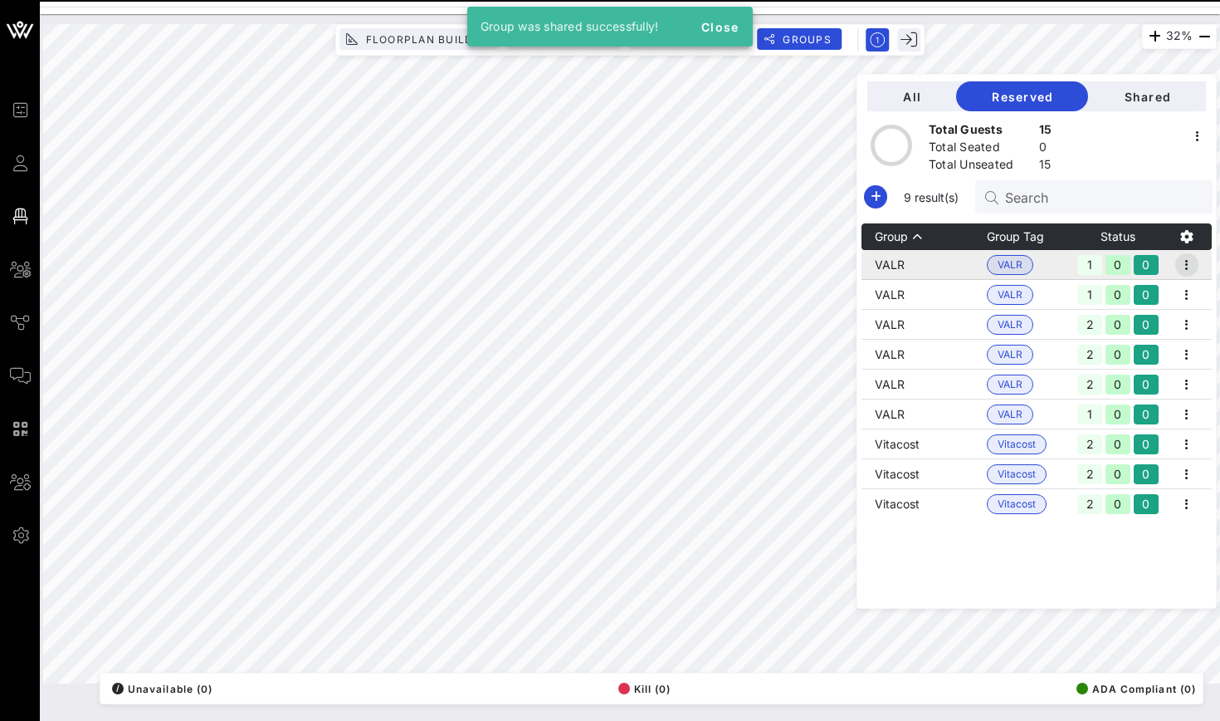
click at [1190, 265] on icon "button" at bounding box center [1187, 265] width 20 height 20
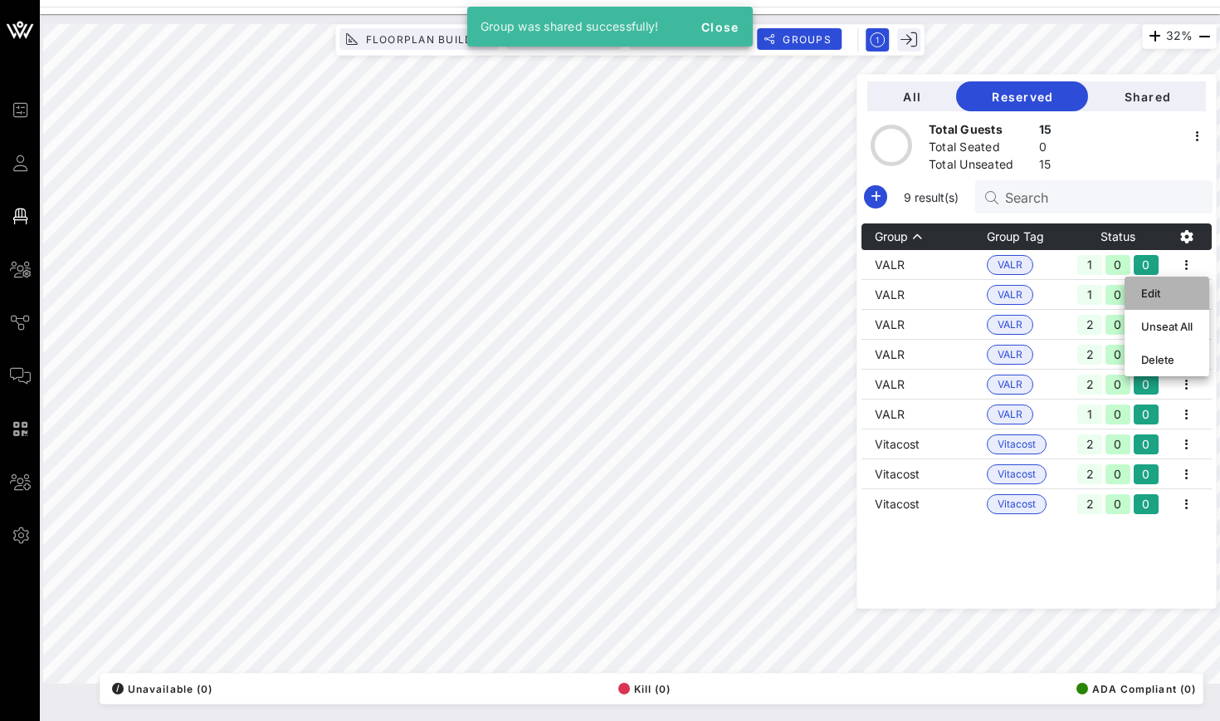
click at [1184, 291] on div "Edit" at bounding box center [1166, 292] width 51 height 13
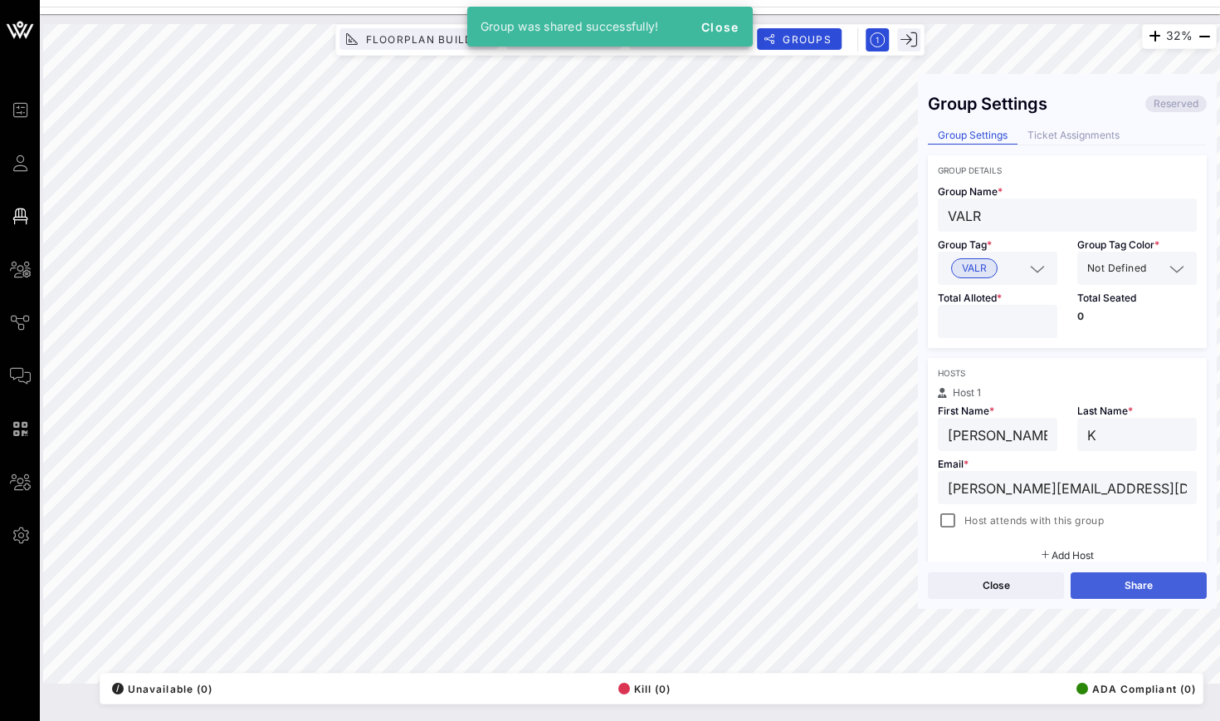
click at [1145, 584] on button "Share" at bounding box center [1139, 585] width 136 height 27
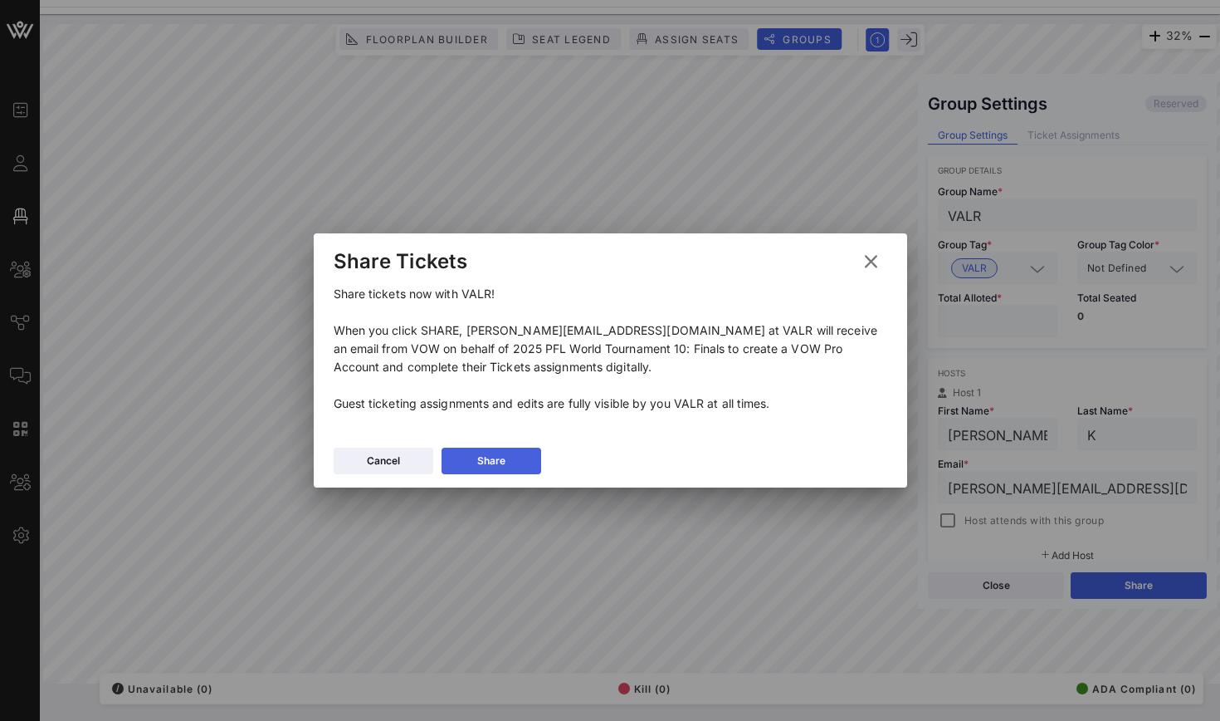
click at [509, 456] on button "Share" at bounding box center [492, 460] width 100 height 27
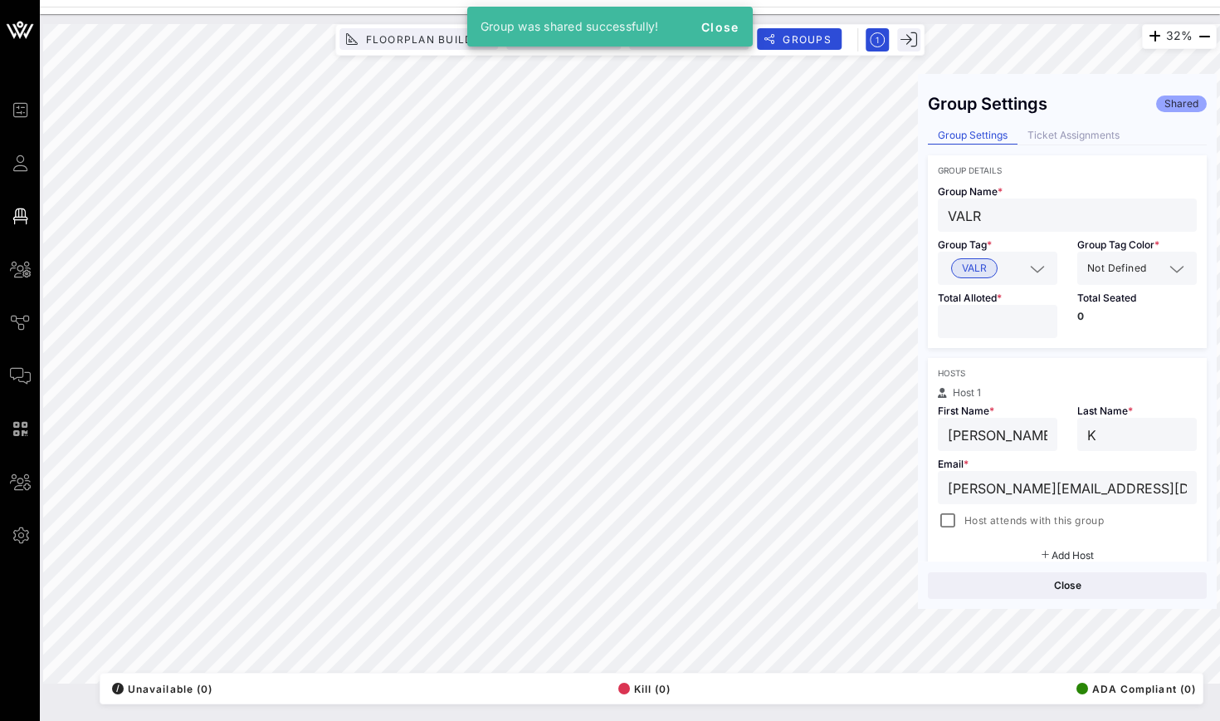
click at [1056, 614] on div "Group Settings Shared Group Settings Ticket Assignments Group Details Group Nam…" at bounding box center [1067, 341] width 299 height 551
click at [1056, 589] on button "Close" at bounding box center [1067, 585] width 279 height 27
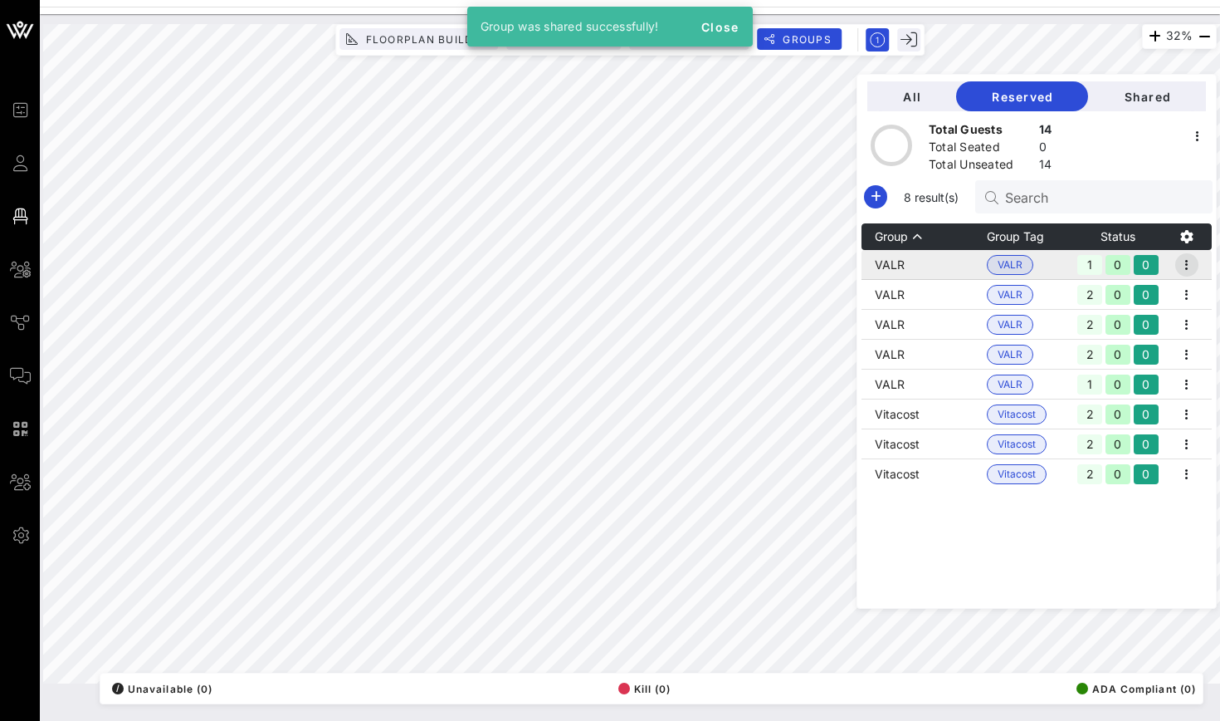
click at [1188, 256] on icon "button" at bounding box center [1187, 265] width 20 height 20
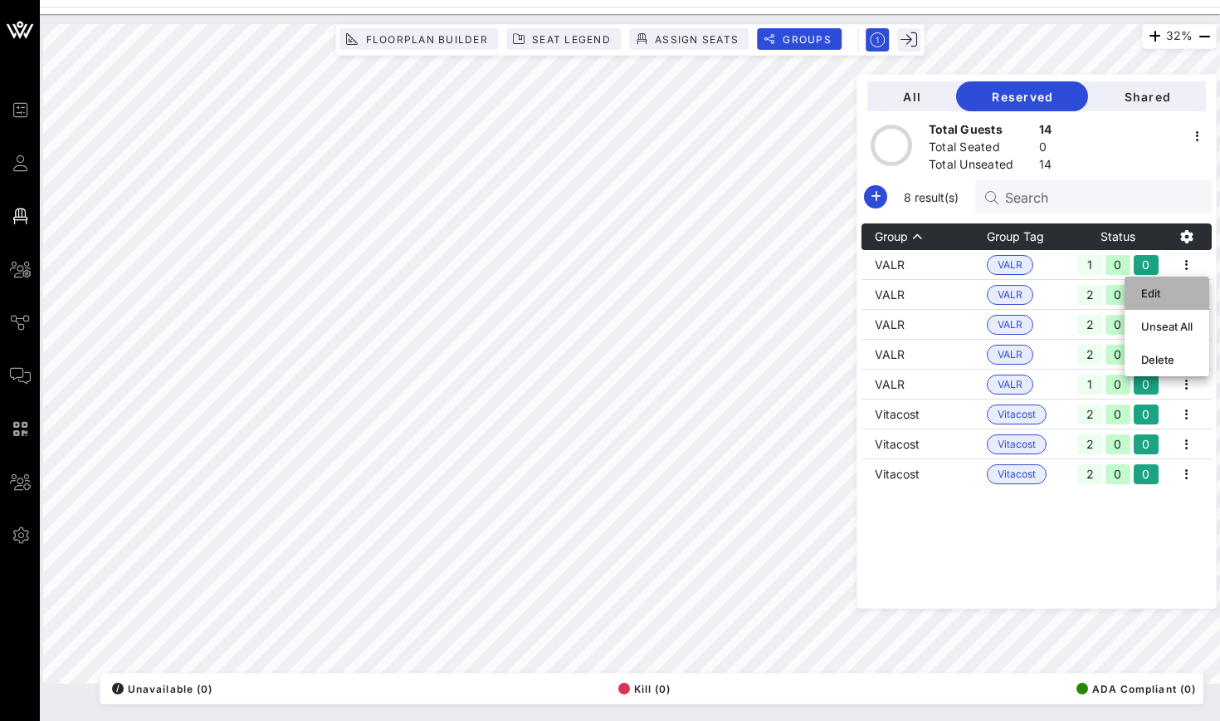
click at [1176, 300] on div "Edit" at bounding box center [1166, 293] width 51 height 27
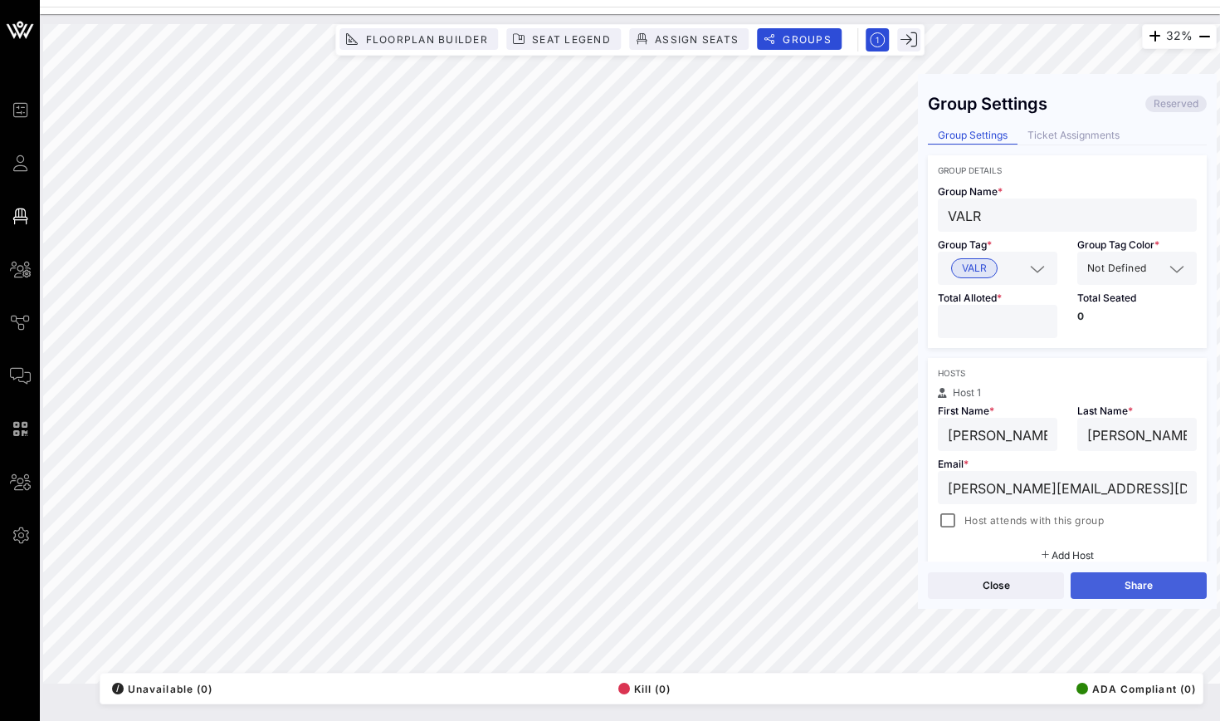
click at [1100, 585] on button "Share" at bounding box center [1139, 585] width 136 height 27
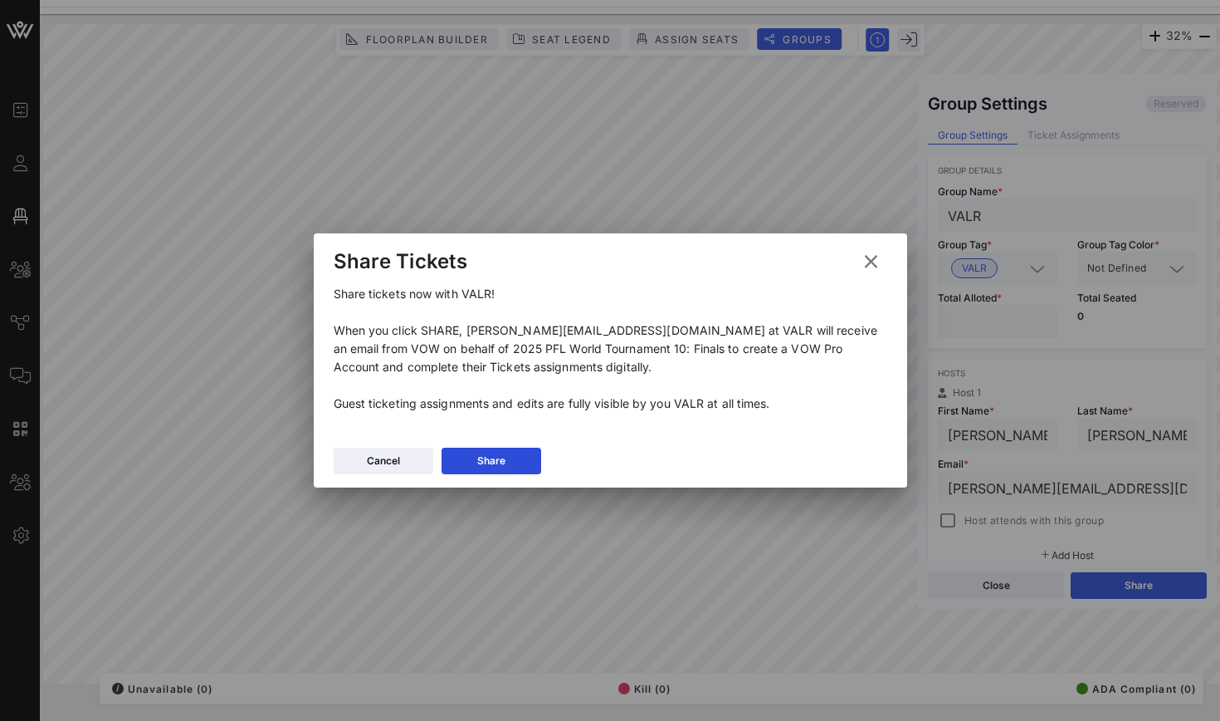
click at [458, 440] on div "Cancel Share" at bounding box center [611, 463] width 594 height 48
click at [463, 457] on button "Share" at bounding box center [492, 460] width 100 height 27
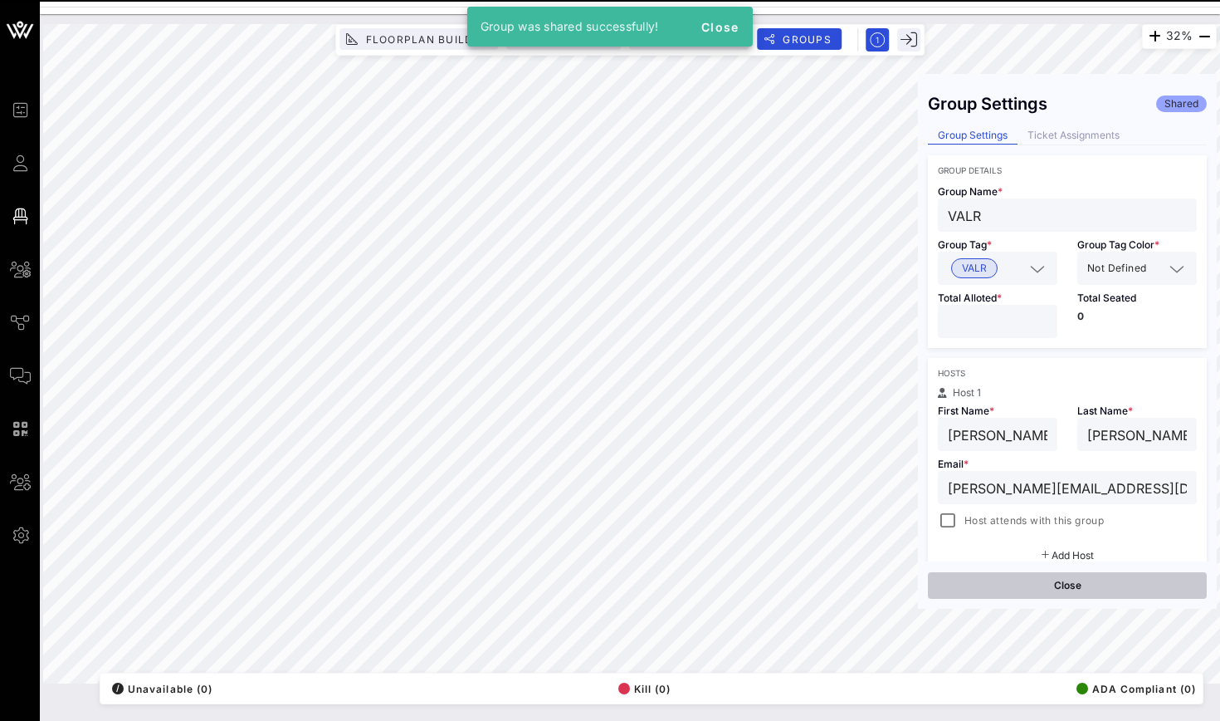
click at [1131, 587] on button "Close" at bounding box center [1067, 585] width 279 height 27
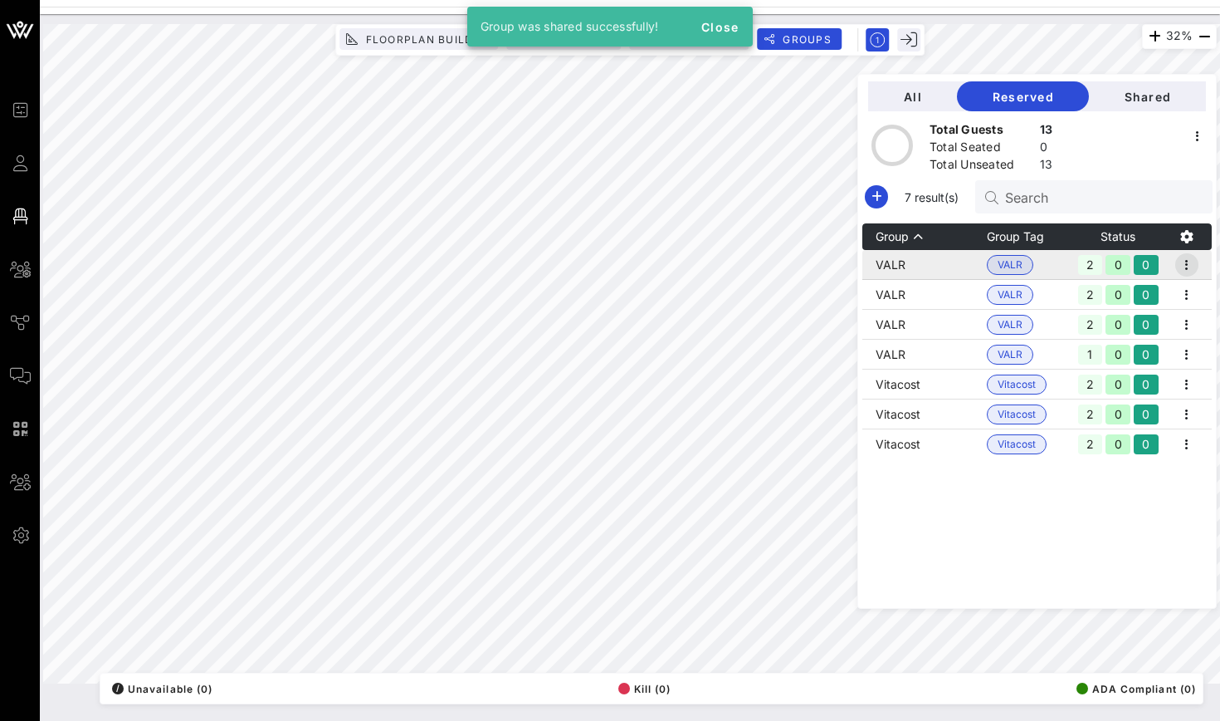
click at [1182, 261] on icon "button" at bounding box center [1187, 265] width 20 height 20
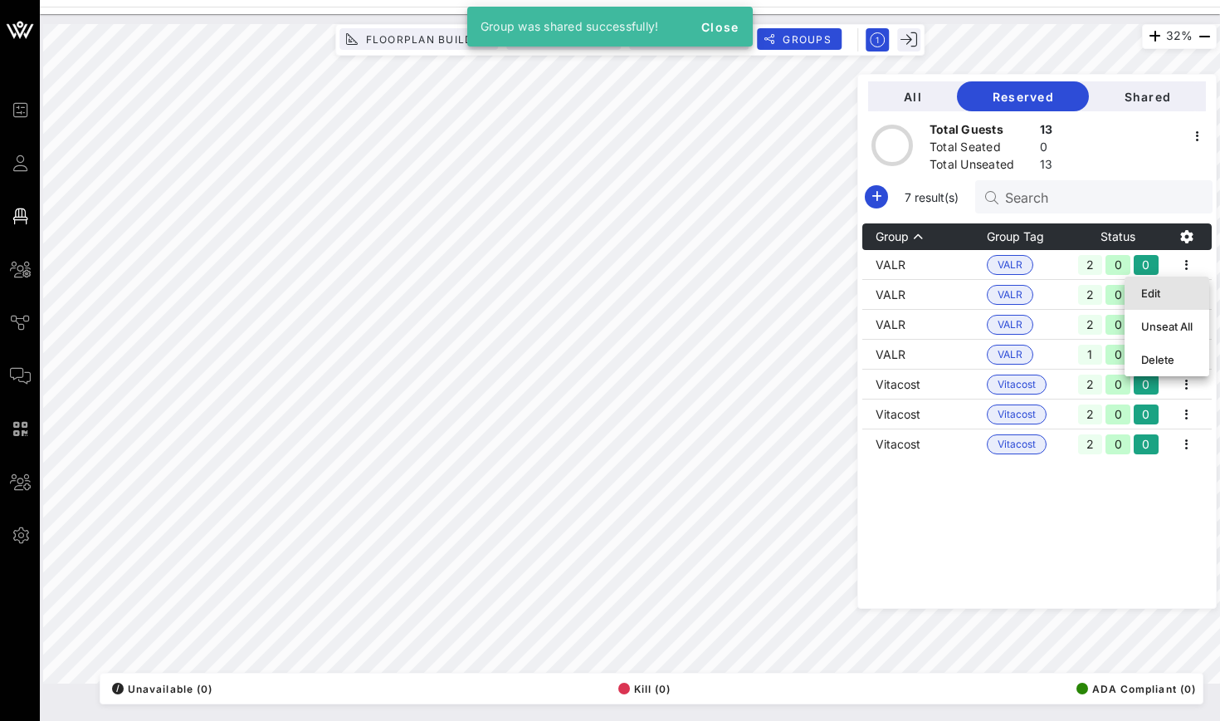
click at [1182, 281] on div "Edit" at bounding box center [1166, 293] width 51 height 27
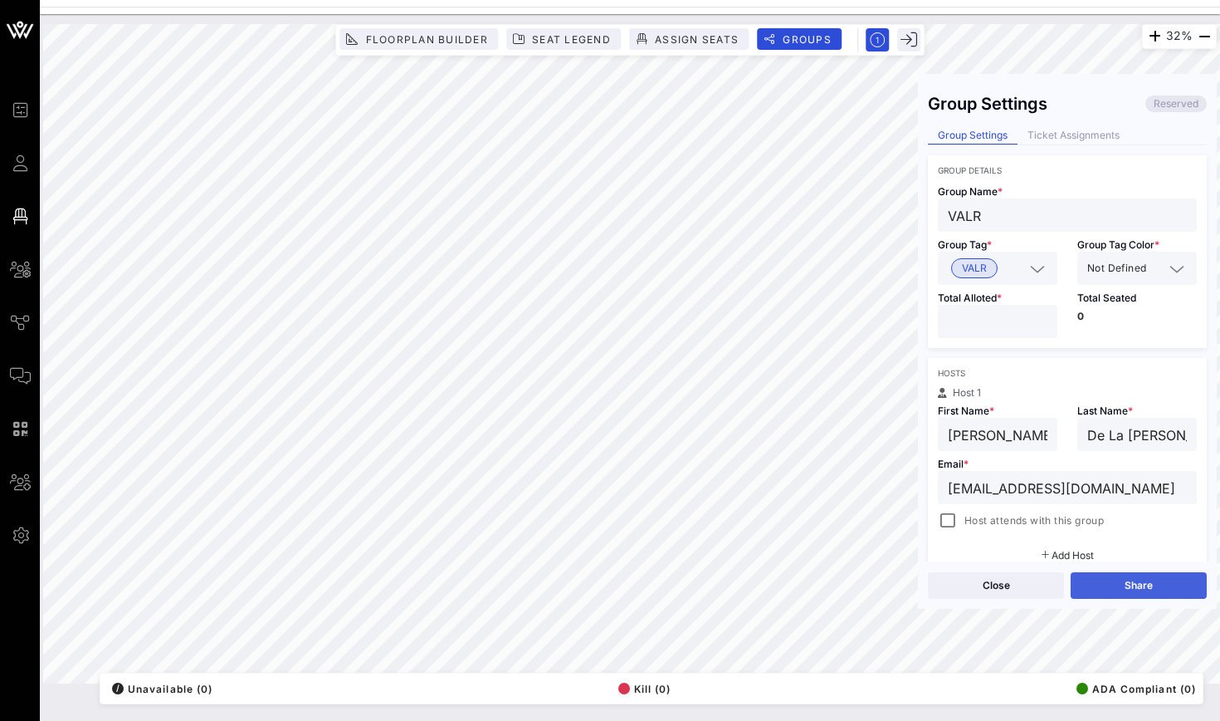
click at [1141, 575] on button "Share" at bounding box center [1139, 585] width 136 height 27
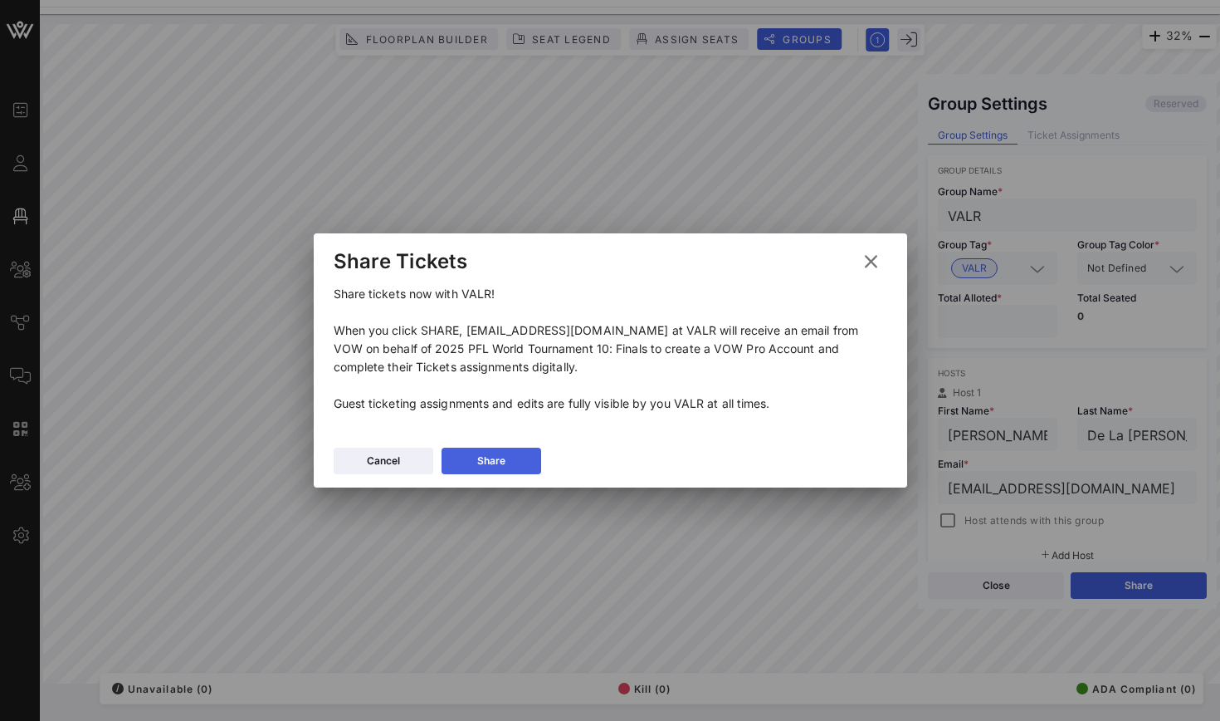
click at [510, 448] on button "Share" at bounding box center [492, 460] width 100 height 27
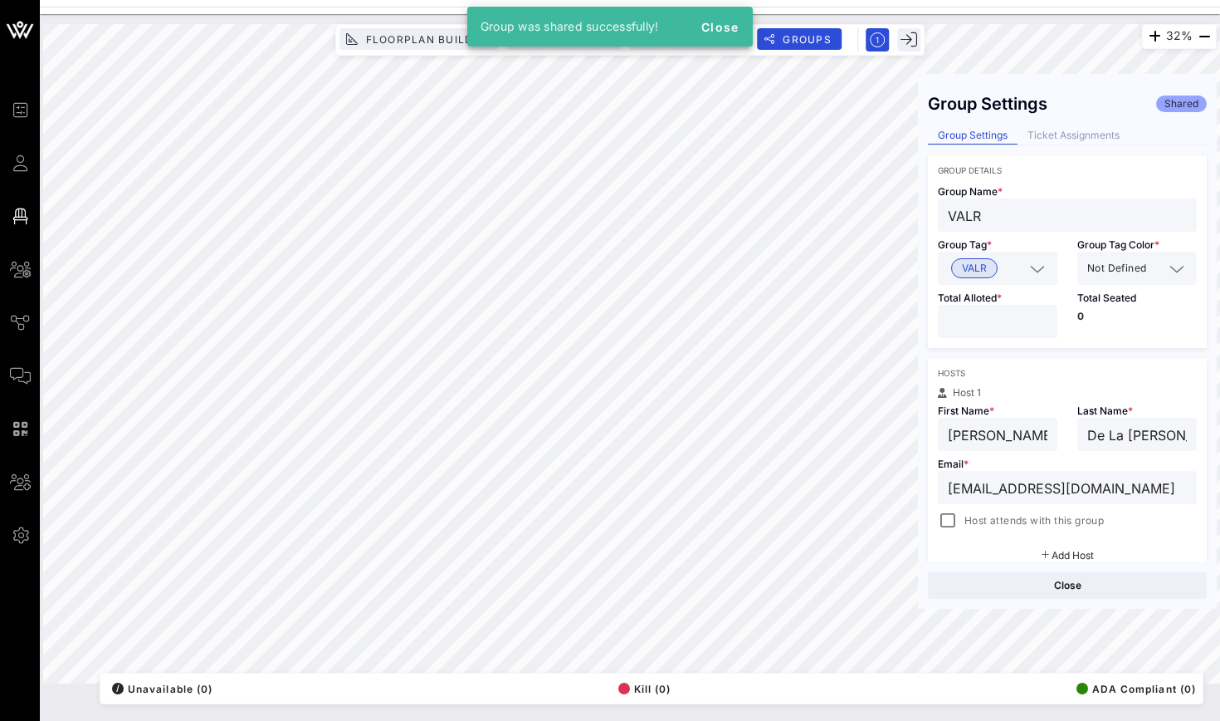
click at [1107, 602] on div "Close" at bounding box center [1067, 584] width 299 height 47
click at [1109, 585] on button "Close" at bounding box center [1067, 585] width 279 height 27
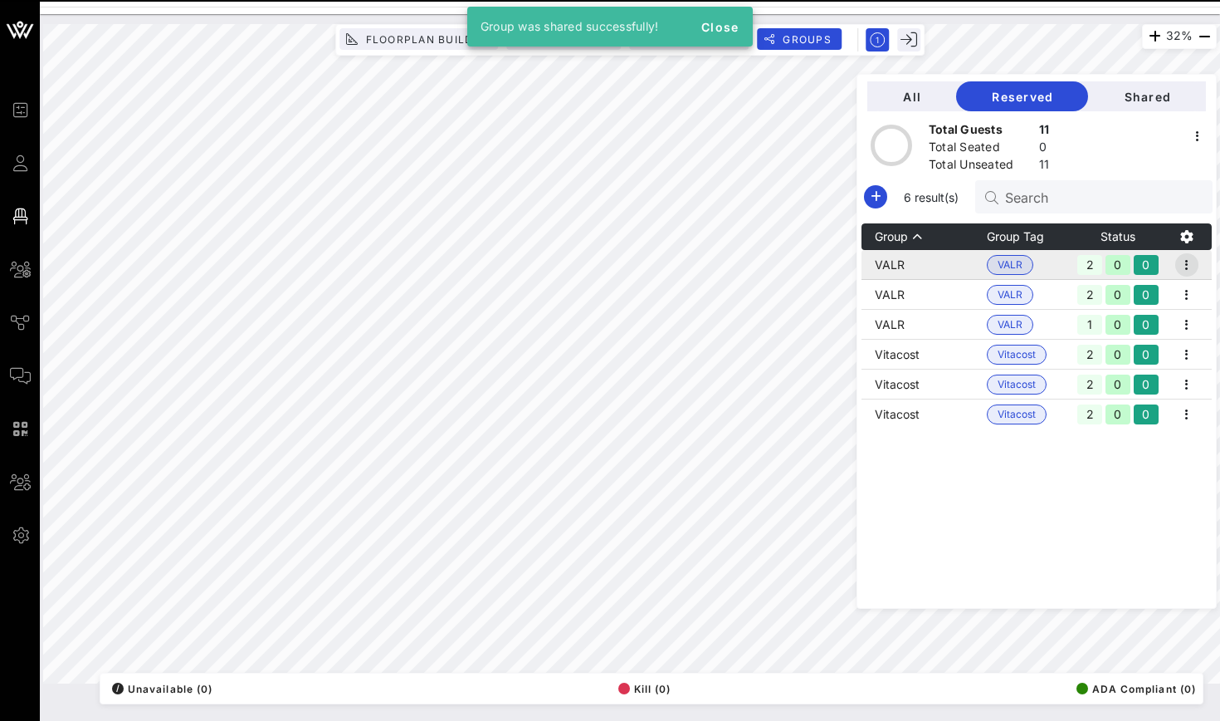
click at [1189, 261] on icon "button" at bounding box center [1187, 265] width 20 height 20
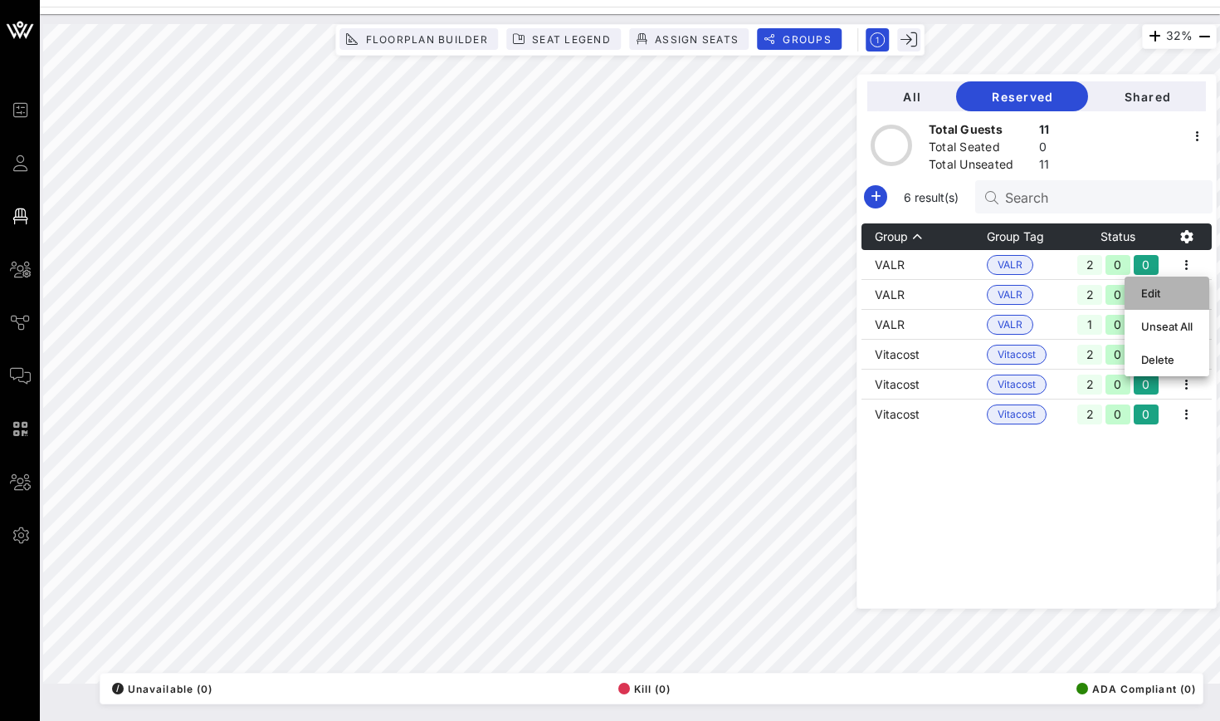
click at [1183, 297] on div "Edit" at bounding box center [1166, 292] width 51 height 13
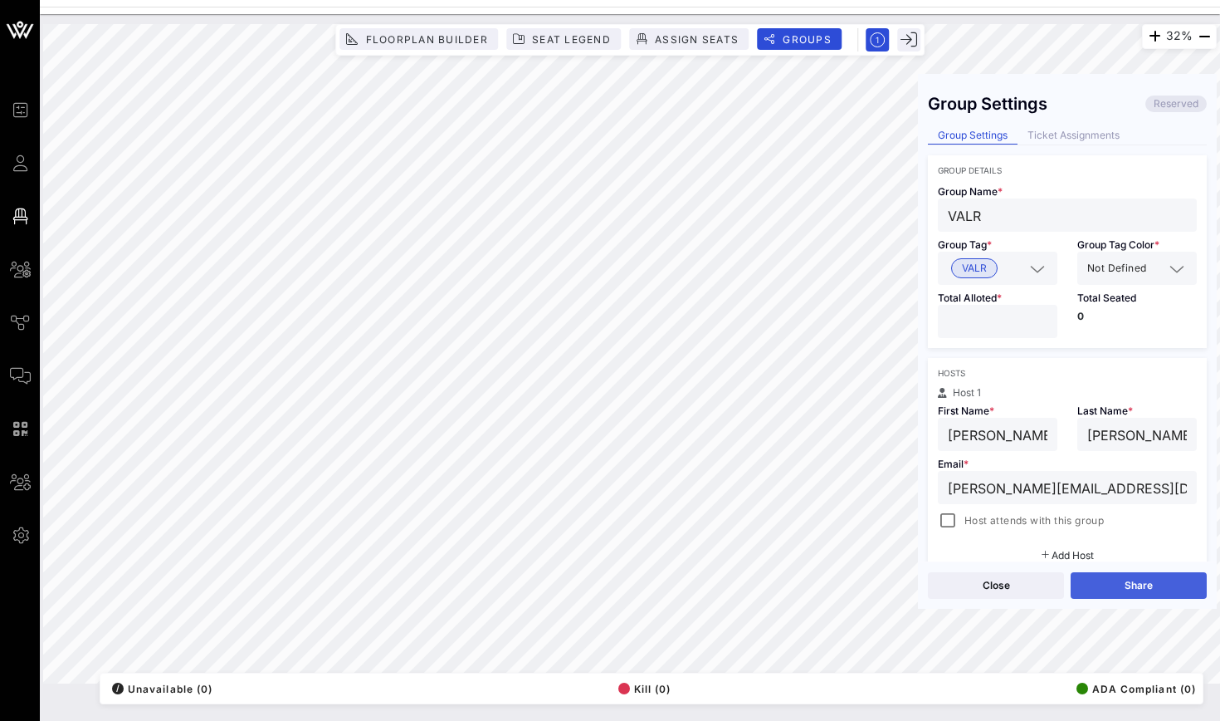
click at [1141, 598] on button "Share" at bounding box center [1139, 585] width 136 height 27
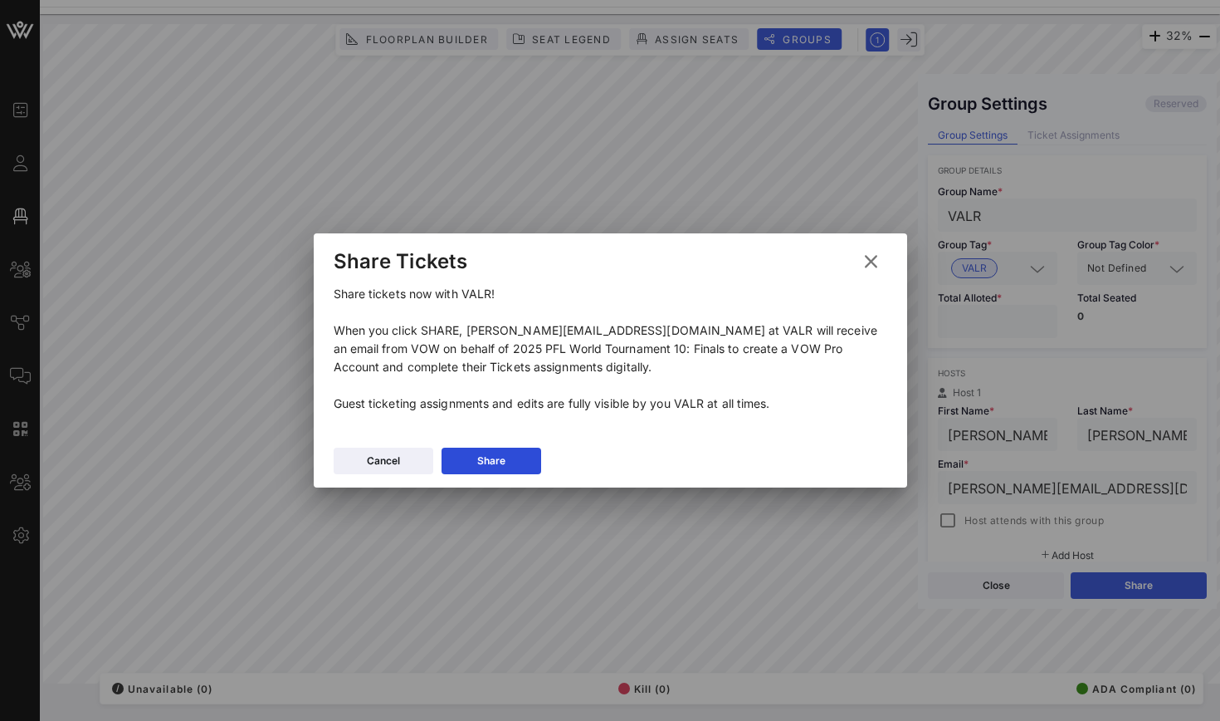
click at [523, 446] on div "Cancel Share" at bounding box center [611, 463] width 594 height 48
click at [551, 464] on div "Cancel Share" at bounding box center [611, 463] width 594 height 48
click at [528, 465] on button "Share" at bounding box center [492, 460] width 100 height 27
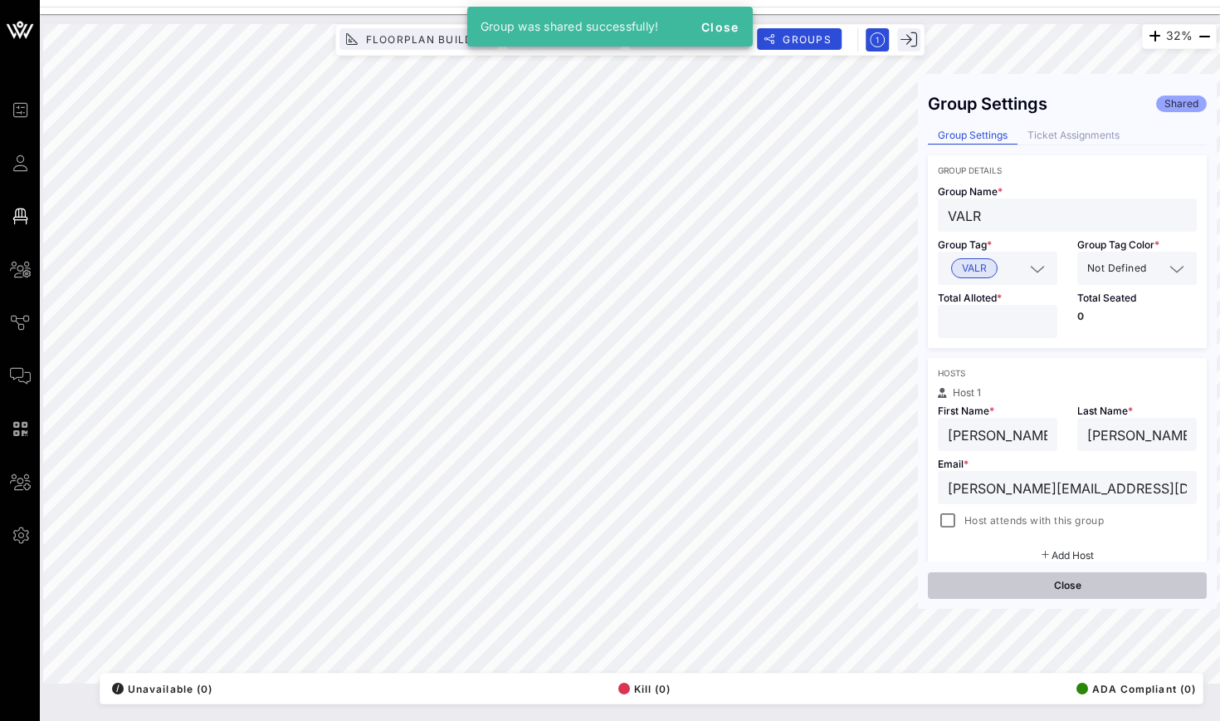
click at [1155, 595] on button "Close" at bounding box center [1067, 585] width 279 height 27
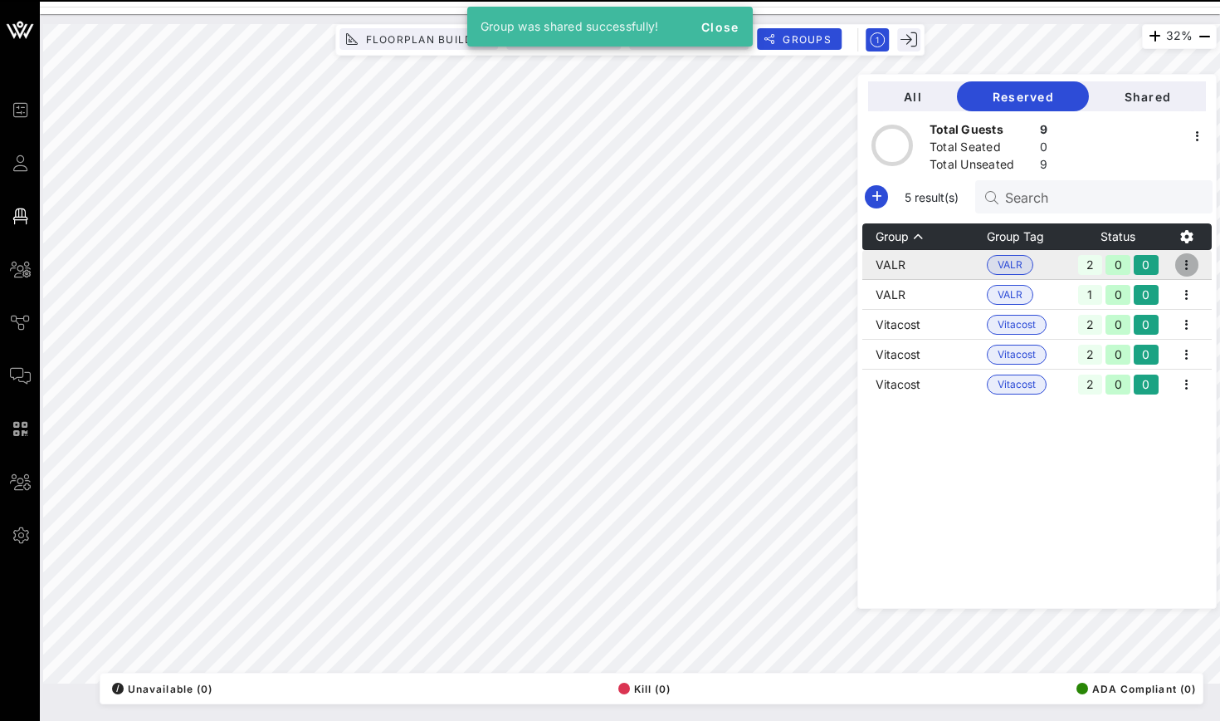
click at [1190, 272] on icon "button" at bounding box center [1187, 265] width 20 height 20
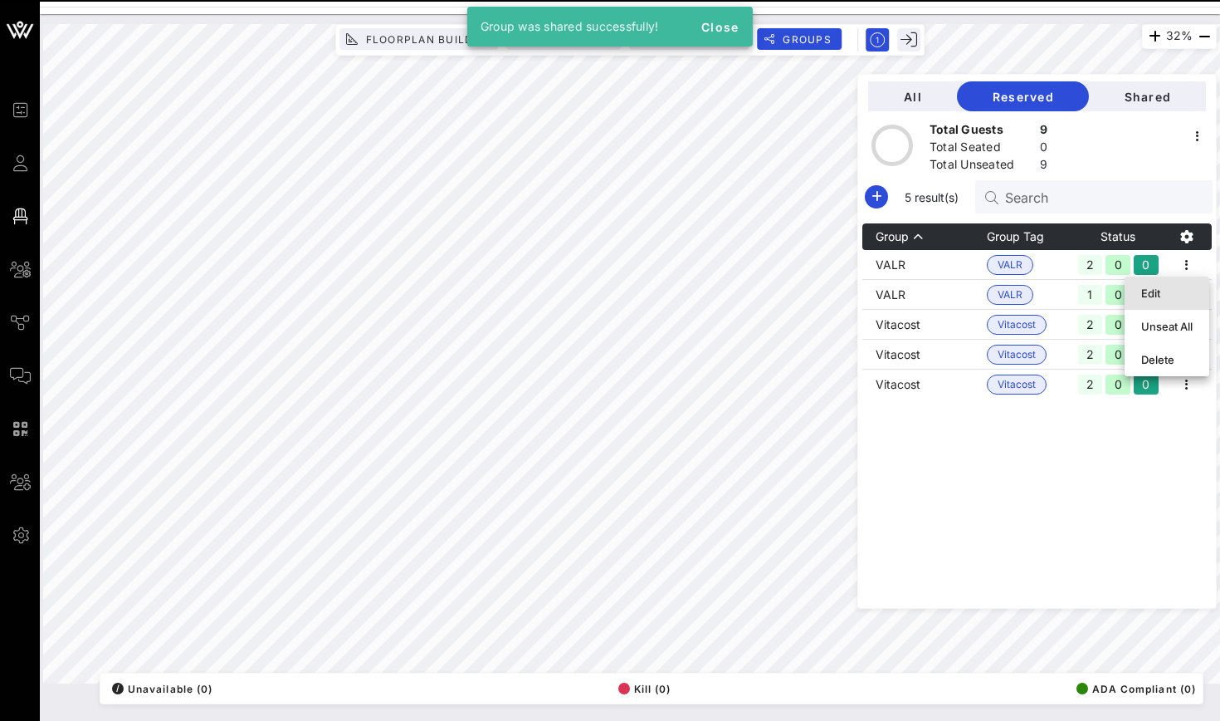
click at [1185, 291] on div "Edit" at bounding box center [1166, 292] width 51 height 13
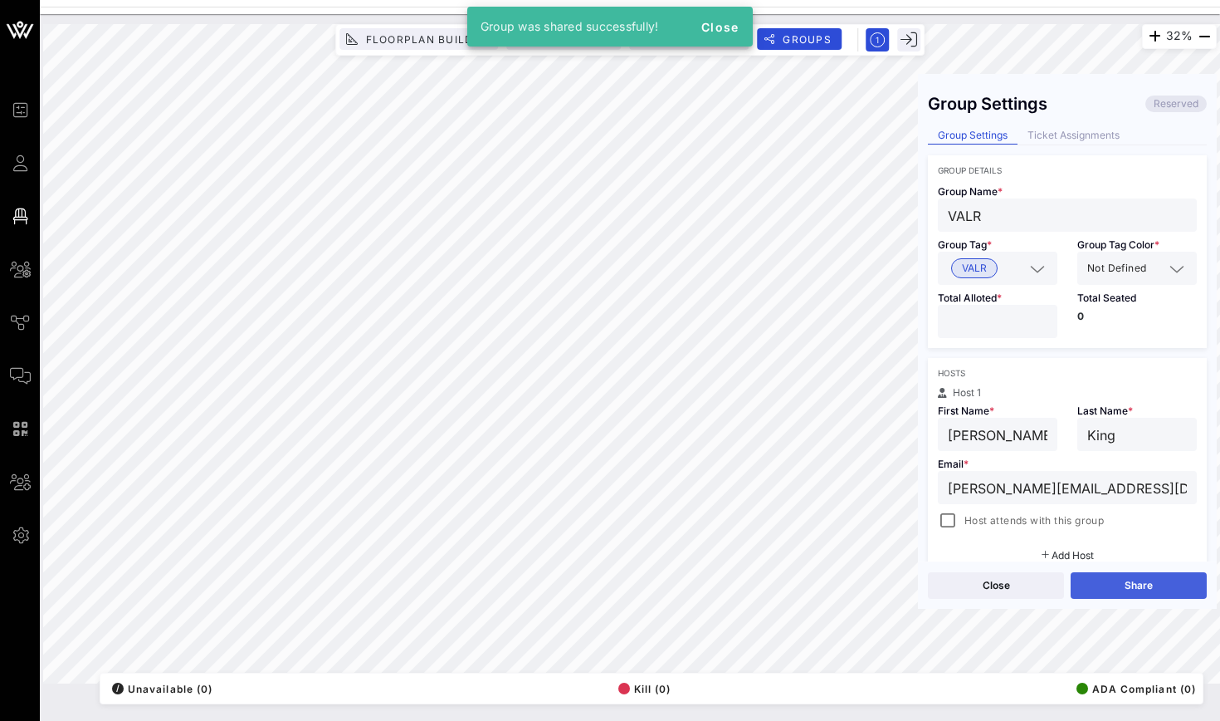
click at [1109, 588] on button "Share" at bounding box center [1139, 585] width 136 height 27
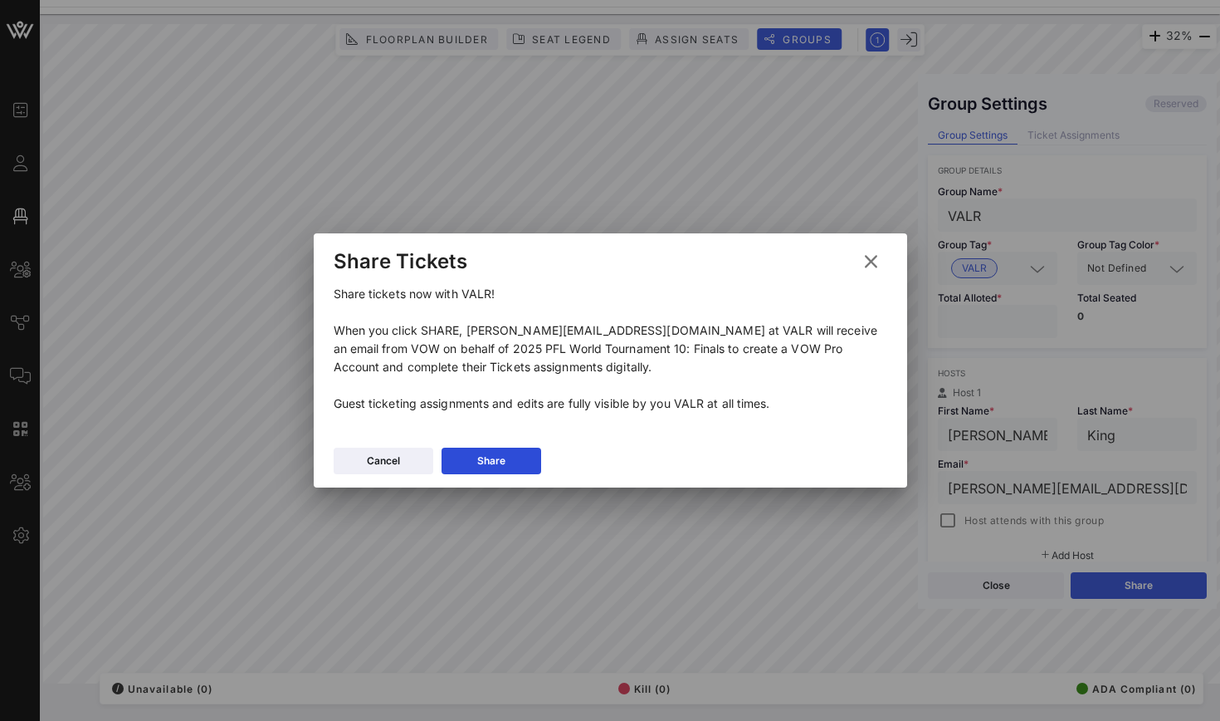
click at [528, 476] on div "Cancel Share" at bounding box center [611, 463] width 594 height 48
click at [529, 470] on button "Share" at bounding box center [492, 460] width 100 height 27
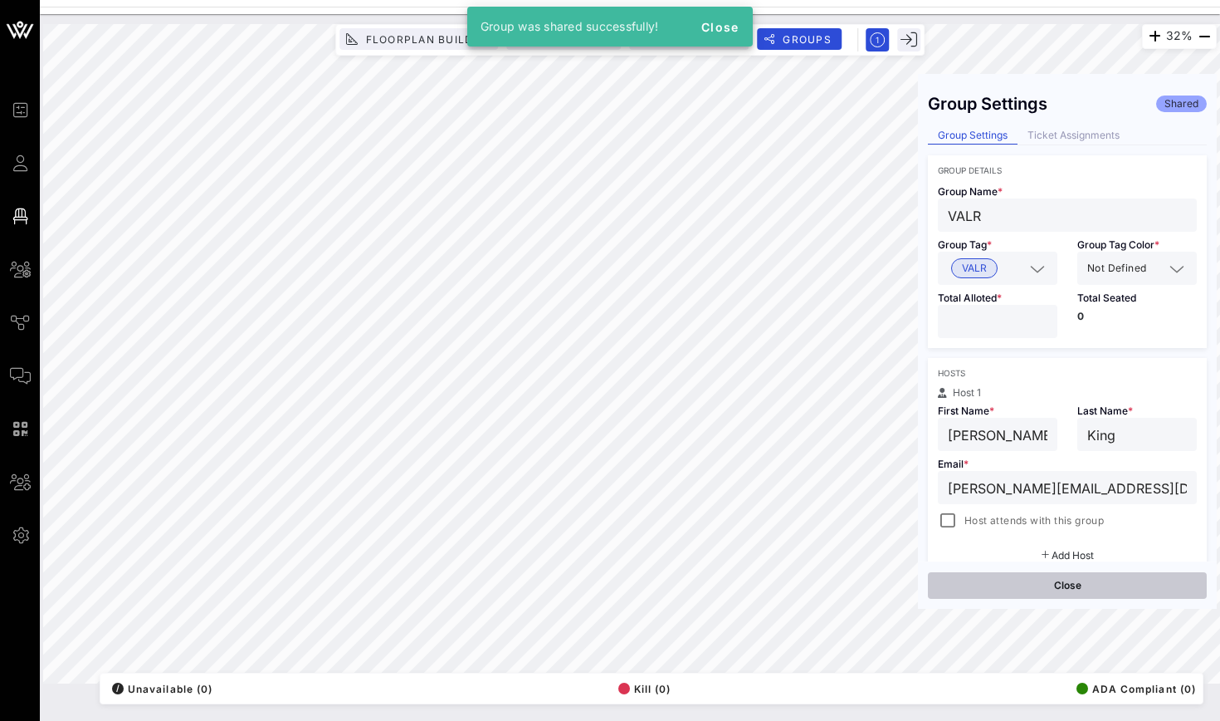
click at [1006, 588] on button "Close" at bounding box center [1067, 585] width 279 height 27
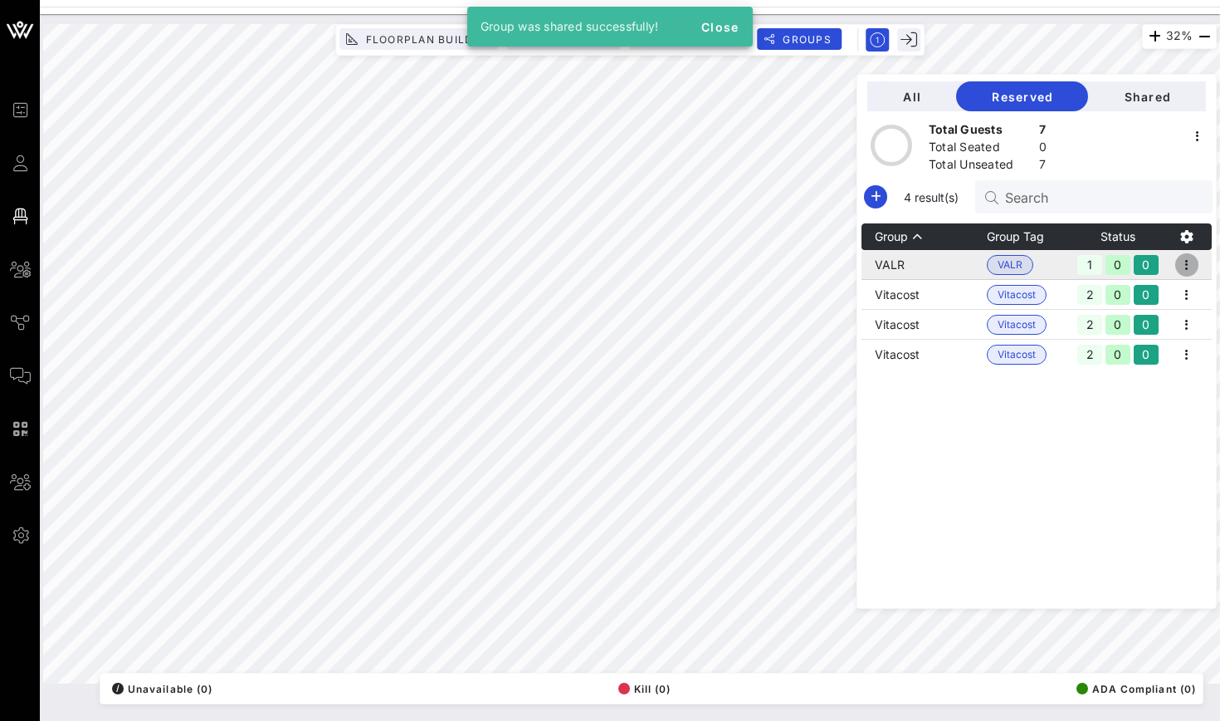
click at [1188, 260] on icon "button" at bounding box center [1187, 265] width 20 height 20
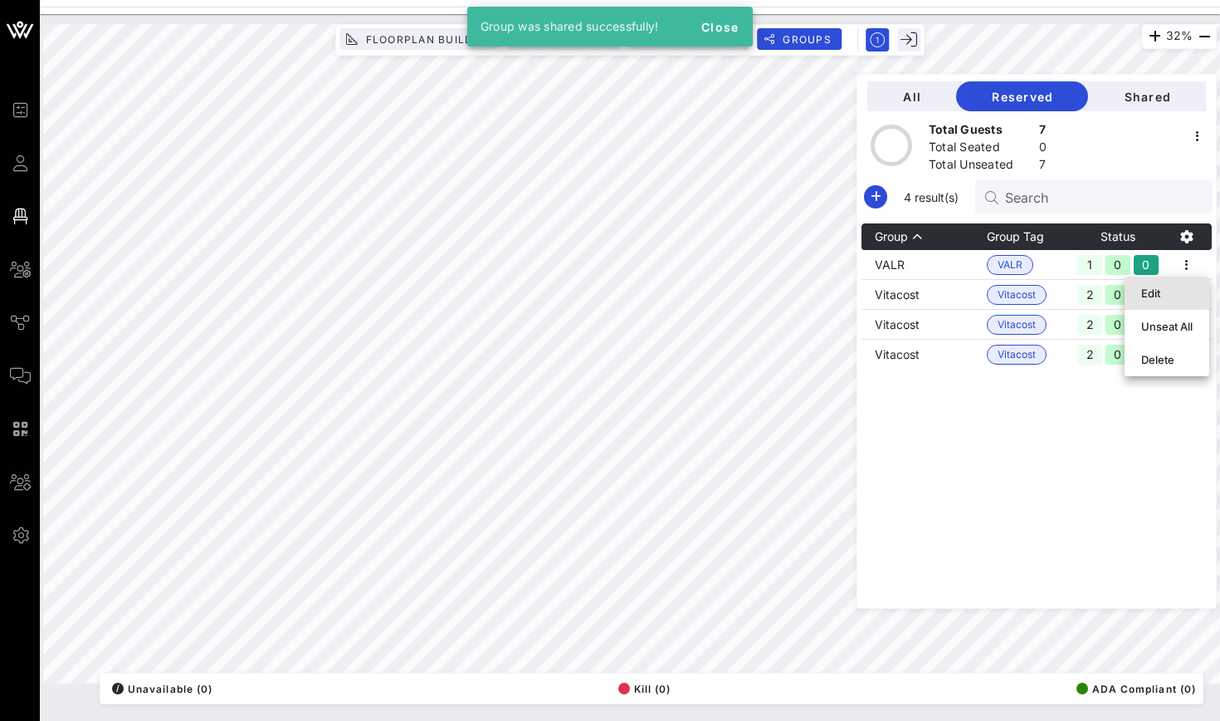
click at [1166, 294] on div "Edit" at bounding box center [1166, 292] width 51 height 13
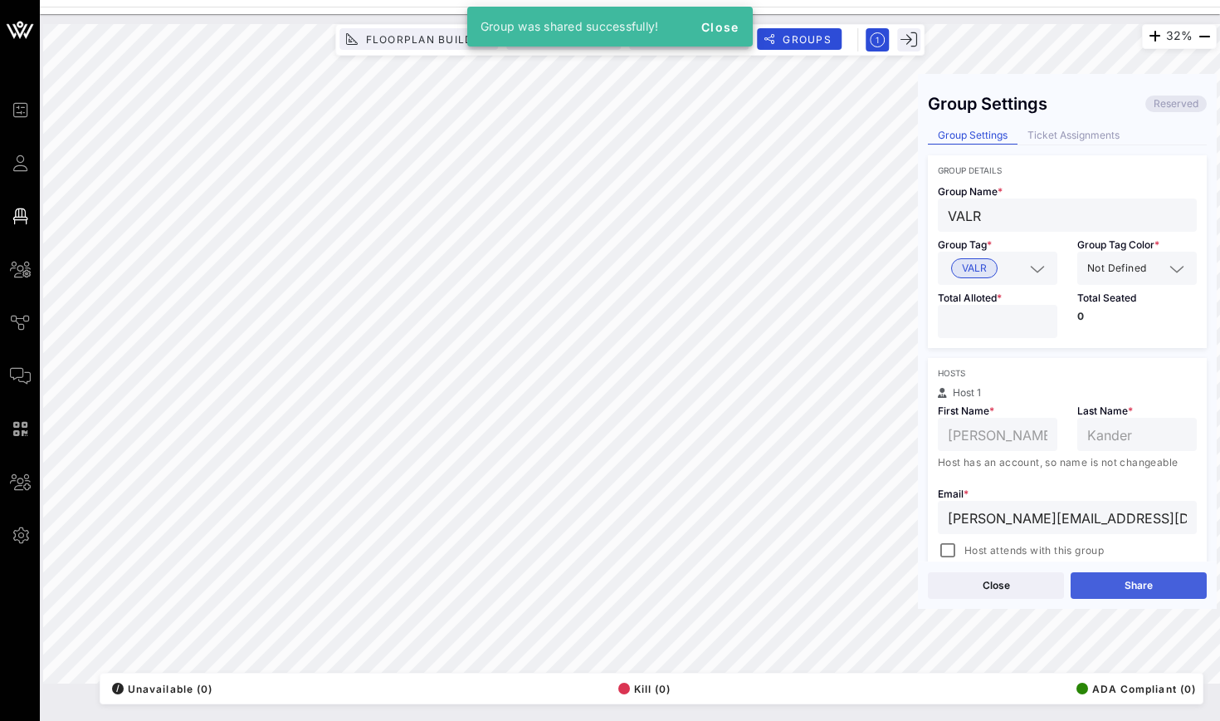
click at [1145, 580] on button "Share" at bounding box center [1139, 585] width 136 height 27
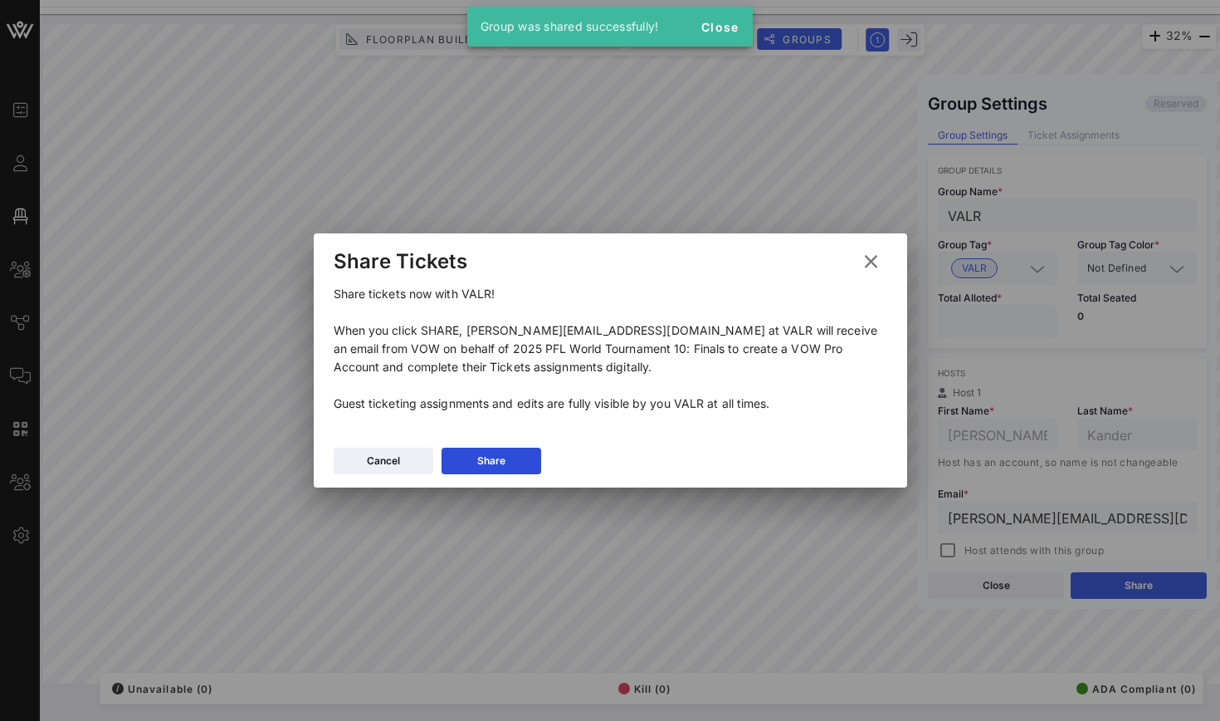
click at [510, 447] on div "Cancel Share" at bounding box center [611, 463] width 594 height 48
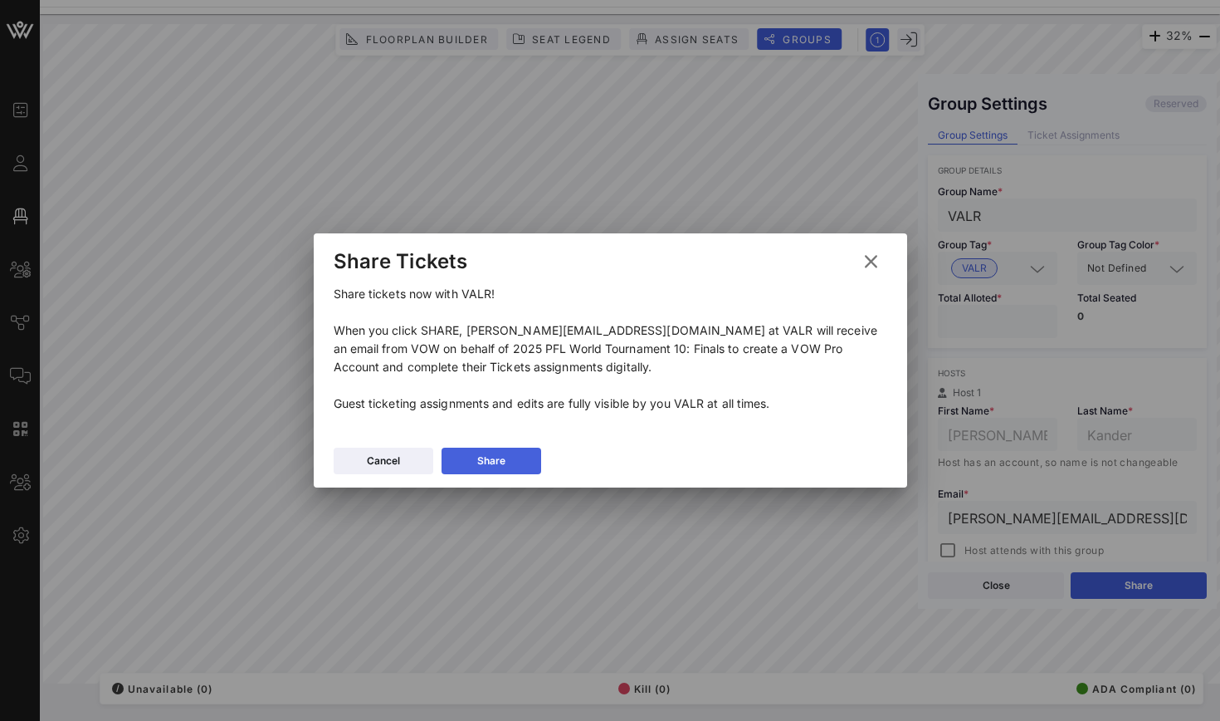
click at [513, 463] on button "Share" at bounding box center [492, 460] width 100 height 27
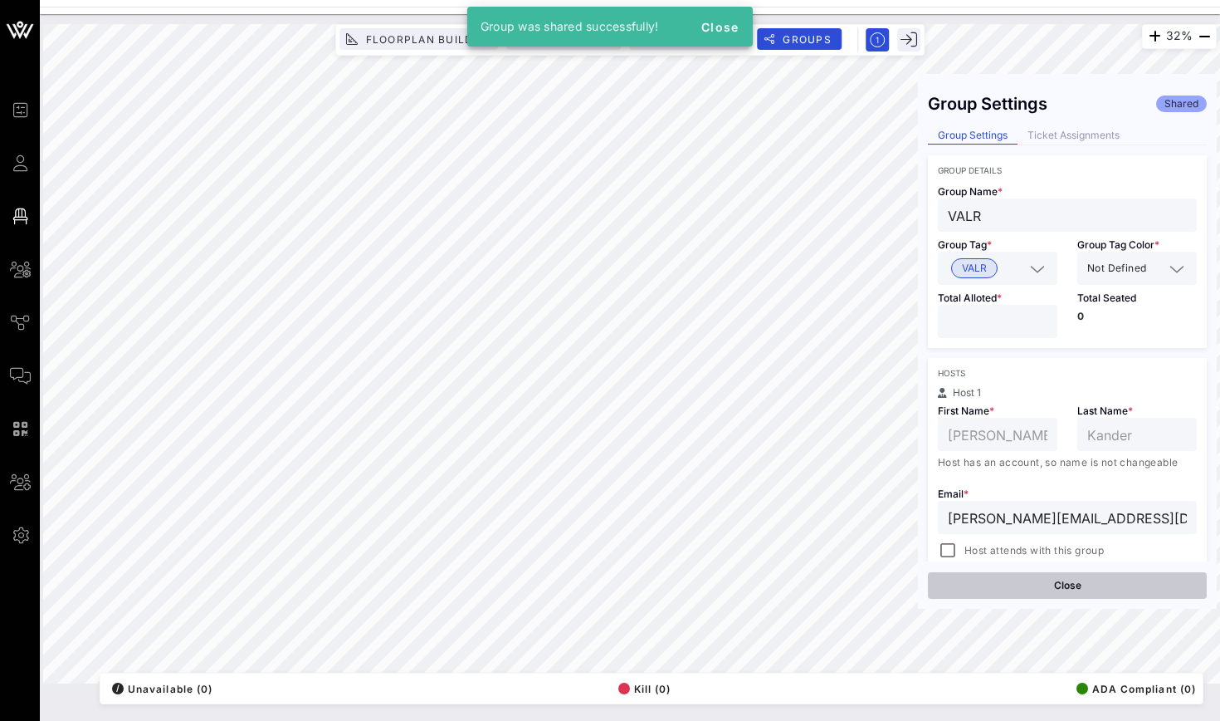
click at [994, 589] on button "Close" at bounding box center [1067, 585] width 279 height 27
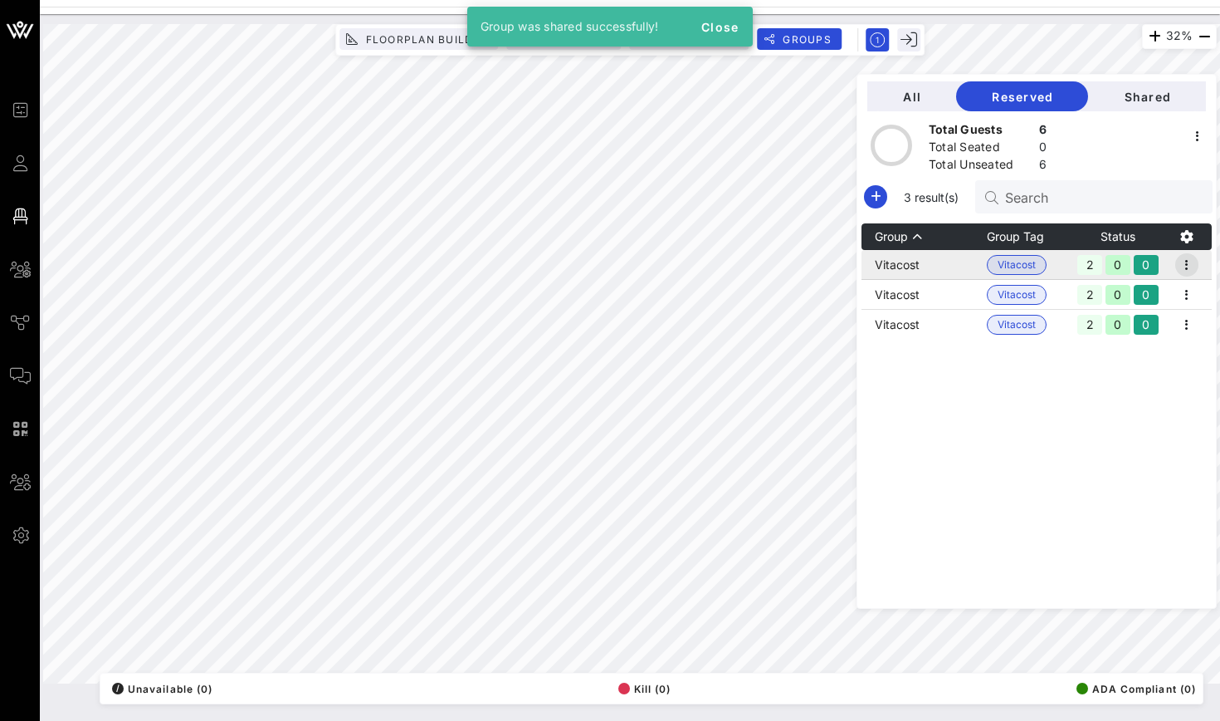
click at [1188, 256] on icon "button" at bounding box center [1187, 265] width 20 height 20
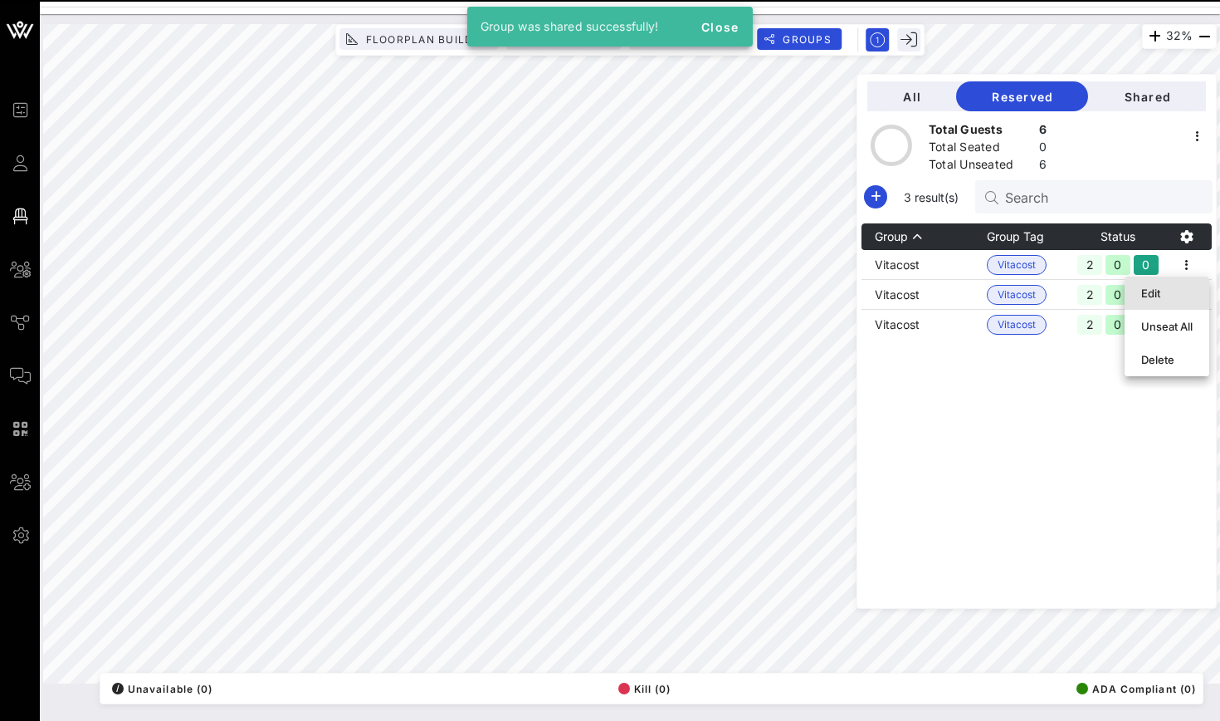
click at [1178, 288] on div "Edit" at bounding box center [1166, 292] width 51 height 13
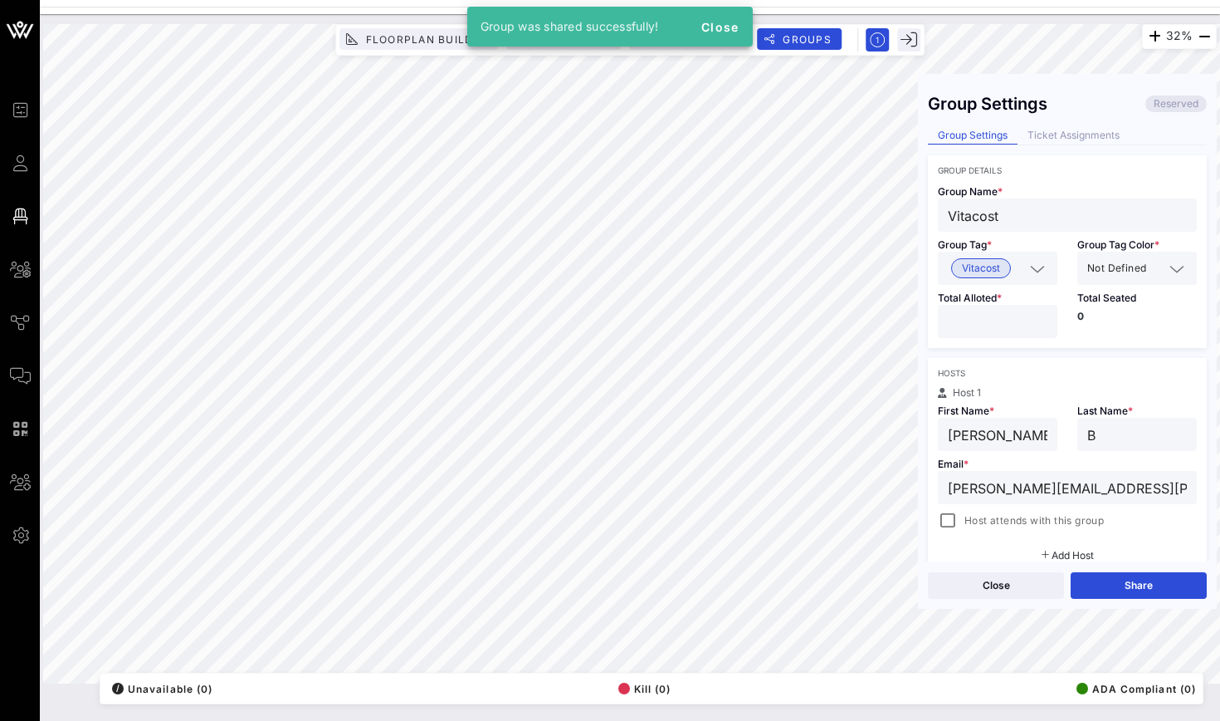
click at [1155, 604] on div "Close Share" at bounding box center [1067, 584] width 299 height 47
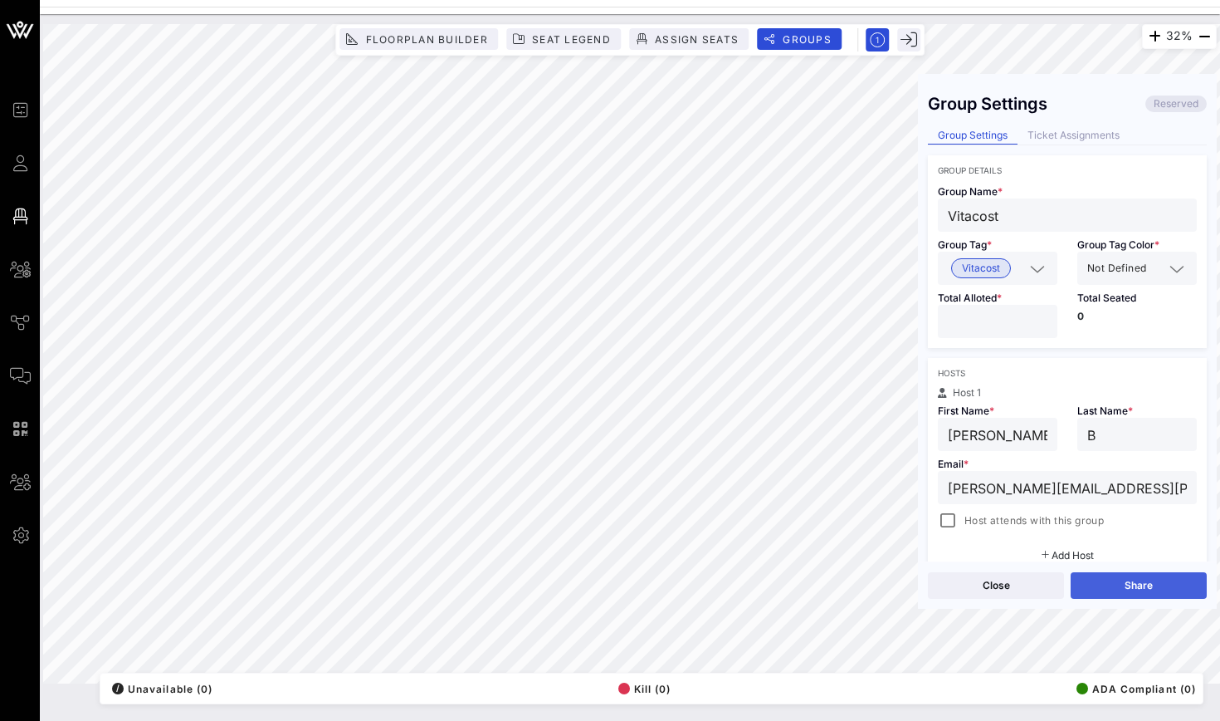
click at [1155, 587] on button "Share" at bounding box center [1139, 585] width 136 height 27
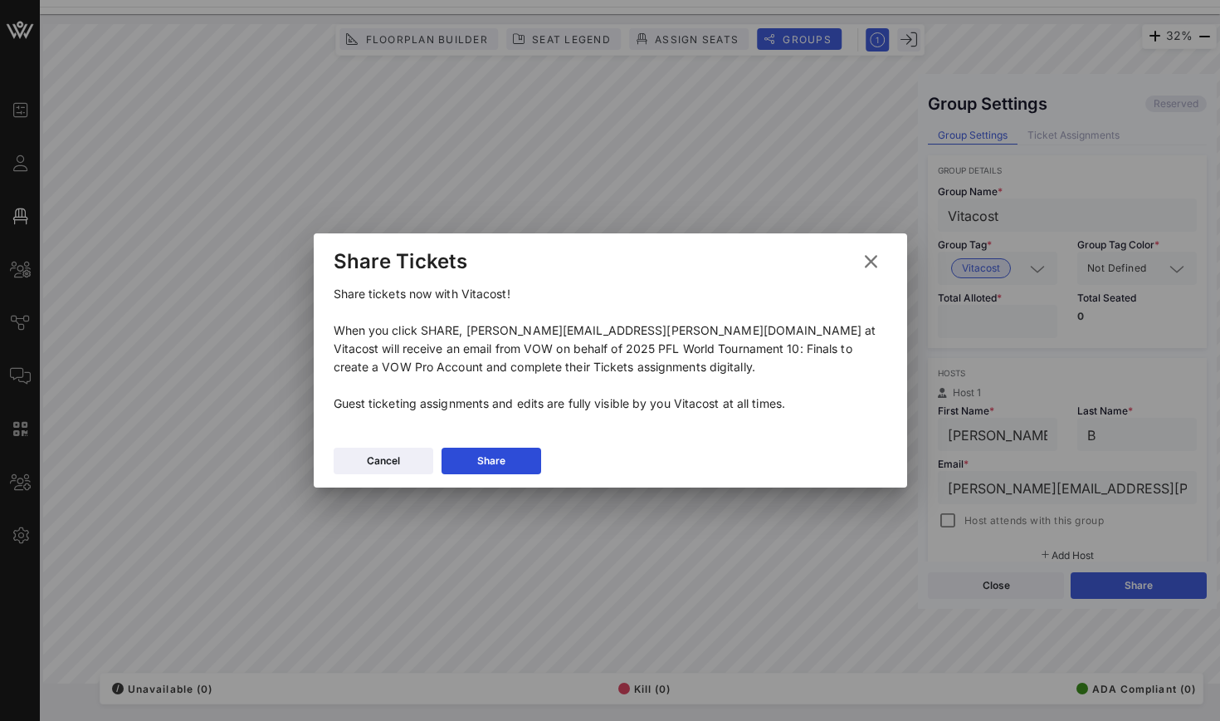
click at [548, 444] on div "Cancel Share" at bounding box center [611, 463] width 594 height 48
click at [533, 454] on button "Share" at bounding box center [492, 460] width 100 height 27
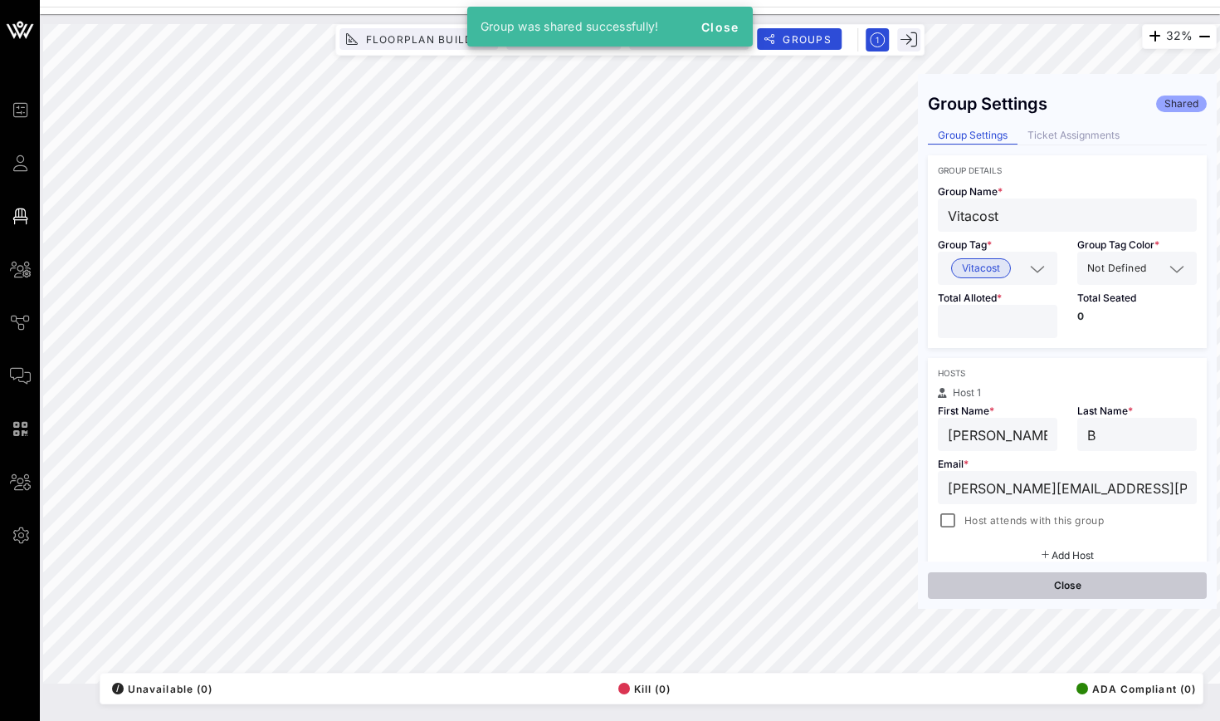
click at [1121, 589] on button "Close" at bounding box center [1067, 585] width 279 height 27
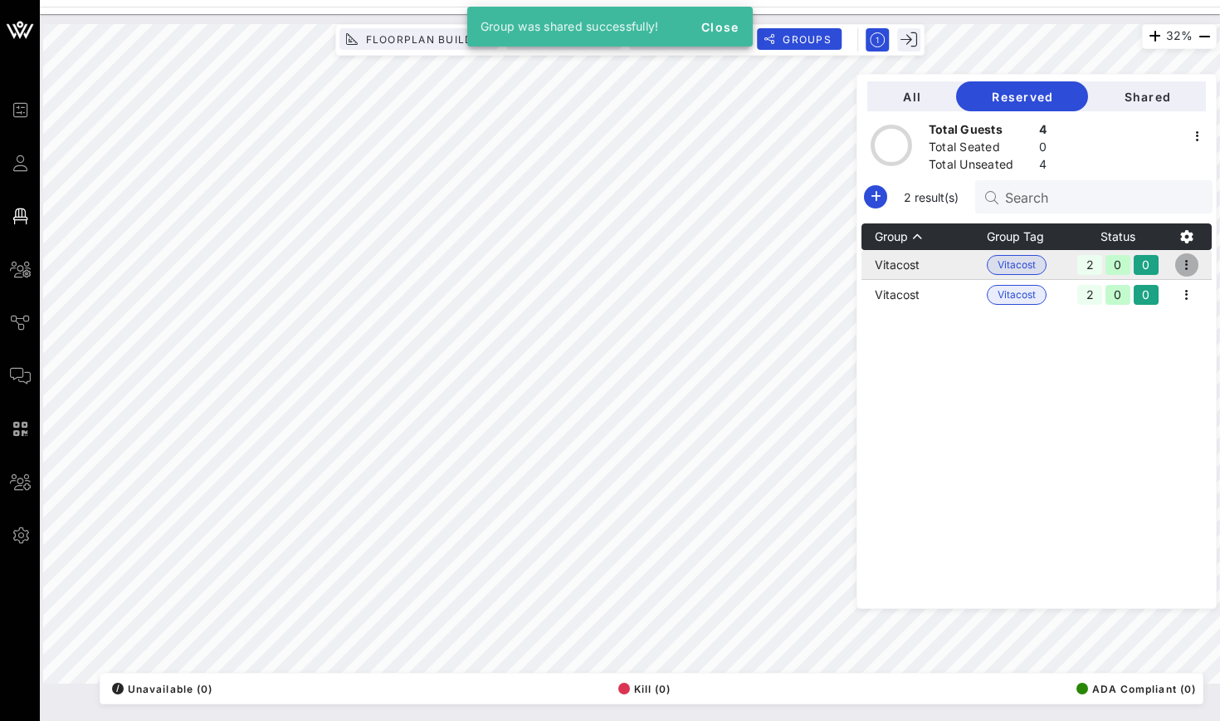
click at [1184, 267] on icon "button" at bounding box center [1187, 265] width 20 height 20
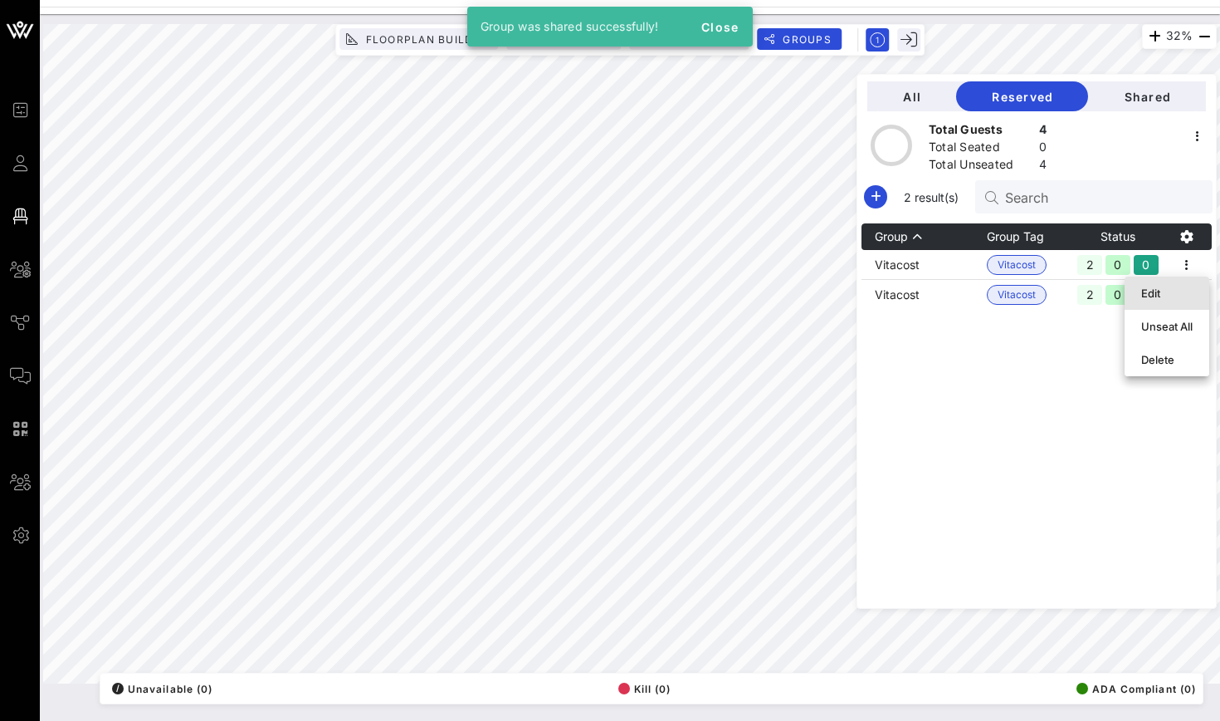
click at [1184, 291] on div "Edit" at bounding box center [1166, 292] width 51 height 13
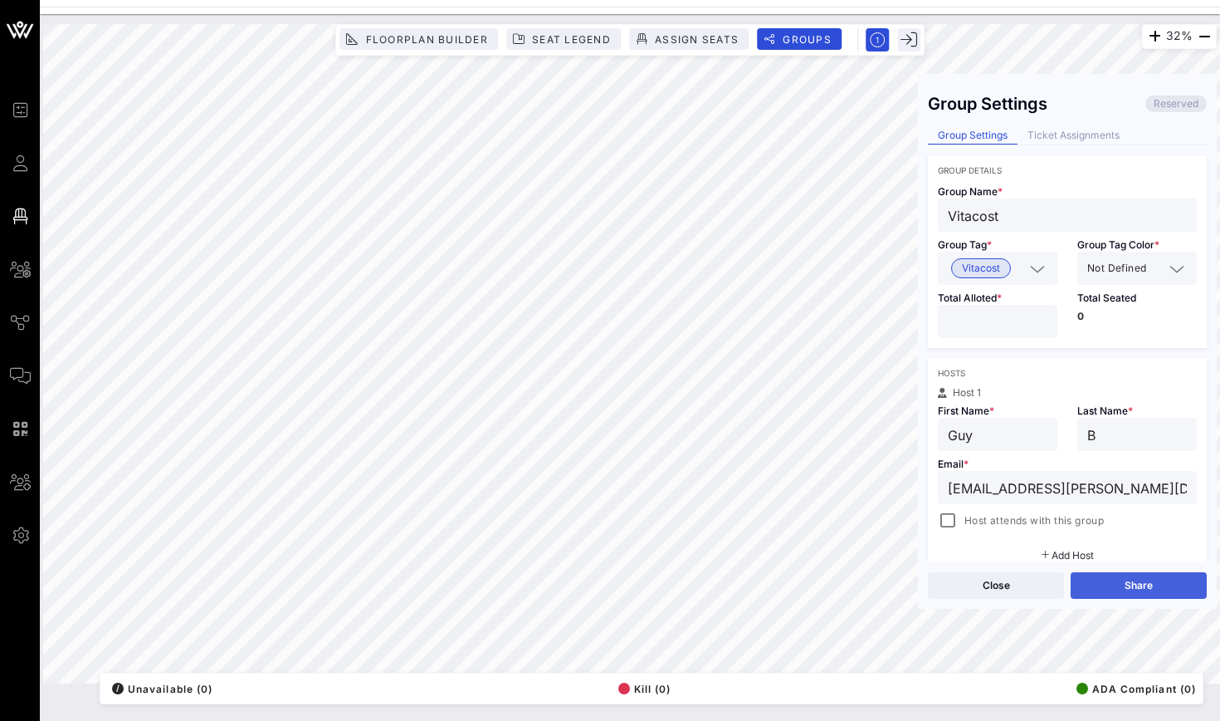
click at [1147, 581] on button "Share" at bounding box center [1139, 585] width 136 height 27
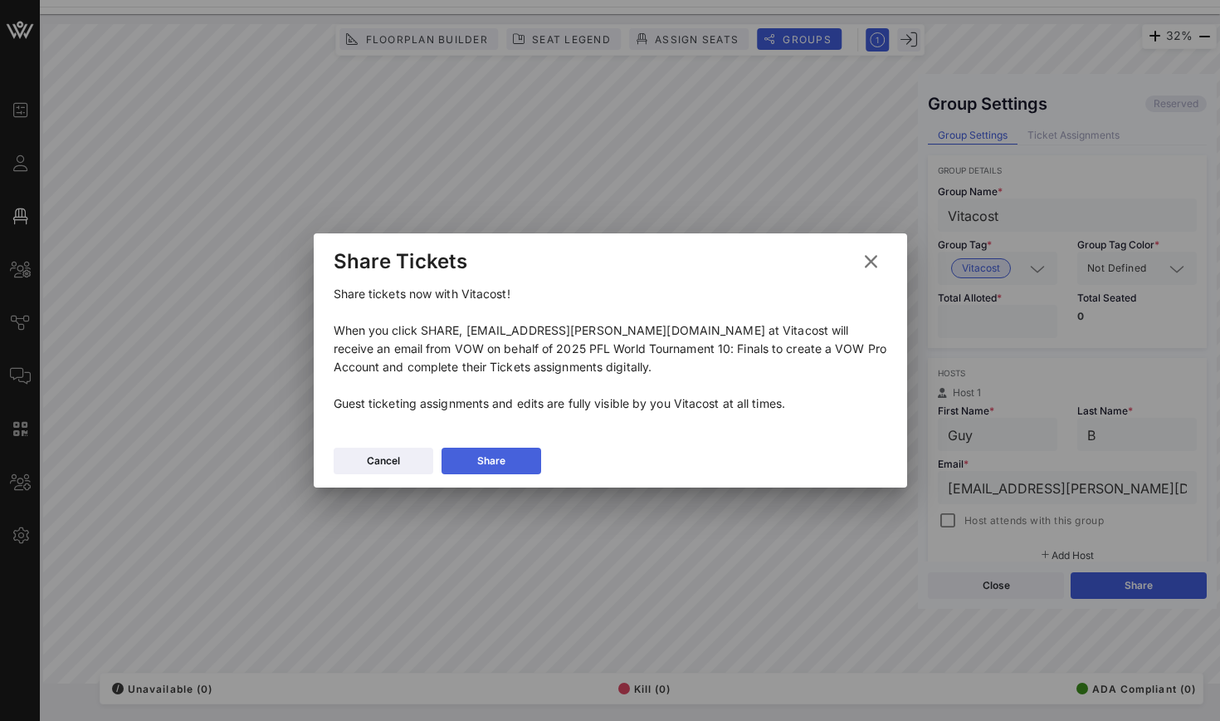
click at [515, 456] on button "Share" at bounding box center [492, 460] width 100 height 27
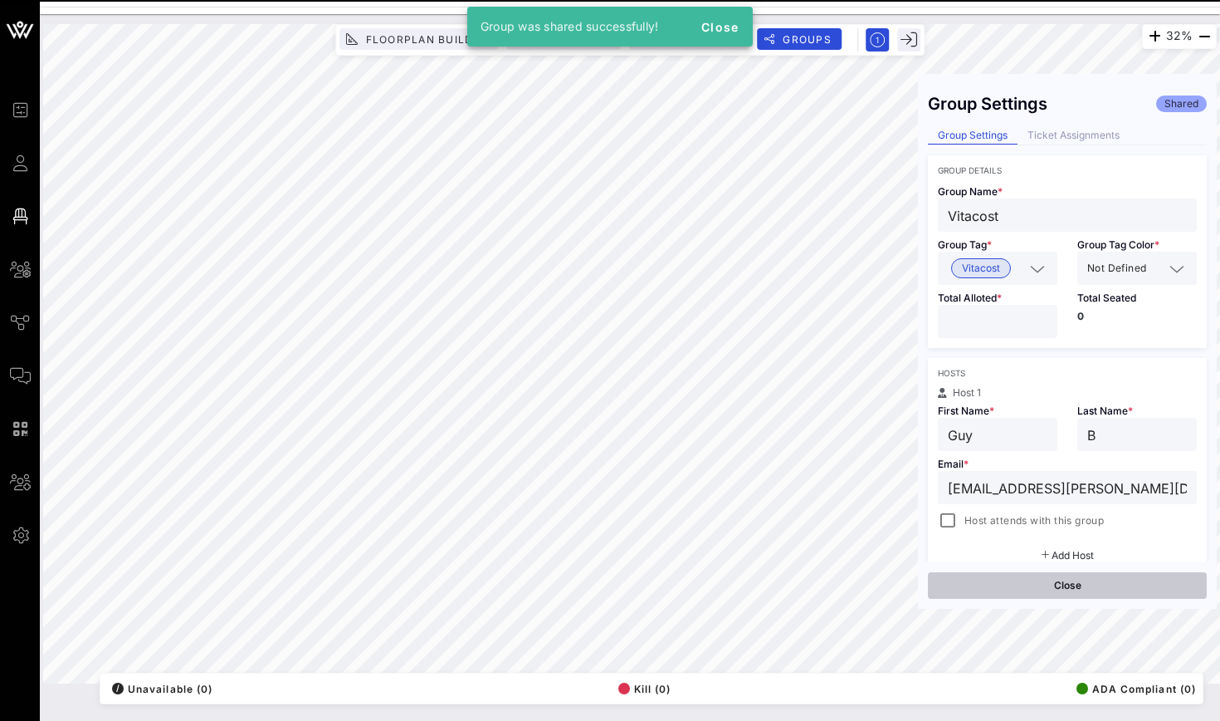
click at [1140, 584] on button "Close" at bounding box center [1067, 585] width 279 height 27
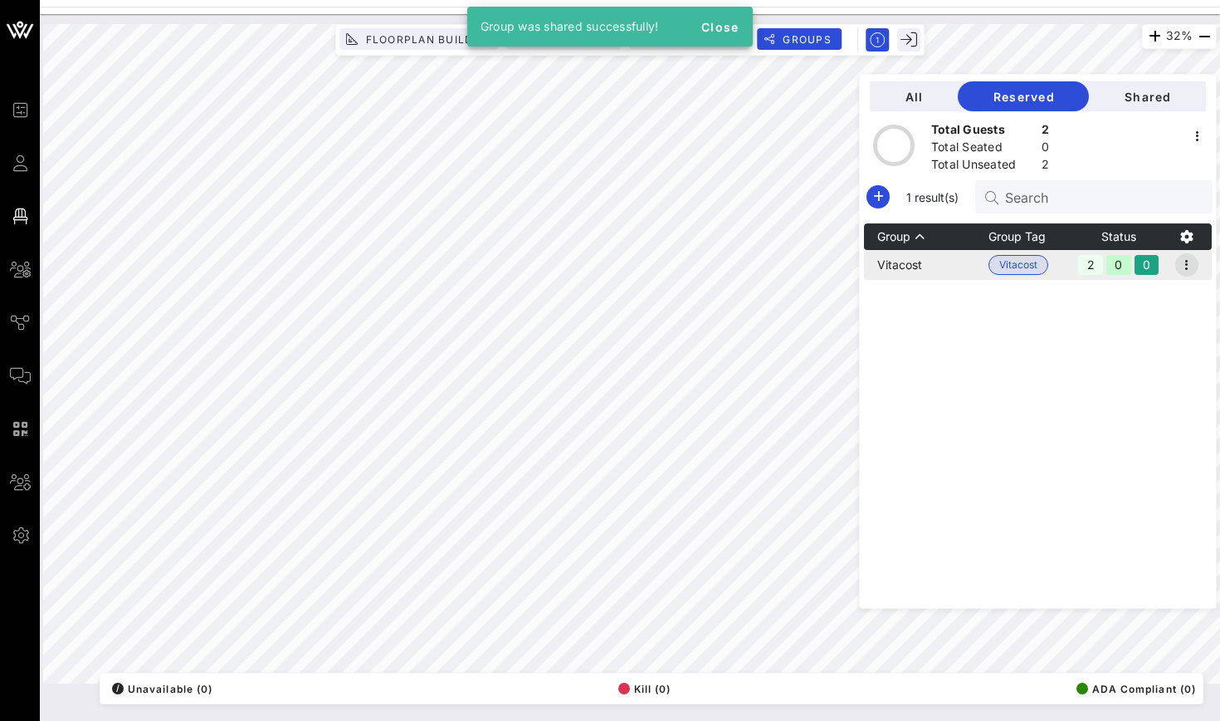
click at [1190, 261] on icon "button" at bounding box center [1187, 265] width 20 height 20
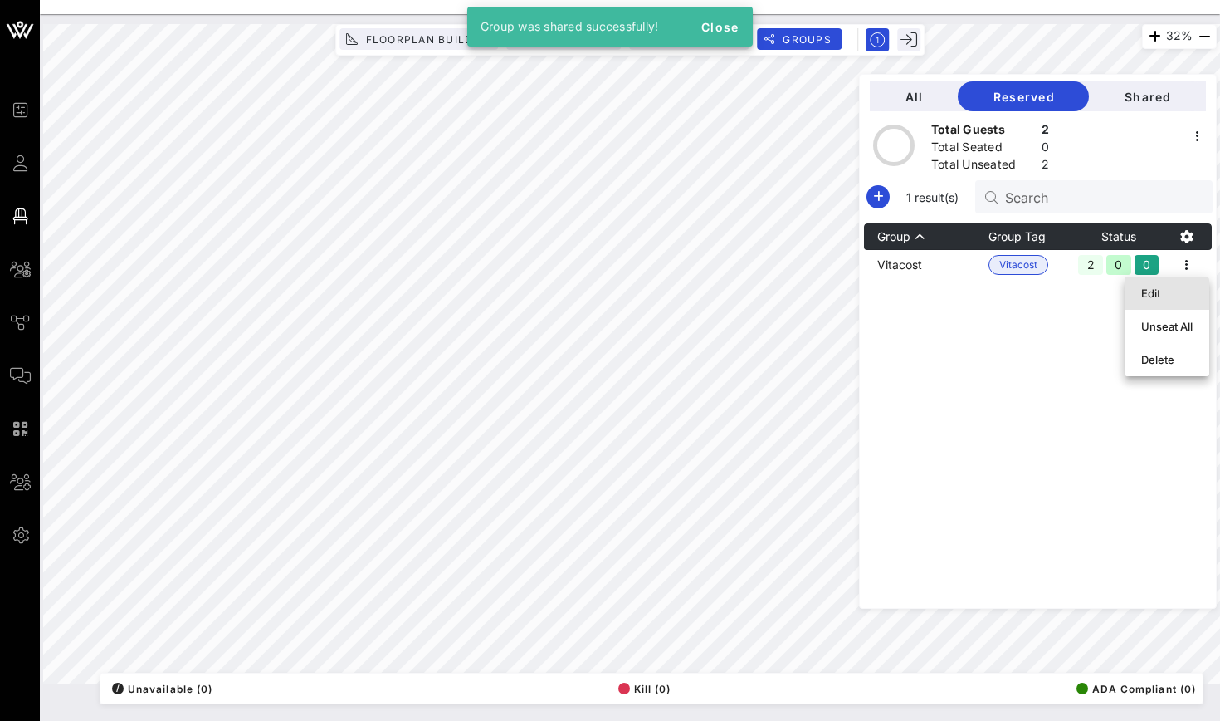
click at [1180, 287] on div "Edit" at bounding box center [1166, 292] width 51 height 13
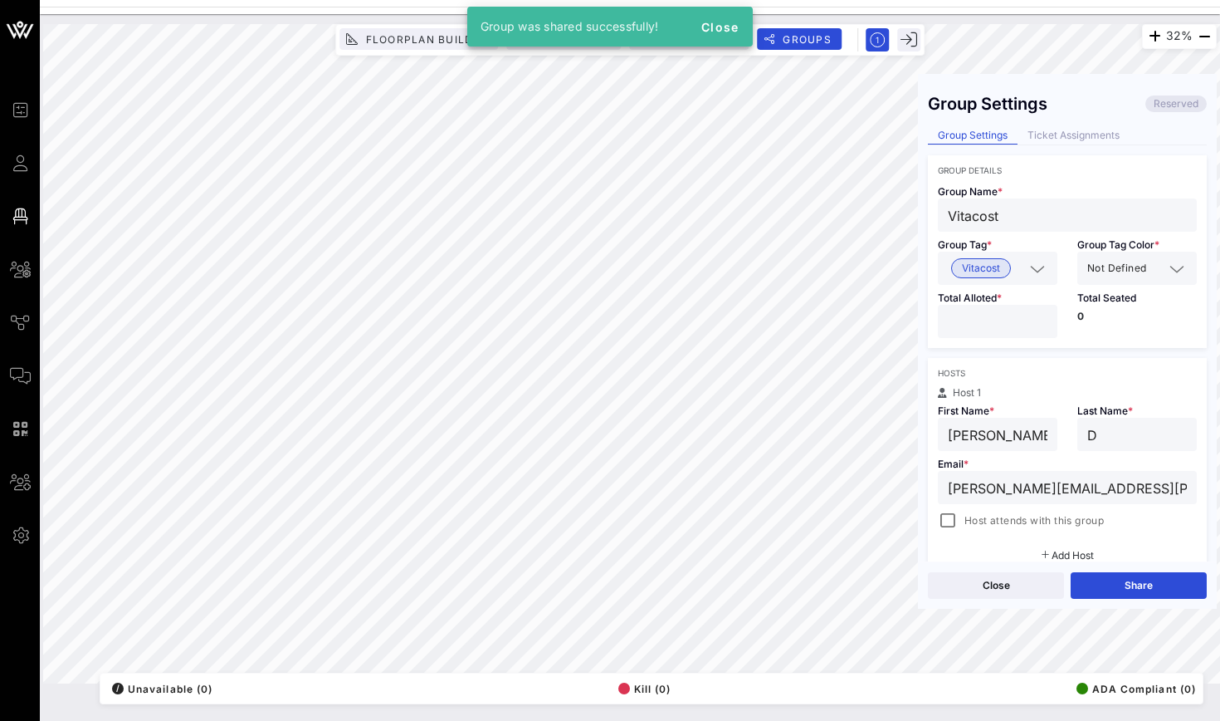
click at [1141, 564] on div "Close Share" at bounding box center [1067, 584] width 299 height 47
click at [1141, 574] on button "Share" at bounding box center [1139, 585] width 136 height 27
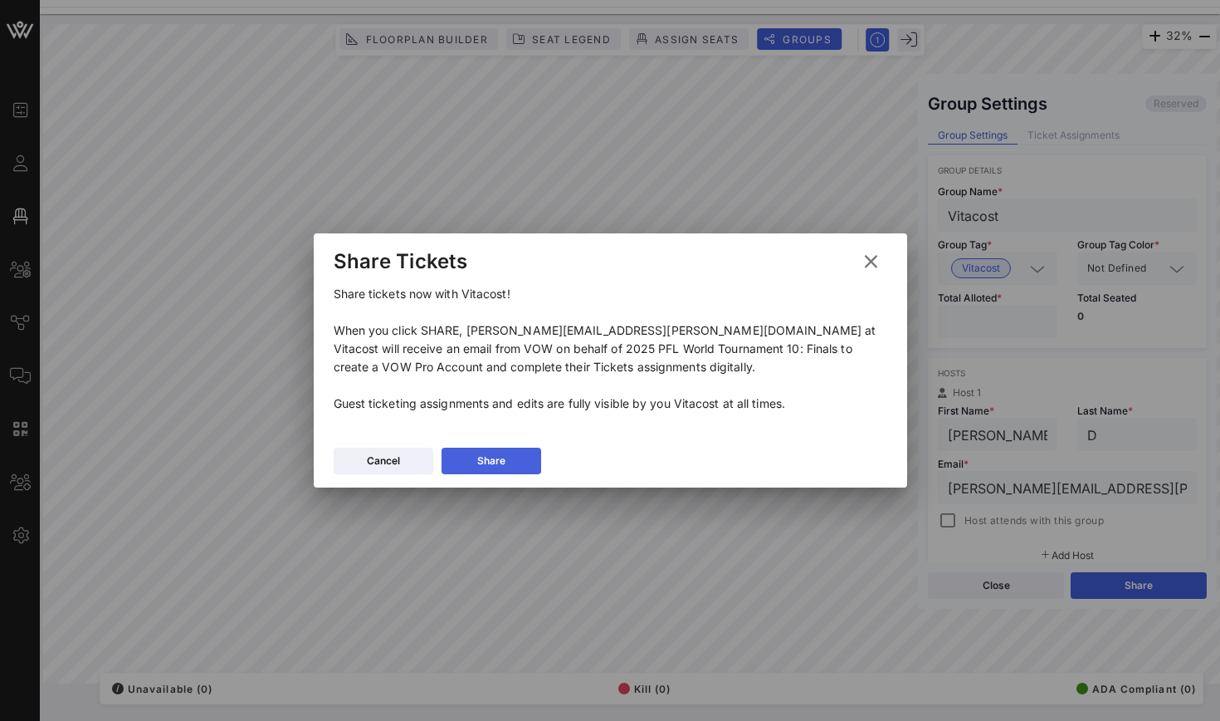
click at [520, 458] on button "Share" at bounding box center [492, 460] width 100 height 27
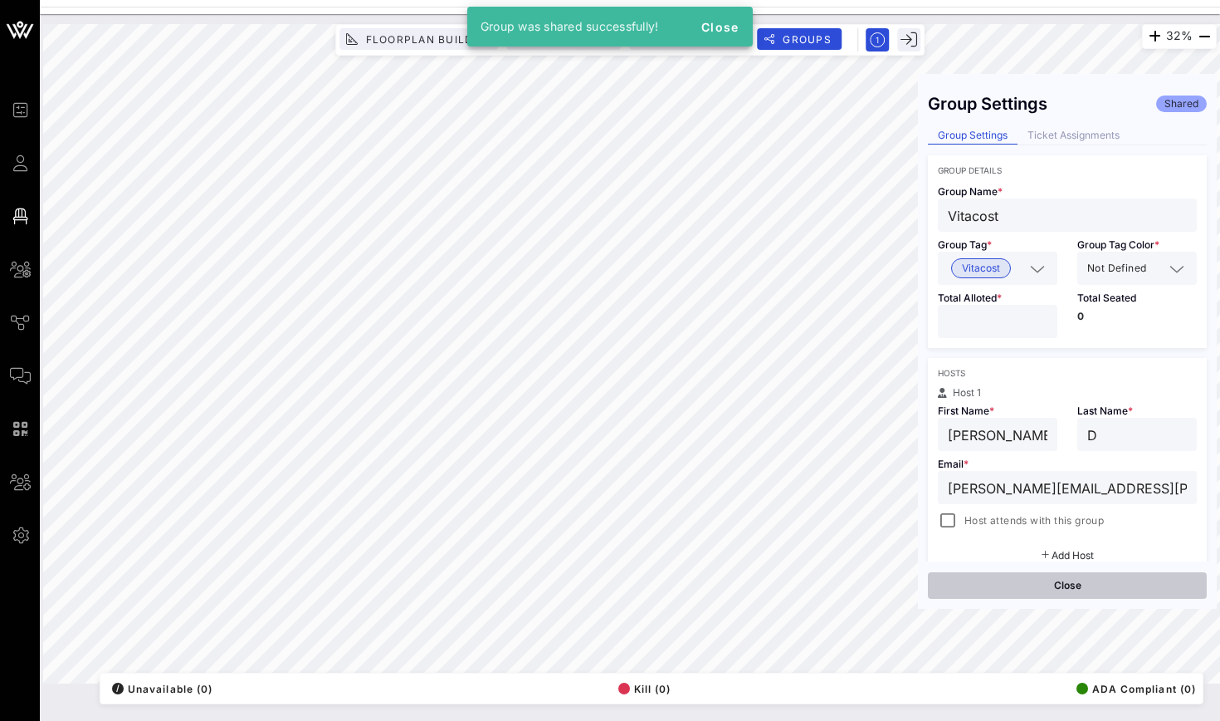
click at [950, 577] on button "Close" at bounding box center [1067, 585] width 279 height 27
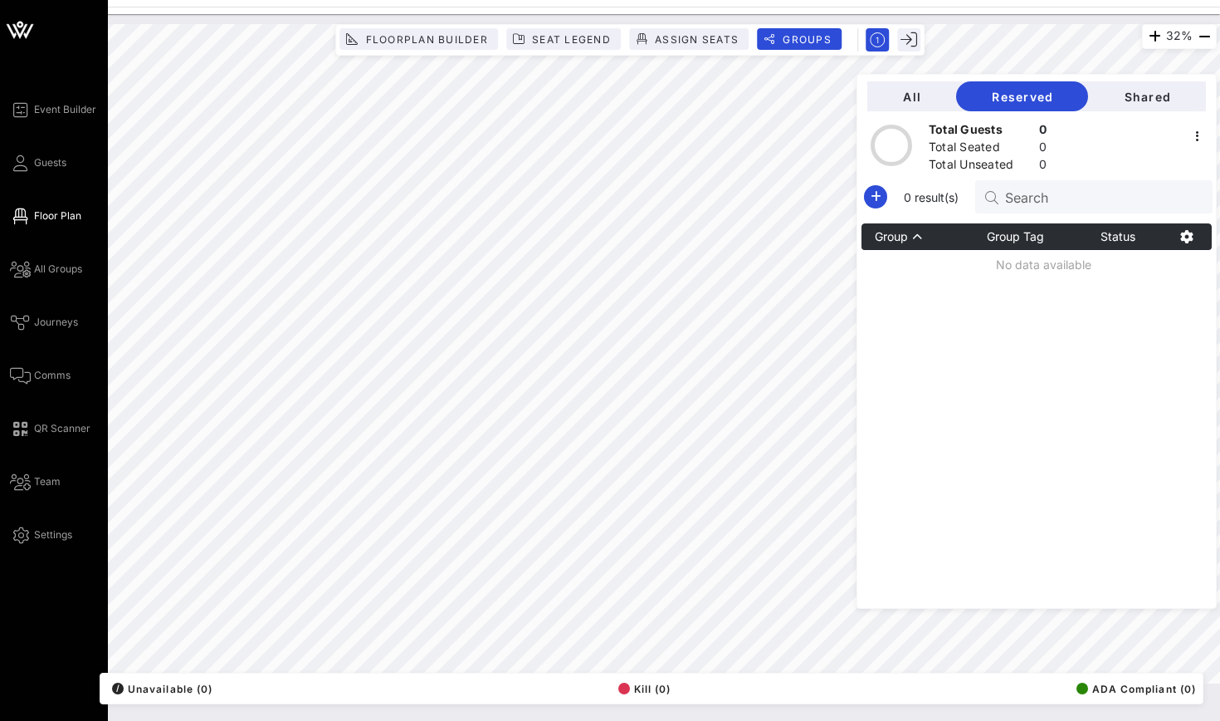
click at [22, 32] on icon at bounding box center [19, 31] width 15 height 14
